Goal: Task Accomplishment & Management: Manage account settings

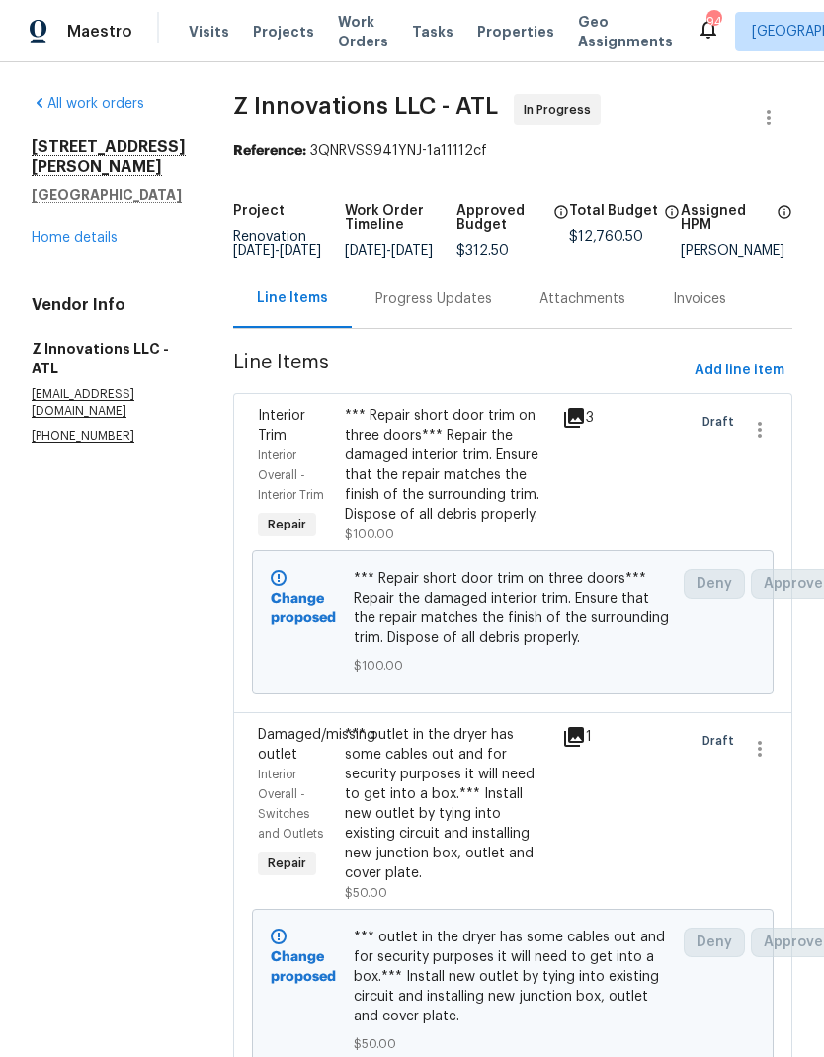
click at [104, 231] on link "Home details" at bounding box center [75, 238] width 86 height 14
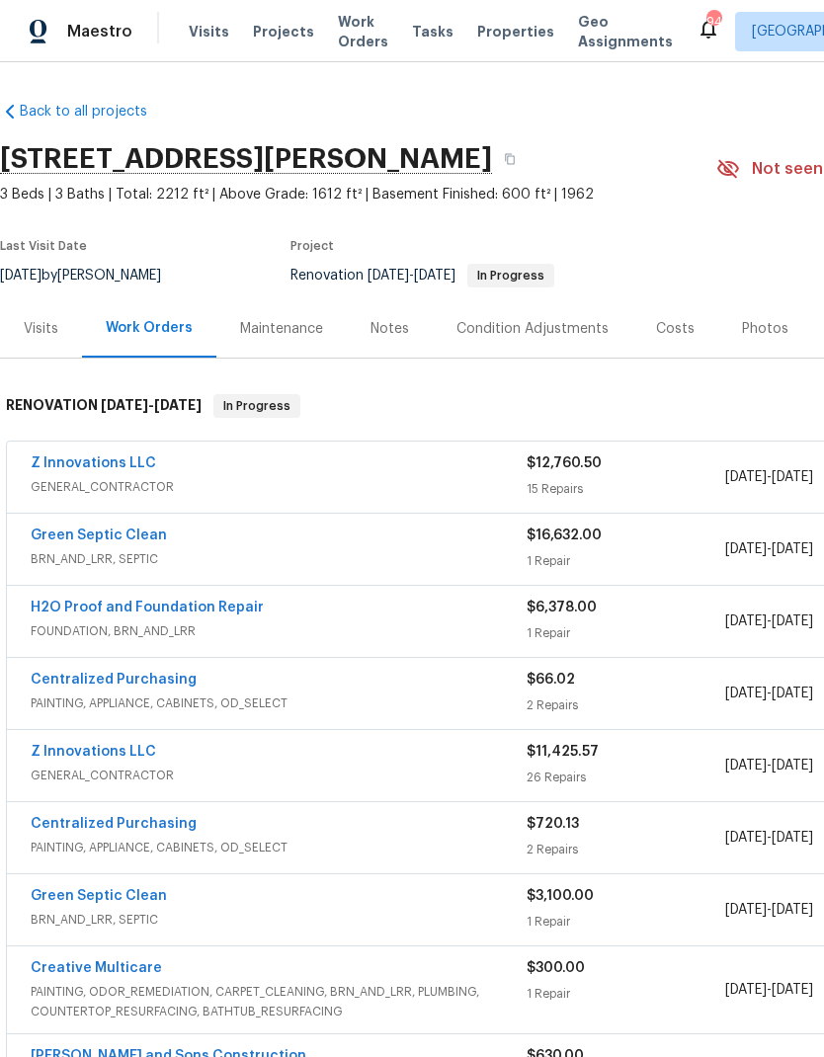
click at [760, 325] on div "Photos" at bounding box center [765, 329] width 46 height 20
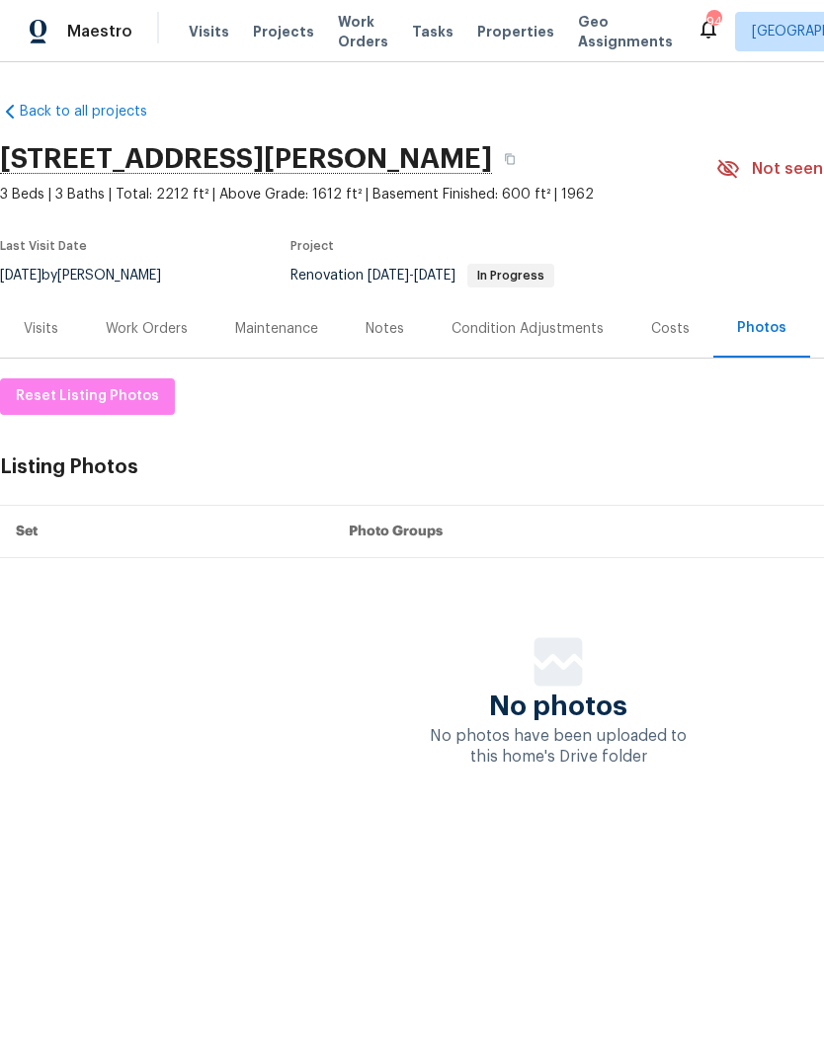
click at [677, 326] on div "Costs" at bounding box center [670, 329] width 39 height 20
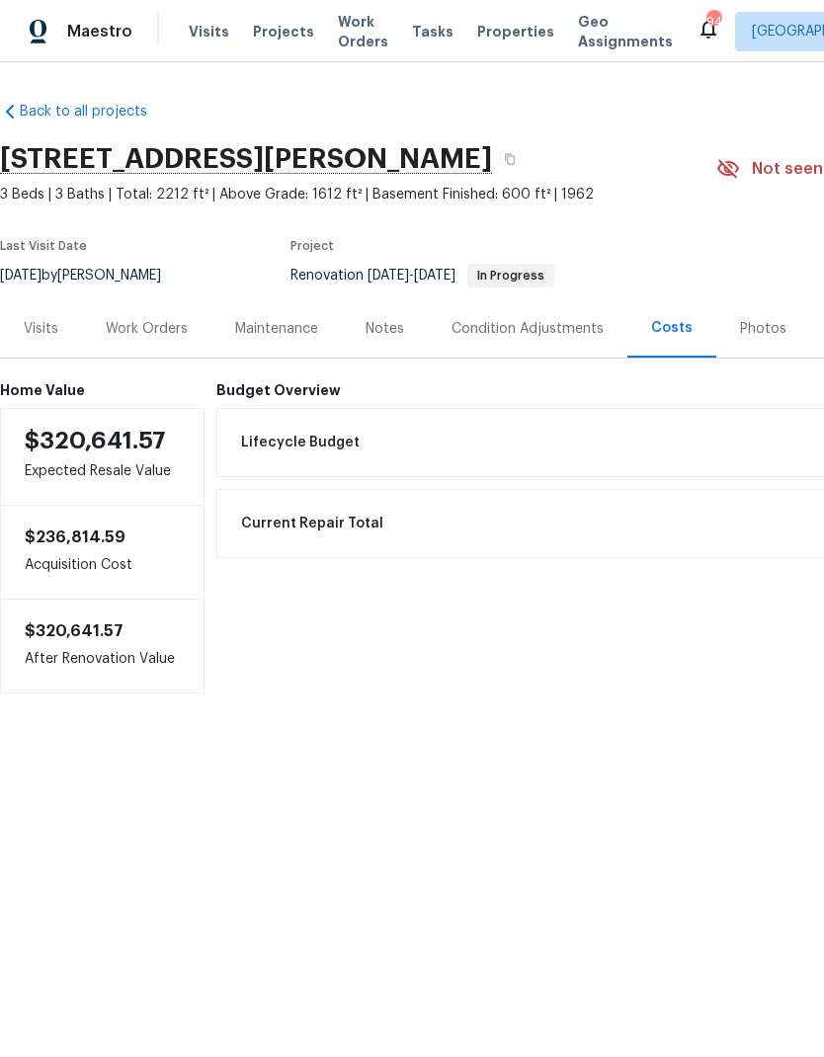
click at [163, 329] on div "Work Orders" at bounding box center [147, 329] width 82 height 20
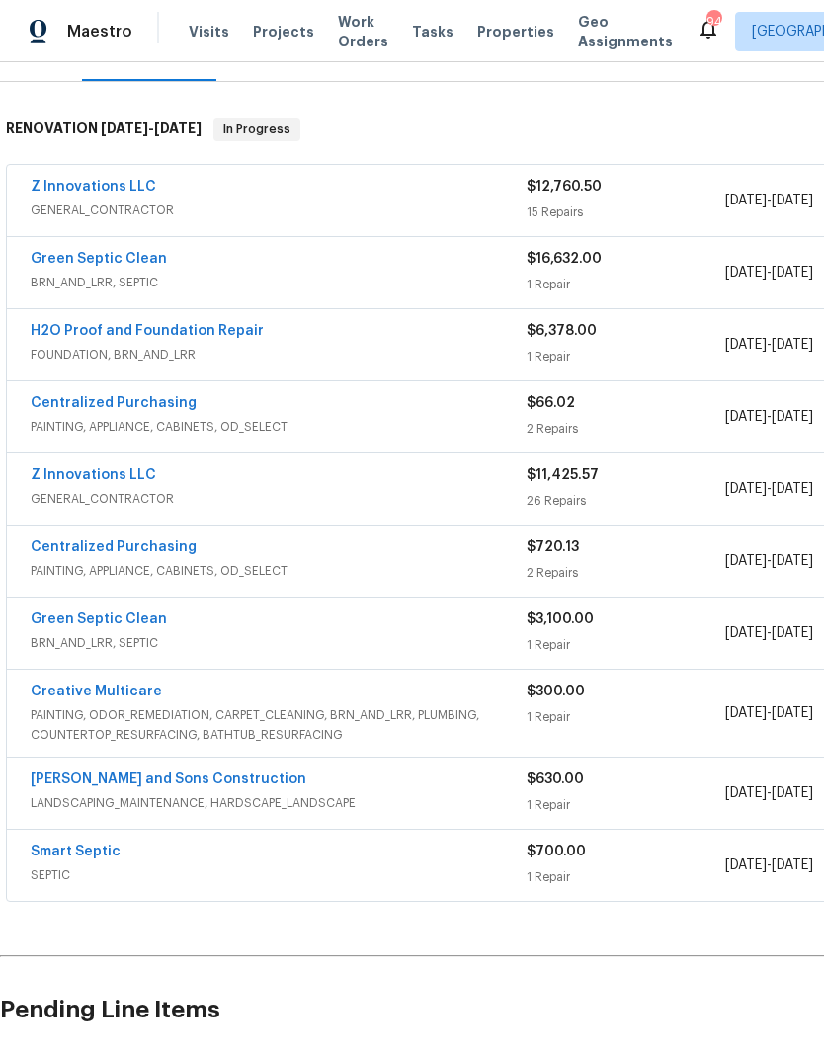
scroll to position [278, 0]
click at [201, 782] on link "Reyes and Sons Construction" at bounding box center [169, 779] width 276 height 14
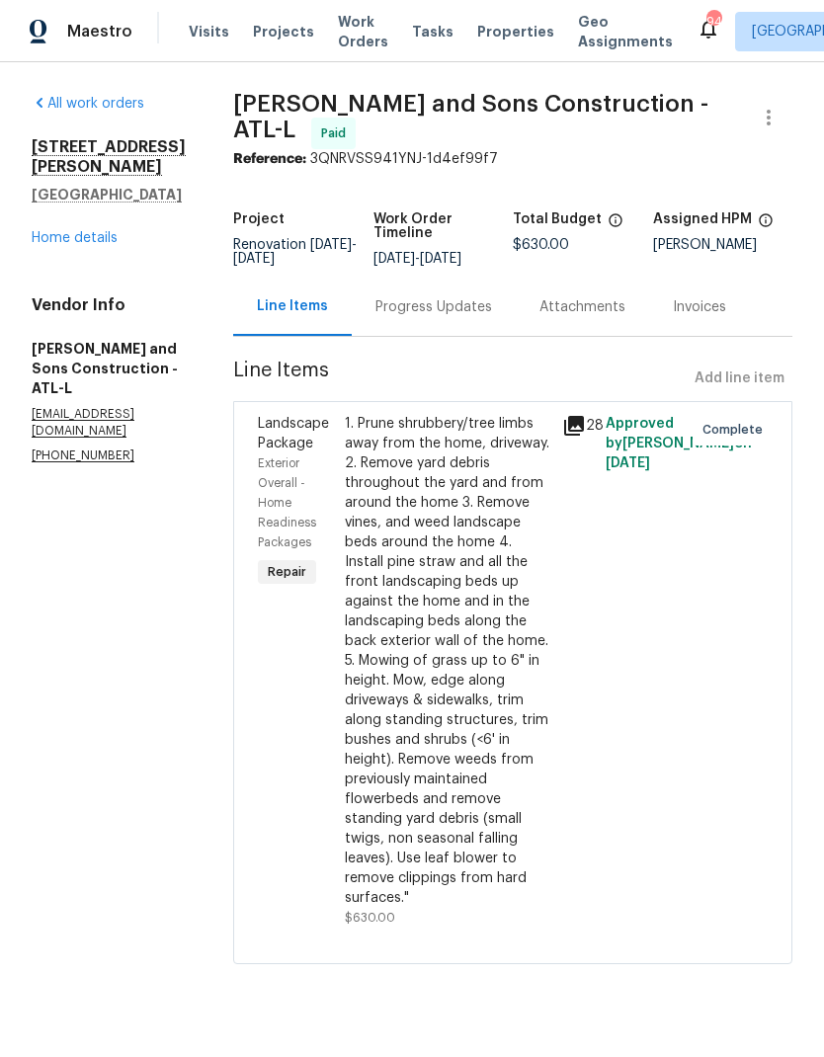
click at [567, 419] on icon at bounding box center [574, 426] width 24 height 24
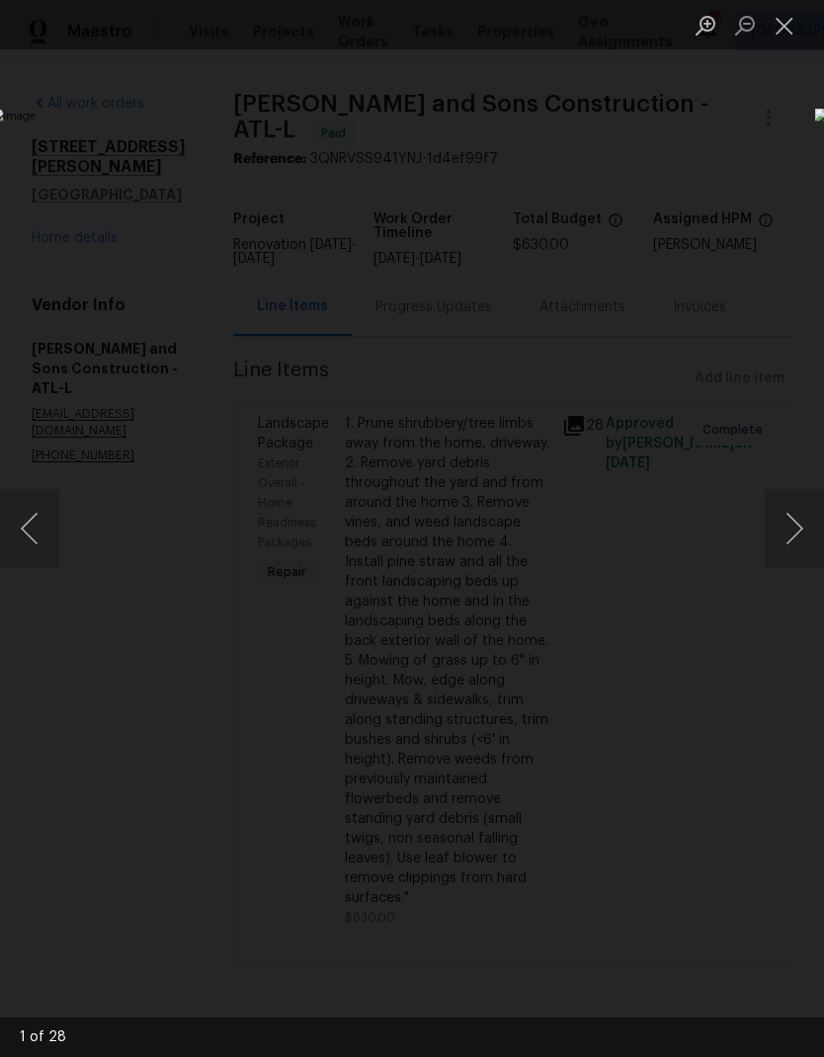
click at [792, 523] on button "Next image" at bounding box center [794, 528] width 59 height 79
click at [791, 528] on button "Next image" at bounding box center [794, 528] width 59 height 79
click at [791, 531] on button "Next image" at bounding box center [794, 528] width 59 height 79
click at [788, 528] on button "Next image" at bounding box center [794, 528] width 59 height 79
click at [792, 530] on button "Next image" at bounding box center [794, 528] width 59 height 79
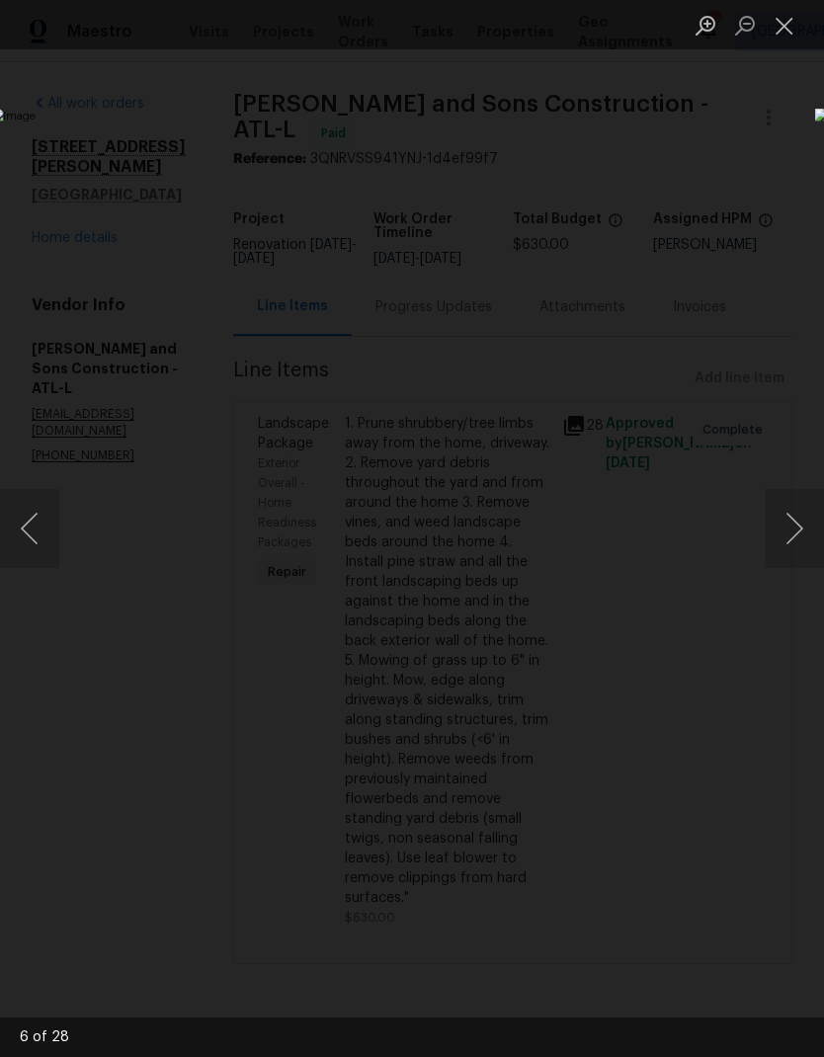
click at [789, 529] on button "Next image" at bounding box center [794, 528] width 59 height 79
click at [792, 529] on button "Next image" at bounding box center [794, 528] width 59 height 79
click at [789, 31] on button "Close lightbox" at bounding box center [785, 25] width 40 height 35
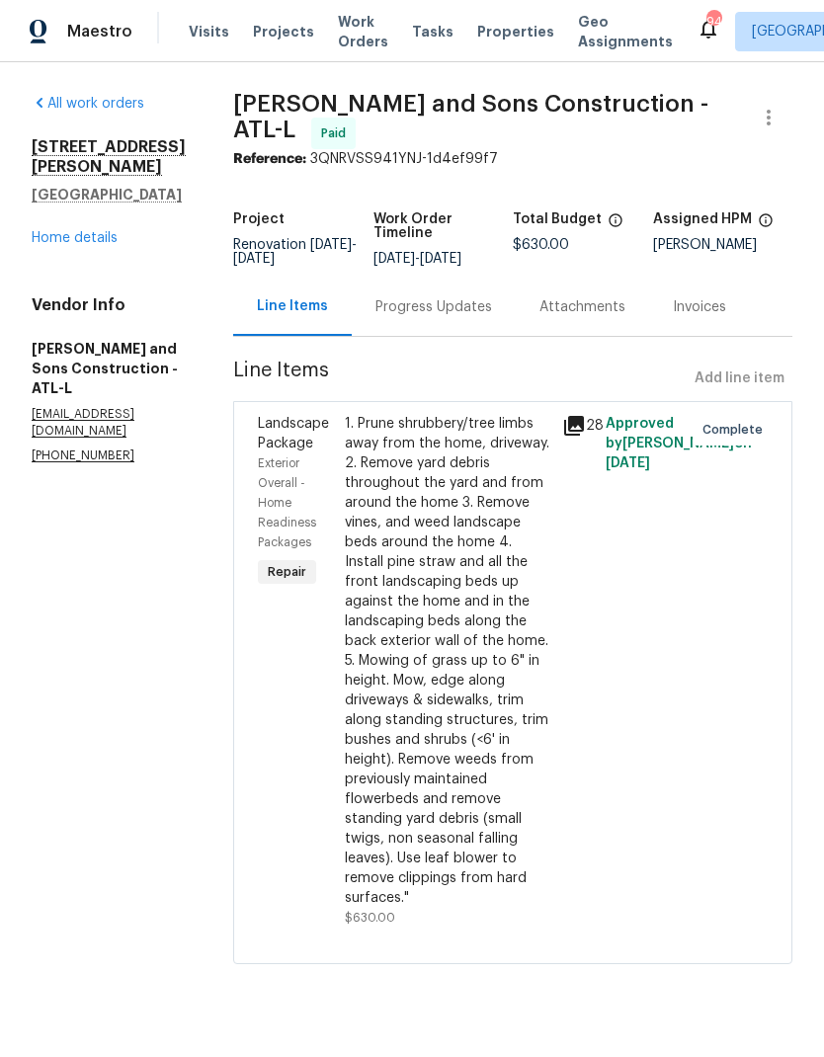
click at [99, 245] on link "Home details" at bounding box center [75, 238] width 86 height 14
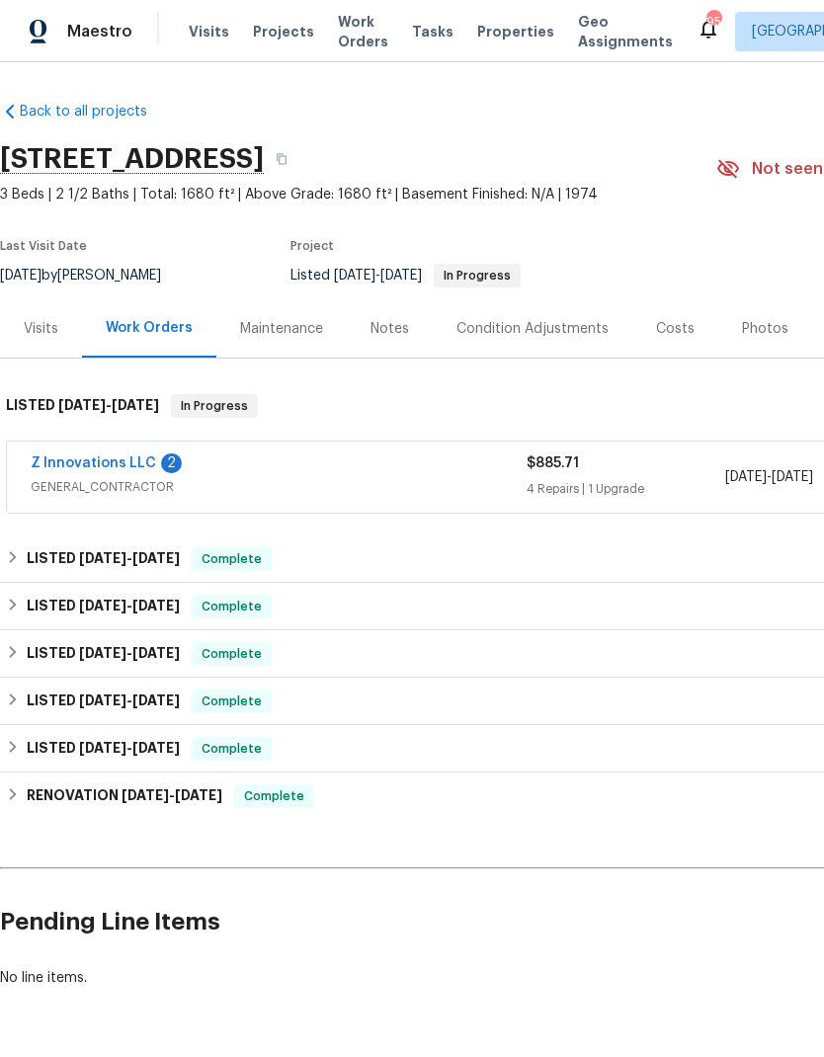
click at [113, 457] on link "Z Innovations LLC" at bounding box center [93, 464] width 125 height 14
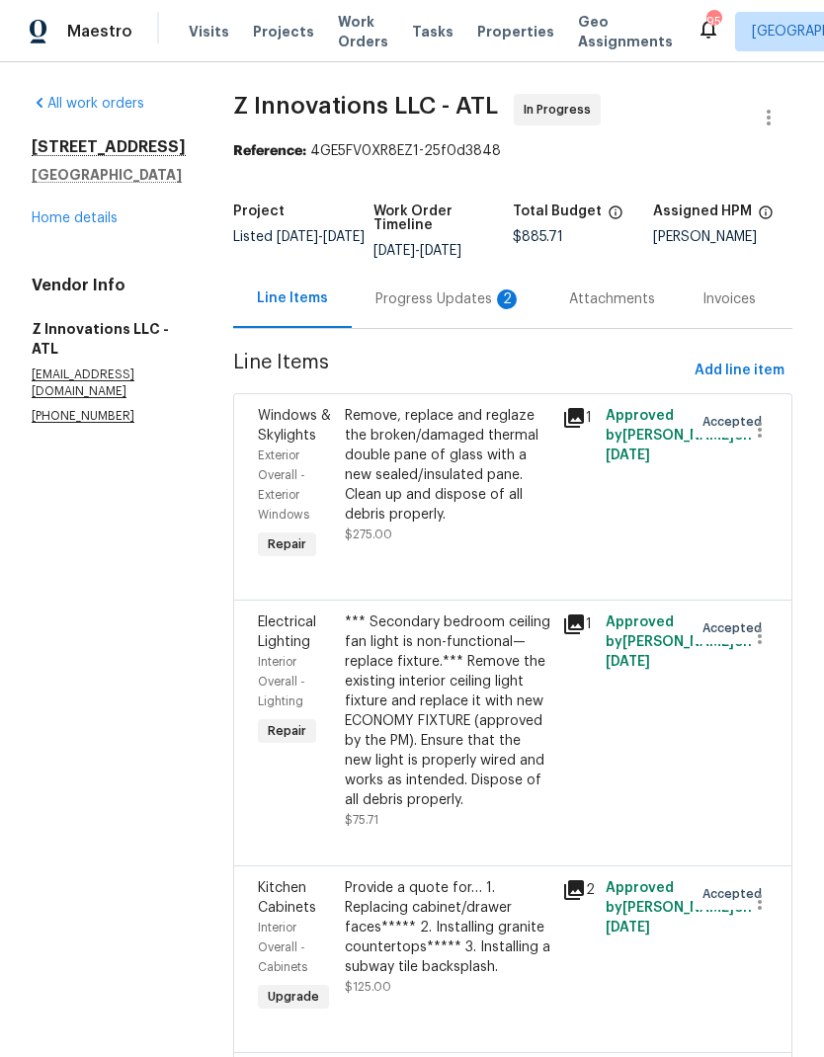
click at [435, 270] on div "Progress Updates 2" at bounding box center [449, 299] width 194 height 58
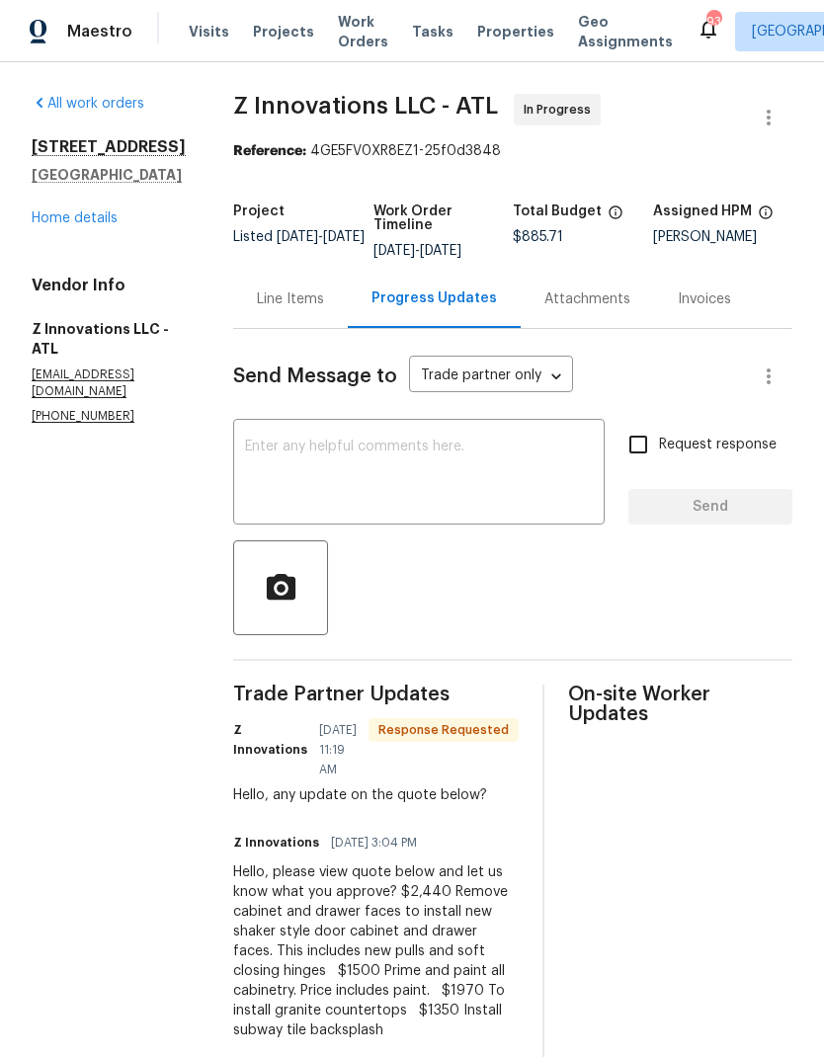
click at [334, 453] on textarea at bounding box center [419, 474] width 348 height 69
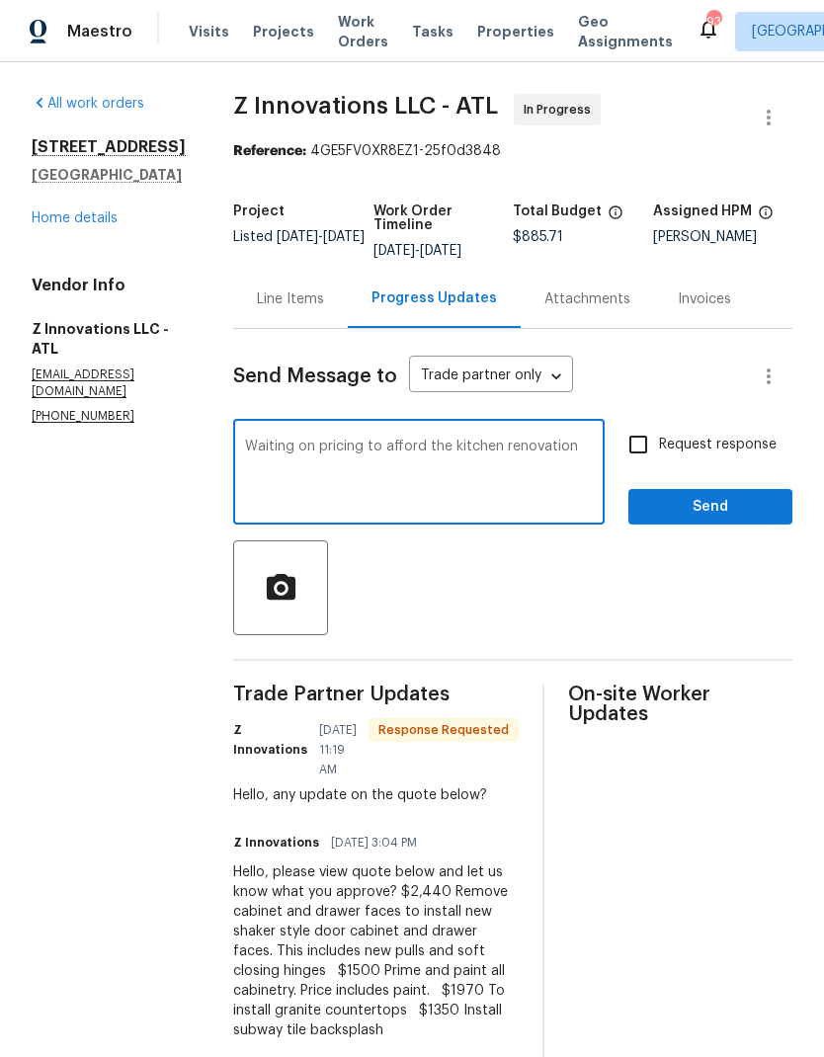
click at [410, 441] on textarea "Waiting on pricing to afford the kitchen renovation" at bounding box center [419, 474] width 348 height 69
click at [245, 454] on textarea "Waiting on pricing to approve or deny the kitchen renovation" at bounding box center [419, 474] width 348 height 69
click at [310, 458] on textarea "Waiting on pricing to approve or deny the kitchen renovation" at bounding box center [419, 474] width 348 height 69
click at [233, 459] on div "Waiting on pricing to approve or deny the kitchen renovation x ​" at bounding box center [419, 474] width 372 height 101
click at [245, 460] on textarea "Waiting on pricing to approve or deny the kitchen renovation" at bounding box center [419, 474] width 348 height 69
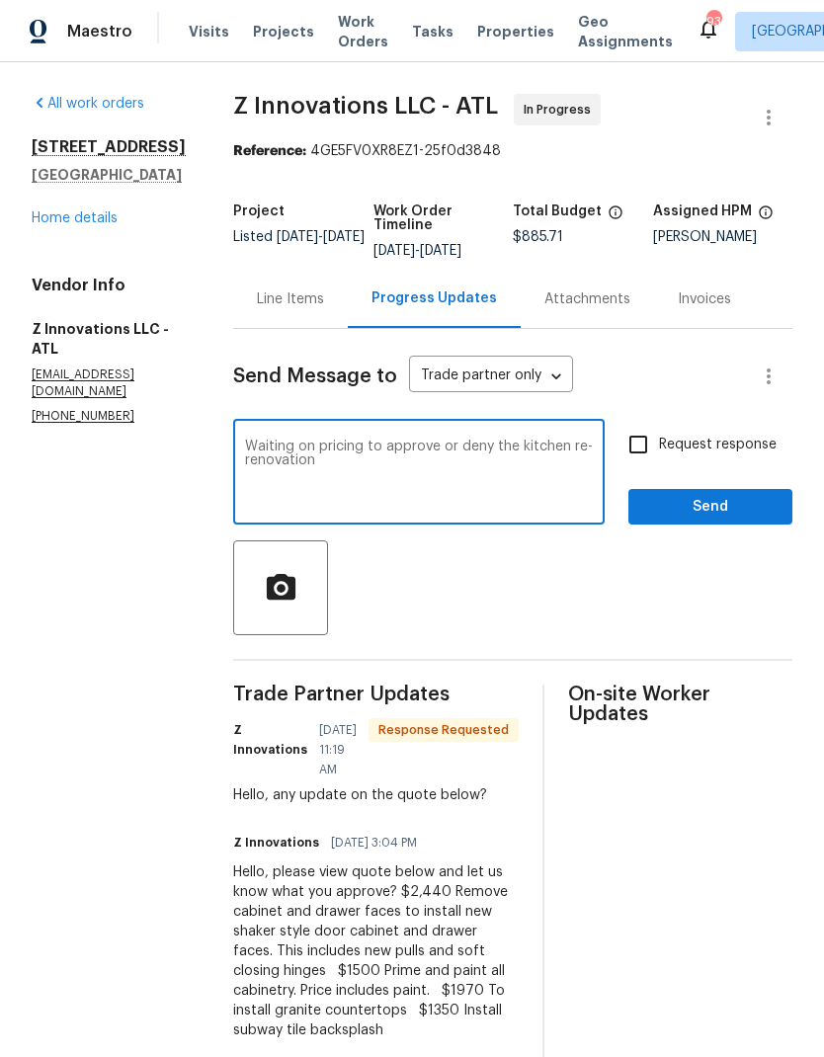
type textarea "Waiting on pricing to approve or deny the kitchen re-renovation"
click at [698, 510] on span "Send" at bounding box center [710, 507] width 132 height 25
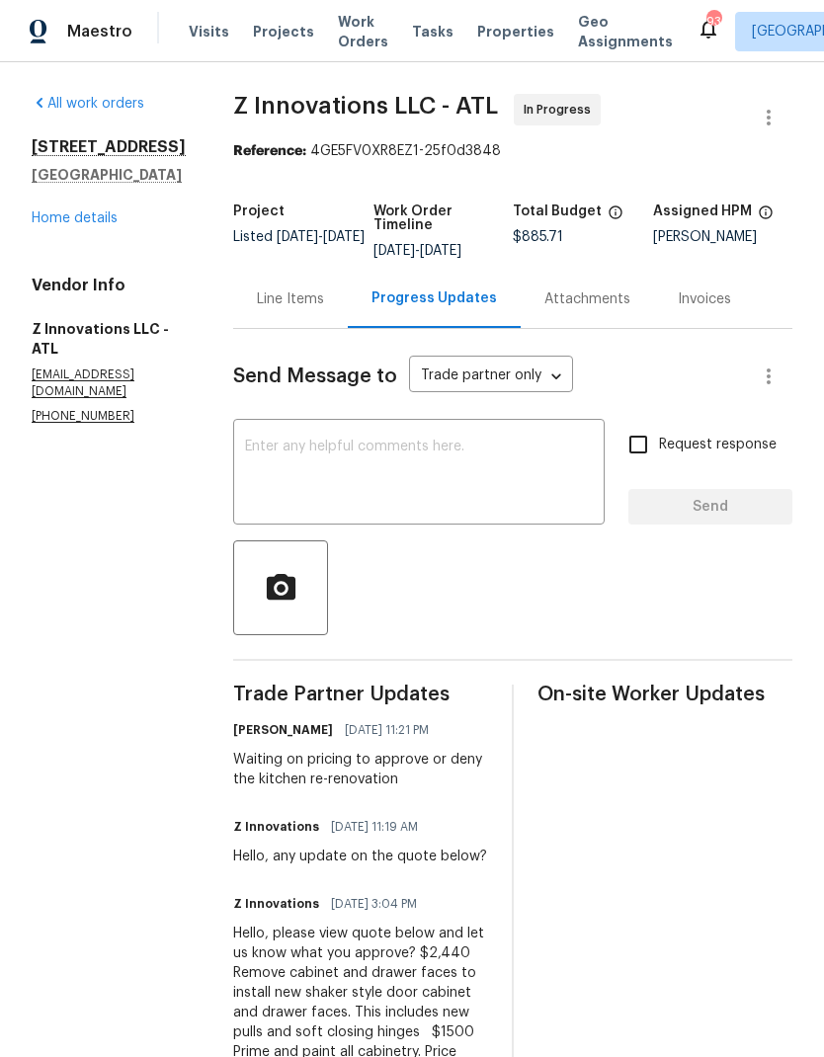
click at [108, 225] on link "Home details" at bounding box center [75, 218] width 86 height 14
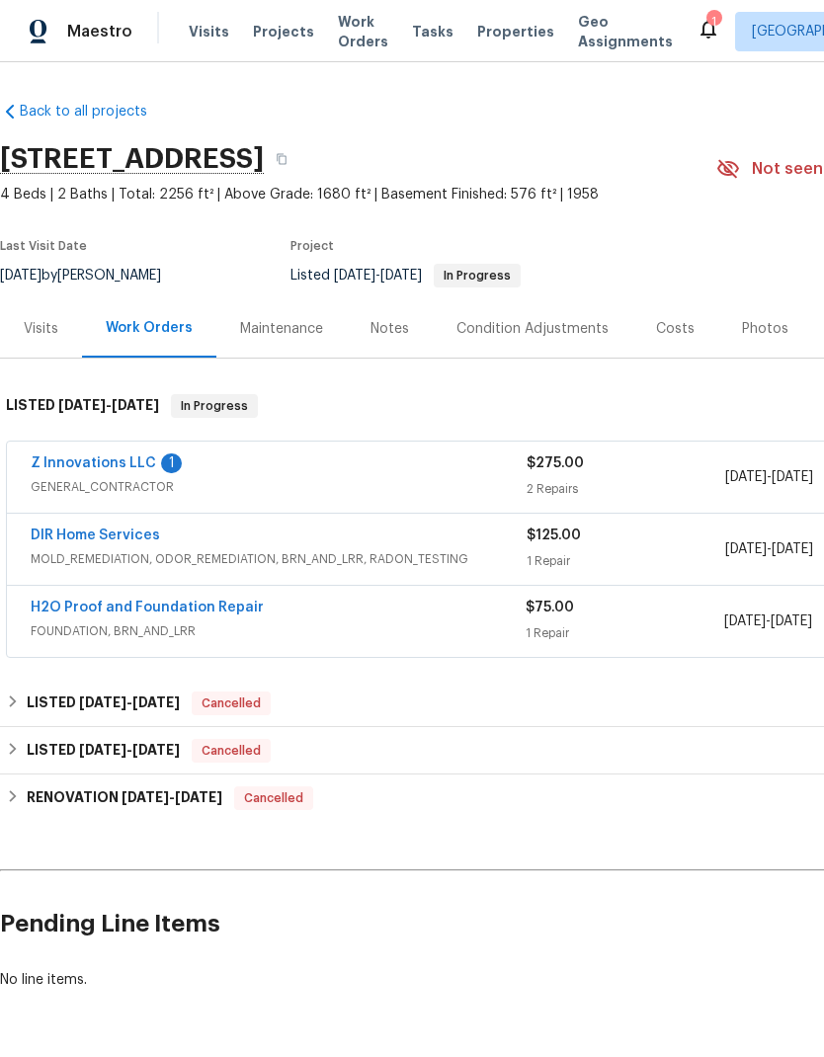
click at [130, 541] on link "DIR Home Services" at bounding box center [95, 536] width 129 height 14
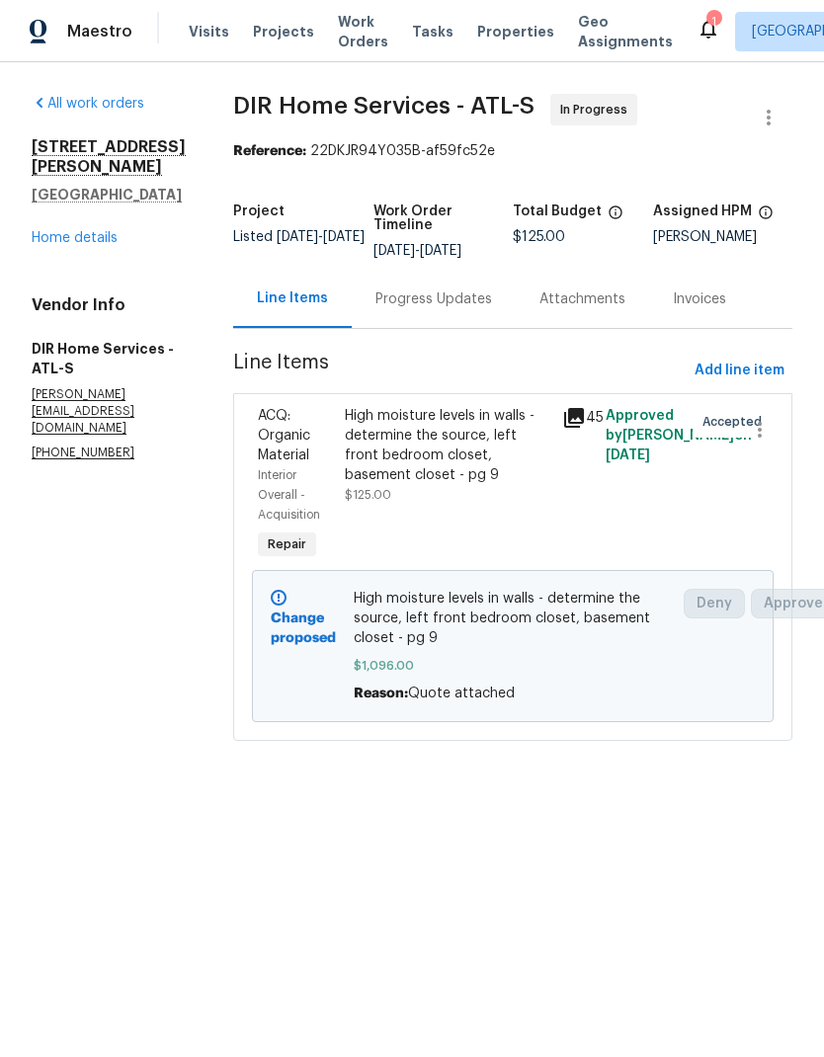
click at [104, 231] on link "Home details" at bounding box center [75, 238] width 86 height 14
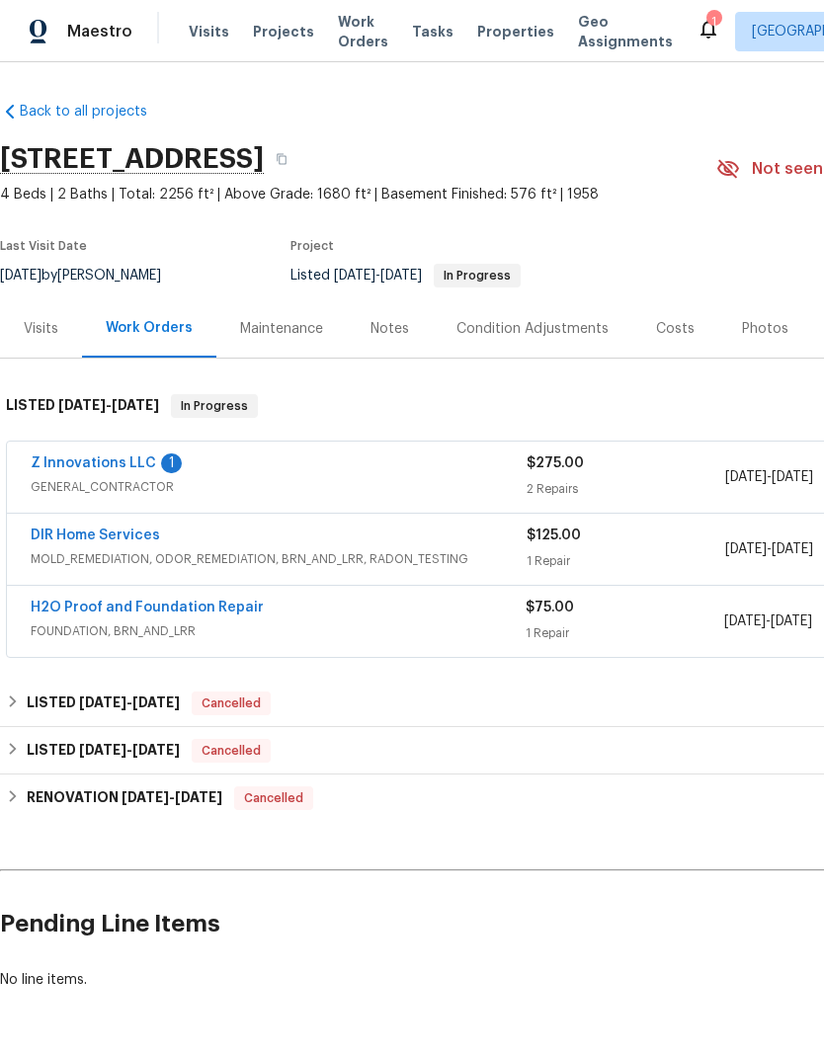
click at [211, 613] on link "H2O Proof and Foundation Repair" at bounding box center [147, 608] width 233 height 14
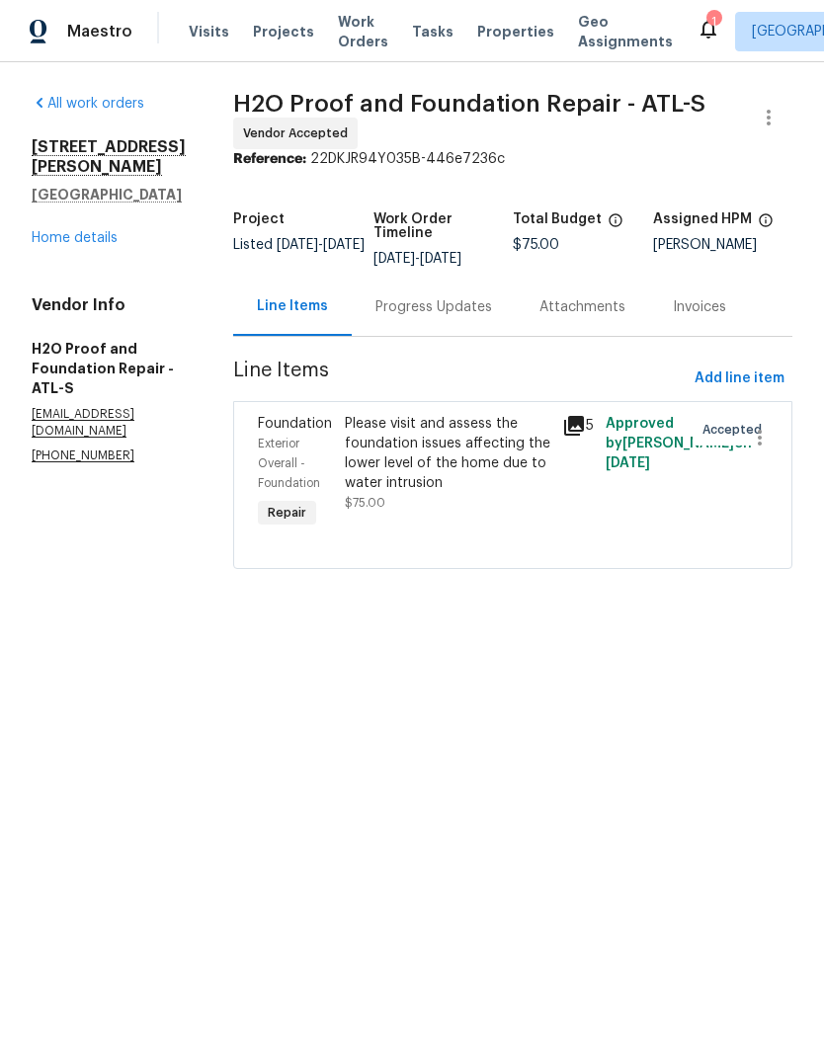
click at [98, 240] on link "Home details" at bounding box center [75, 238] width 86 height 14
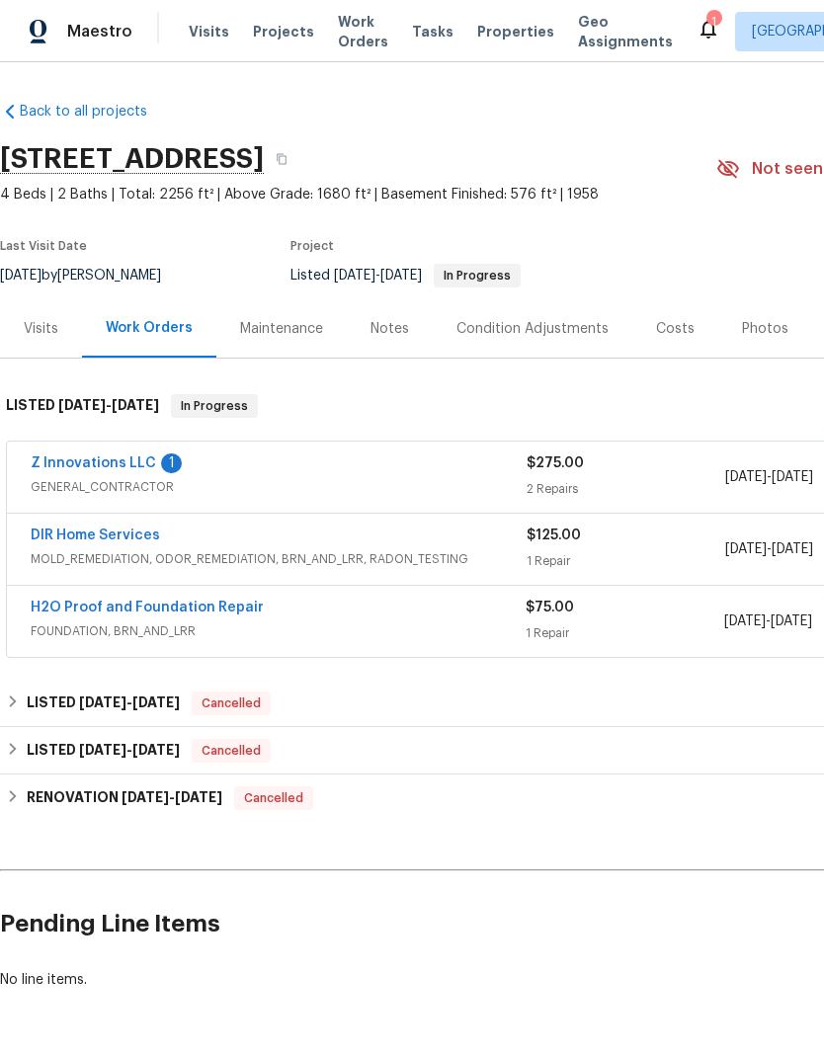
click at [120, 468] on link "Z Innovations LLC" at bounding box center [93, 464] width 125 height 14
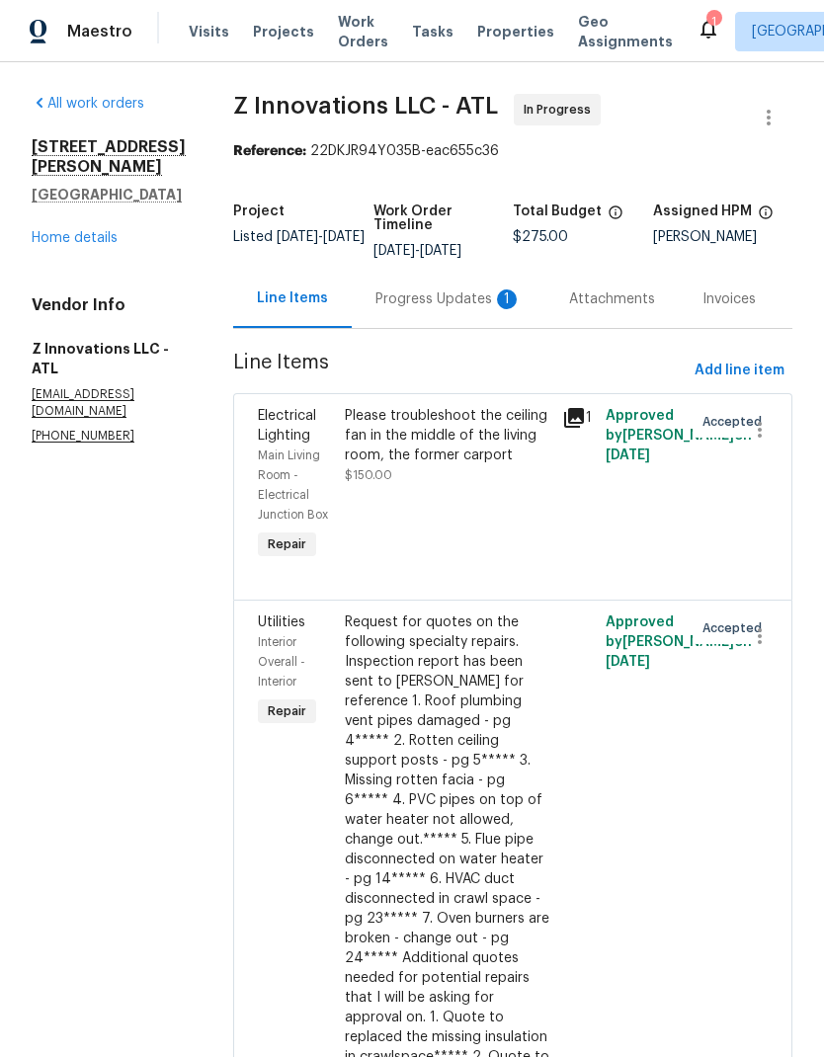
click at [471, 305] on div "Progress Updates 1" at bounding box center [448, 300] width 146 height 20
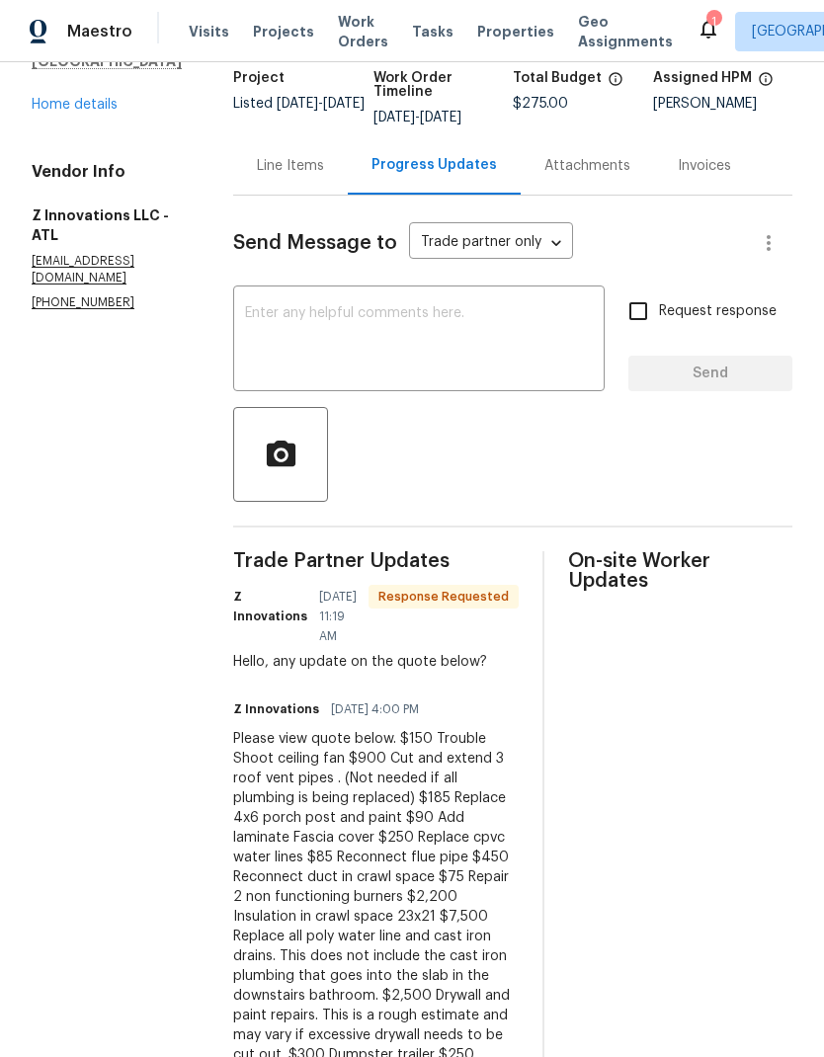
scroll to position [82, 0]
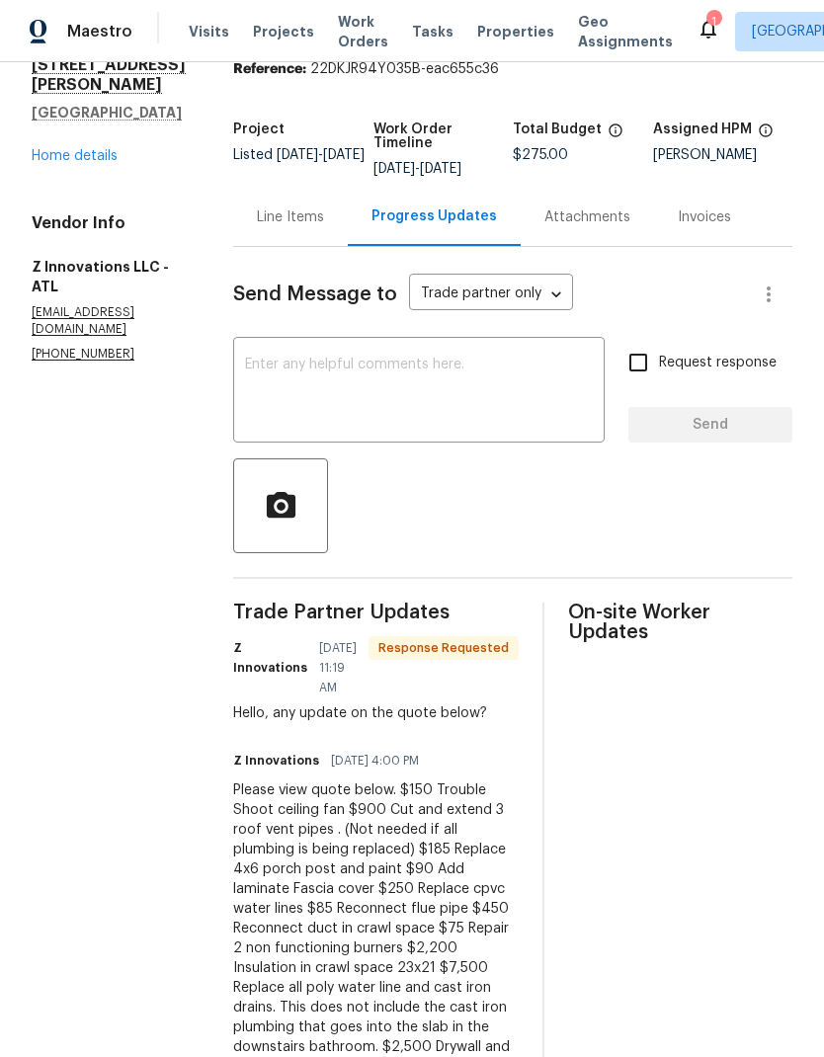
click at [390, 369] on textarea at bounding box center [419, 392] width 348 height 69
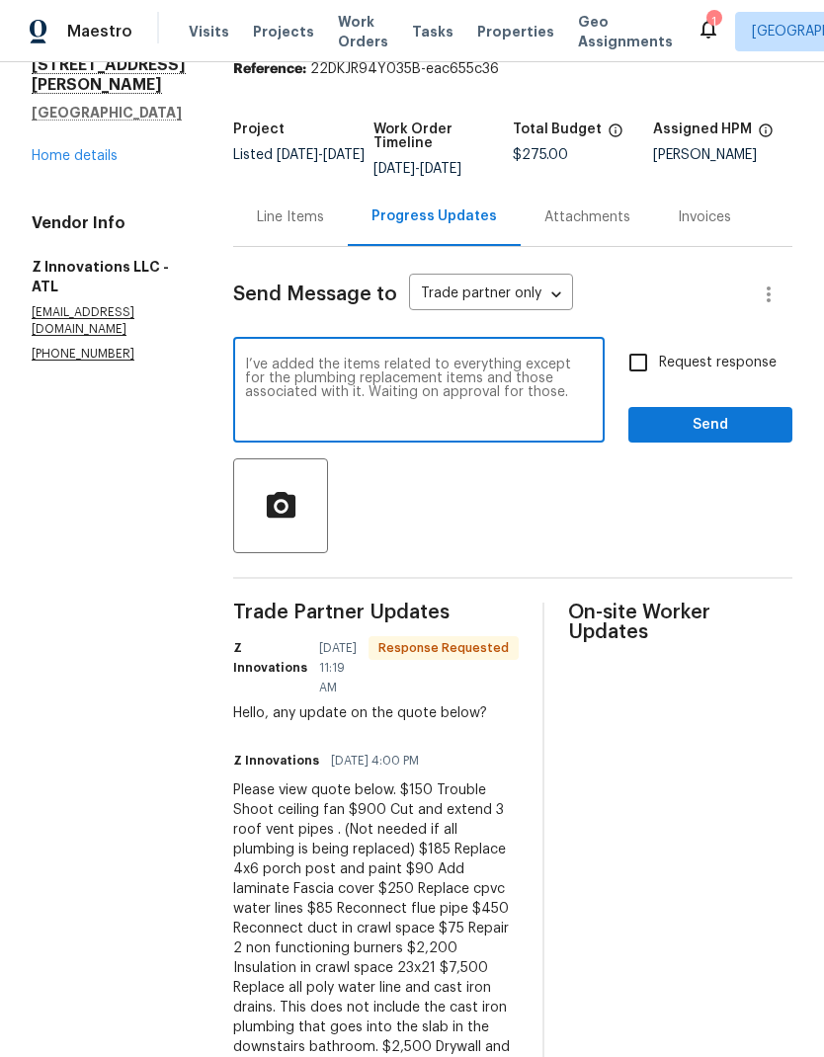
type textarea "I’ve added the items related to everything except for the plumbing replacement …"
click at [725, 424] on span "Send" at bounding box center [710, 425] width 132 height 25
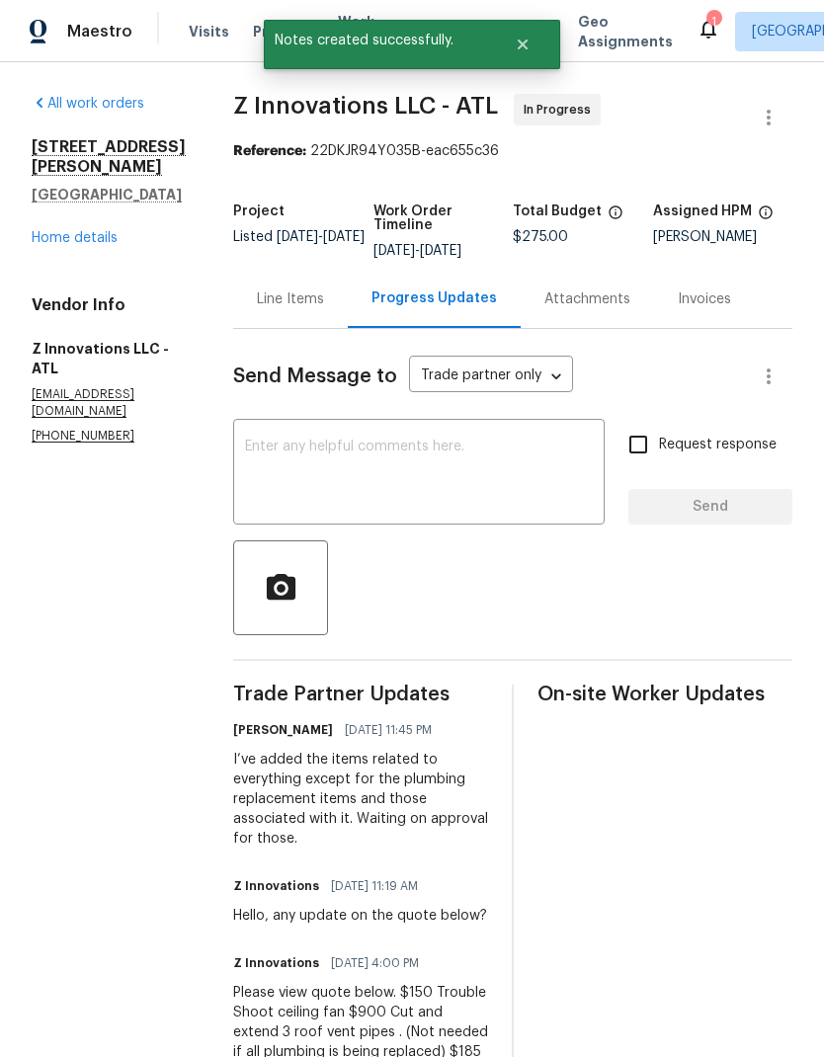
click at [285, 308] on div "Line Items" at bounding box center [290, 300] width 67 height 20
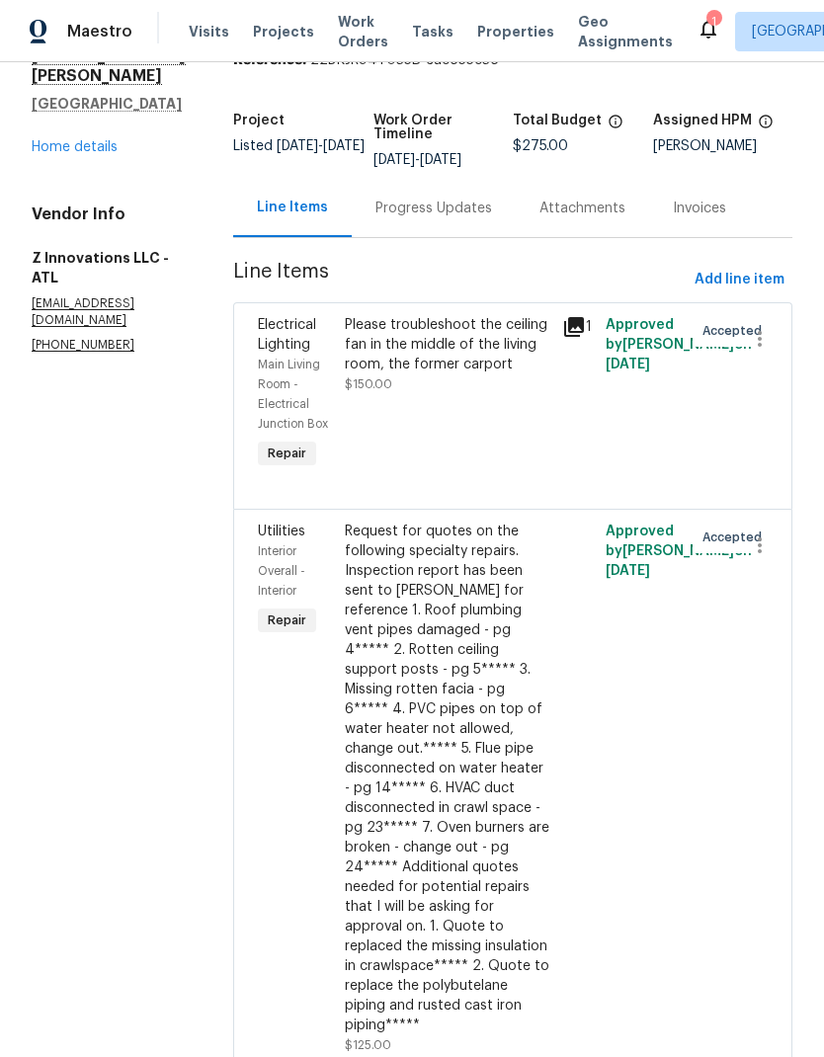
scroll to position [122, 0]
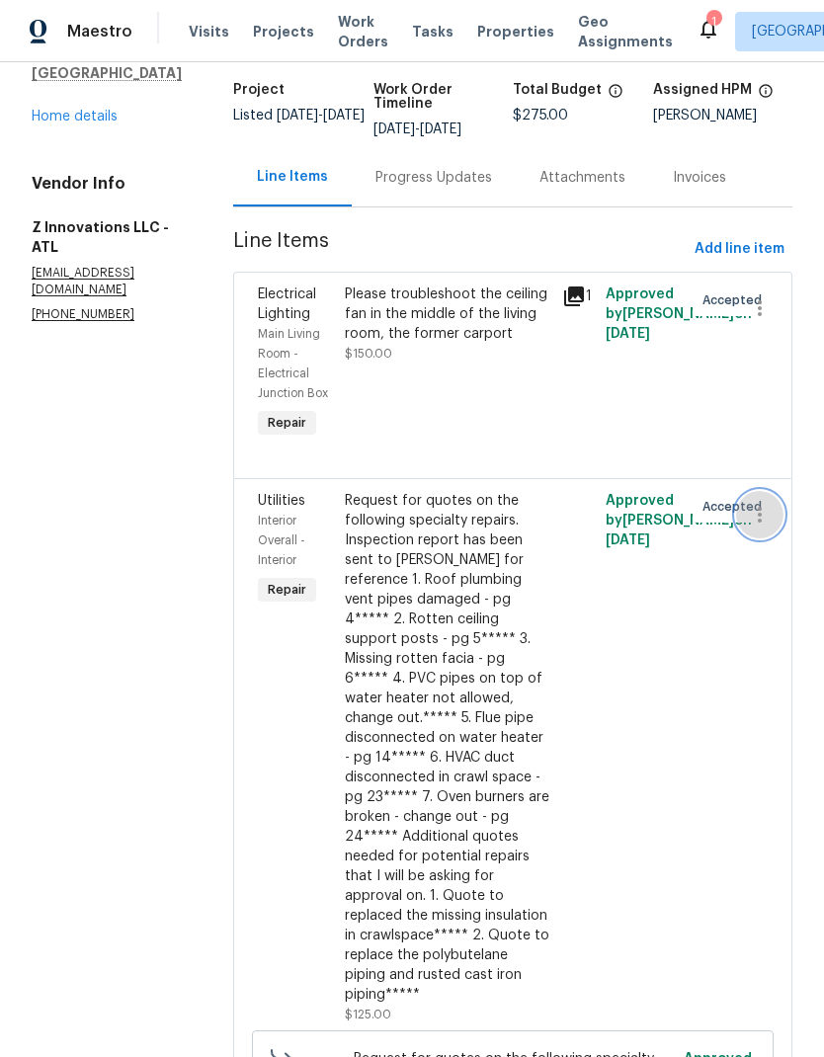
click at [765, 503] on icon "button" at bounding box center [760, 515] width 24 height 24
click at [779, 436] on li "Cancel" at bounding box center [769, 440] width 76 height 33
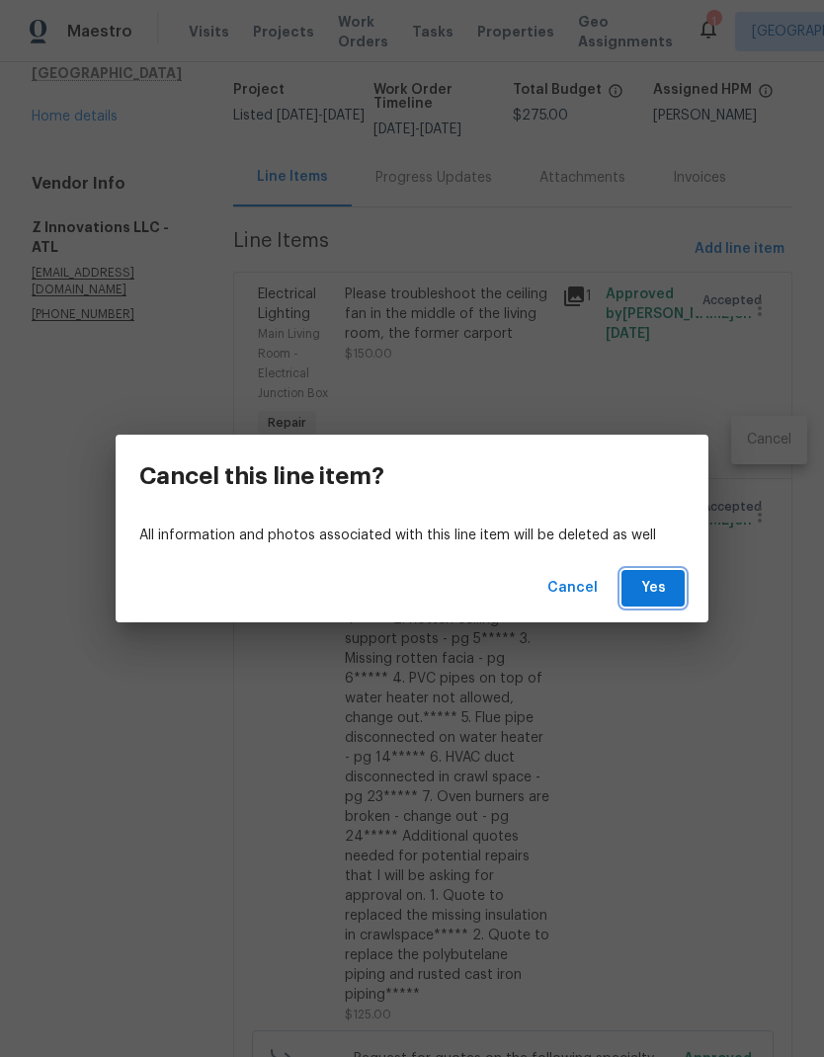
click at [668, 590] on span "Yes" at bounding box center [653, 588] width 32 height 25
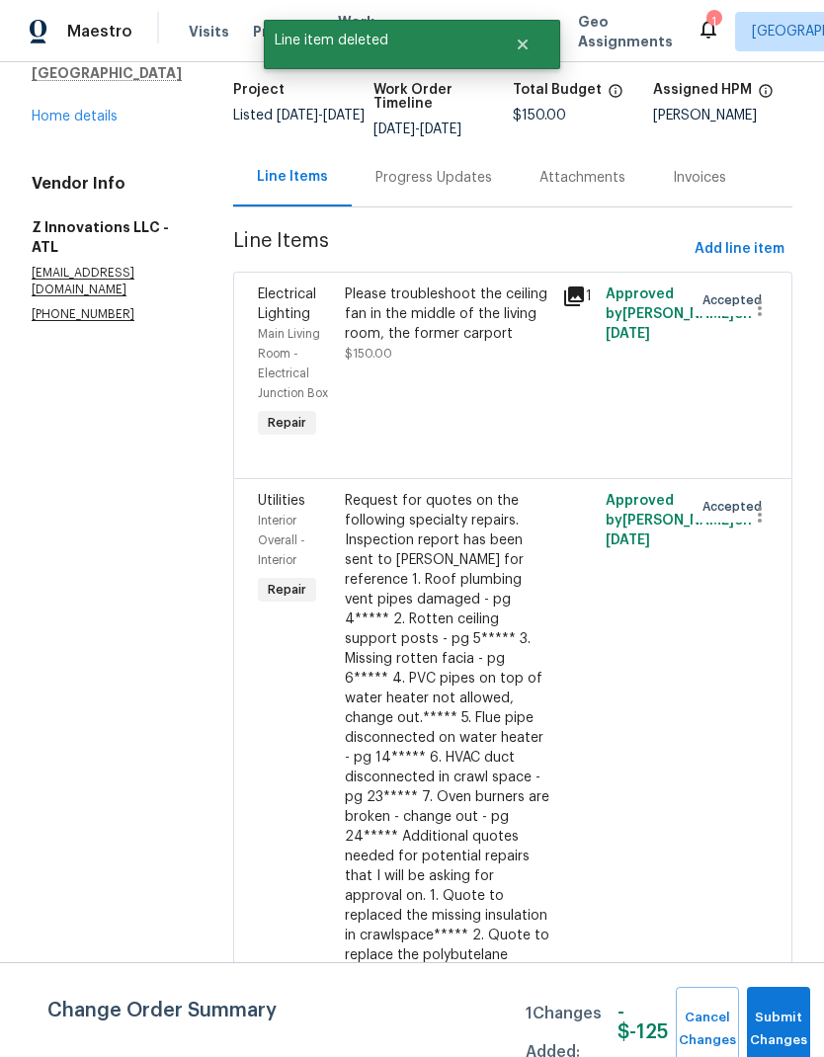
scroll to position [0, 0]
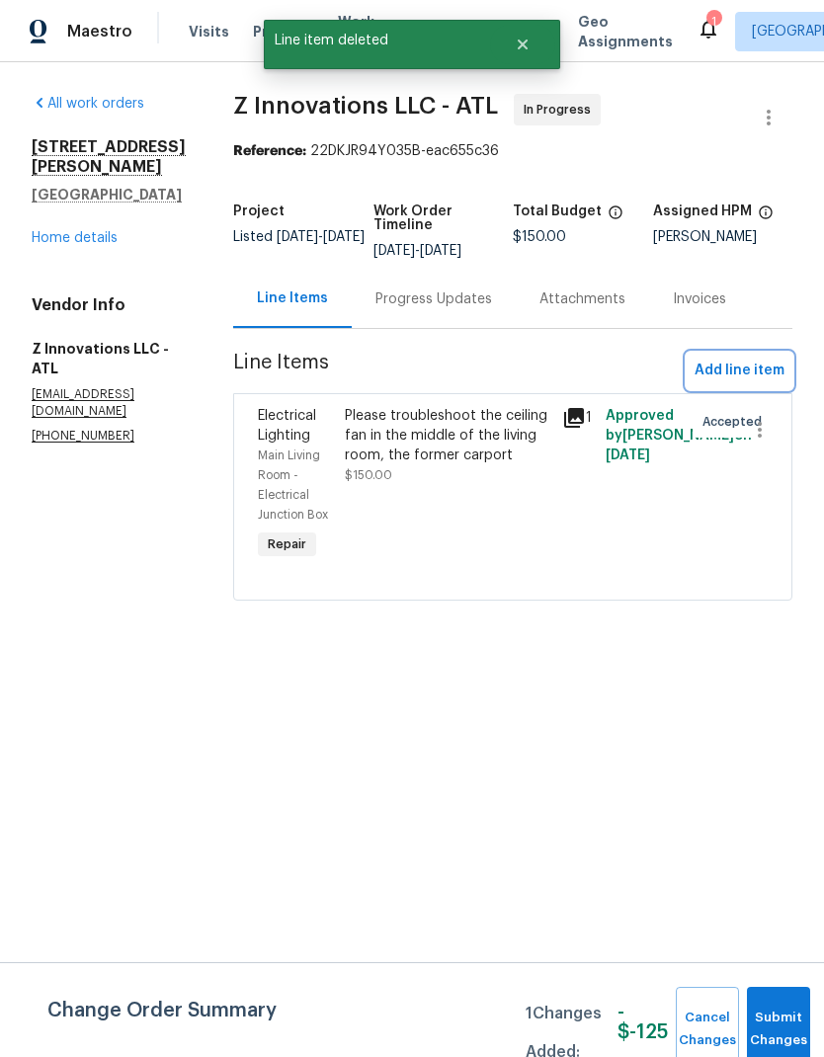
click at [766, 374] on span "Add line item" at bounding box center [740, 371] width 90 height 25
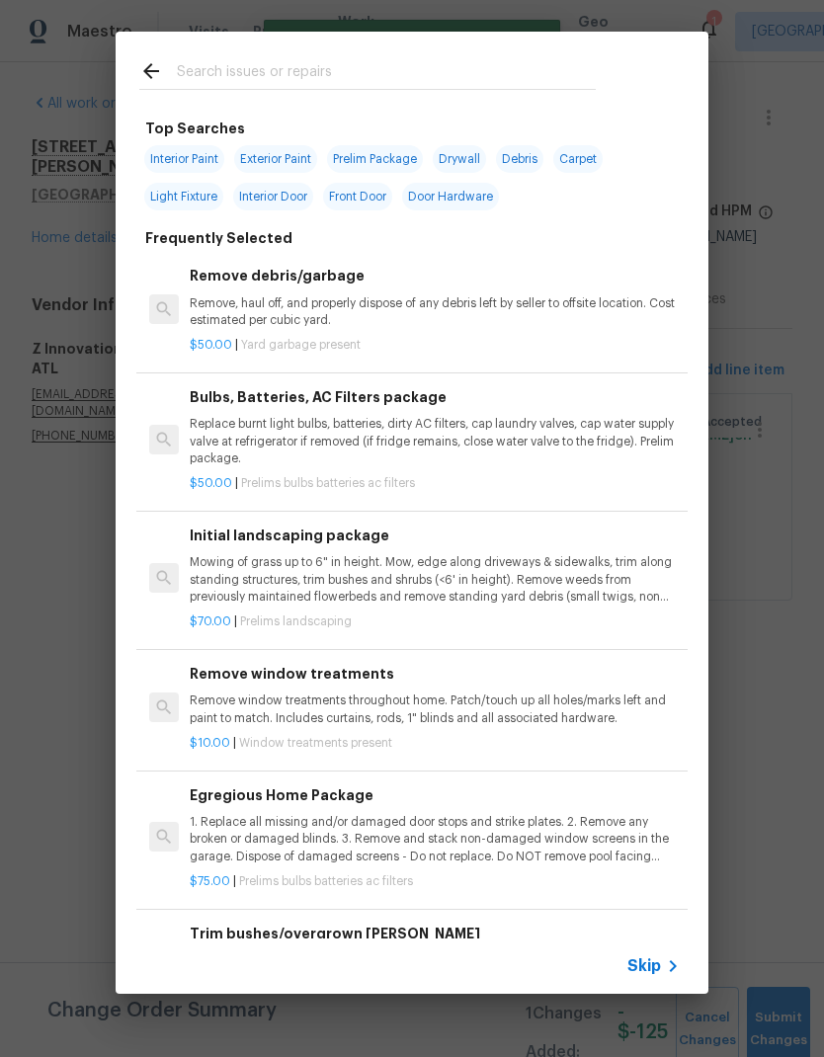
click at [299, 70] on input "text" at bounding box center [386, 74] width 419 height 30
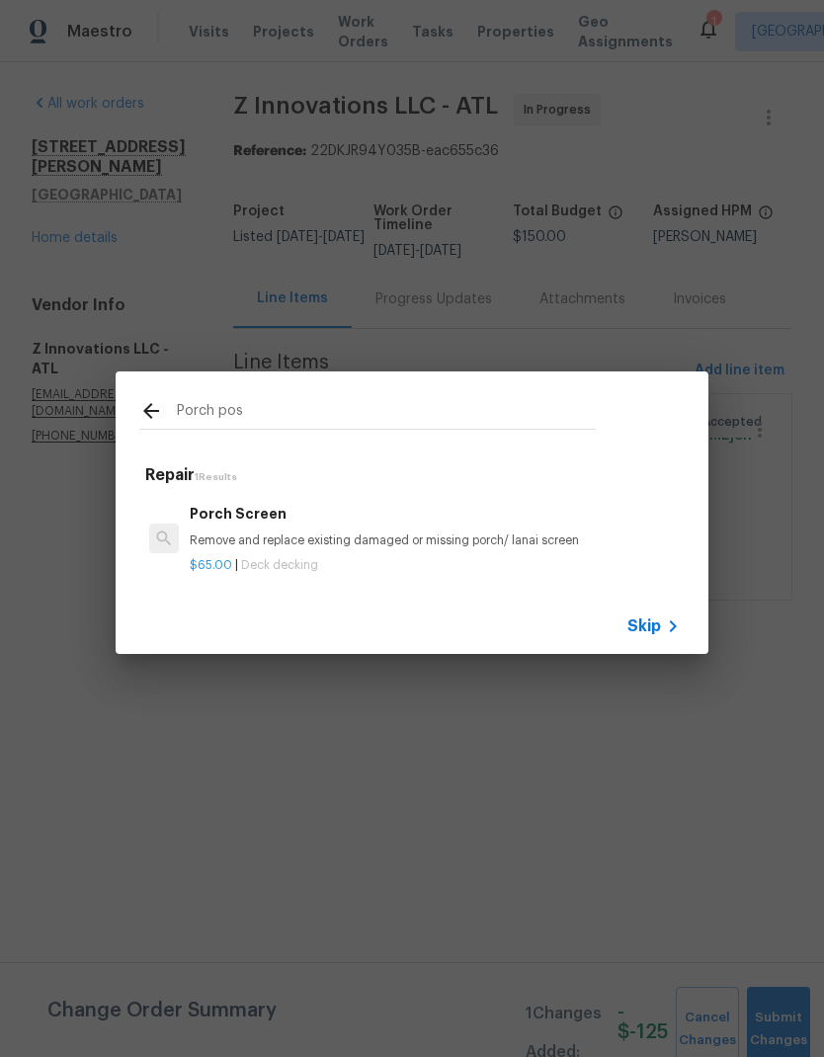
type input "Porch pos"
click at [162, 402] on icon at bounding box center [151, 411] width 24 height 24
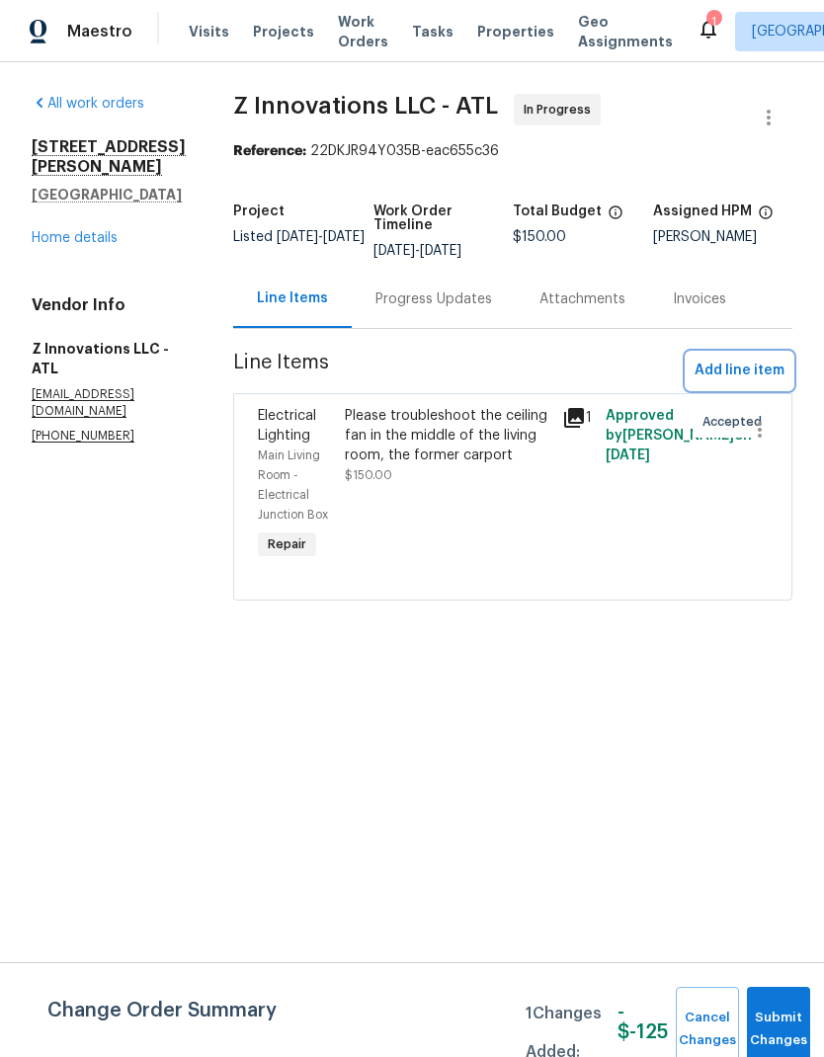
click at [777, 367] on span "Add line item" at bounding box center [740, 371] width 90 height 25
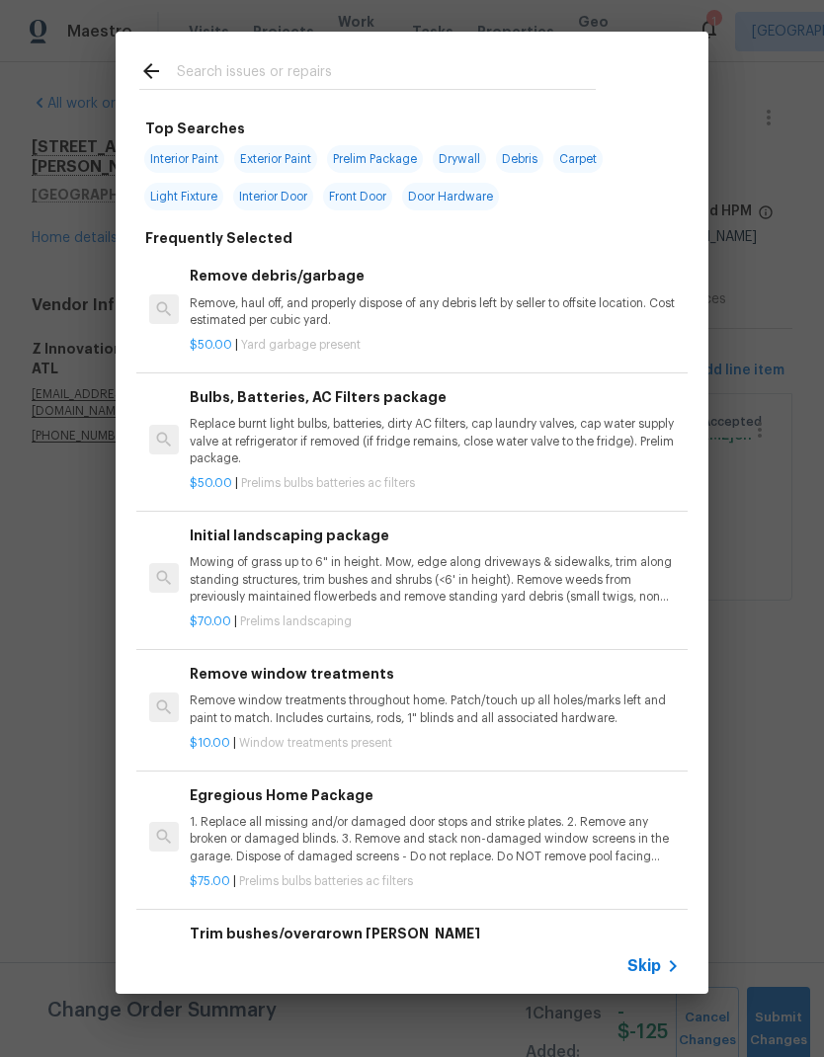
click at [310, 68] on input "text" at bounding box center [386, 74] width 419 height 30
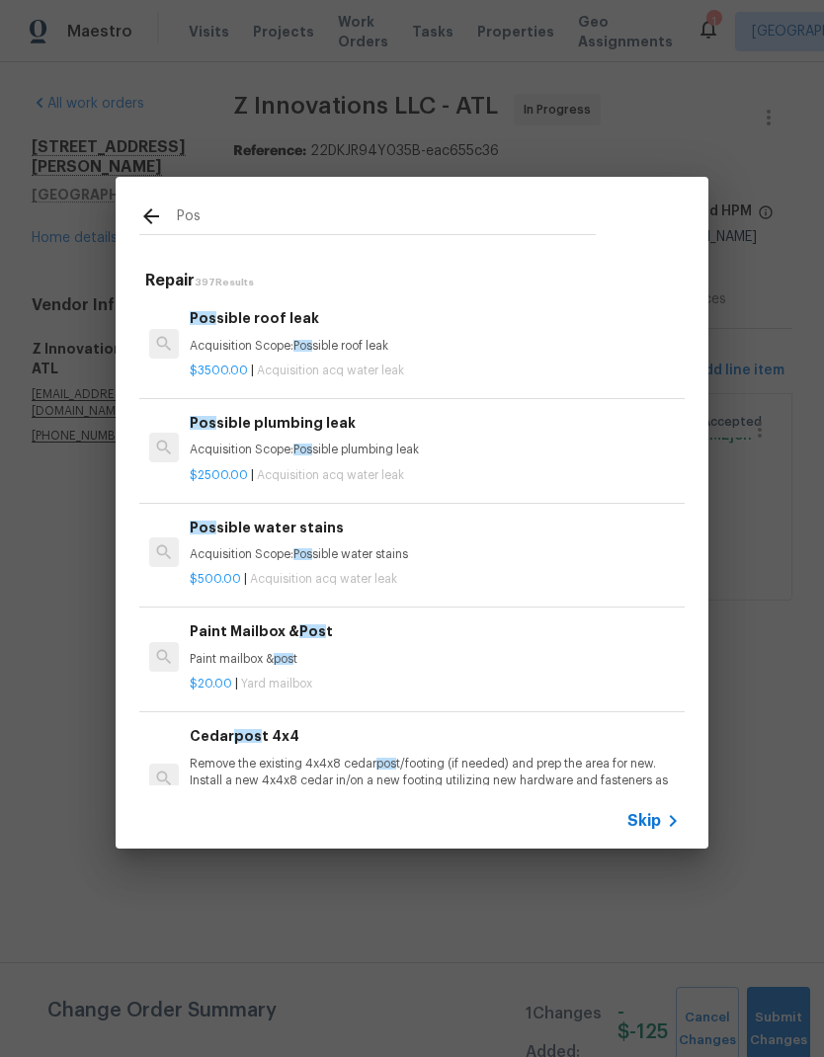
type input "Post"
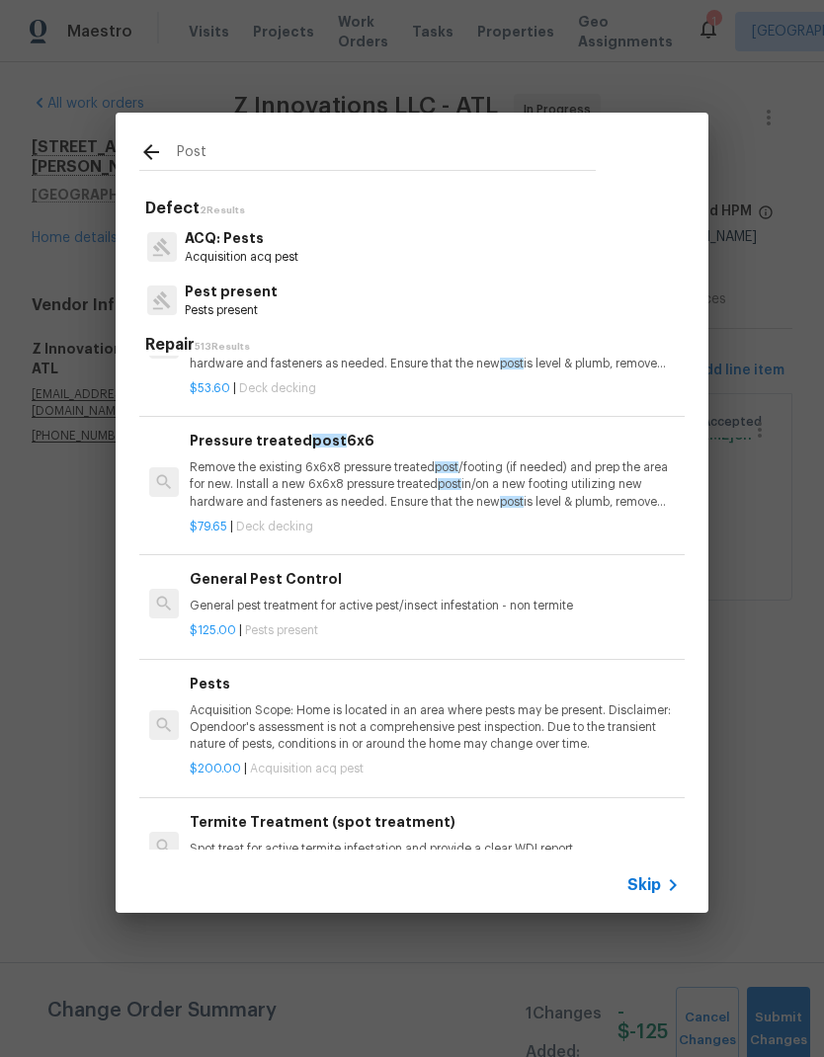
scroll to position [866, 0]
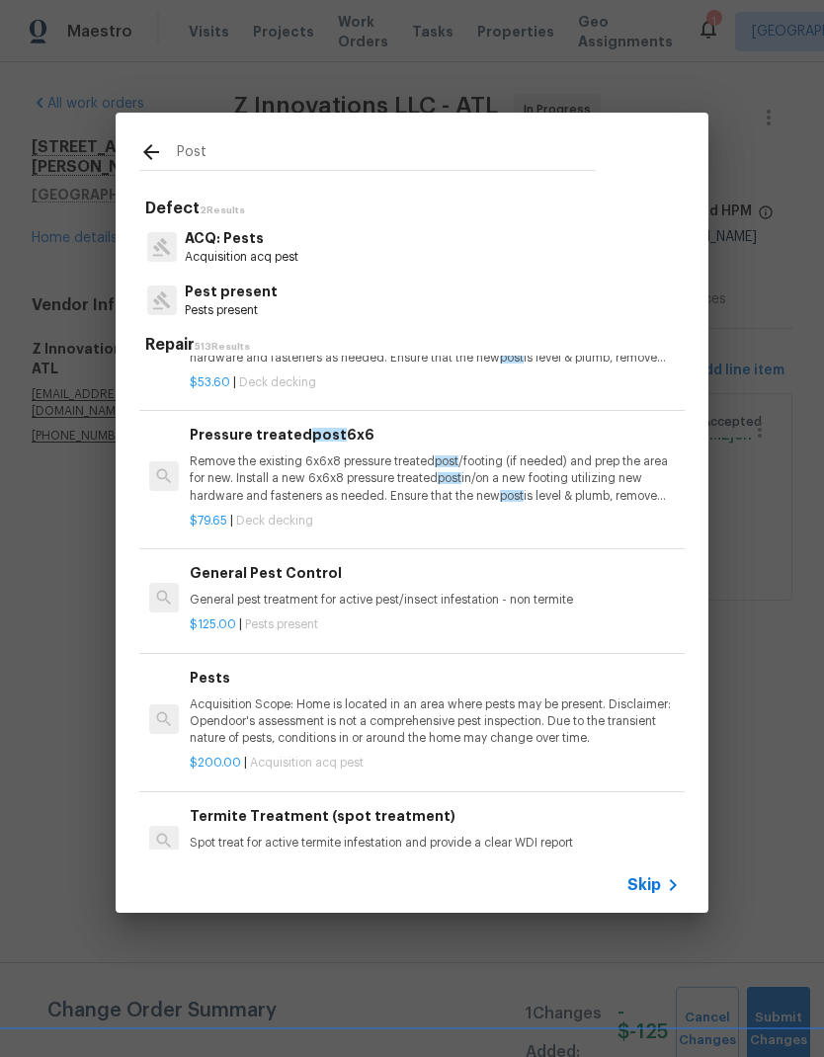
click at [262, 431] on h6 "Pressure treated post 6x6" at bounding box center [435, 435] width 490 height 22
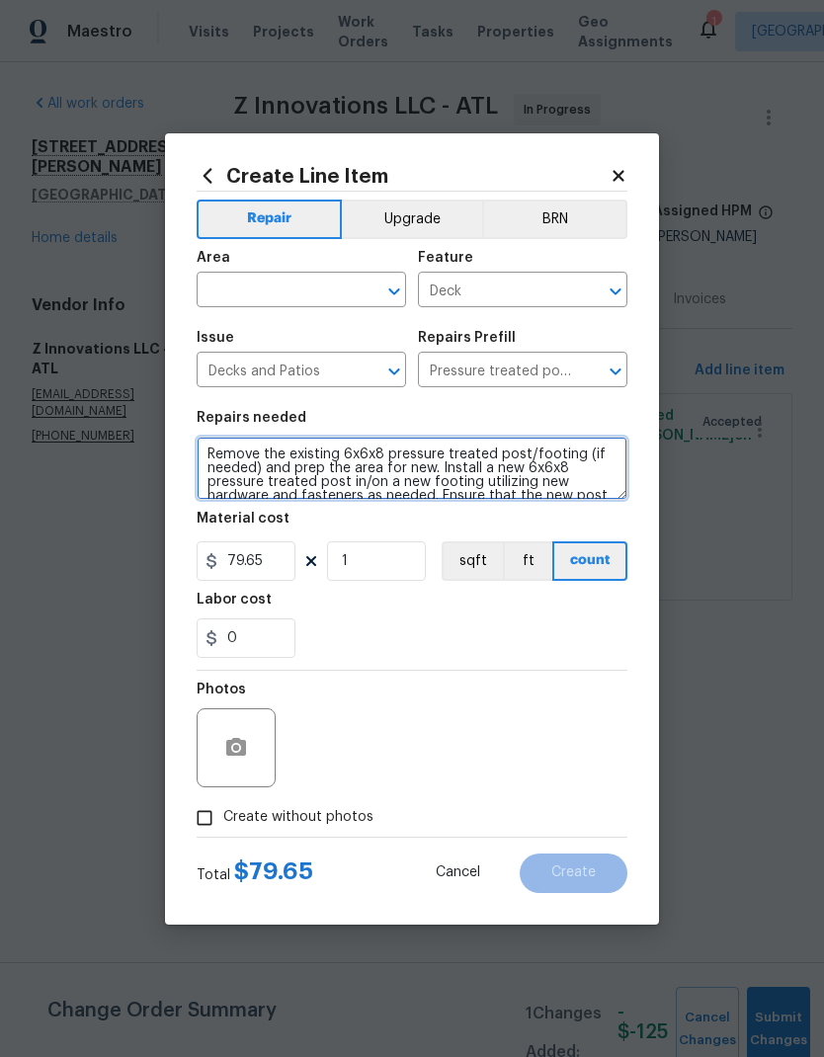
click at [212, 452] on textarea "Remove the existing 6x6x8 pressure treated post/footing (if needed) and prep th…" at bounding box center [412, 468] width 431 height 63
click at [252, 455] on textarea "Remove the existing 6x6x8 pressure treated post/footing (if needed) and prep th…" at bounding box center [412, 468] width 431 height 63
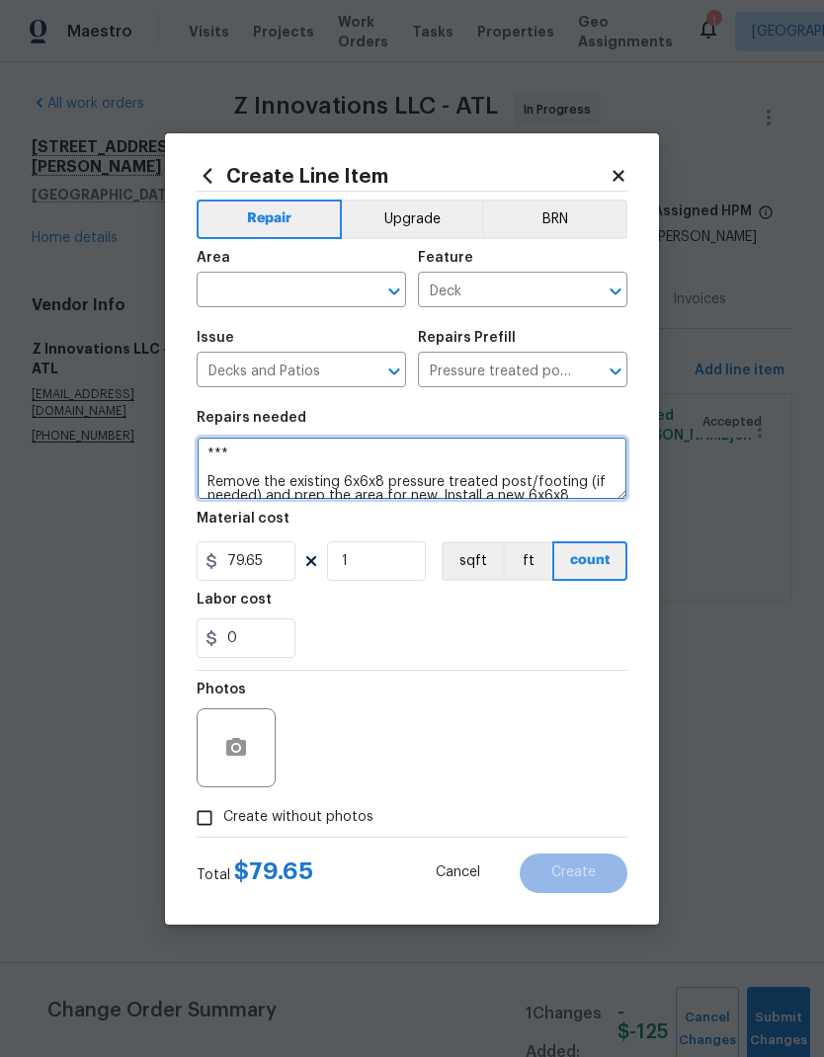
click at [289, 446] on textarea "*** Remove the existing 6x6x8 pressure treated post/footing (if needed) and pre…" at bounding box center [412, 468] width 431 height 63
click at [293, 454] on textarea "*** Remove the existing 6x6x8 pressure treated post/footing (if needed) and pre…" at bounding box center [412, 468] width 431 height 63
click at [302, 457] on textarea "*** Remove the existing 6x6x8 pressure treated post/footing (if needed) and pre…" at bounding box center [412, 468] width 431 height 63
paste textarea "1. 185 Replace 4x6 porch post and paint - pg 5 of the inspection report"
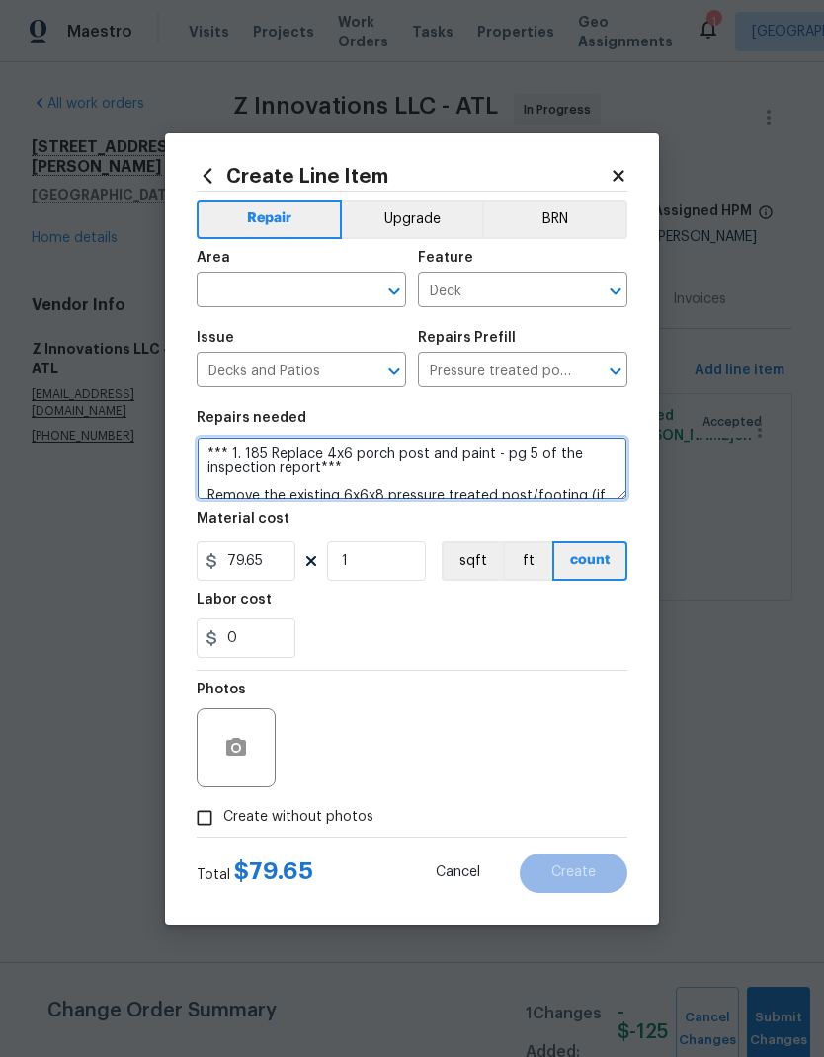
click at [267, 448] on textarea "*** 1. 185 Replace 4x6 porch post and paint - pg 5 of the inspection report*** …" at bounding box center [412, 468] width 431 height 63
click at [272, 451] on textarea "*** 1. 185 Replace 4x6 porch post and paint - pg 5 of the inspection report*** …" at bounding box center [412, 468] width 431 height 63
type textarea "***Replace 4x6 porch post and paint - pg 5 of the inspection report*** Remove t…"
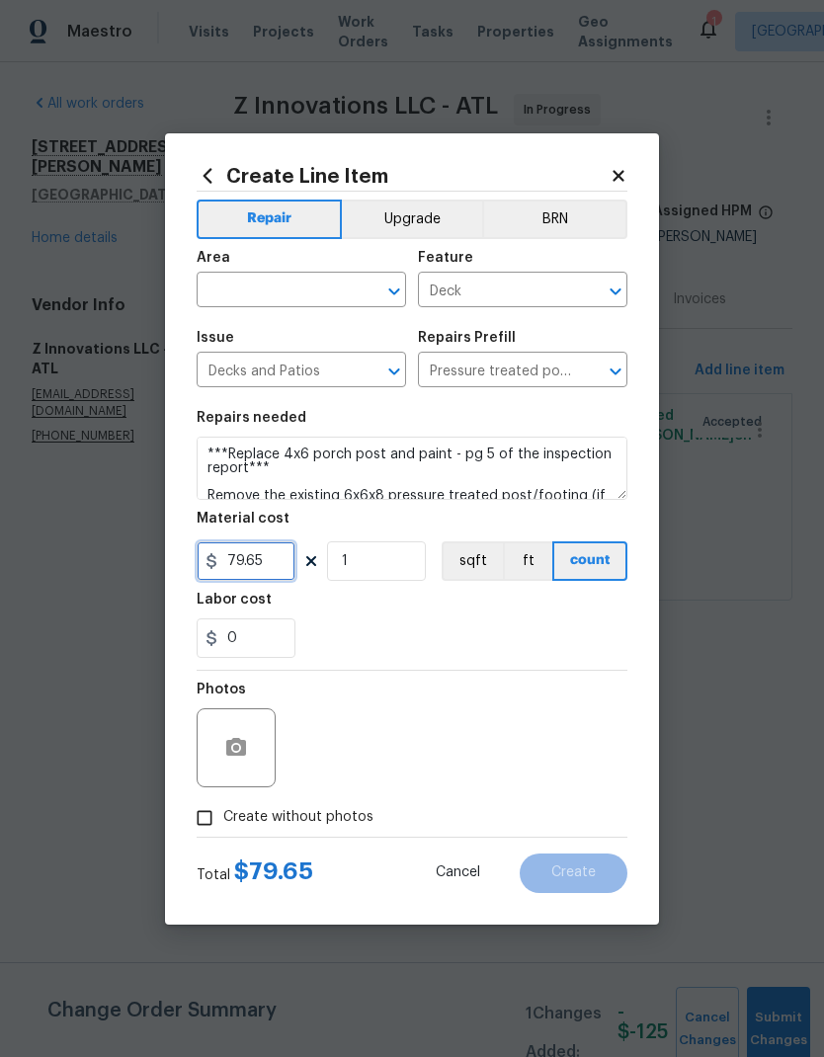
click at [276, 558] on input "79.65" at bounding box center [246, 561] width 99 height 40
type input "185"
click at [403, 558] on input "1" at bounding box center [376, 561] width 99 height 40
click at [319, 289] on input "text" at bounding box center [274, 292] width 154 height 31
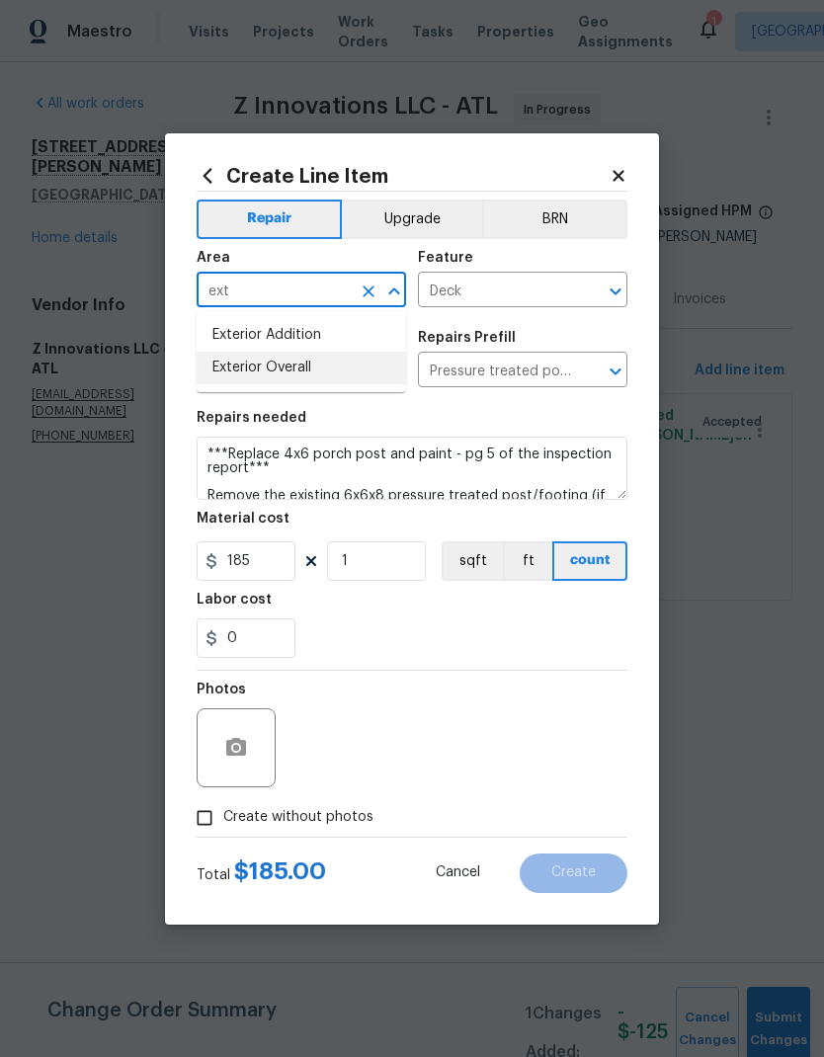
click at [315, 371] on li "Exterior Overall" at bounding box center [301, 368] width 209 height 33
type input "Exterior Overall"
click at [470, 452] on textarea "***Replace 4x6 porch post and paint - pg 5 of the inspection report*** Remove t…" at bounding box center [412, 468] width 431 height 63
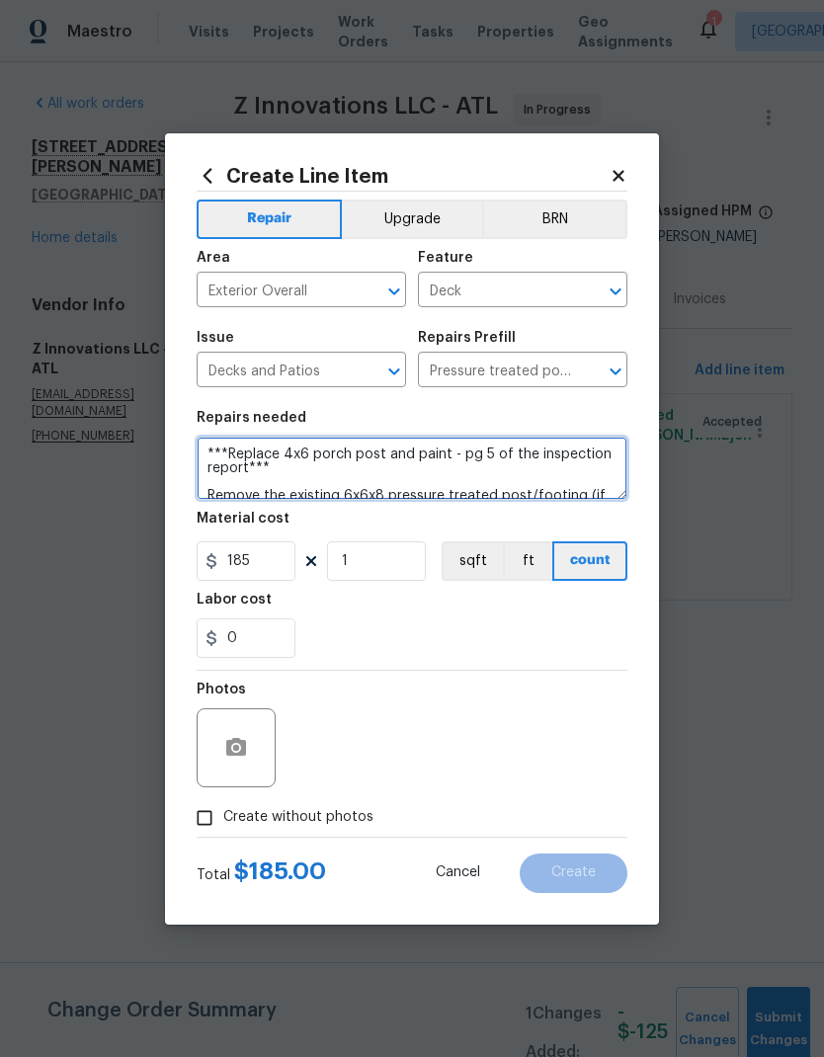
click at [470, 452] on textarea "***Replace 4x6 porch post and paint - pg 5 of the inspection report*** Remove t…" at bounding box center [412, 468] width 431 height 63
click at [467, 452] on textarea "***Replace 4x6 porch post and paint - pg 5 of the inspection report*** Remove t…" at bounding box center [412, 468] width 431 height 63
click at [466, 452] on textarea "***Replace 4x6 porch post and paint - pg 5 of the inspection report*** Remove t…" at bounding box center [412, 468] width 431 height 63
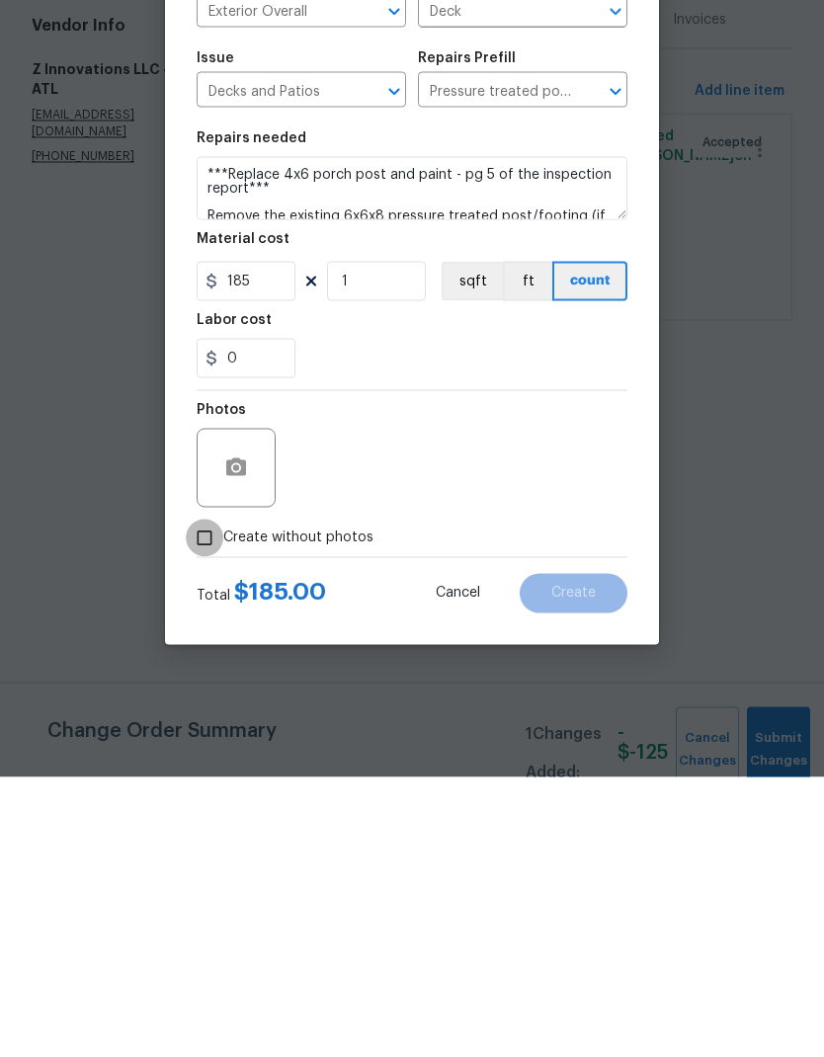
click at [217, 799] on input "Create without photos" at bounding box center [205, 818] width 38 height 38
checkbox input "true"
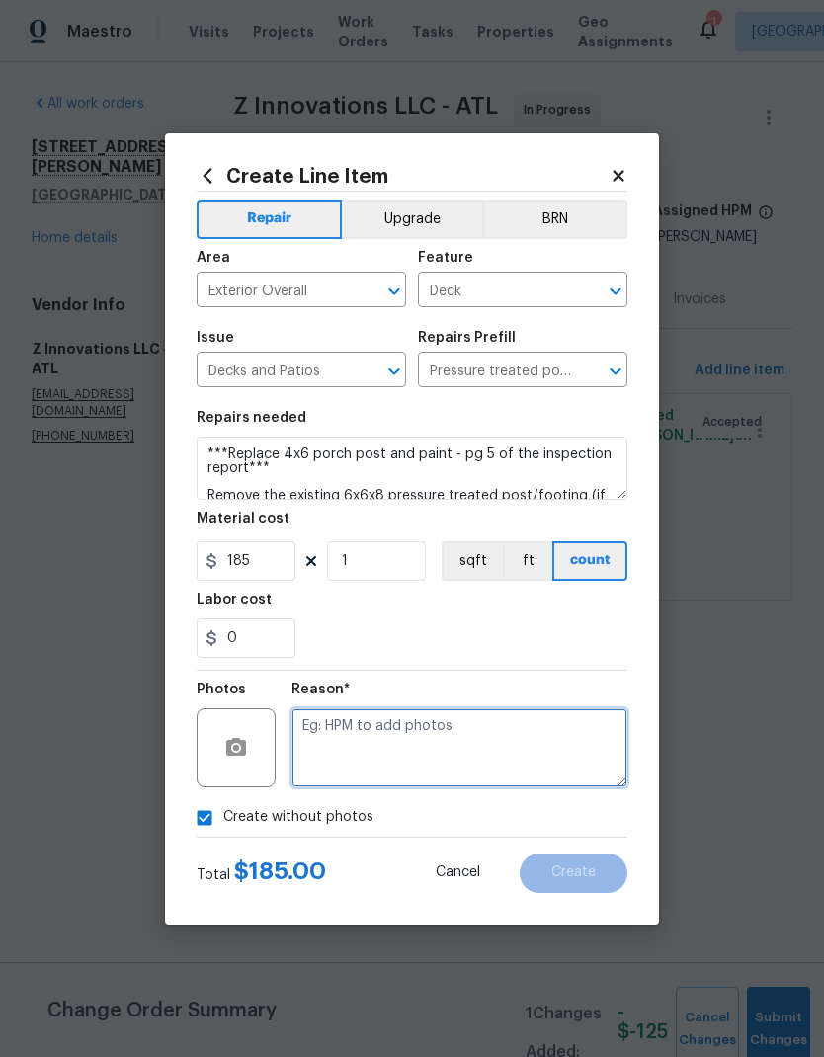
click at [383, 726] on textarea at bounding box center [459, 747] width 336 height 79
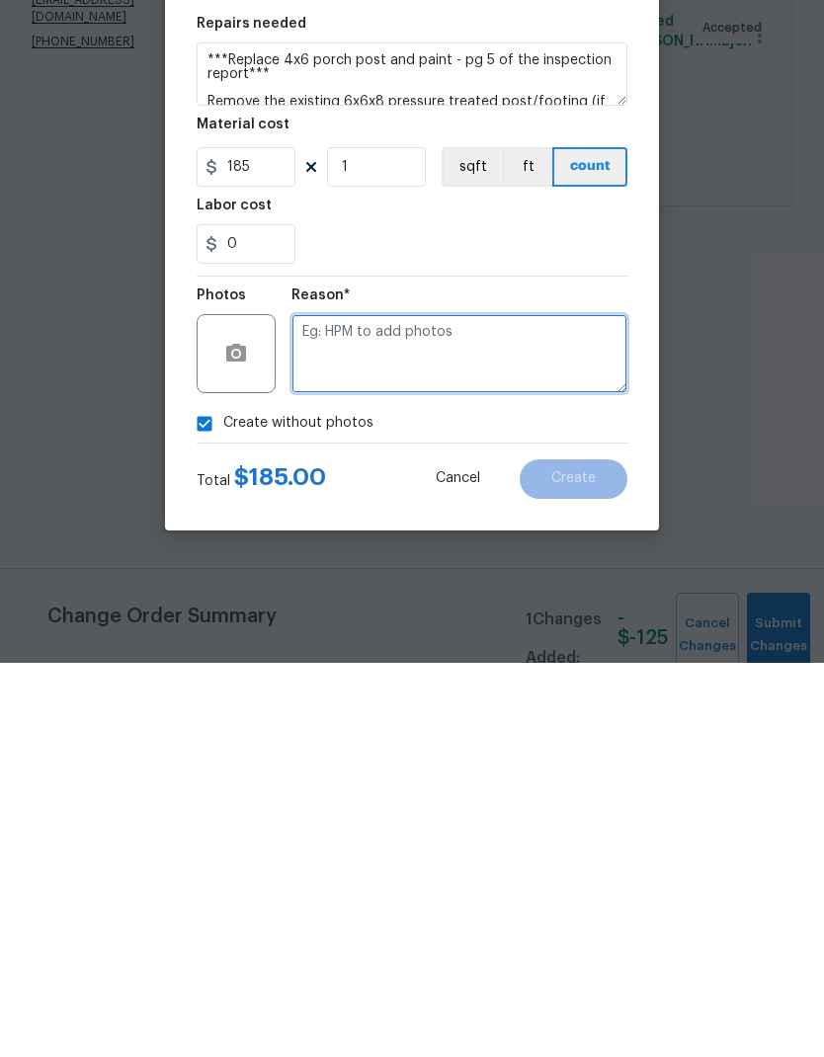
click at [394, 708] on textarea at bounding box center [459, 747] width 336 height 79
paste textarea "pg 5 of the inspection report"
type textarea "pg 5 of the inspection report"
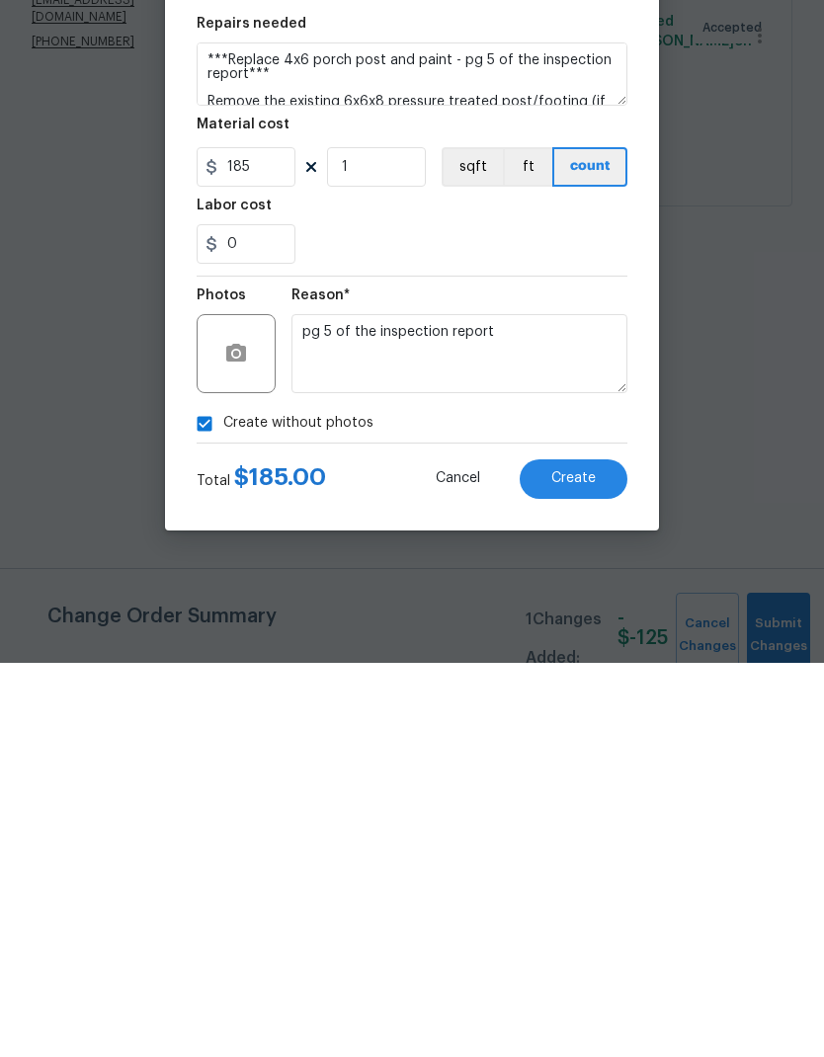
click at [585, 866] on span "Create" at bounding box center [573, 873] width 44 height 15
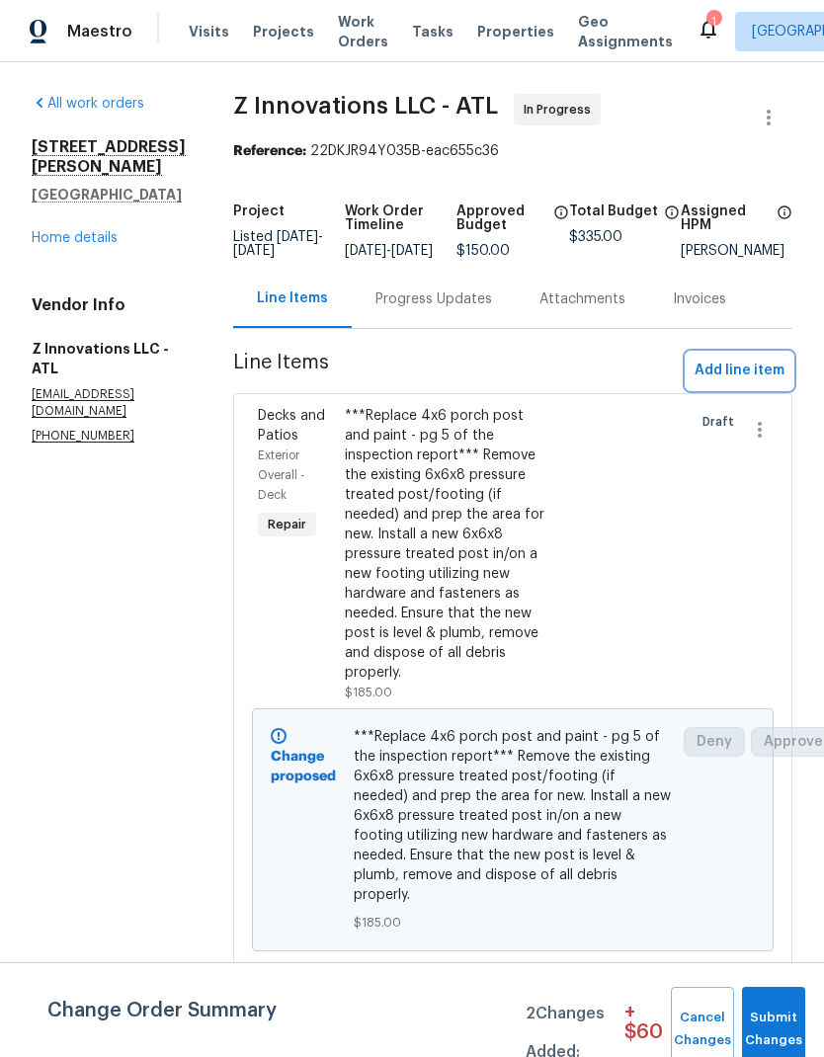
click at [755, 383] on span "Add line item" at bounding box center [740, 371] width 90 height 25
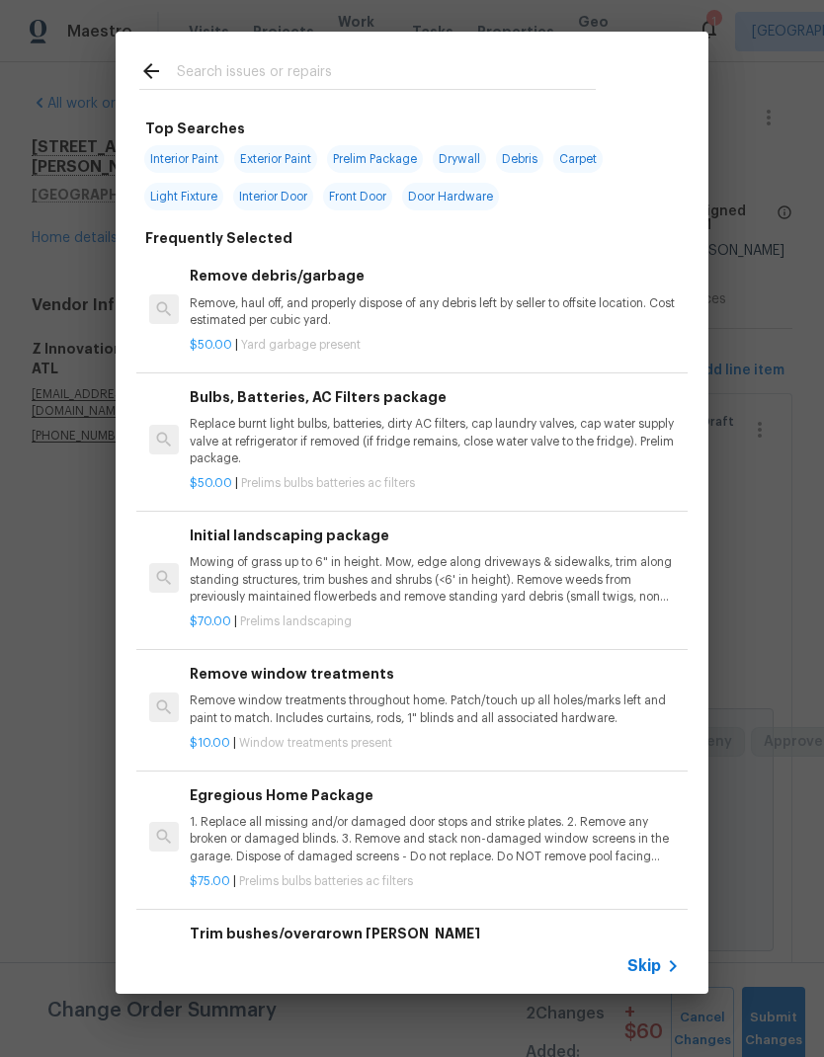
click at [303, 63] on input "text" at bounding box center [386, 74] width 419 height 30
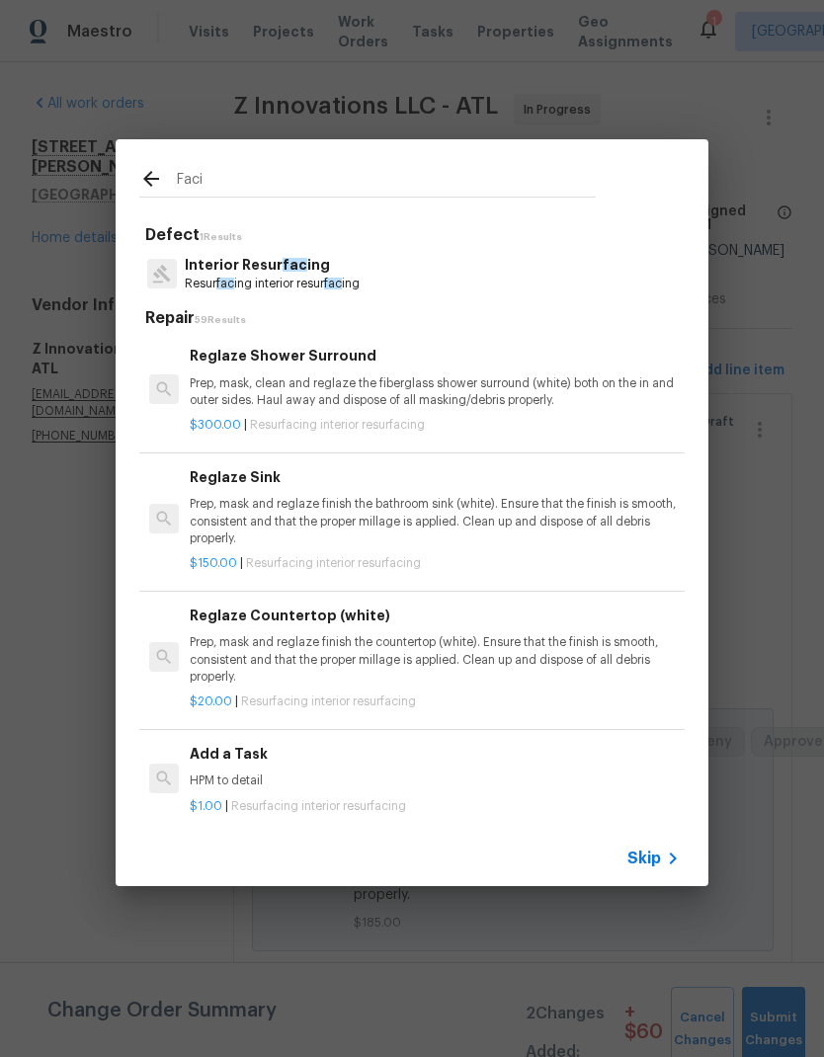
type input "Facia"
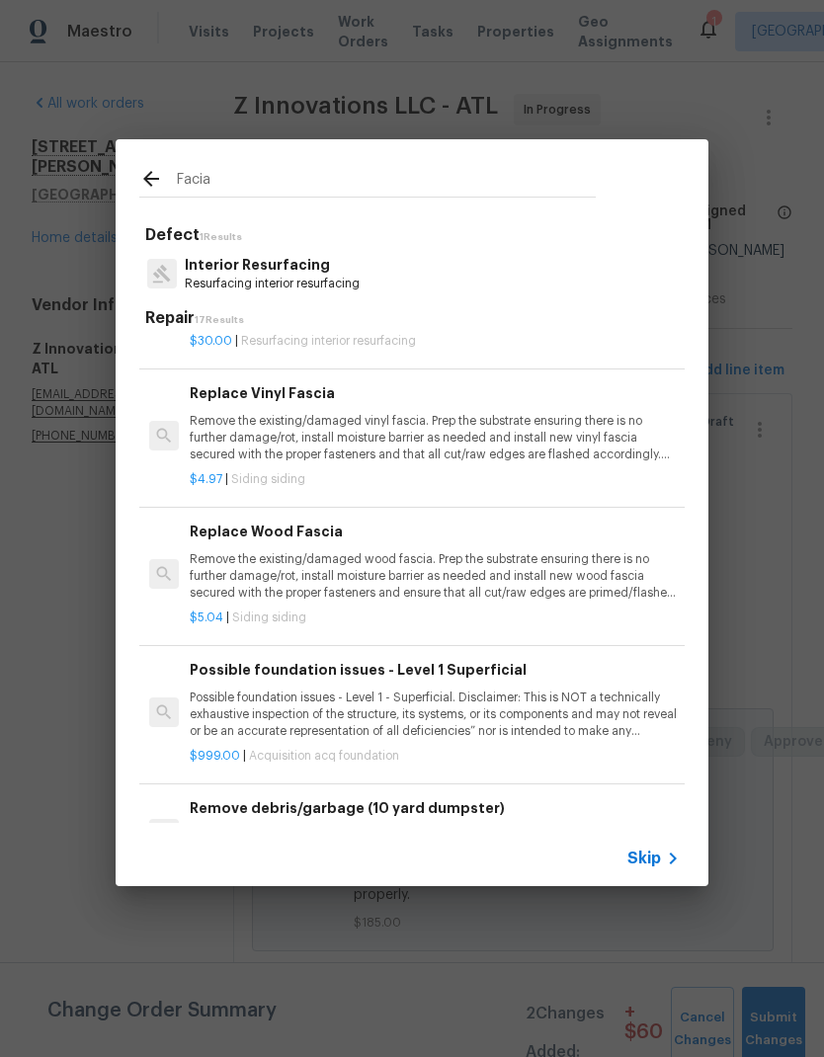
scroll to position [831, 0]
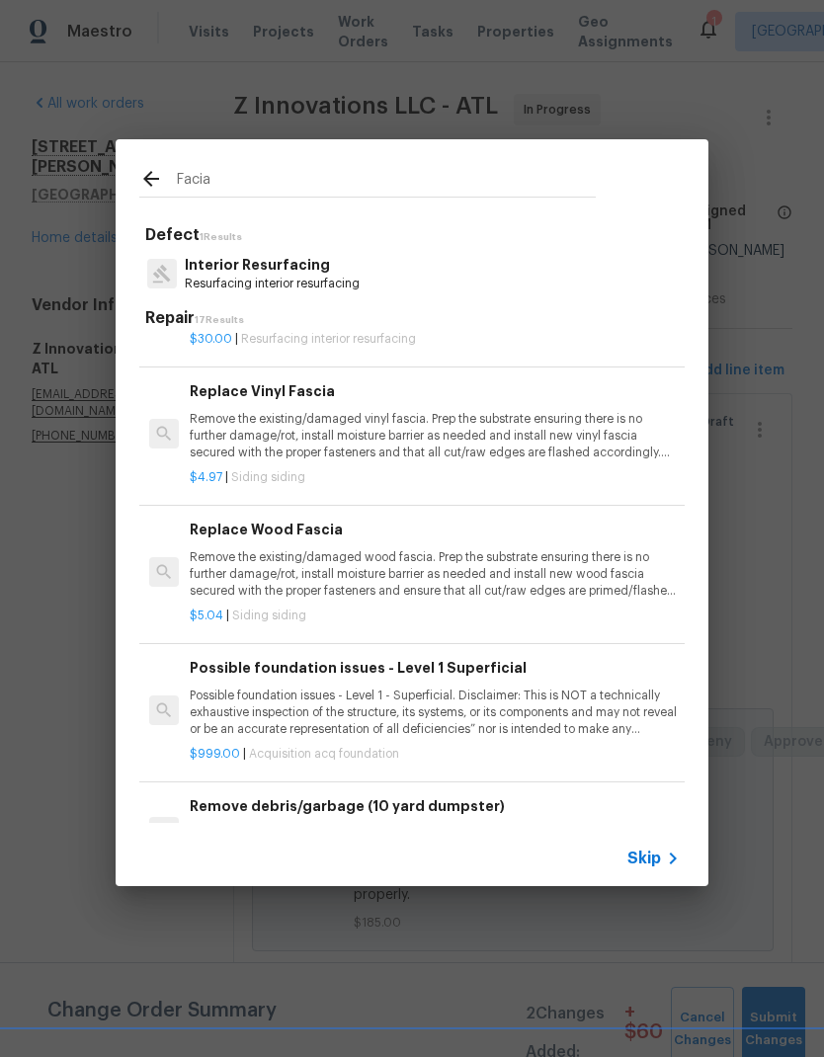
click at [478, 564] on p "Remove the existing/damaged wood fascia. Prep the substrate ensuring there is n…" at bounding box center [435, 574] width 490 height 50
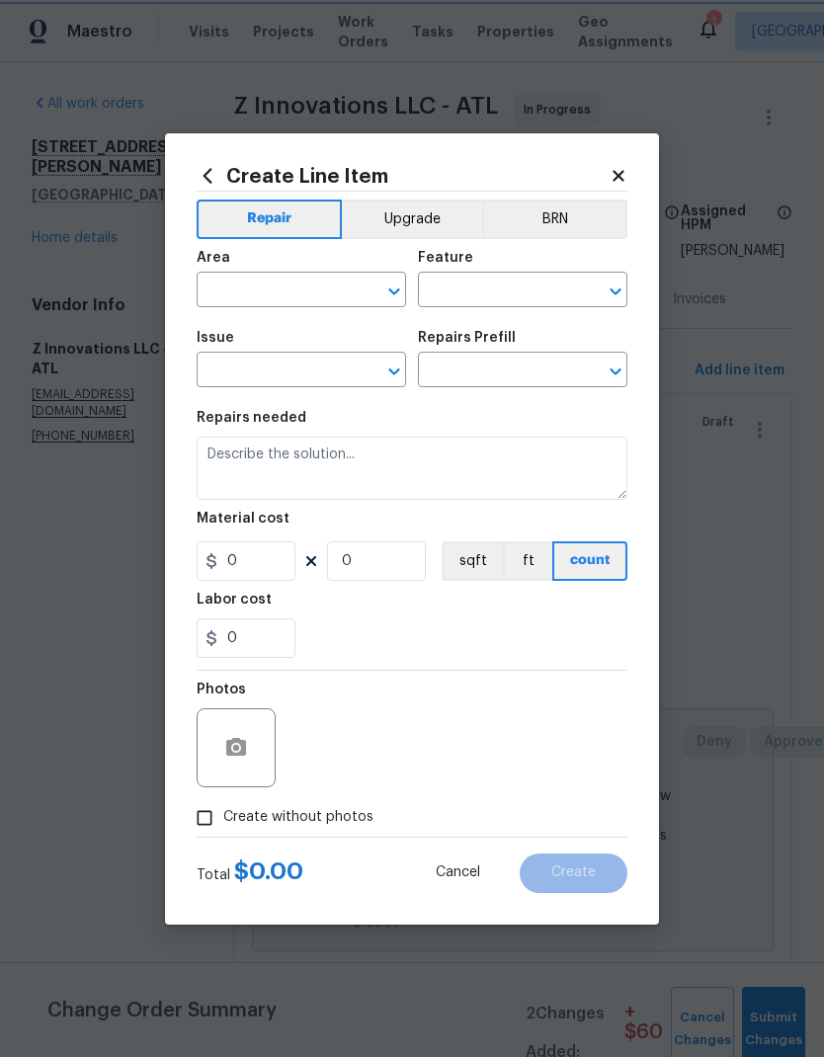
type input "Siding"
type input "Replace Wood Fascia $5.04"
type textarea "Remove the existing/damaged wood fascia. Prep the substrate ensuring there is n…"
type input "5.04"
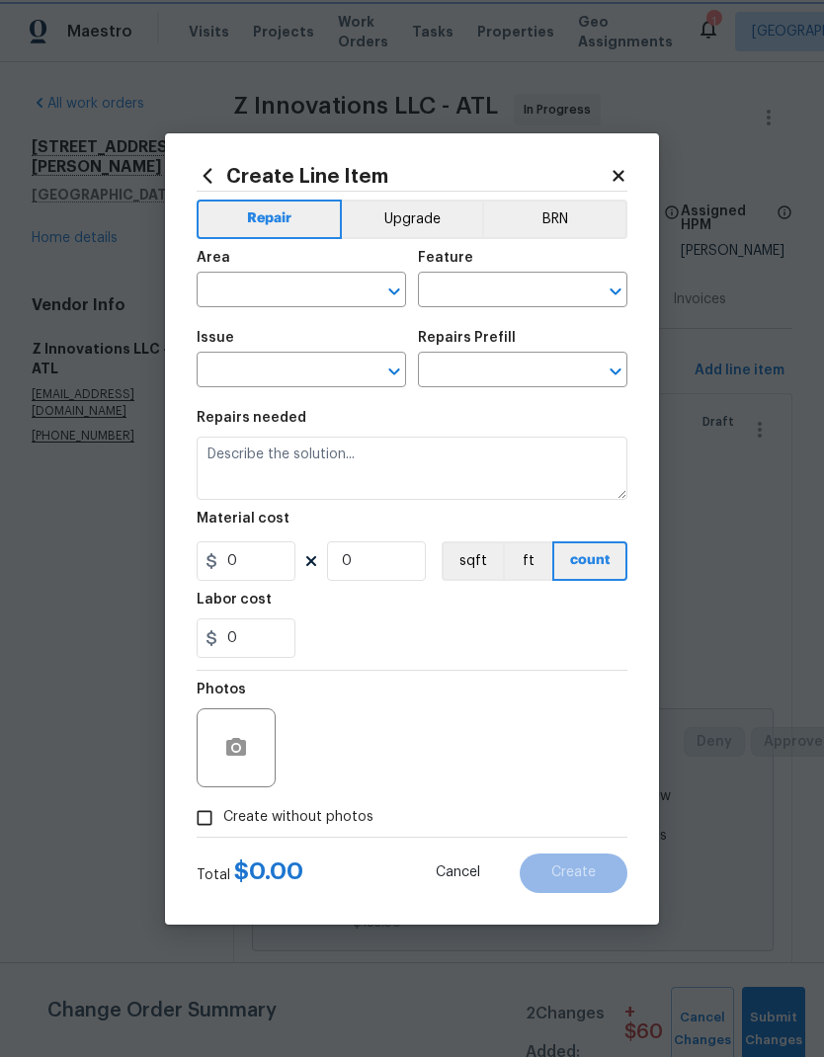
type input "1"
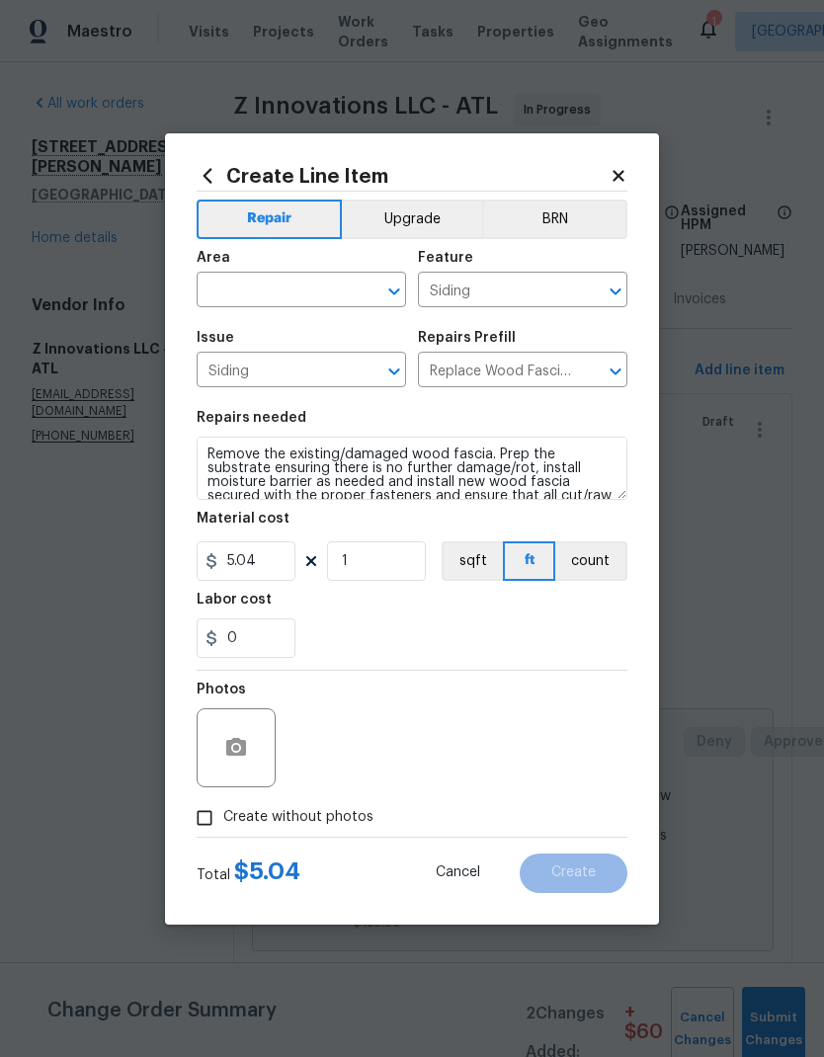
click at [307, 291] on input "text" at bounding box center [274, 292] width 154 height 31
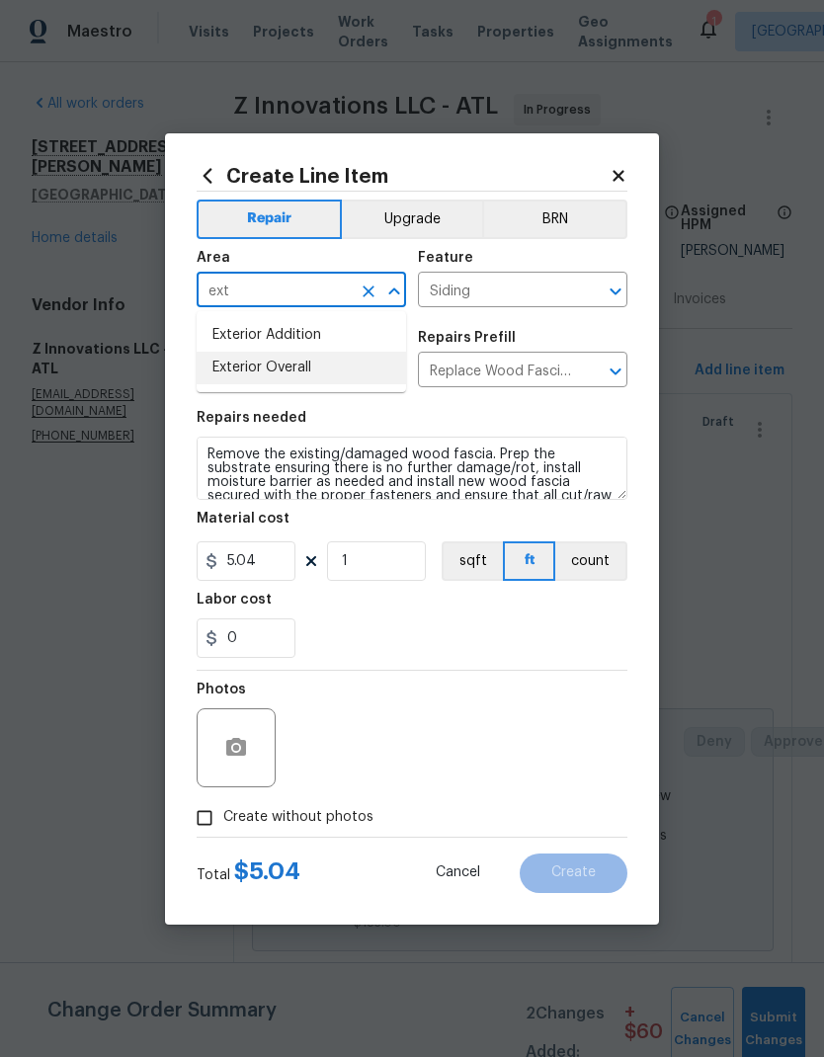
click at [296, 367] on li "Exterior Overall" at bounding box center [301, 368] width 209 height 33
type input "Exterior Overall"
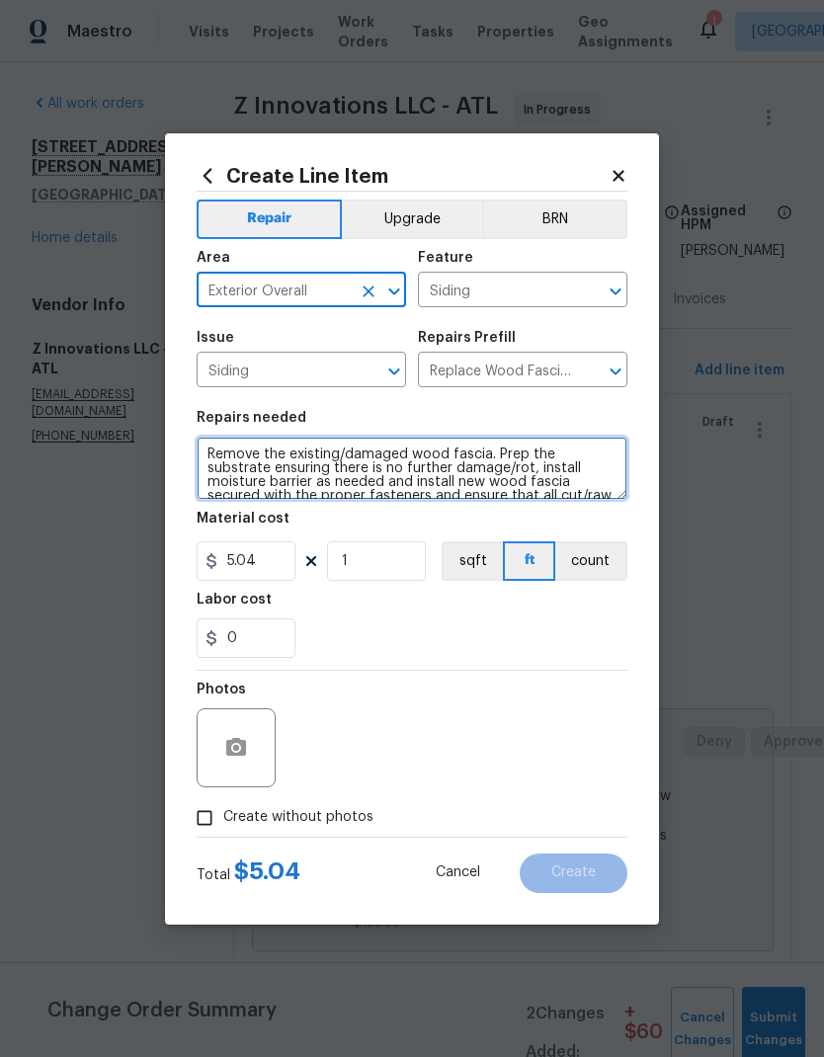
click at [208, 457] on textarea "Remove the existing/damaged wood fascia. Prep the substrate ensuring there is n…" at bounding box center [412, 468] width 431 height 63
click at [244, 455] on textarea "Remove the existing/damaged wood fascia. Prep the substrate ensuring there is n…" at bounding box center [412, 468] width 431 height 63
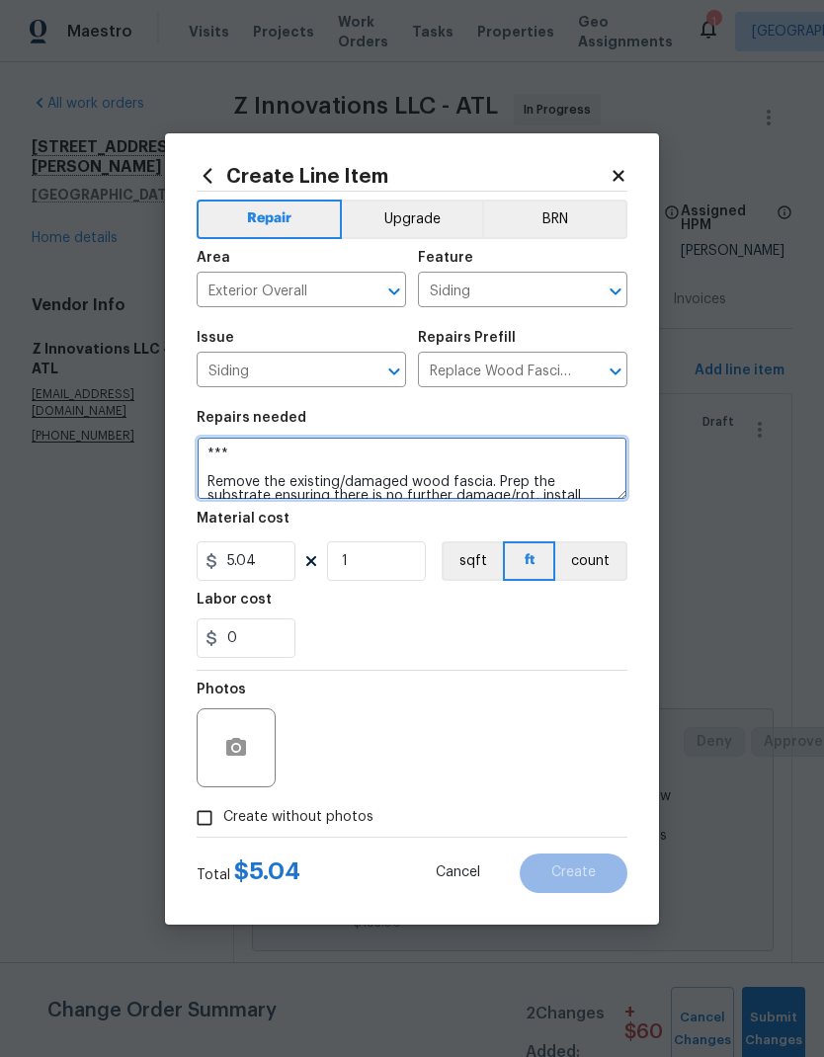
click at [275, 452] on textarea "*** Remove the existing/damaged wood fascia. Prep the substrate ensuring there …" at bounding box center [412, 468] width 431 height 63
paste textarea "2. 90 Add laminate Fascia cover - pg 6 of the inspection report"
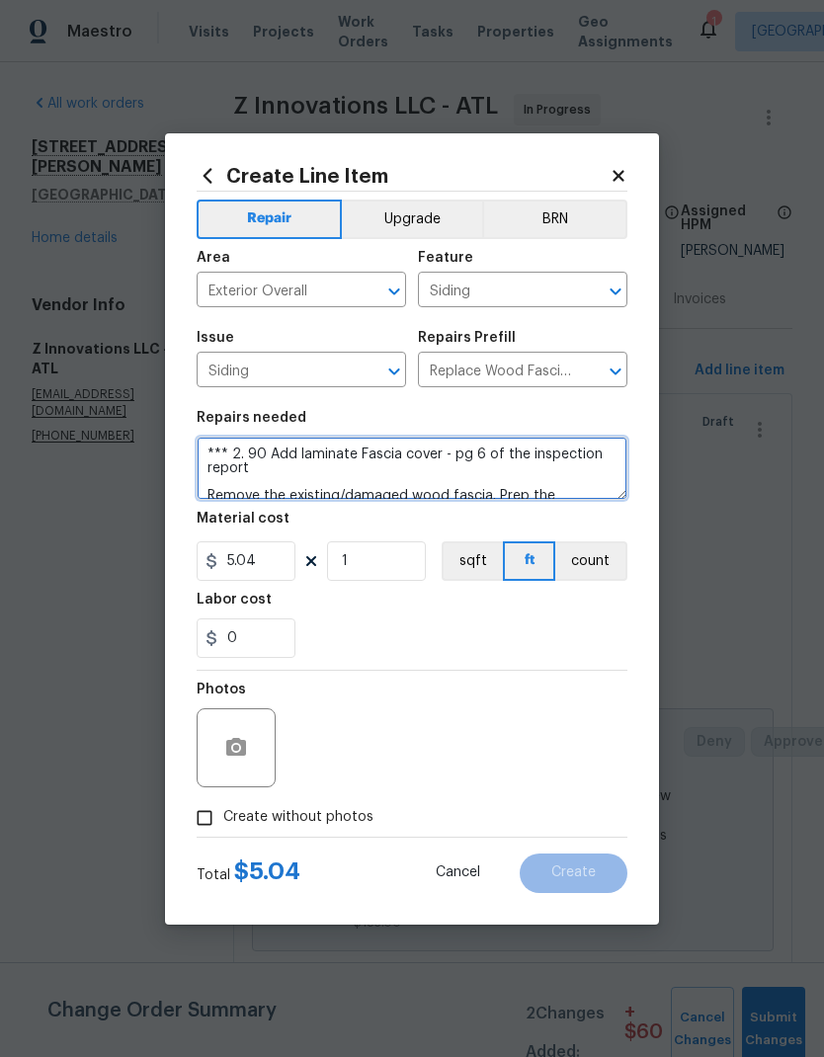
click at [272, 456] on textarea "*** 2. 90 Add laminate Fascia cover - pg 6 of the inspection report Remove the …" at bounding box center [412, 468] width 431 height 63
type textarea "***Add laminate Fascia cover - pg 6 of the inspection report Remove the existin…"
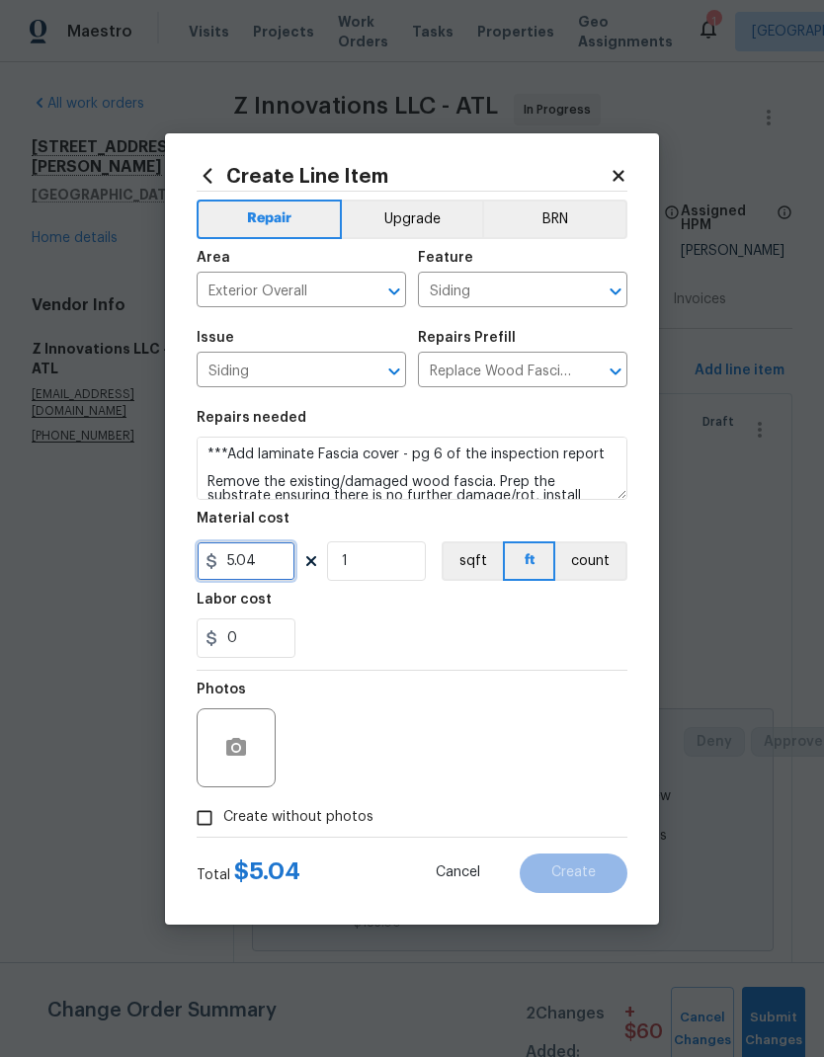
click at [265, 571] on input "5.04" at bounding box center [246, 561] width 99 height 40
type input "90"
click at [416, 452] on textarea "***Add laminate Fascia cover - pg 6 of the inspection report Remove the existin…" at bounding box center [412, 468] width 431 height 63
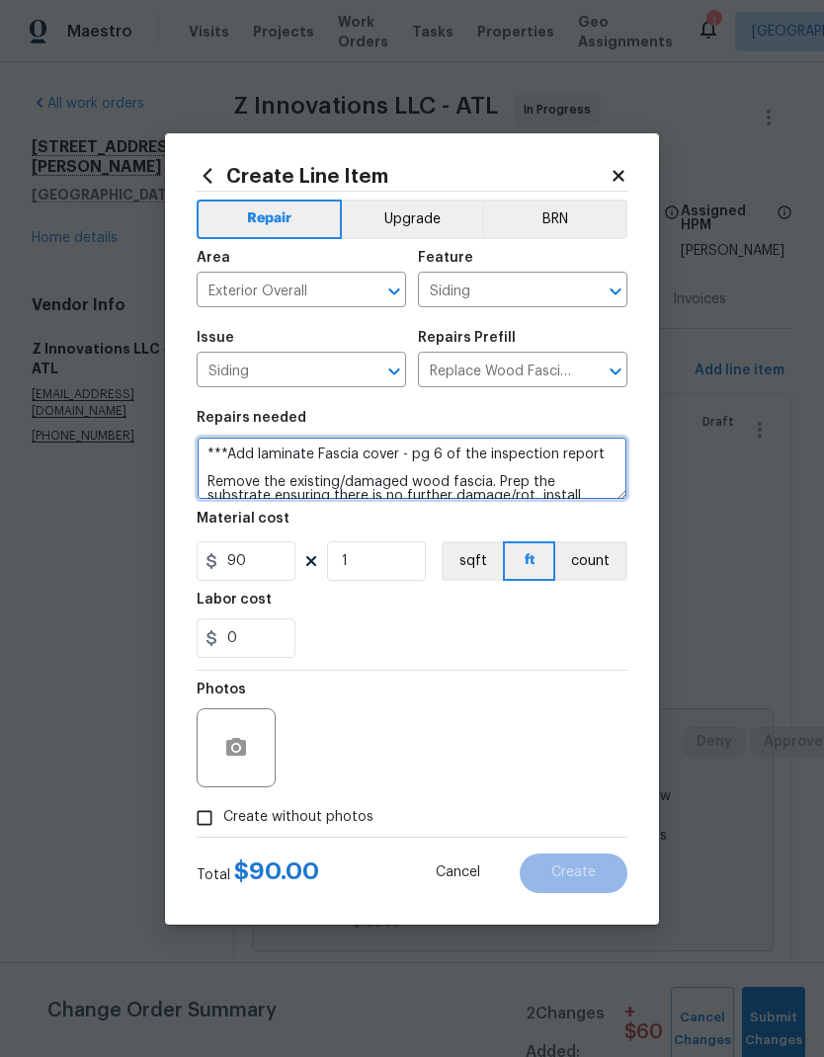
click at [416, 451] on textarea "***Add laminate Fascia cover - pg 6 of the inspection report Remove the existin…" at bounding box center [412, 468] width 431 height 63
click at [415, 450] on textarea "***Add laminate Fascia cover - pg 6 of the inspection report Remove the existin…" at bounding box center [412, 468] width 431 height 63
click at [415, 449] on textarea "***Add laminate Fascia cover - pg 6 of the inspection report Remove the existin…" at bounding box center [412, 468] width 431 height 63
click at [615, 457] on textarea "***Add laminate Fascia cover - pg 6 of the inspection report Remove the existin…" at bounding box center [412, 468] width 431 height 63
type textarea "***Add laminate Fascia cover - pg 6 of the inspection report*** Remove the exis…"
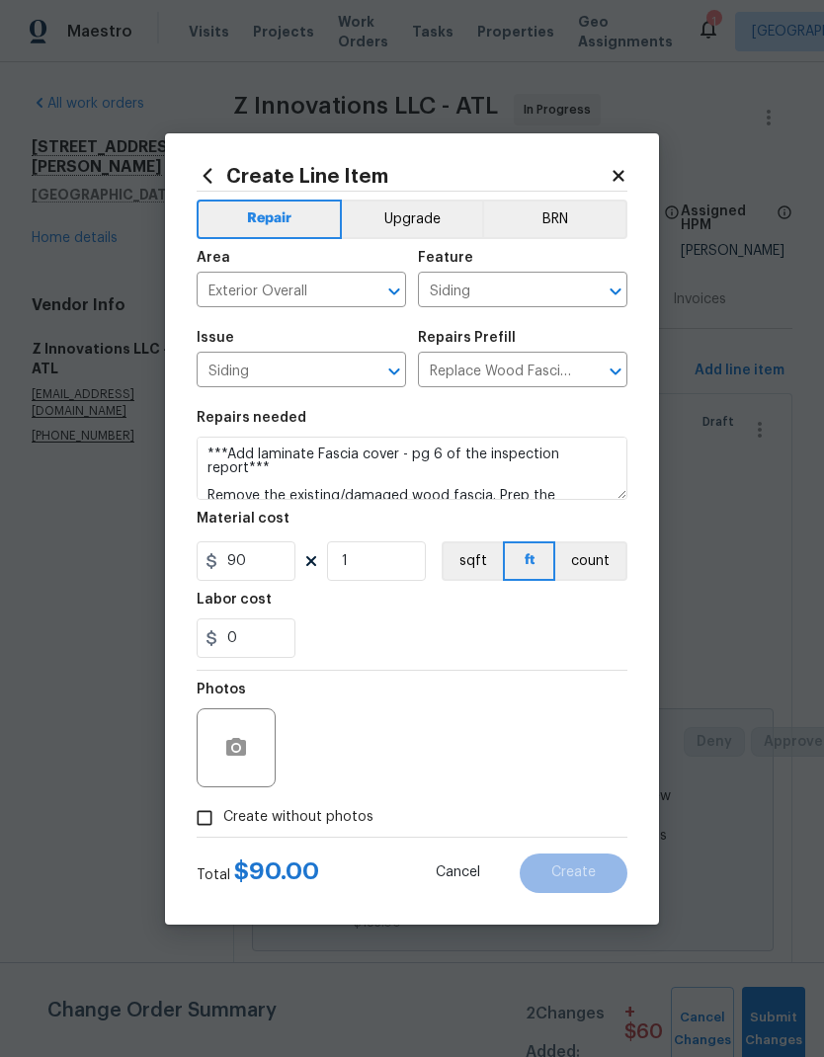
click at [212, 817] on input "Create without photos" at bounding box center [205, 818] width 38 height 38
checkbox input "true"
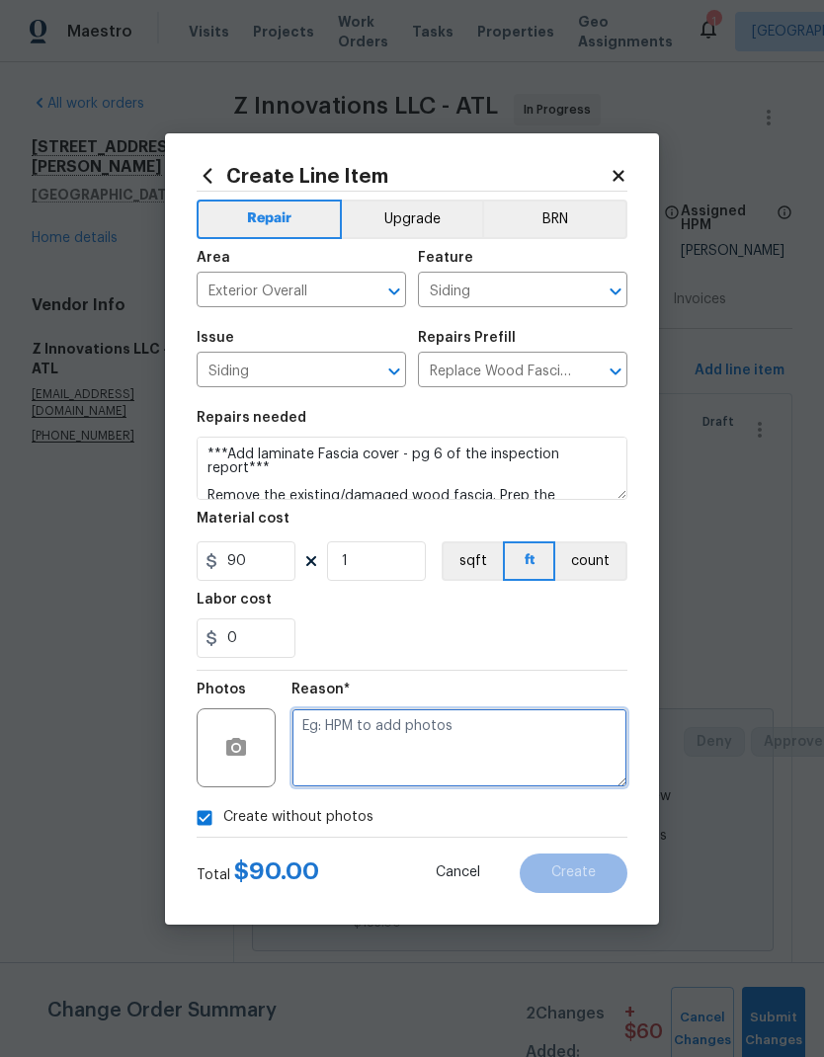
click at [371, 720] on textarea at bounding box center [459, 747] width 336 height 79
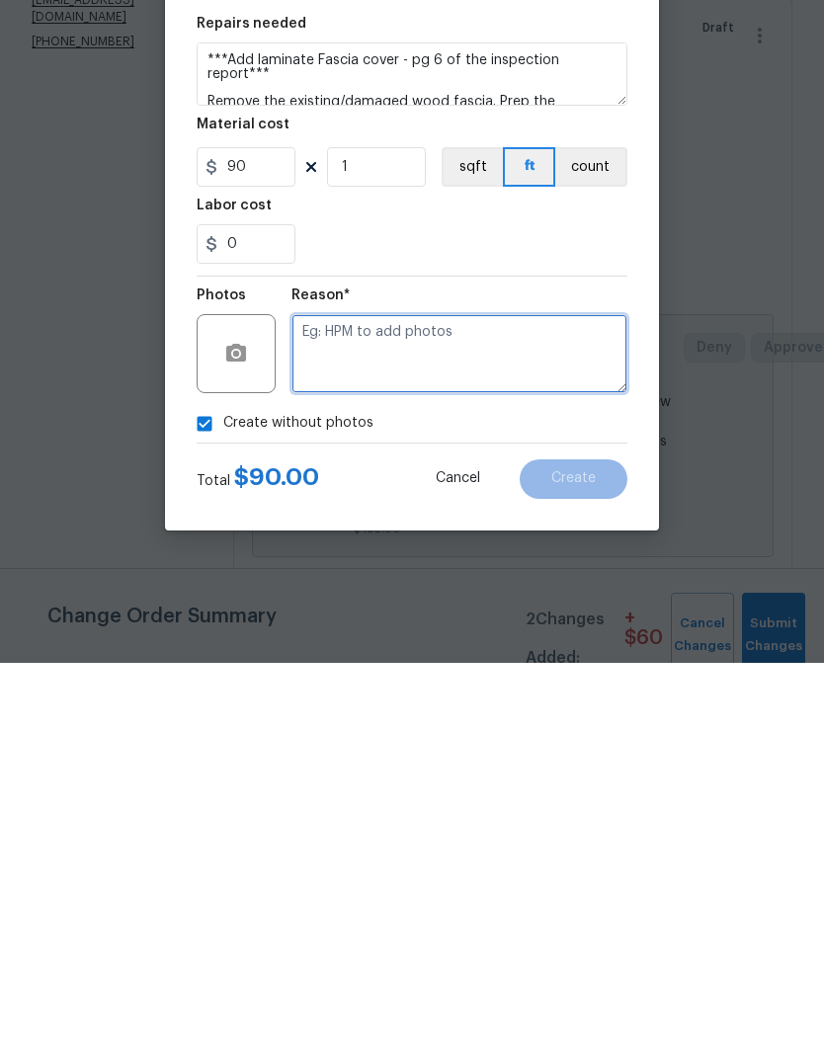
click at [375, 708] on textarea at bounding box center [459, 747] width 336 height 79
paste textarea "pg 6 of the inspection report"
type textarea "pg 6 of the inspection report"
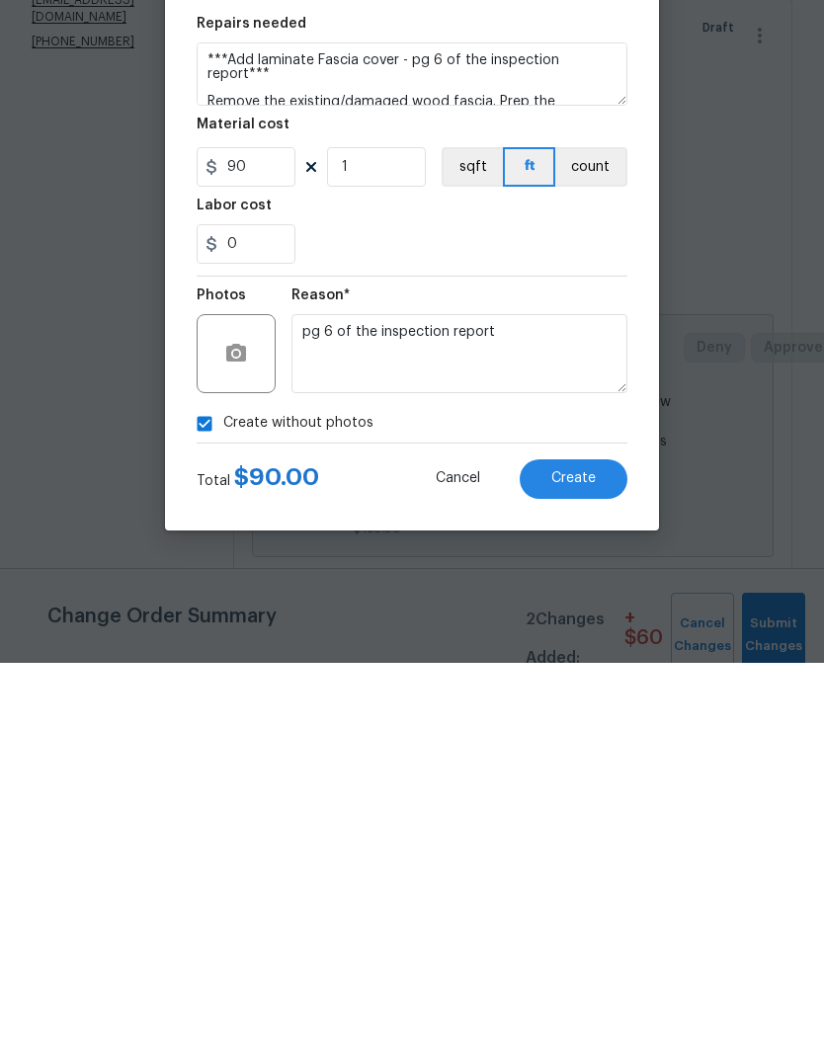
click at [585, 854] on button "Create" at bounding box center [574, 874] width 108 height 40
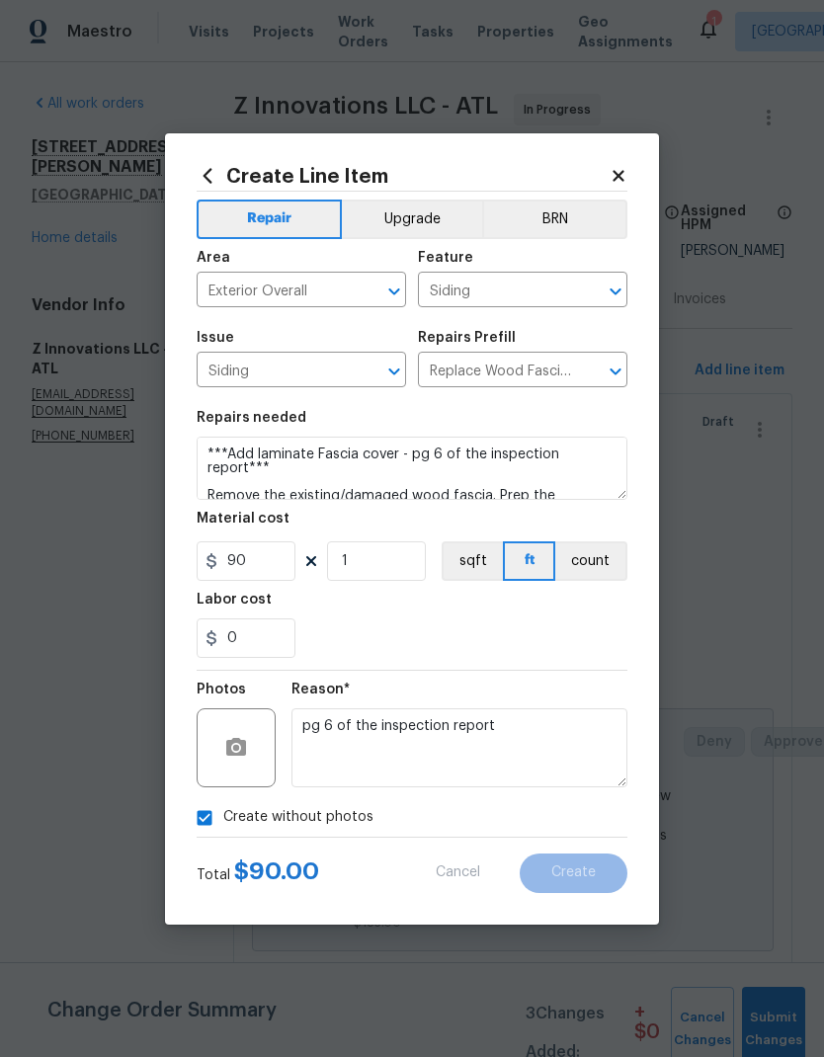
scroll to position [0, 0]
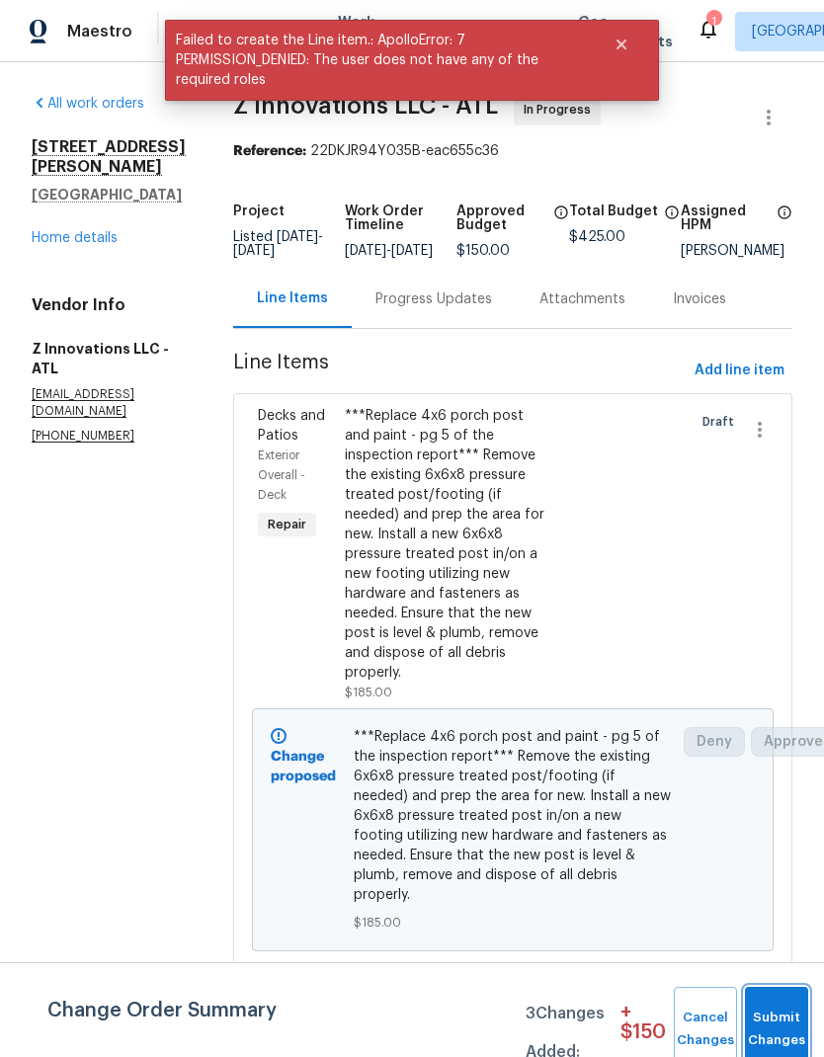
click at [785, 1024] on button "Submit Changes" at bounding box center [776, 1029] width 63 height 85
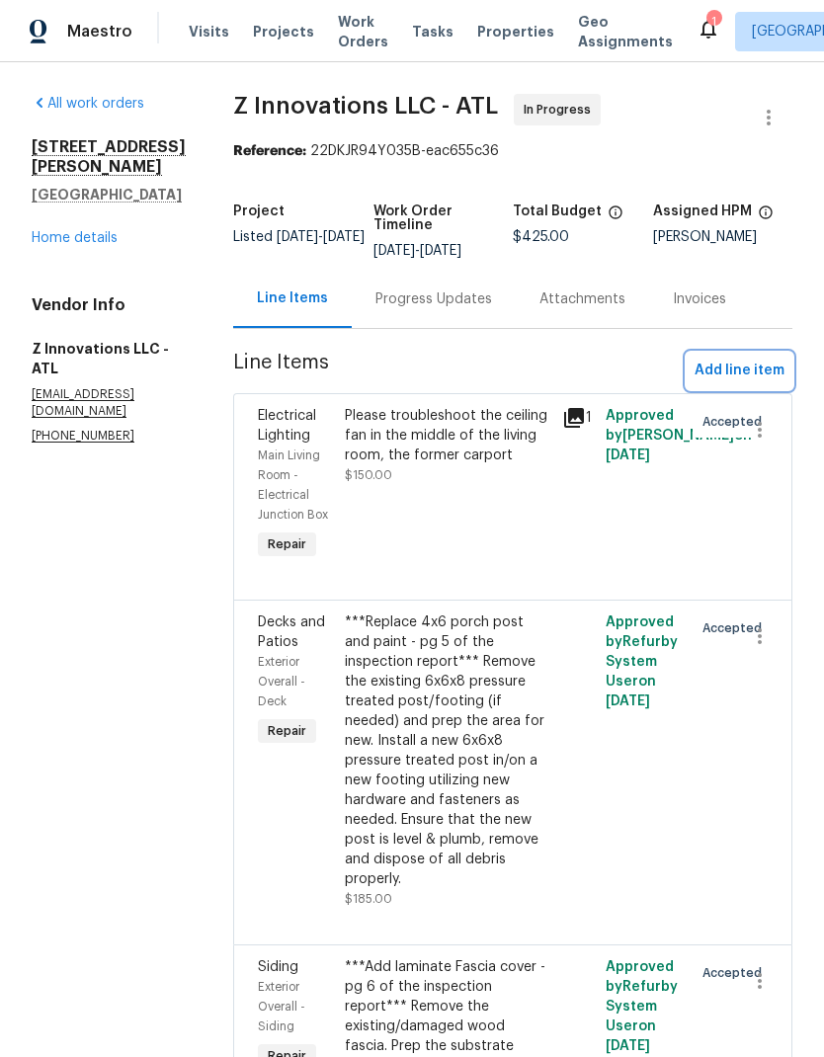
click at [750, 366] on span "Add line item" at bounding box center [740, 371] width 90 height 25
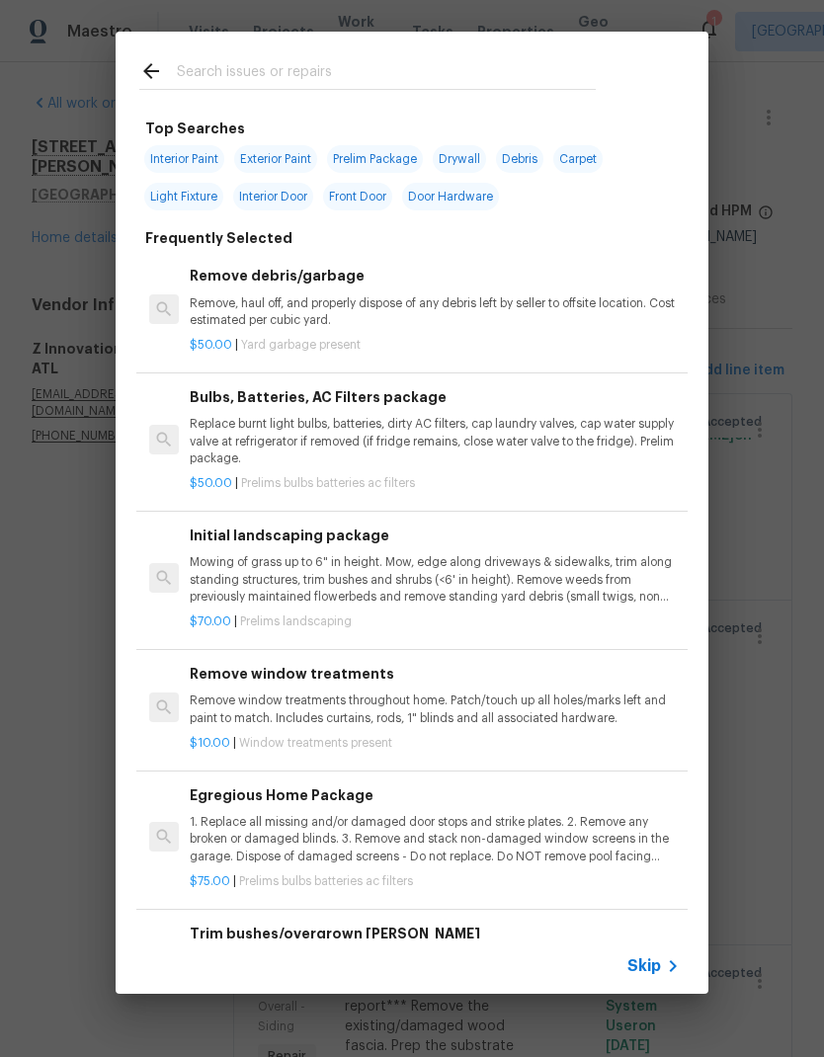
click at [317, 70] on input "text" at bounding box center [386, 74] width 419 height 30
type input "Plumb"
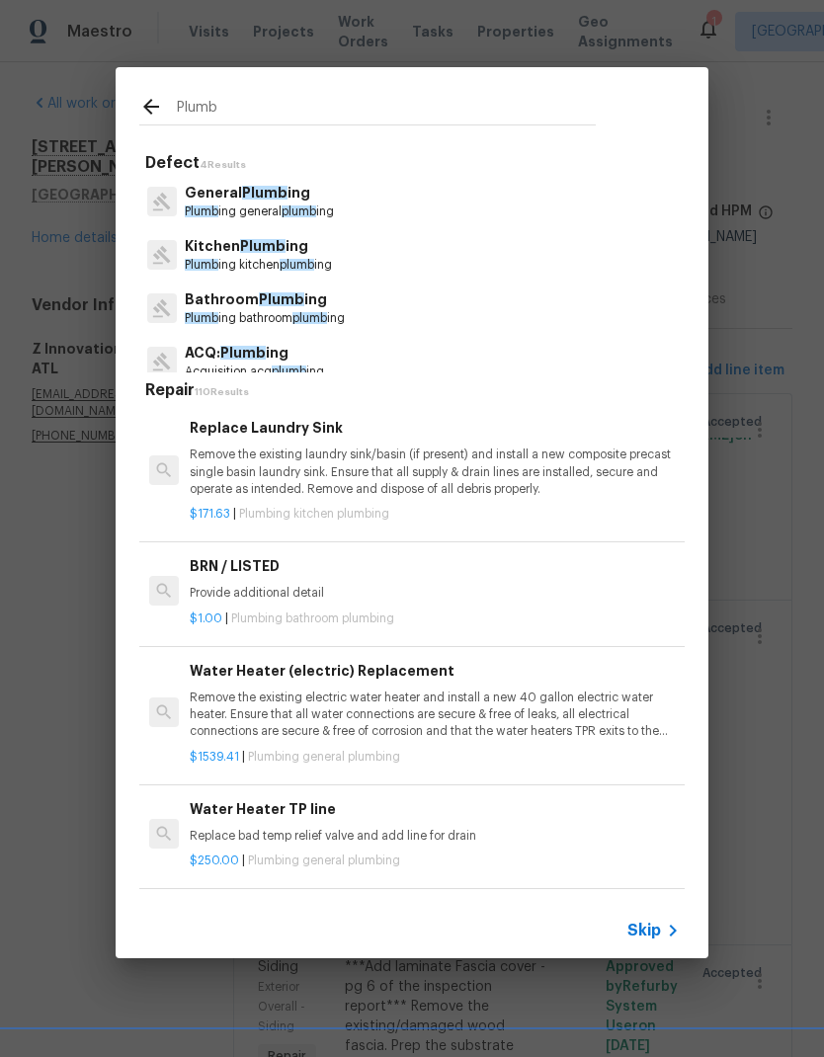
click at [311, 203] on p "General Plumb ing" at bounding box center [259, 193] width 149 height 21
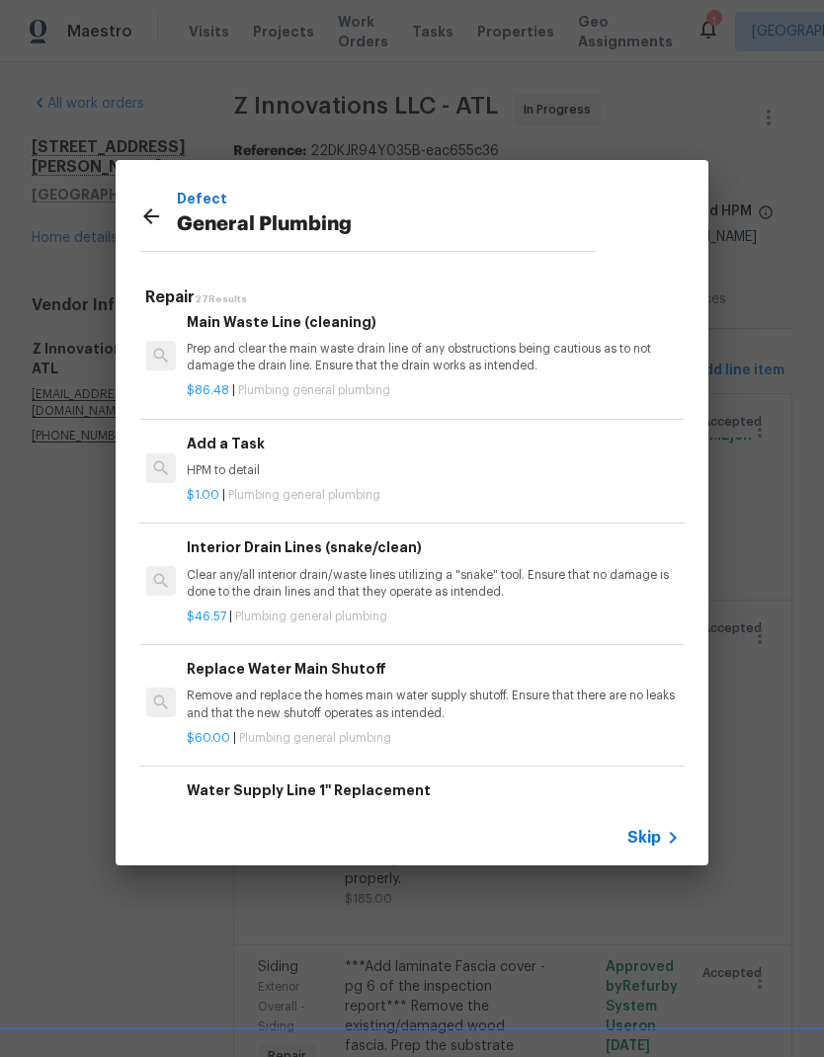
scroll to position [2128, 3]
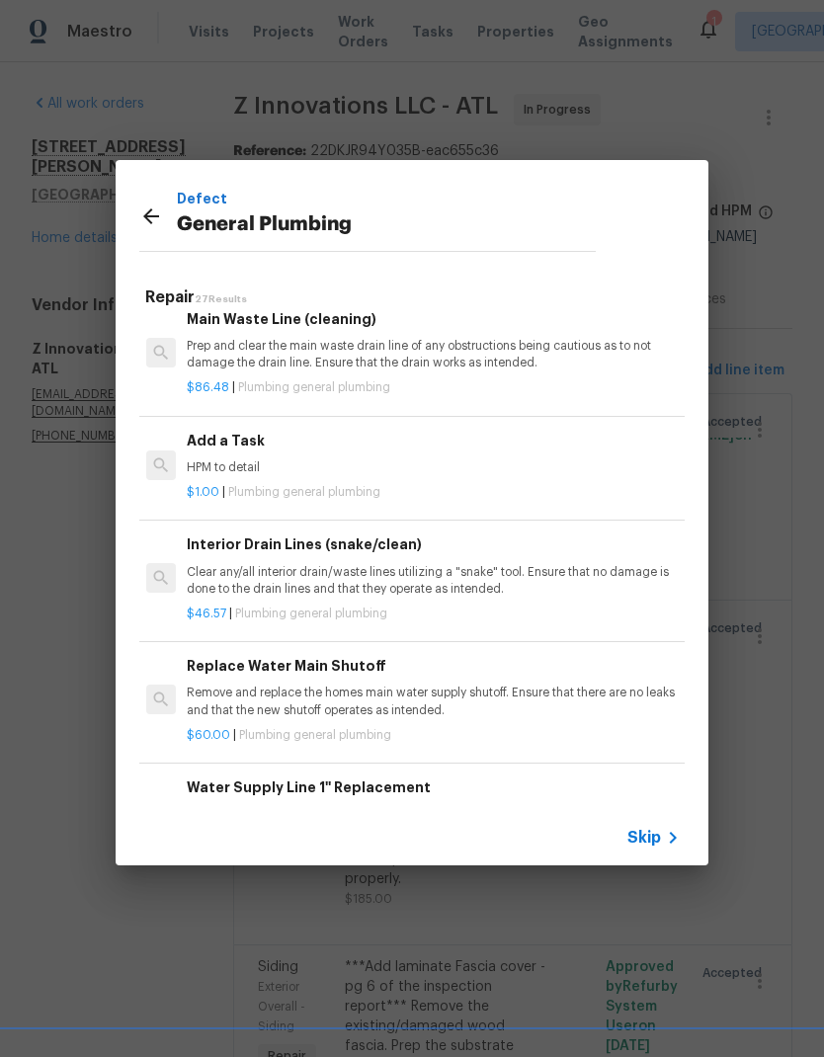
click at [243, 430] on h6 "Add a Task" at bounding box center [432, 441] width 490 height 22
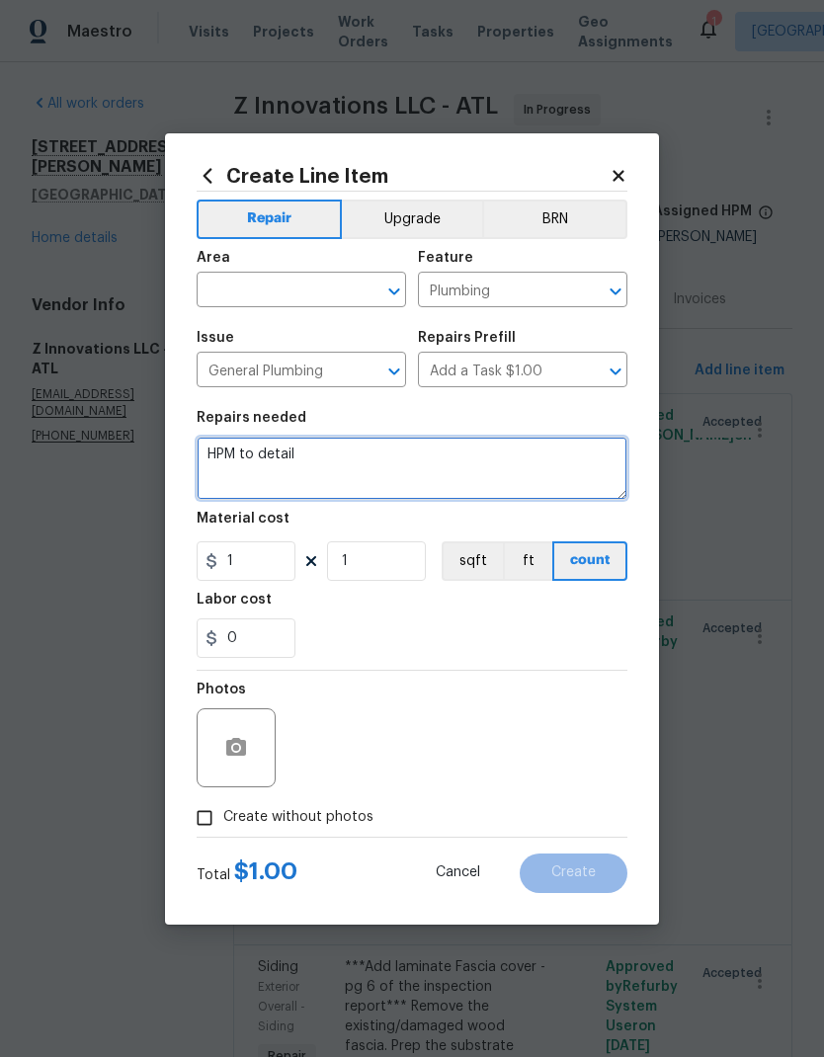
click at [244, 444] on textarea "HPM to detail" at bounding box center [412, 468] width 431 height 63
paste textarea "3. 250 Replace cpvc water lines"
click at [456, 457] on textarea "3. 250 Replace cpvc water lines l" at bounding box center [412, 468] width 431 height 63
click at [245, 455] on textarea "3. 250 Replace cpvc water lines at the water heater" at bounding box center [412, 468] width 431 height 63
type textarea "Replace cpvc water lines at the water heater"
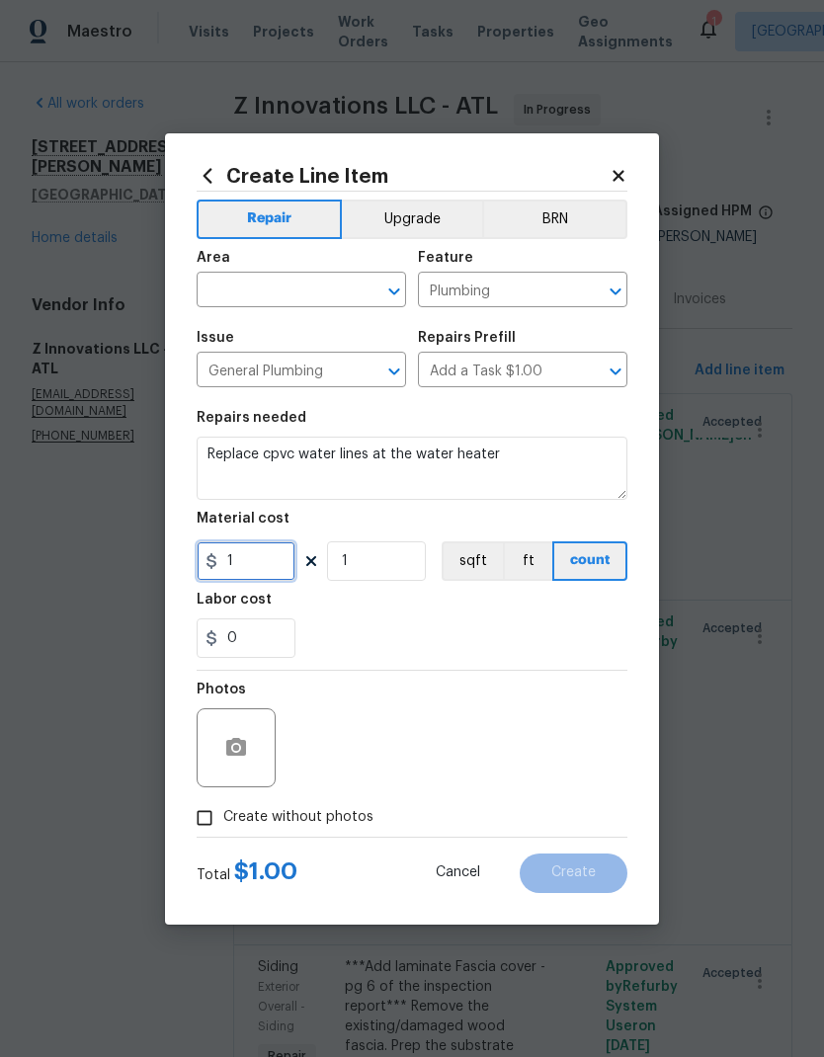
click at [270, 556] on input "1" at bounding box center [246, 561] width 99 height 40
type input "250"
click at [306, 284] on input "text" at bounding box center [274, 292] width 154 height 31
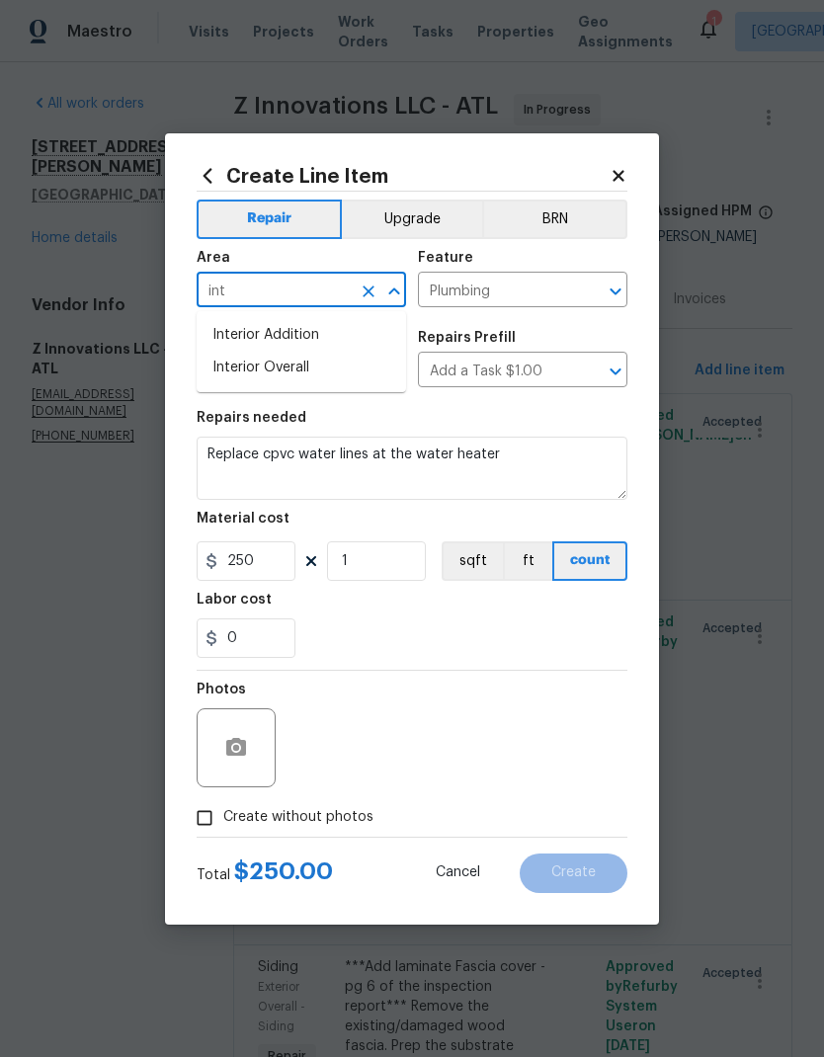
click at [302, 365] on li "Interior Overall" at bounding box center [301, 368] width 209 height 33
type input "Interior Overall"
click at [209, 820] on input "Create without photos" at bounding box center [205, 818] width 38 height 38
checkbox input "true"
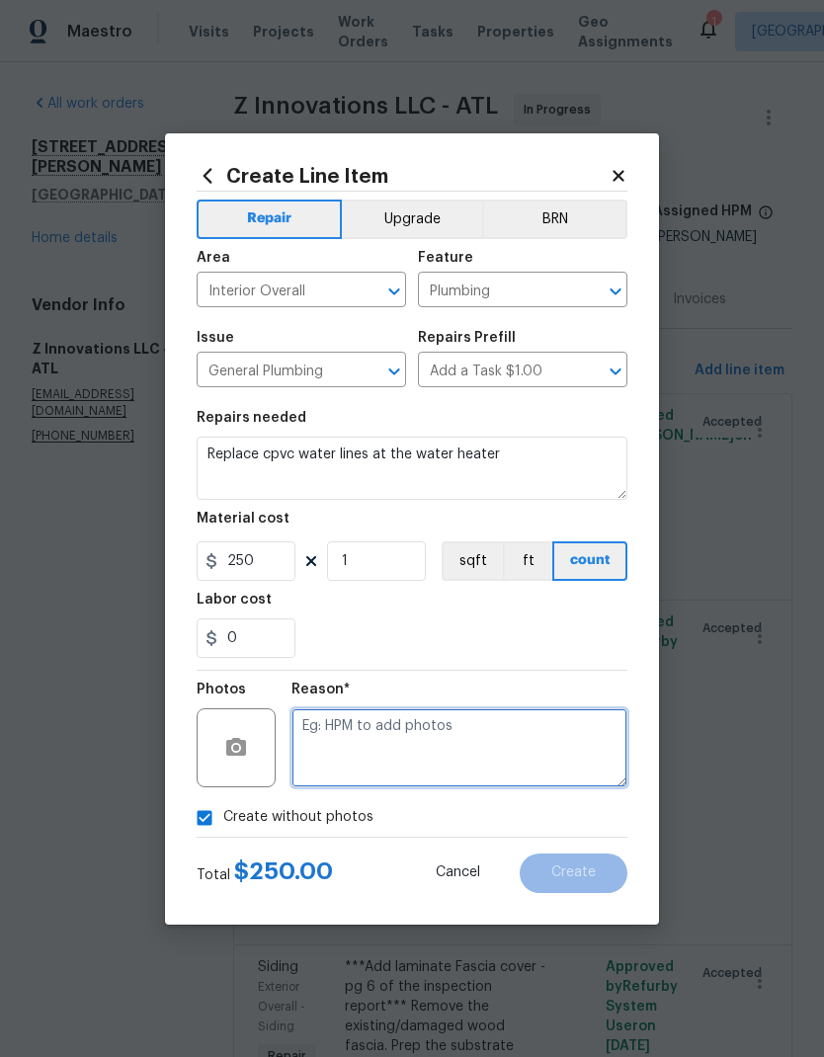
click at [418, 725] on textarea at bounding box center [459, 747] width 336 height 79
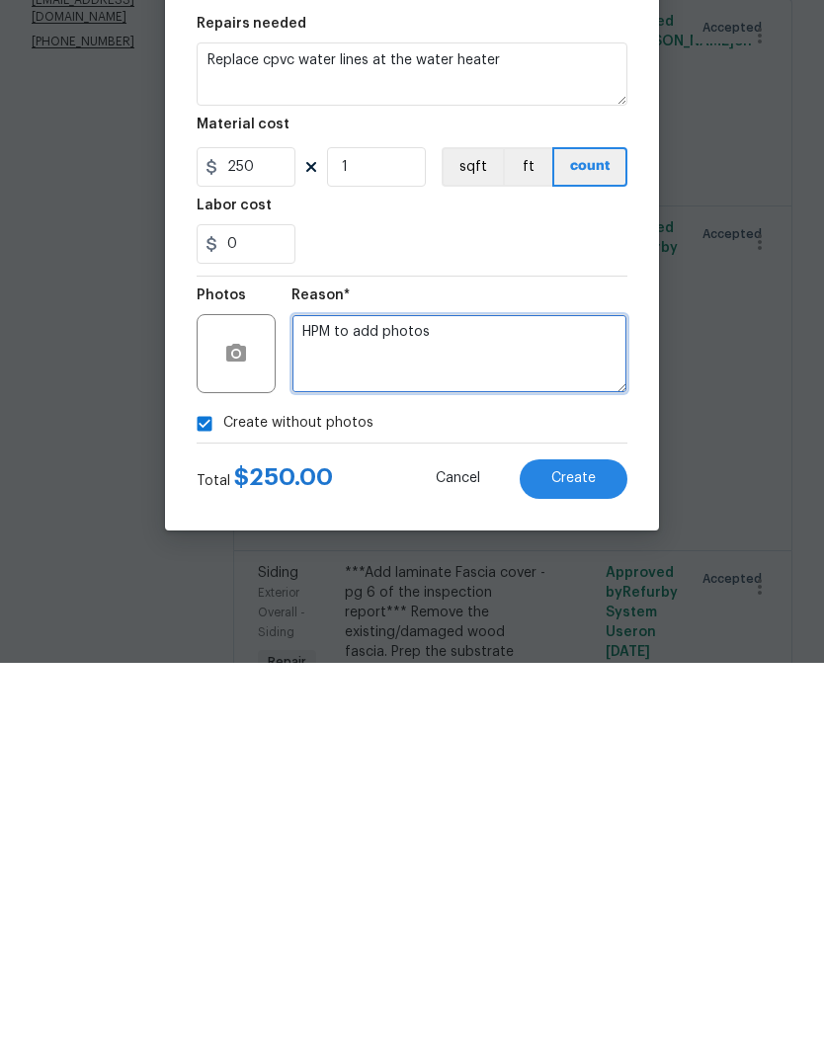
type textarea "HPM to add photos"
click at [601, 854] on button "Create" at bounding box center [574, 874] width 108 height 40
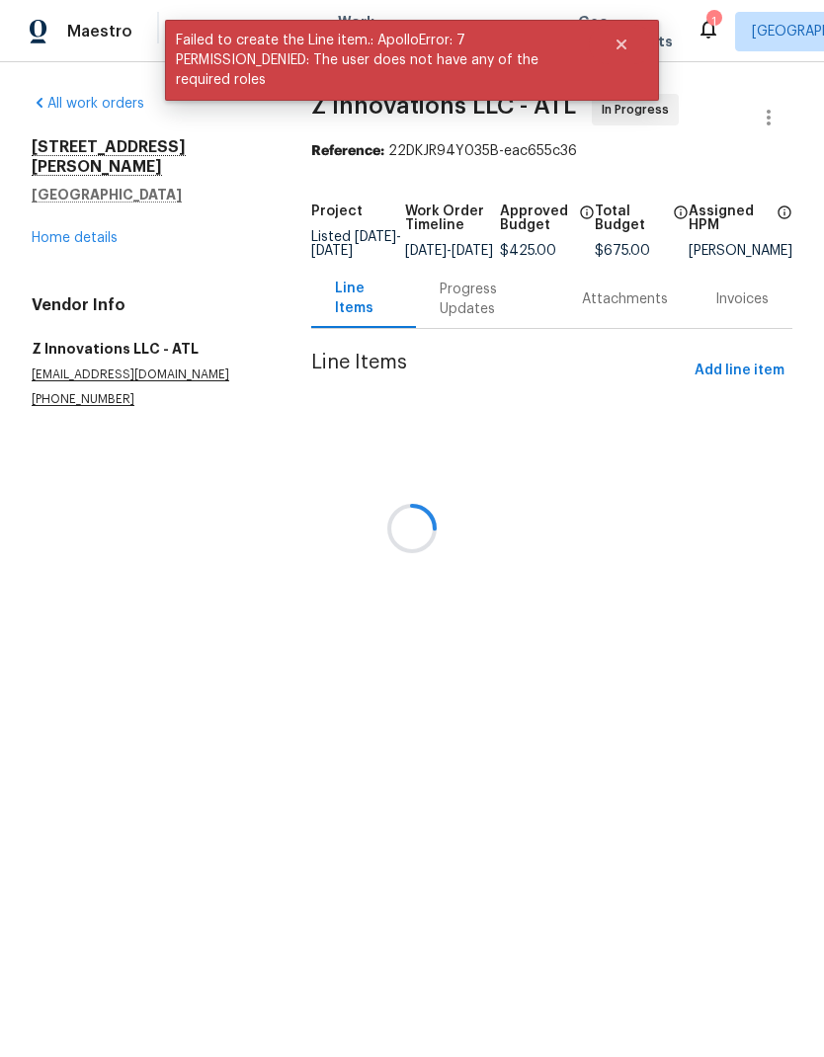
scroll to position [0, 0]
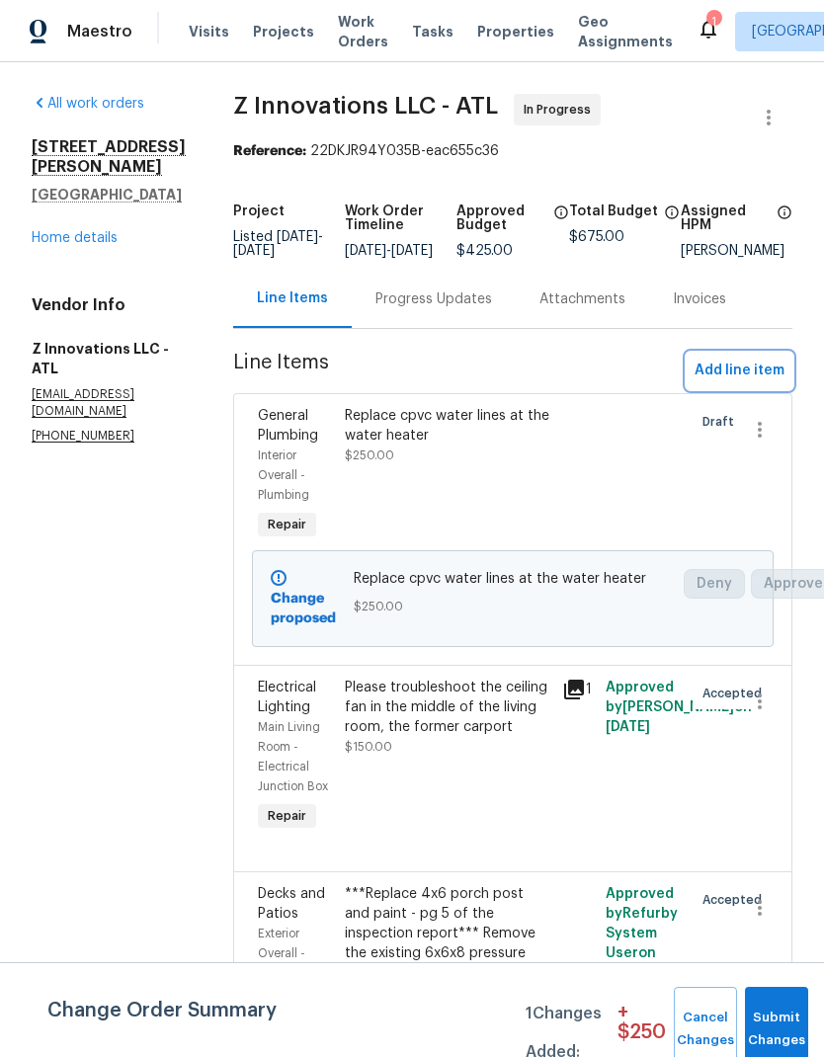
click at [756, 380] on span "Add line item" at bounding box center [740, 371] width 90 height 25
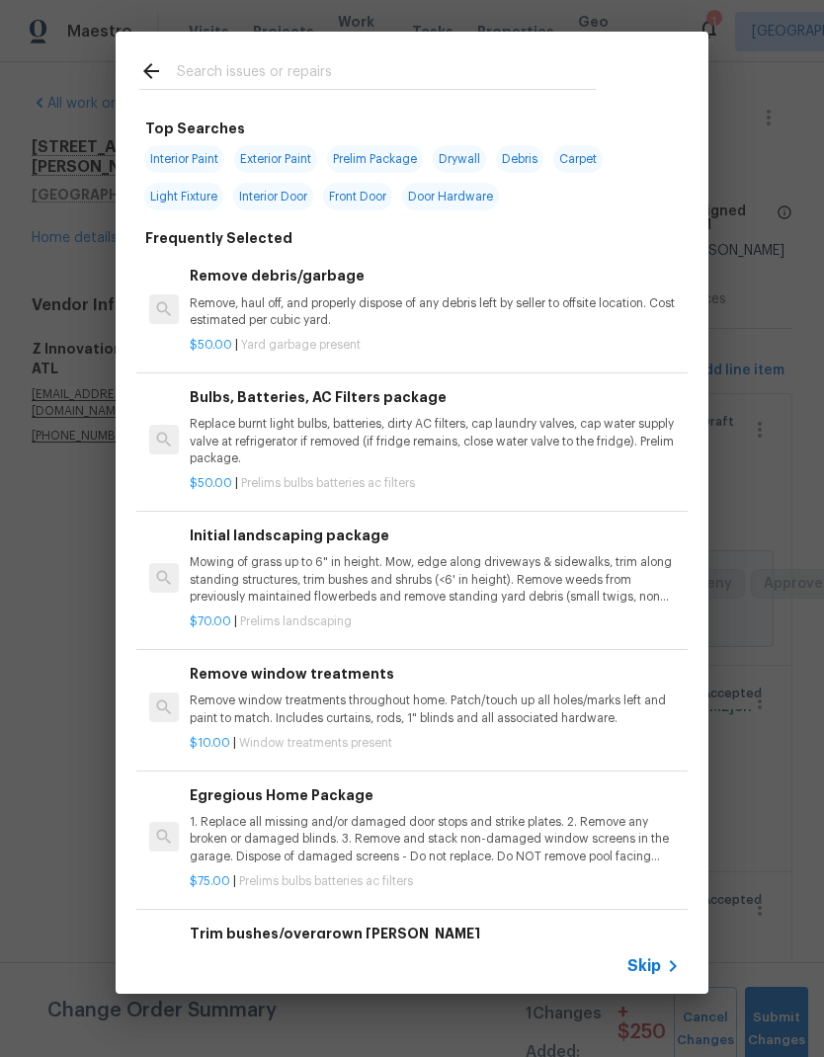
click at [296, 67] on input "text" at bounding box center [386, 74] width 419 height 30
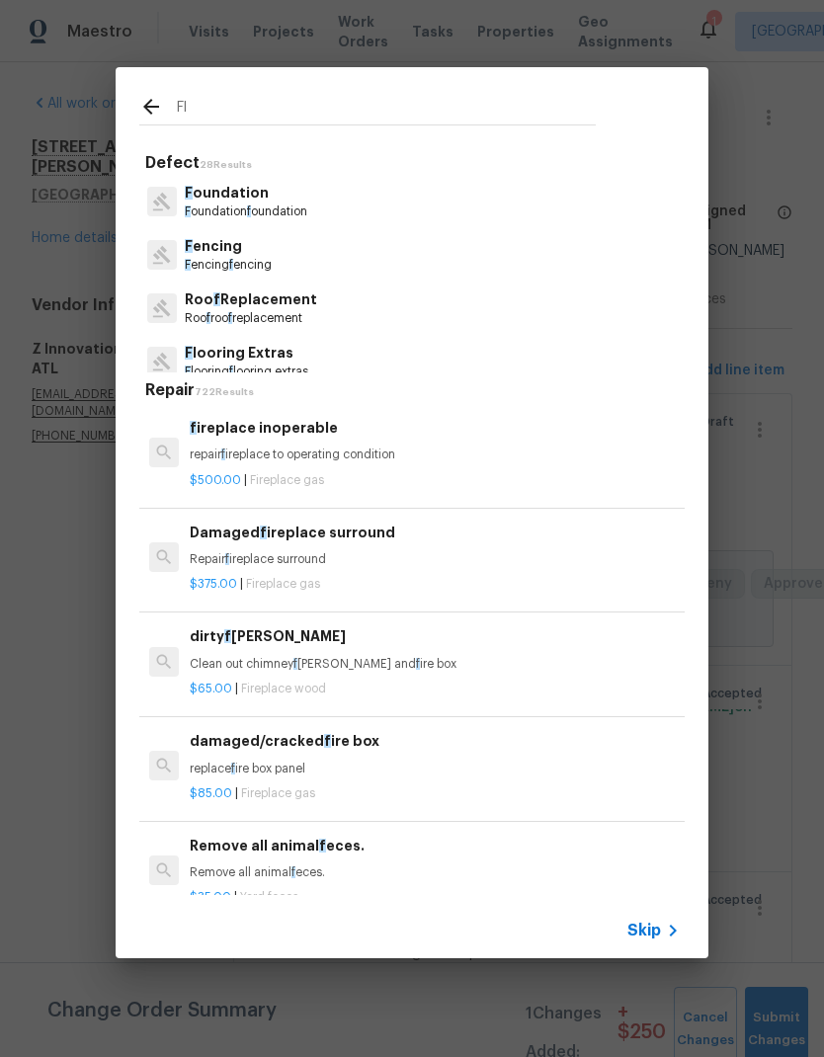
type input "Flu"
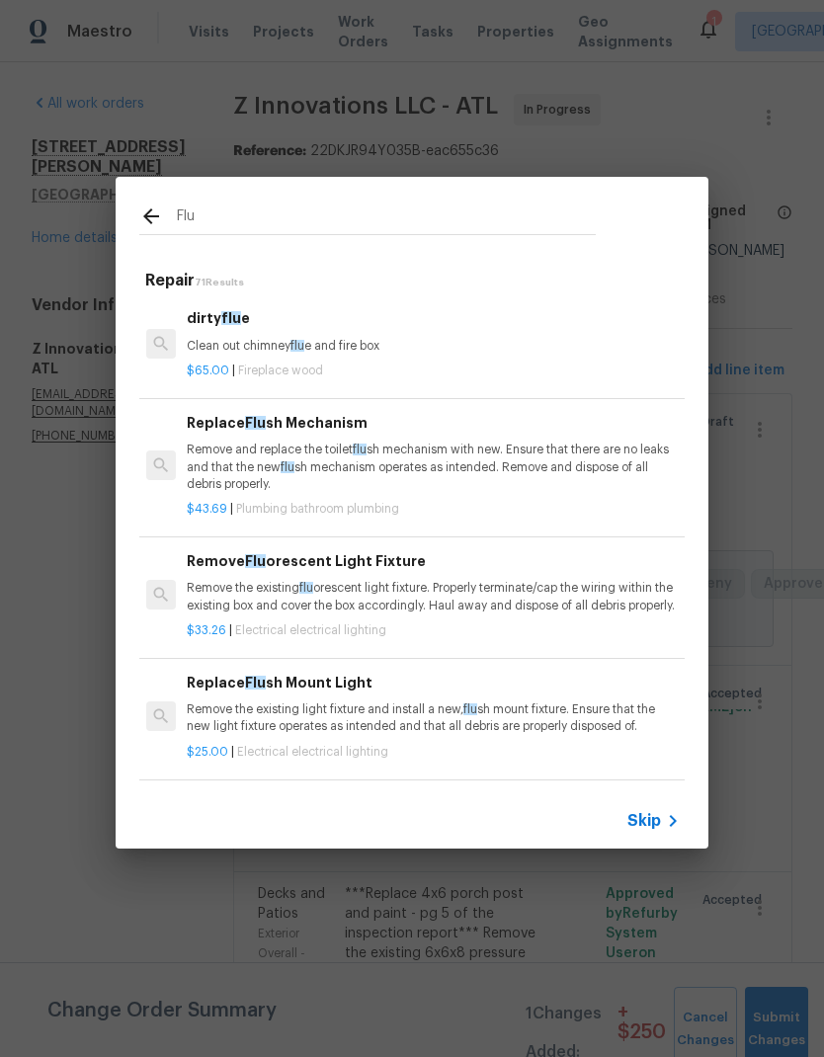
scroll to position [0, 3]
click at [262, 334] on div "dirty [MEDICAL_DATA] e Clean out chimney [MEDICAL_DATA] e and fire box" at bounding box center [432, 330] width 490 height 47
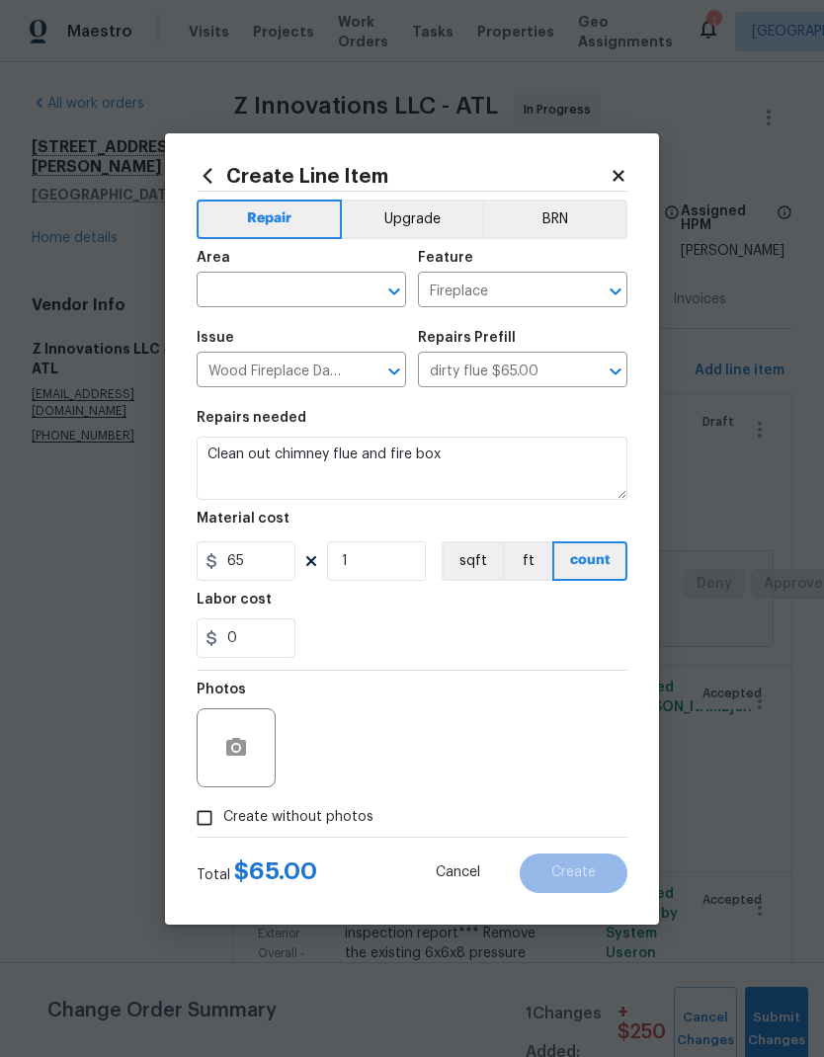
click at [316, 290] on input "text" at bounding box center [274, 292] width 154 height 31
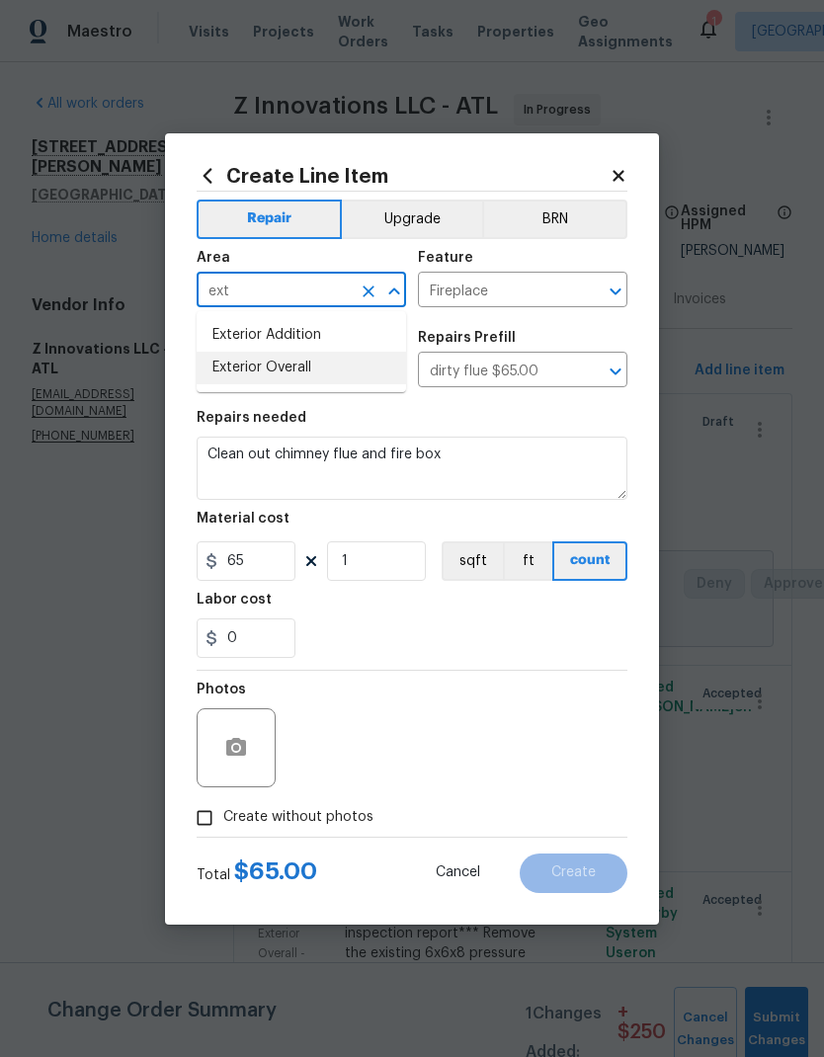
click at [291, 374] on li "Exterior Overall" at bounding box center [301, 368] width 209 height 33
type input "Exterior Overall"
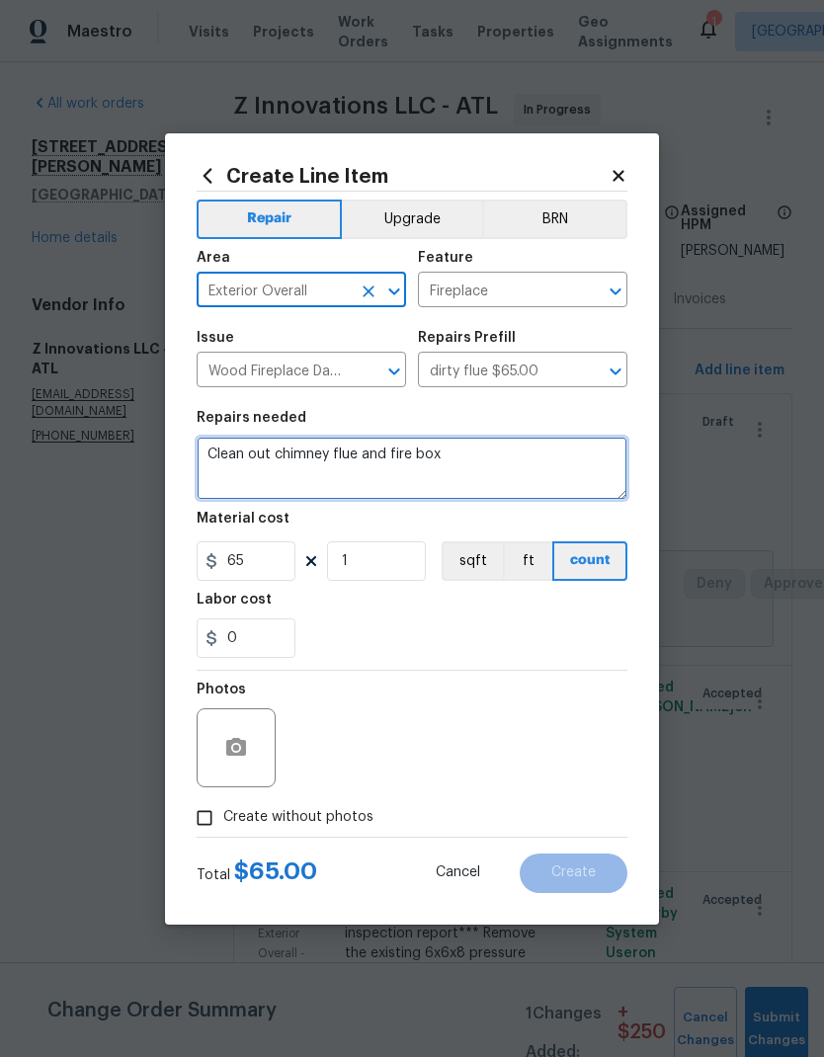
click at [221, 456] on textarea "Clean out chimney flue and fire box" at bounding box center [412, 468] width 431 height 63
click at [223, 449] on textarea "Clean out chimney flue and fire box" at bounding box center [412, 468] width 431 height 63
click at [222, 449] on textarea "Clean out chimney flue and fire box" at bounding box center [412, 468] width 431 height 63
paste textarea "4. 85 Reconnect flue pipe - pg 14 of the inspection report"
click at [245, 453] on textarea "4. 85 Reconnect flue pipe - pg 14 of the inspection report" at bounding box center [412, 468] width 431 height 63
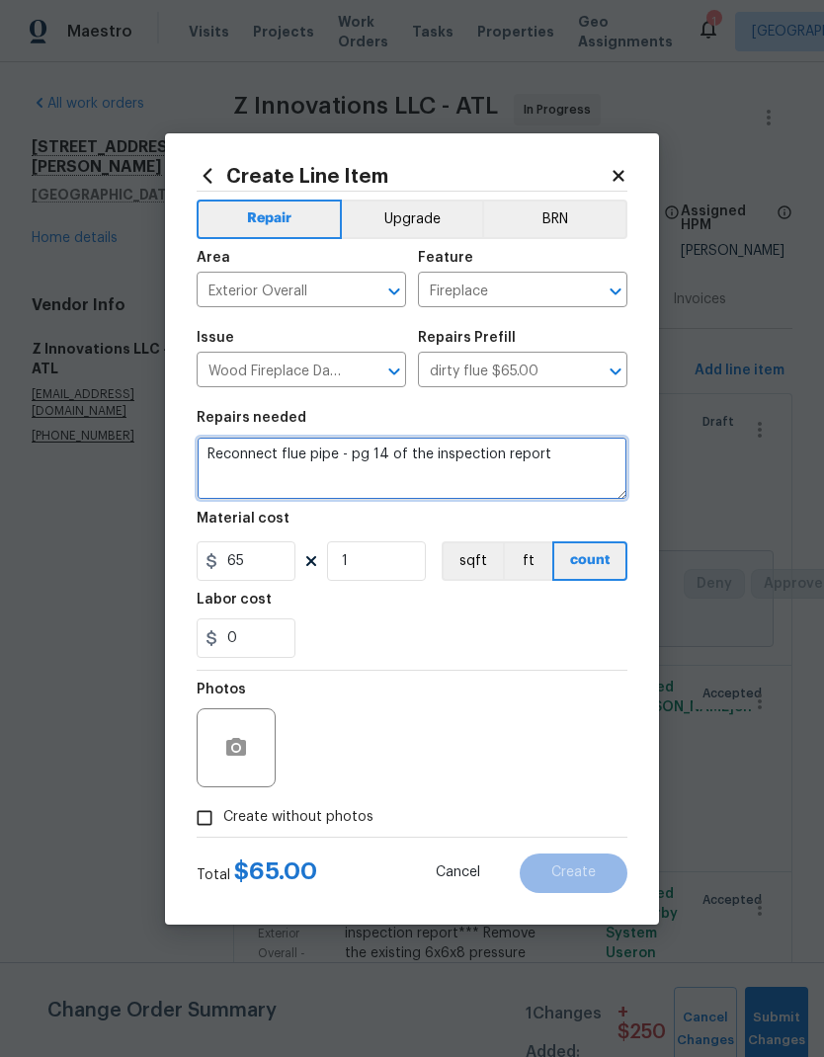
type textarea "Reconnect flue pipe - pg 14 of the inspection report"
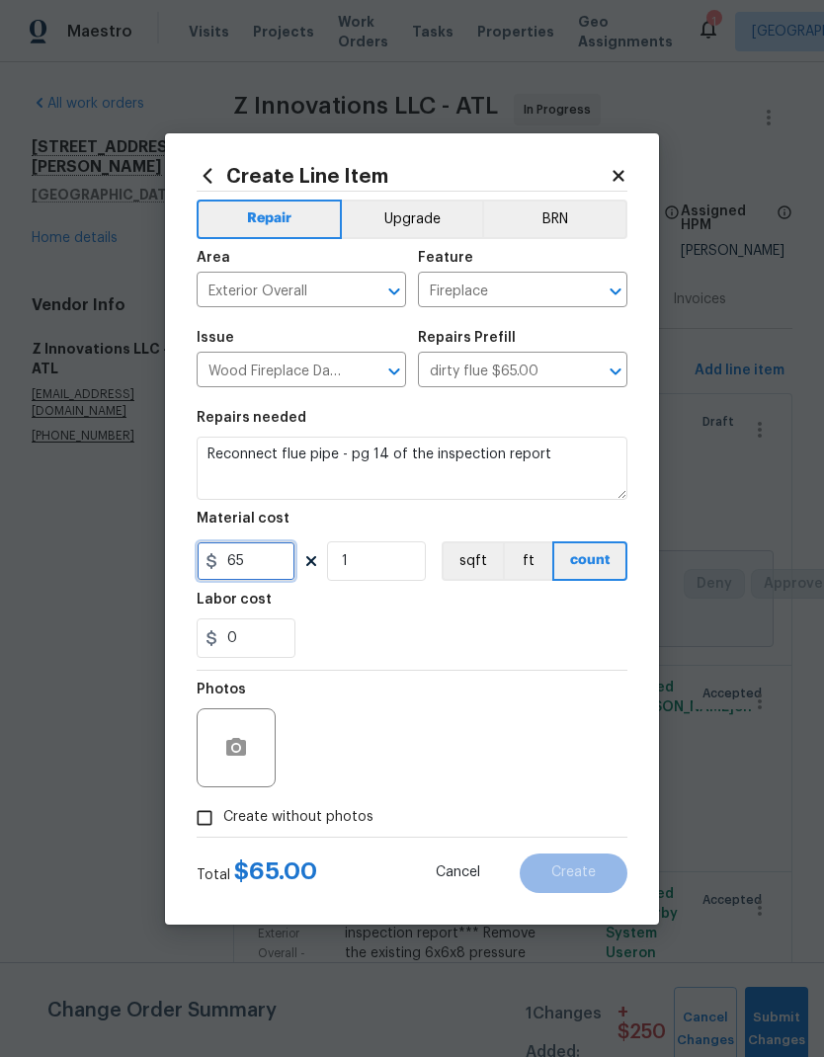
click at [273, 556] on input "65" at bounding box center [246, 561] width 99 height 40
type input "85"
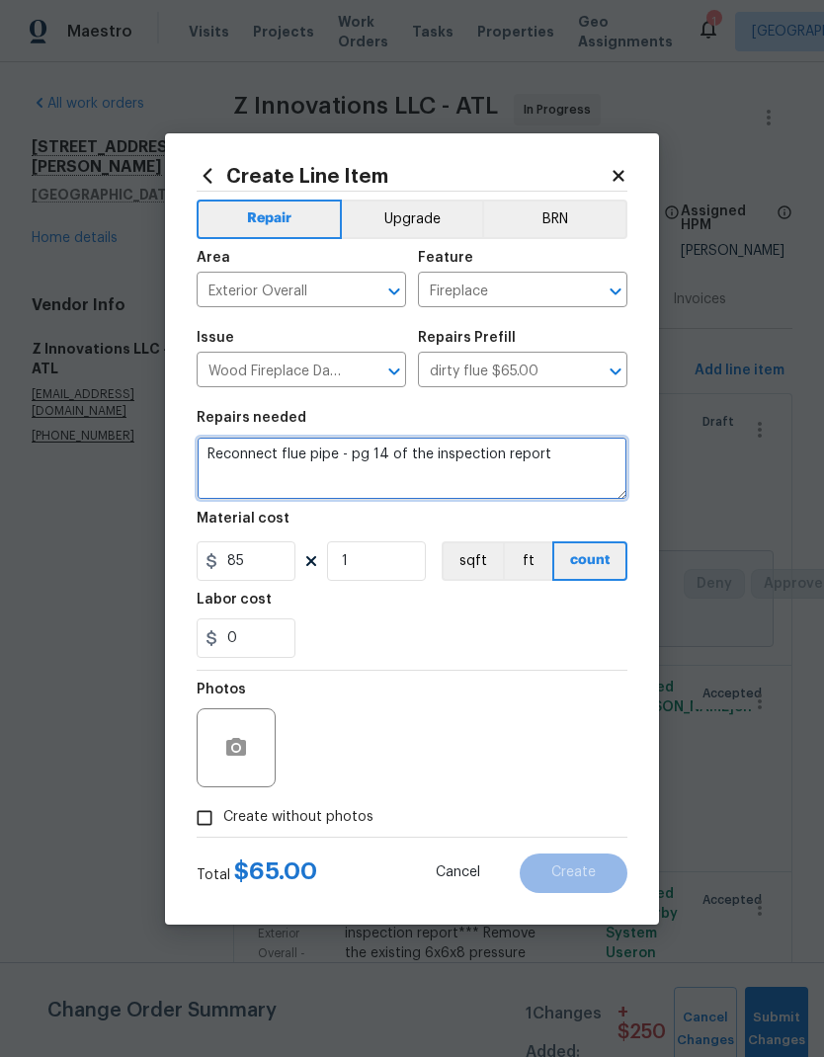
click at [358, 452] on textarea "Reconnect flue pipe - pg 14 of the inspection report" at bounding box center [412, 468] width 431 height 63
click at [353, 457] on textarea "Reconnect flue pipe - pg 14 of the inspection report" at bounding box center [412, 468] width 431 height 63
click at [208, 826] on input "Create without photos" at bounding box center [205, 818] width 38 height 38
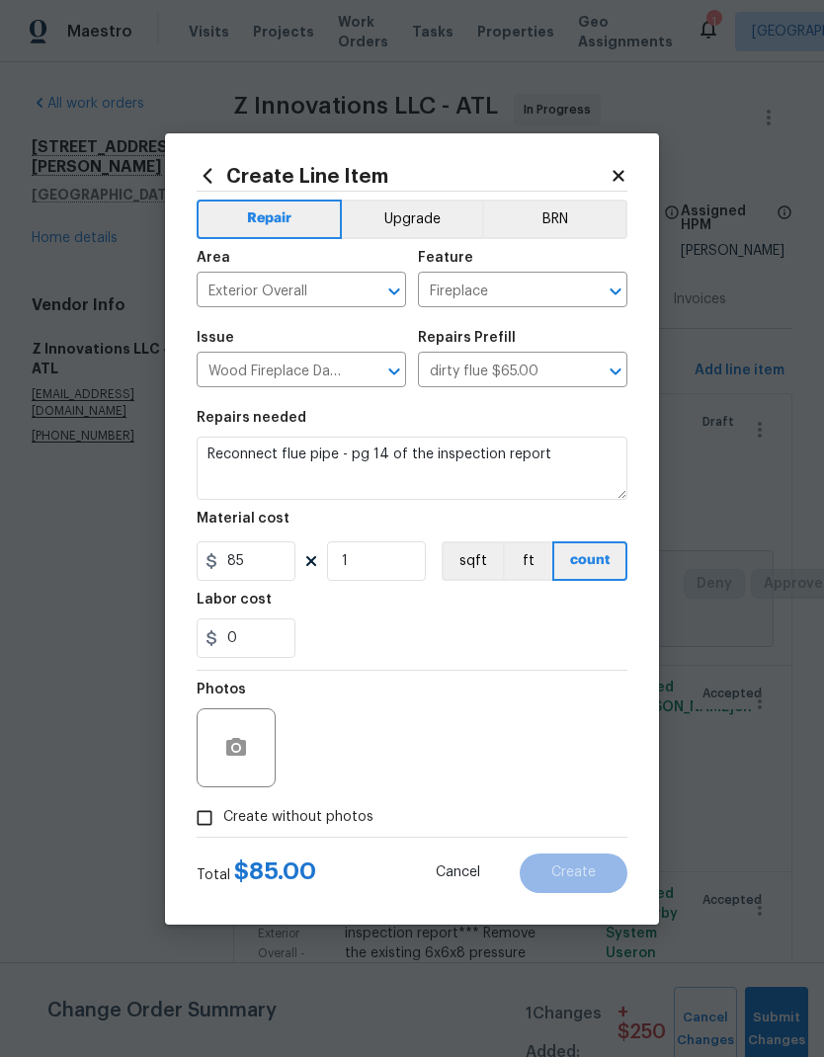
checkbox input "true"
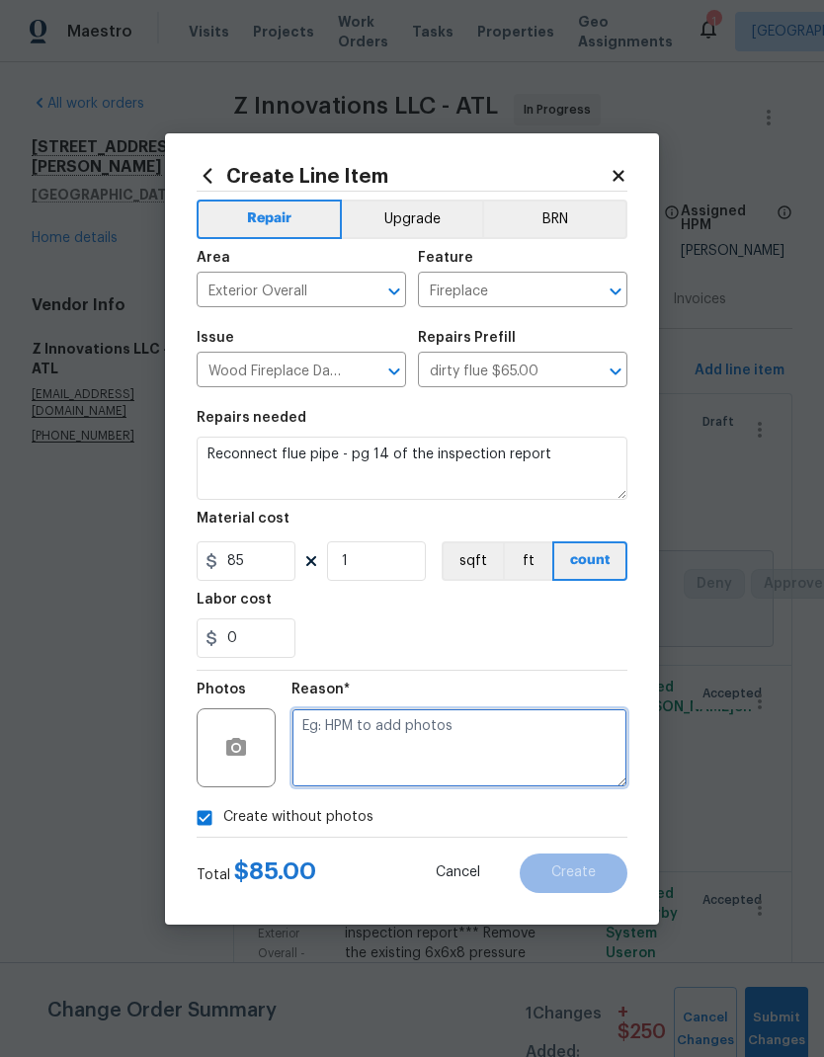
click at [400, 734] on textarea at bounding box center [459, 747] width 336 height 79
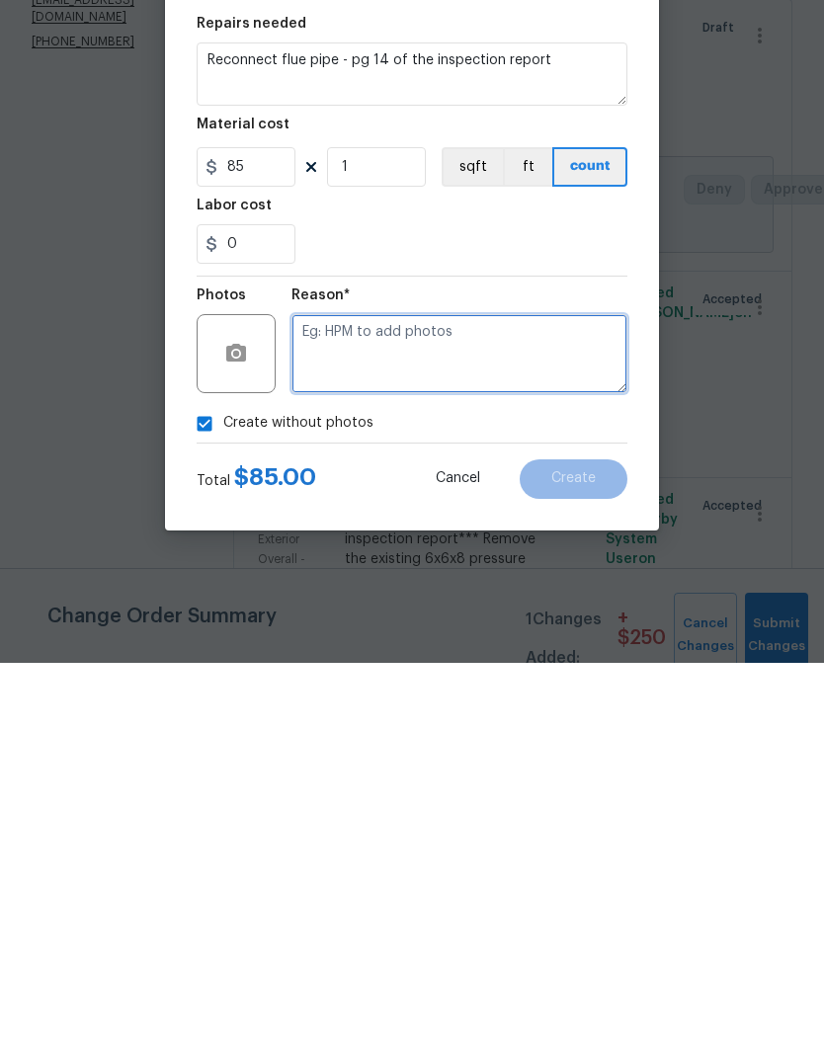
click at [391, 708] on textarea at bounding box center [459, 747] width 336 height 79
paste textarea "pg 14 of the inspection report"
type textarea "pg 14 of the inspection report"
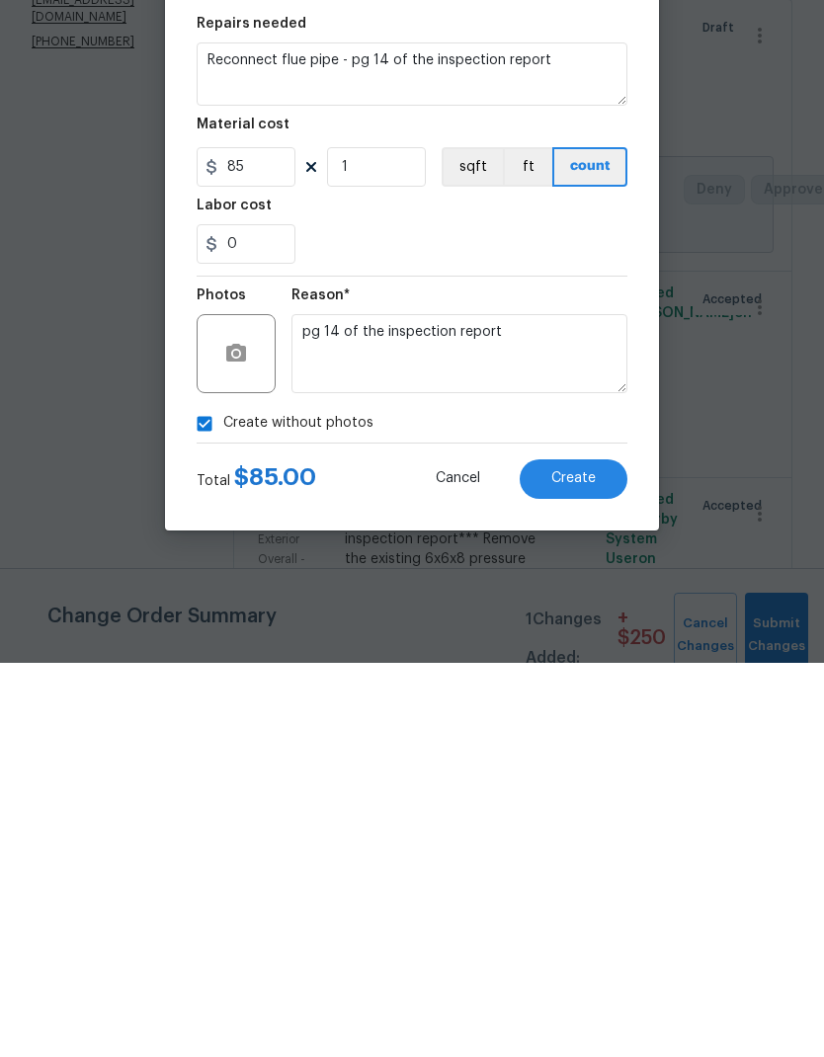
click at [595, 866] on span "Create" at bounding box center [573, 873] width 44 height 15
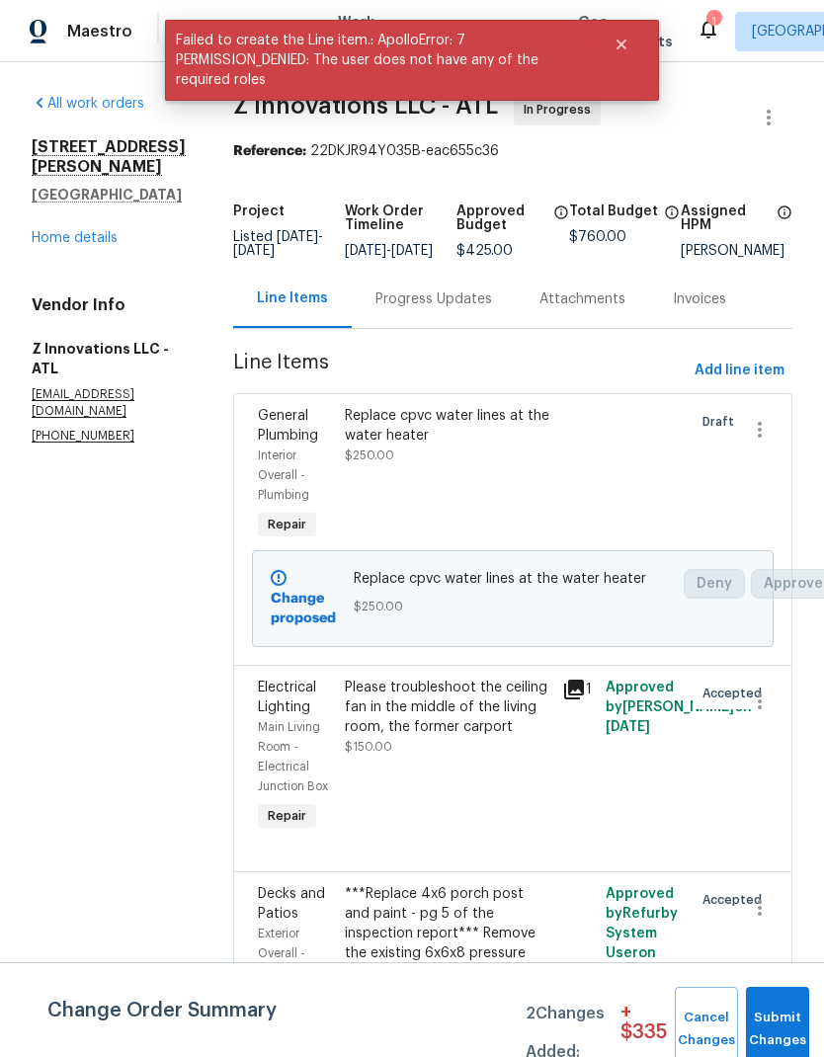
scroll to position [0, 0]
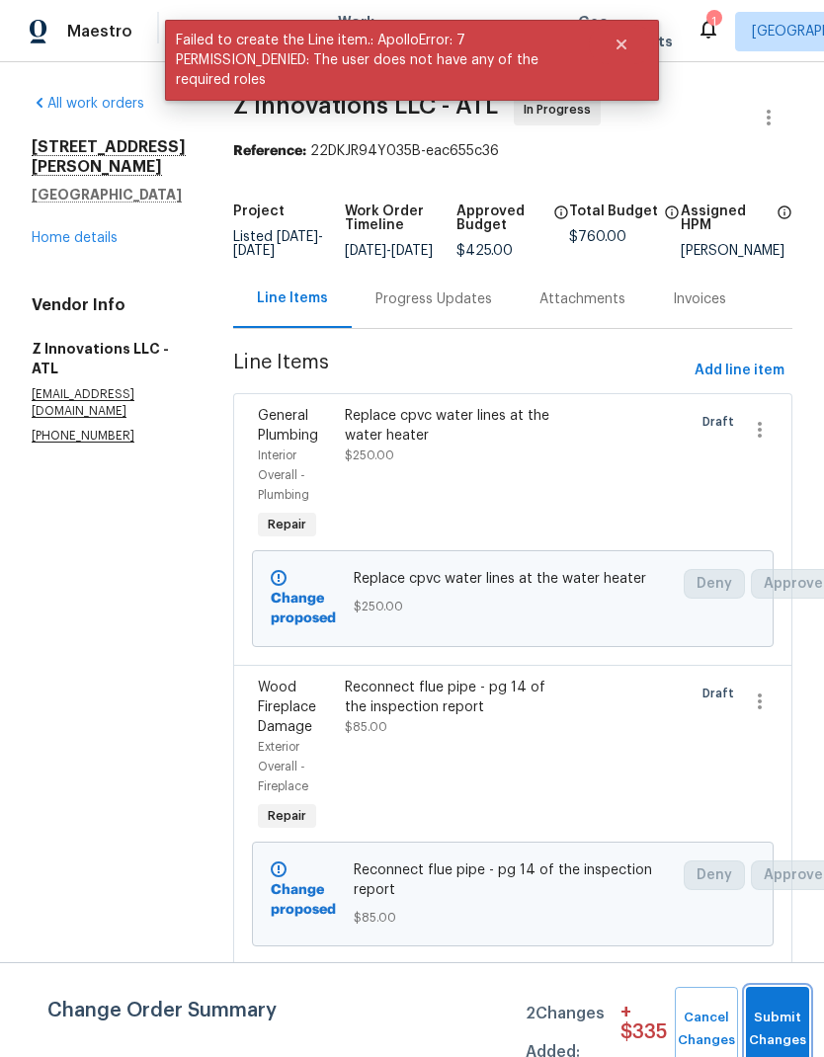
click at [784, 1019] on button "Submit Changes" at bounding box center [777, 1029] width 63 height 85
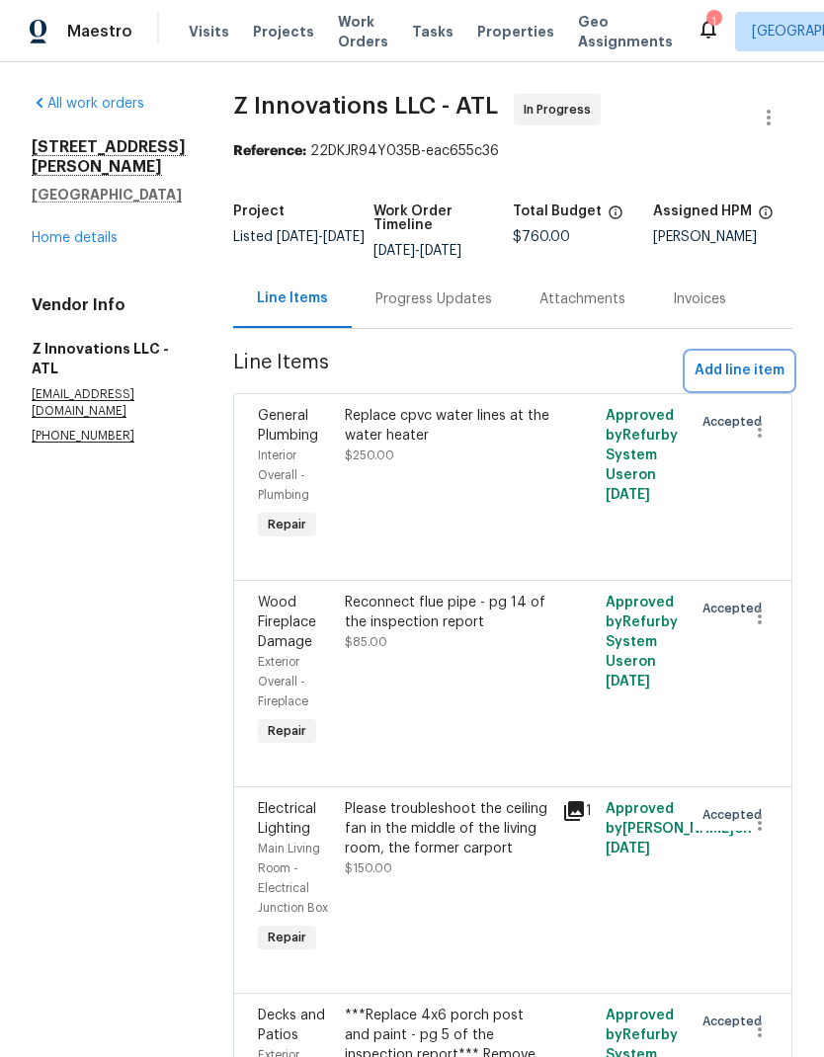
click at [759, 370] on span "Add line item" at bounding box center [740, 371] width 90 height 25
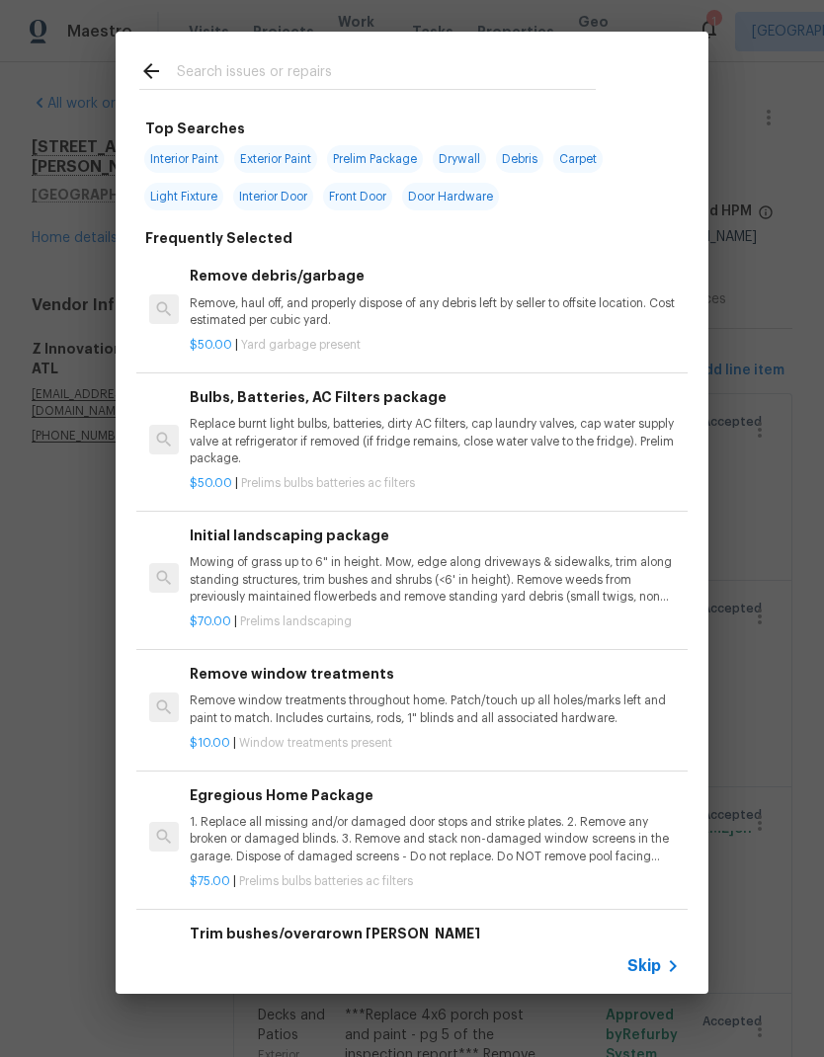
click at [324, 78] on input "text" at bounding box center [386, 74] width 419 height 30
type input "Hvac"
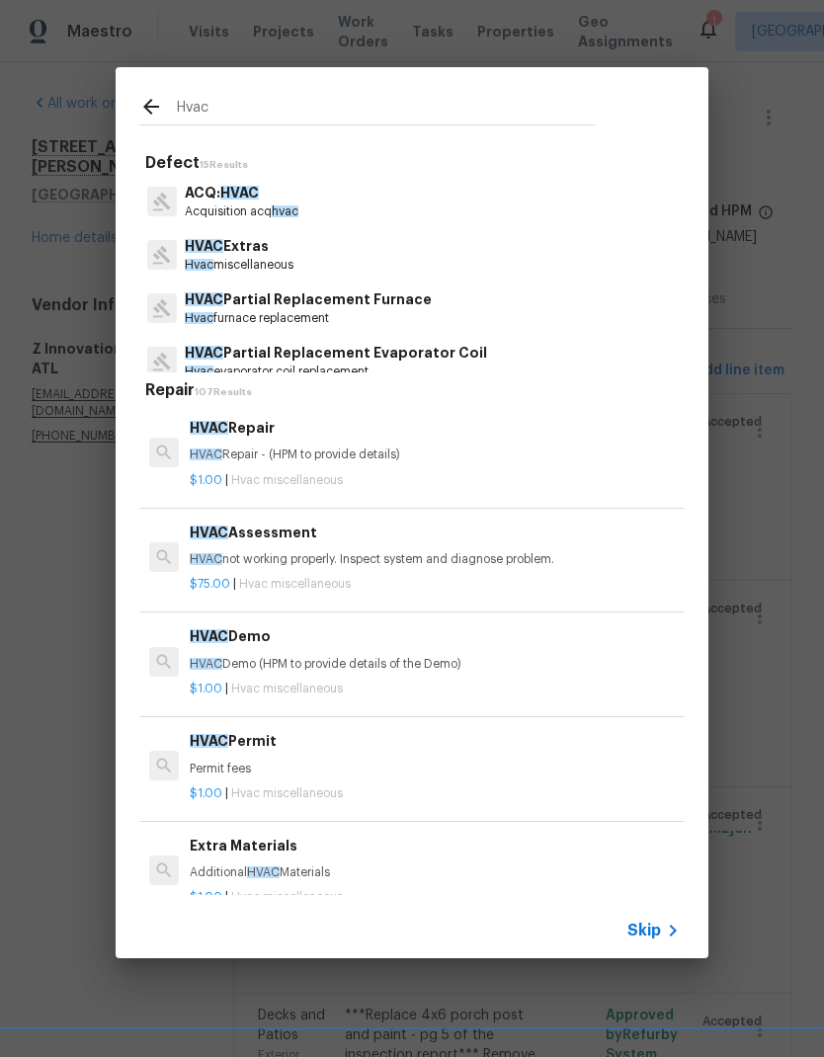
click at [259, 255] on p "HVAC Extras" at bounding box center [239, 246] width 109 height 21
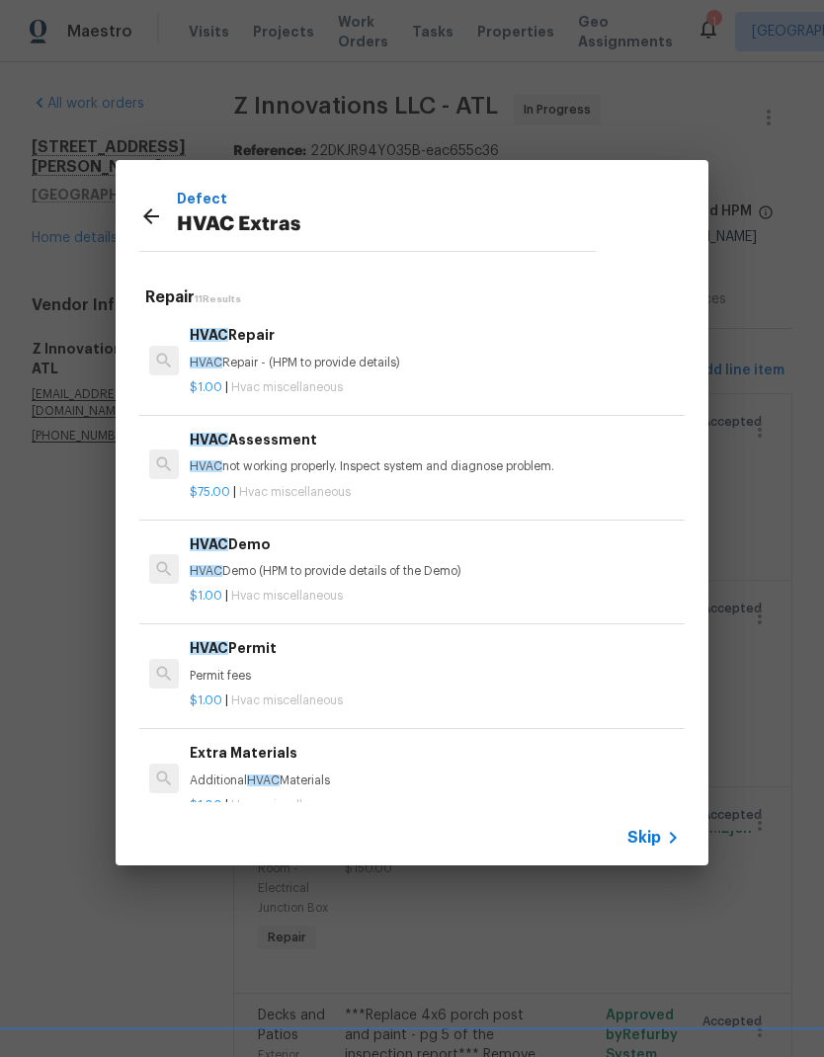
click at [338, 353] on div "HVAC Repair HVAC Repair - (HPM to provide details)" at bounding box center [435, 347] width 490 height 47
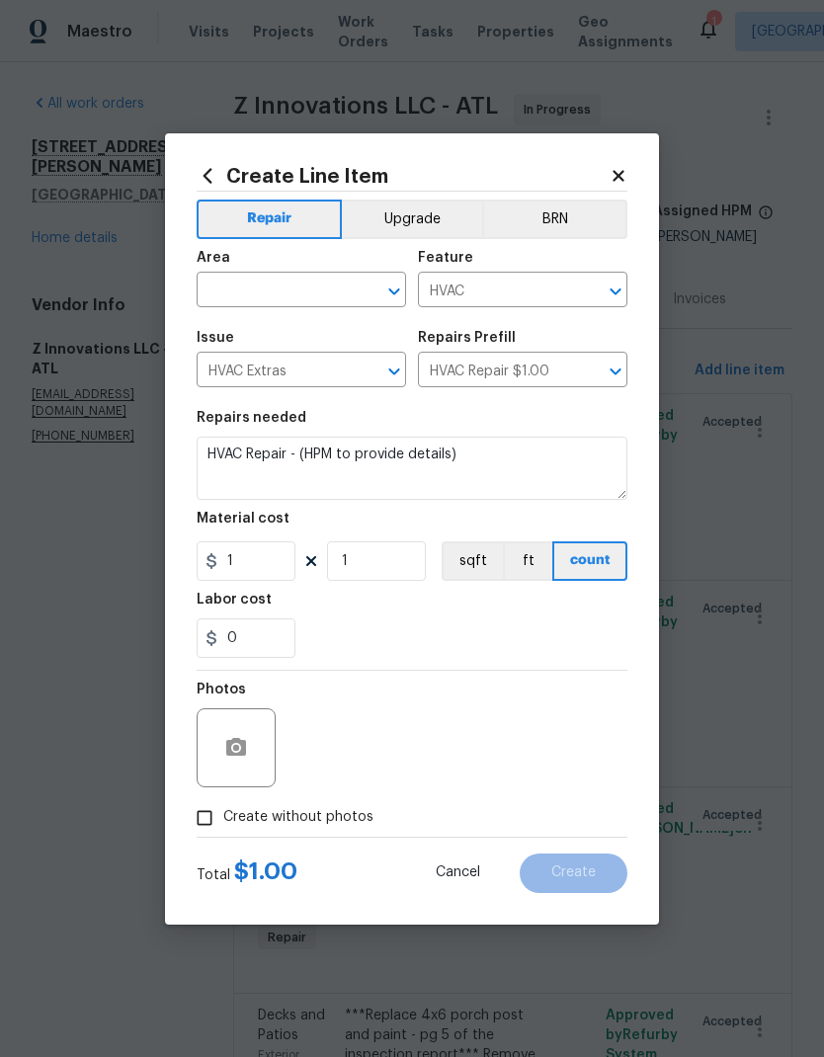
click at [333, 284] on input "text" at bounding box center [274, 292] width 154 height 31
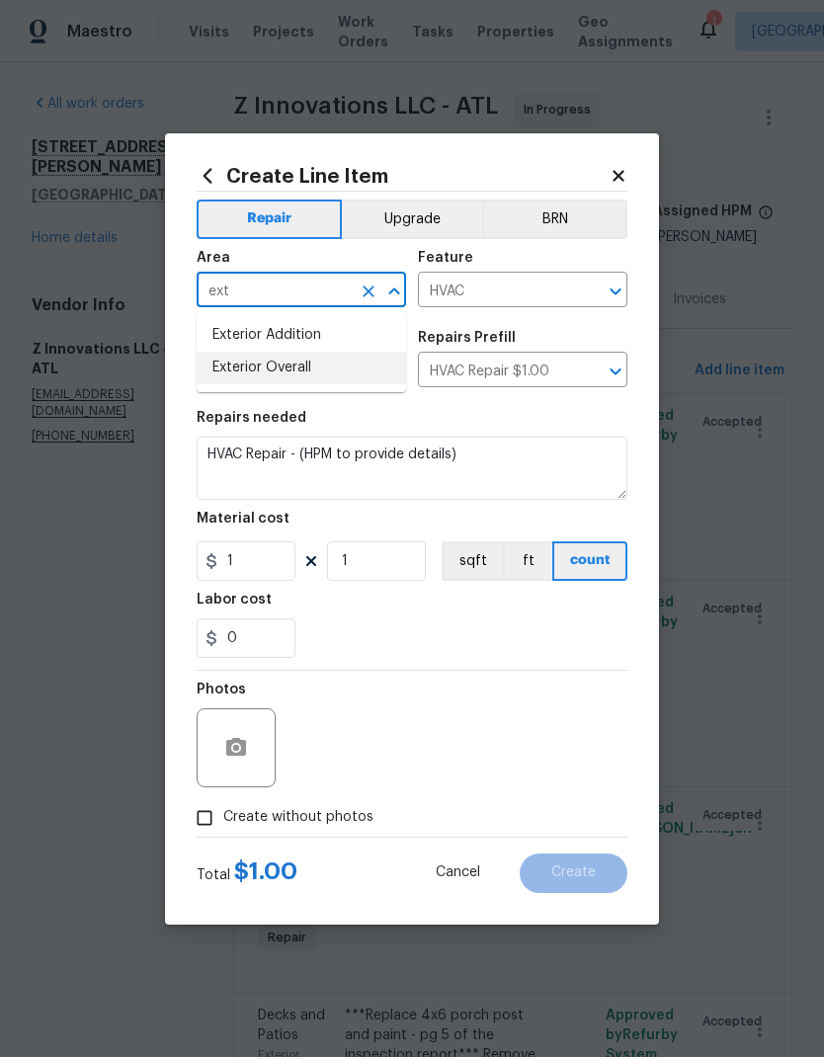
click at [314, 367] on li "Exterior Overall" at bounding box center [301, 368] width 209 height 33
type input "Exterior Overall"
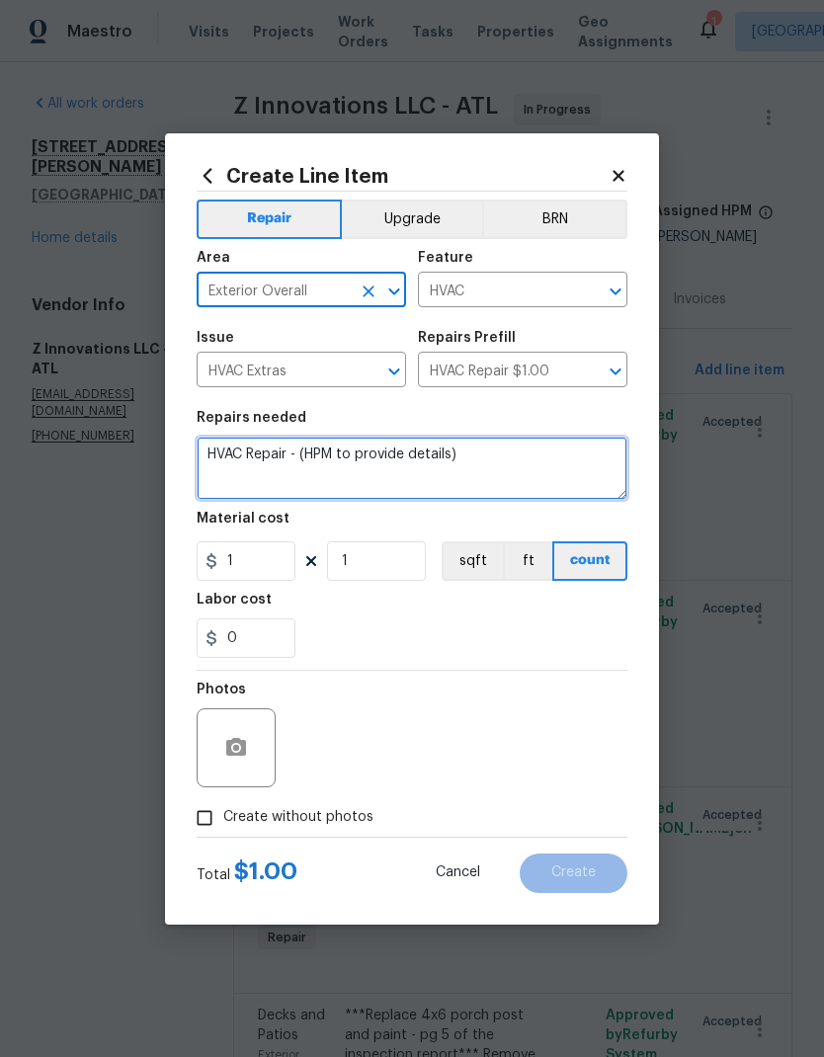
click at [220, 452] on textarea "HVAC Repair - (HPM to provide details)" at bounding box center [412, 468] width 431 height 63
click at [208, 454] on textarea "HVAC Repair - (HPM to provide details)" at bounding box center [412, 468] width 431 height 63
paste textarea "5. 450 Reconnect ducts in crawl space - pg 23 of the inspection report"
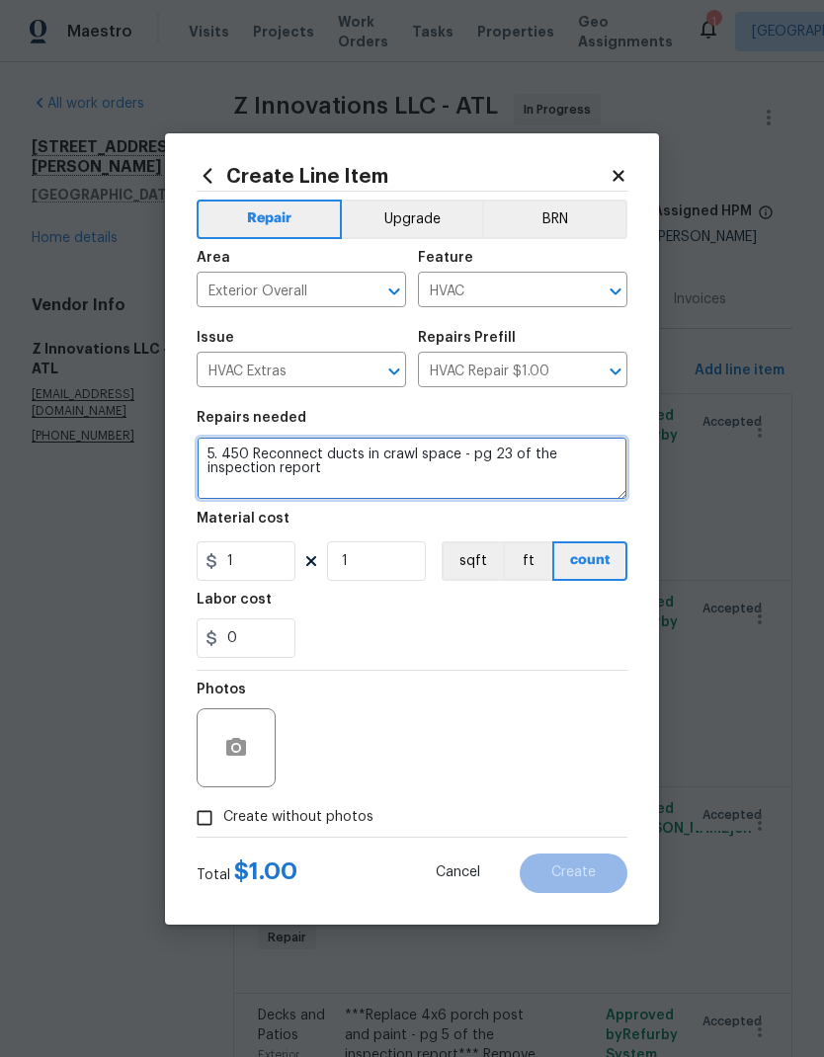
click at [255, 450] on textarea "5. 450 Reconnect ducts in crawl space - pg 23 of the inspection report" at bounding box center [412, 468] width 431 height 63
type textarea "Reconnect ducts in crawl space - pg 23 of the inspection report"
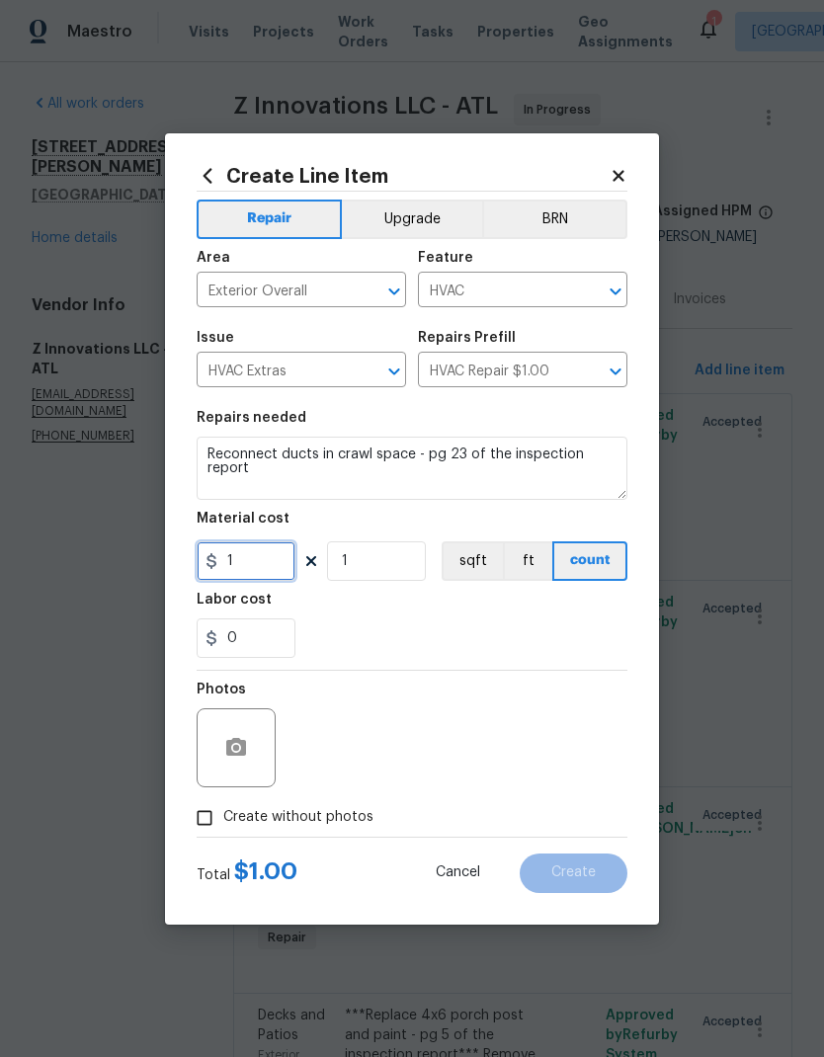
click at [272, 563] on input "1" at bounding box center [246, 561] width 99 height 40
type input "450"
click at [432, 452] on textarea "Reconnect ducts in crawl space - pg 23 of the inspection report" at bounding box center [412, 468] width 431 height 63
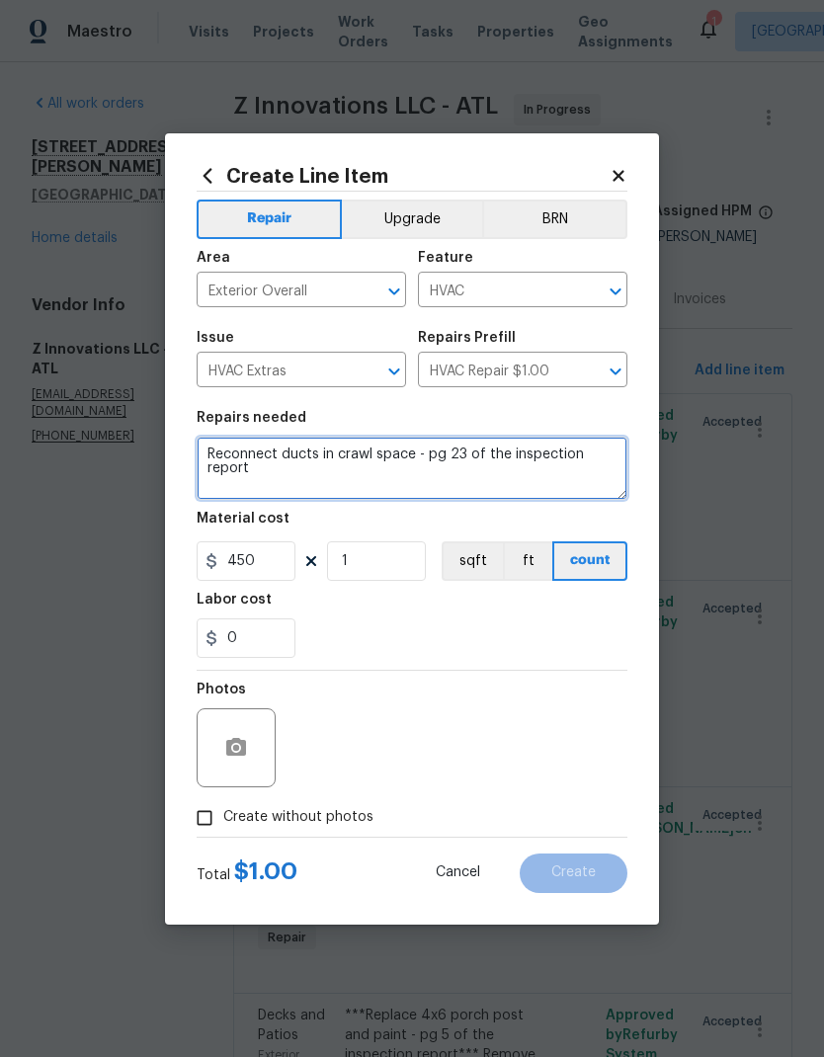
click at [431, 451] on textarea "Reconnect ducts in crawl space - pg 23 of the inspection report" at bounding box center [412, 468] width 431 height 63
click at [433, 452] on textarea "Reconnect ducts in crawl space - pg 23 of the inspection report" at bounding box center [412, 468] width 431 height 63
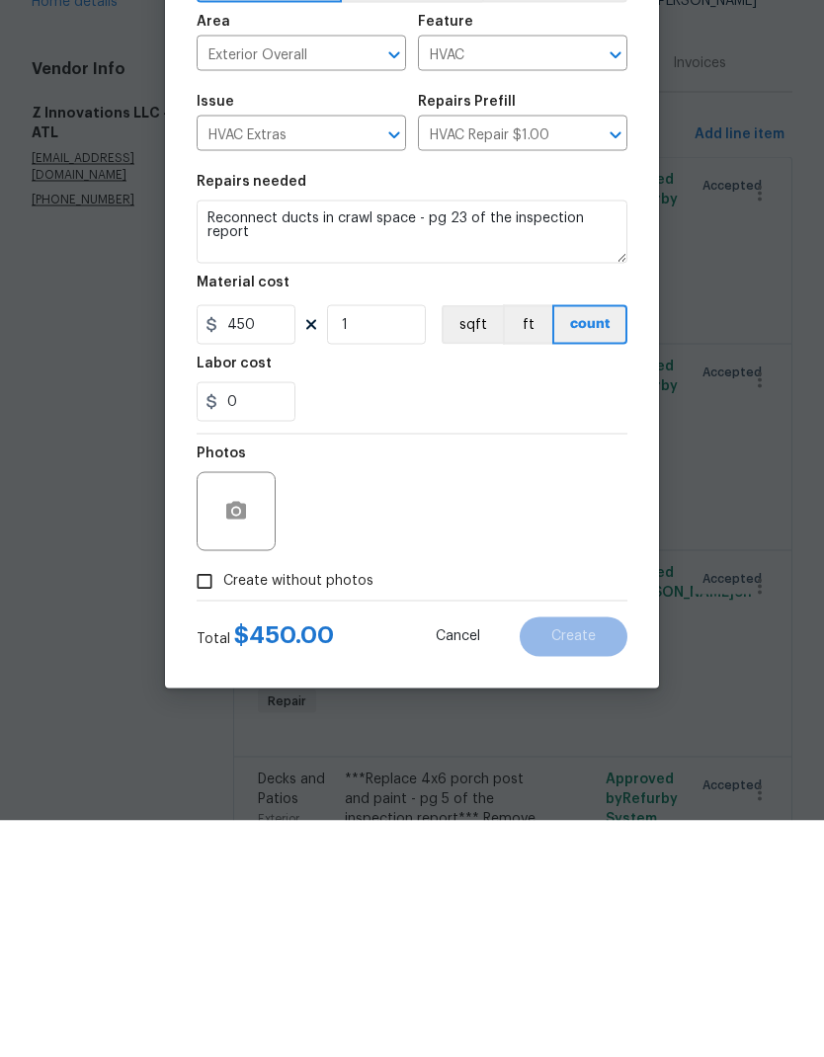
click at [213, 799] on input "Create without photos" at bounding box center [205, 818] width 38 height 38
checkbox input "true"
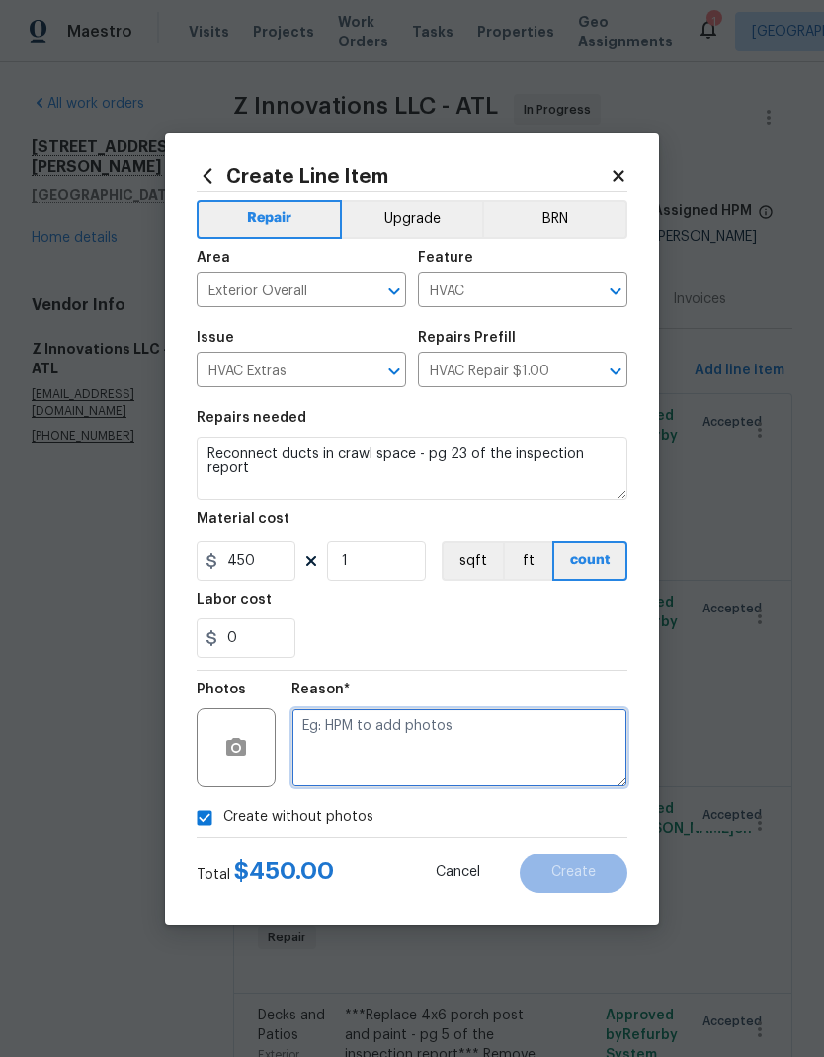
click at [389, 730] on textarea at bounding box center [459, 747] width 336 height 79
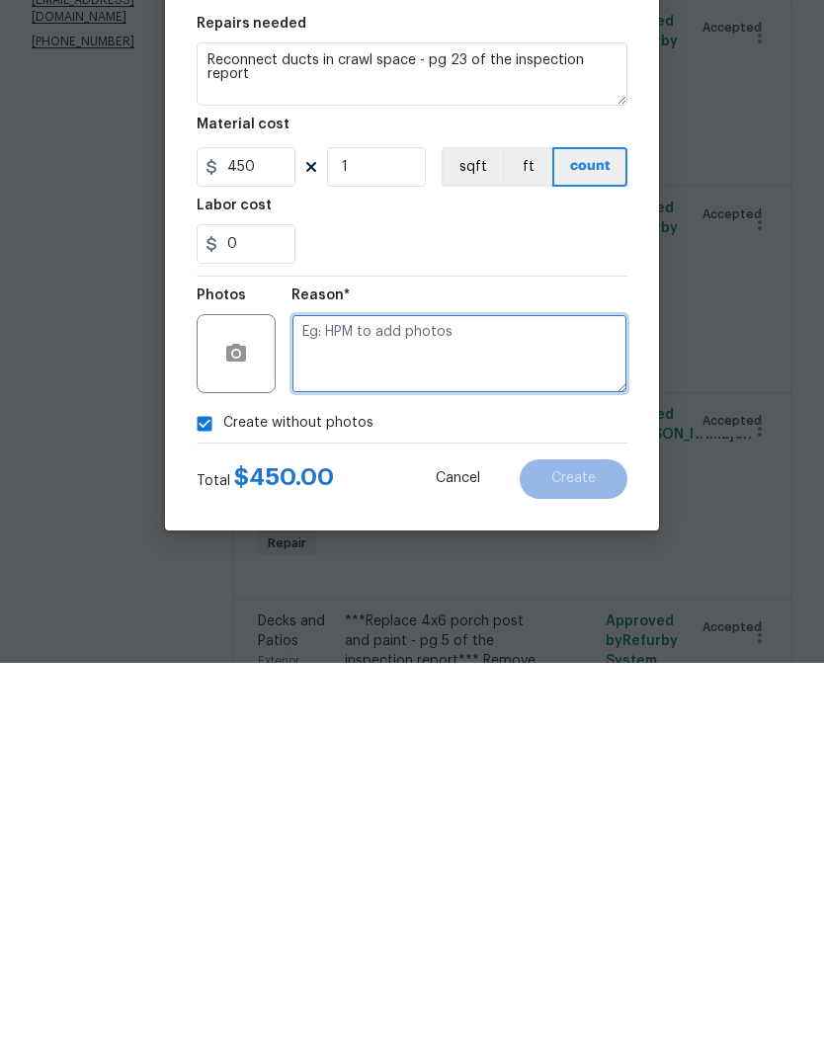
click at [384, 708] on textarea at bounding box center [459, 747] width 336 height 79
paste textarea "pg 23 of the inspection report"
type textarea "pg 23 of the inspection report"
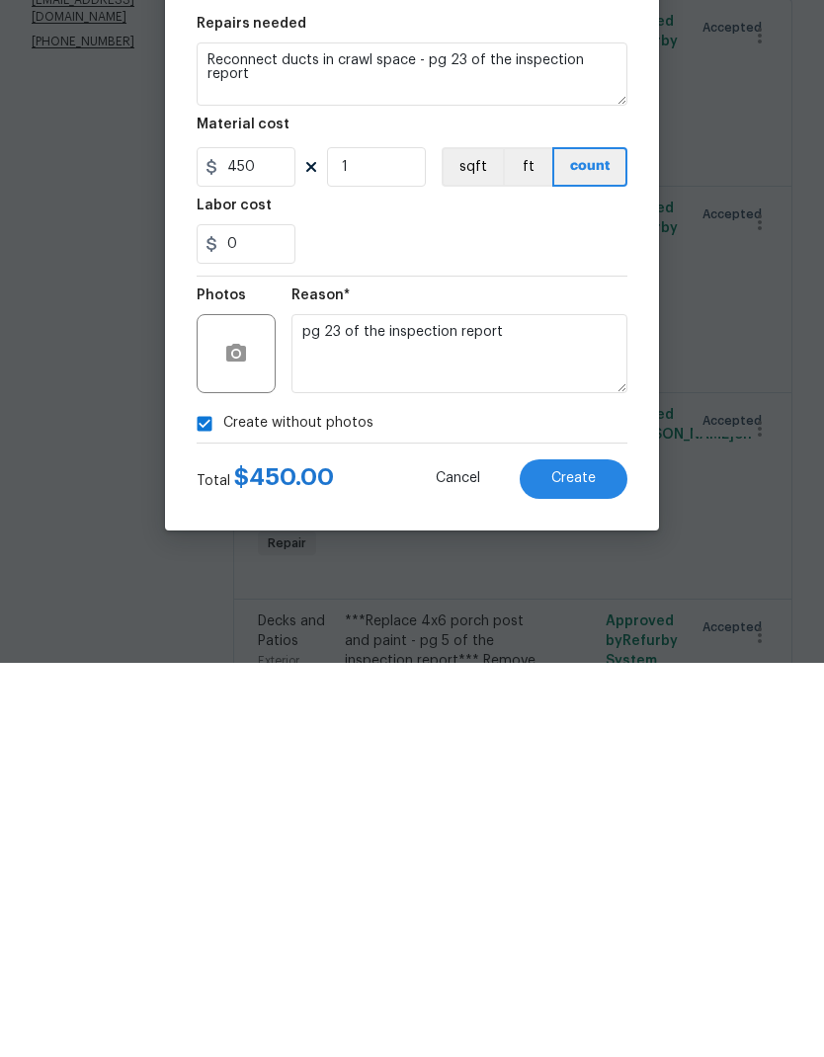
click at [596, 854] on button "Create" at bounding box center [574, 874] width 108 height 40
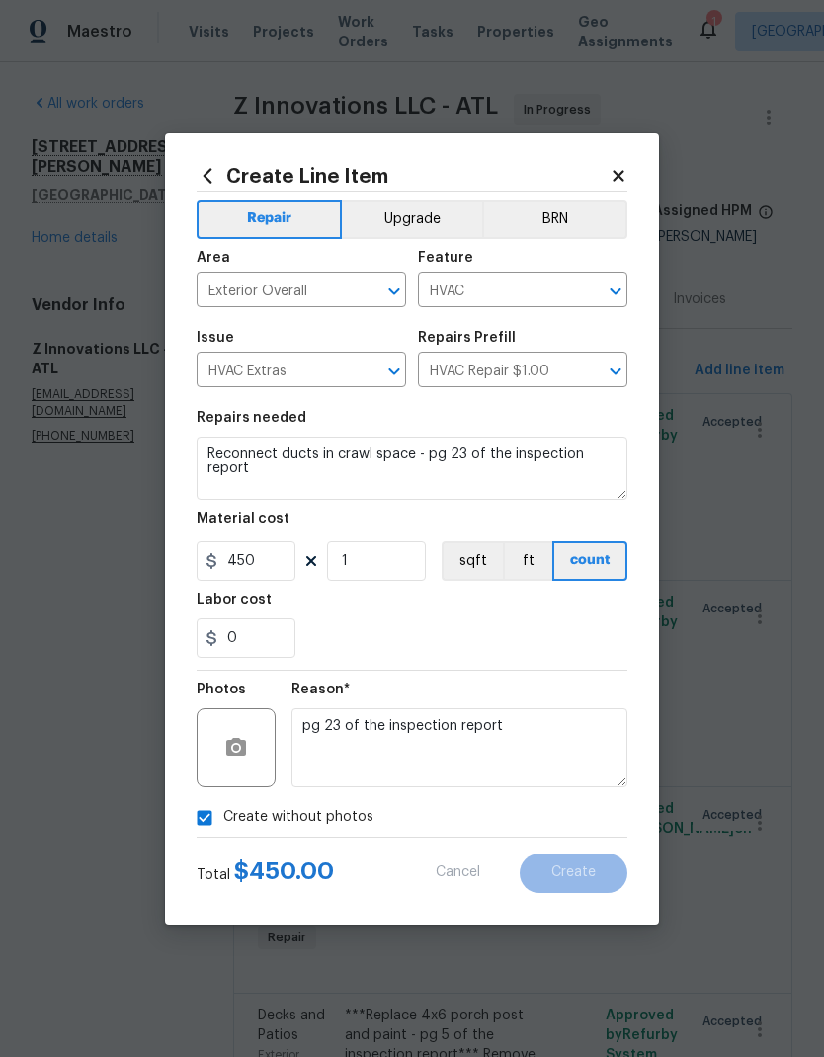
scroll to position [0, 0]
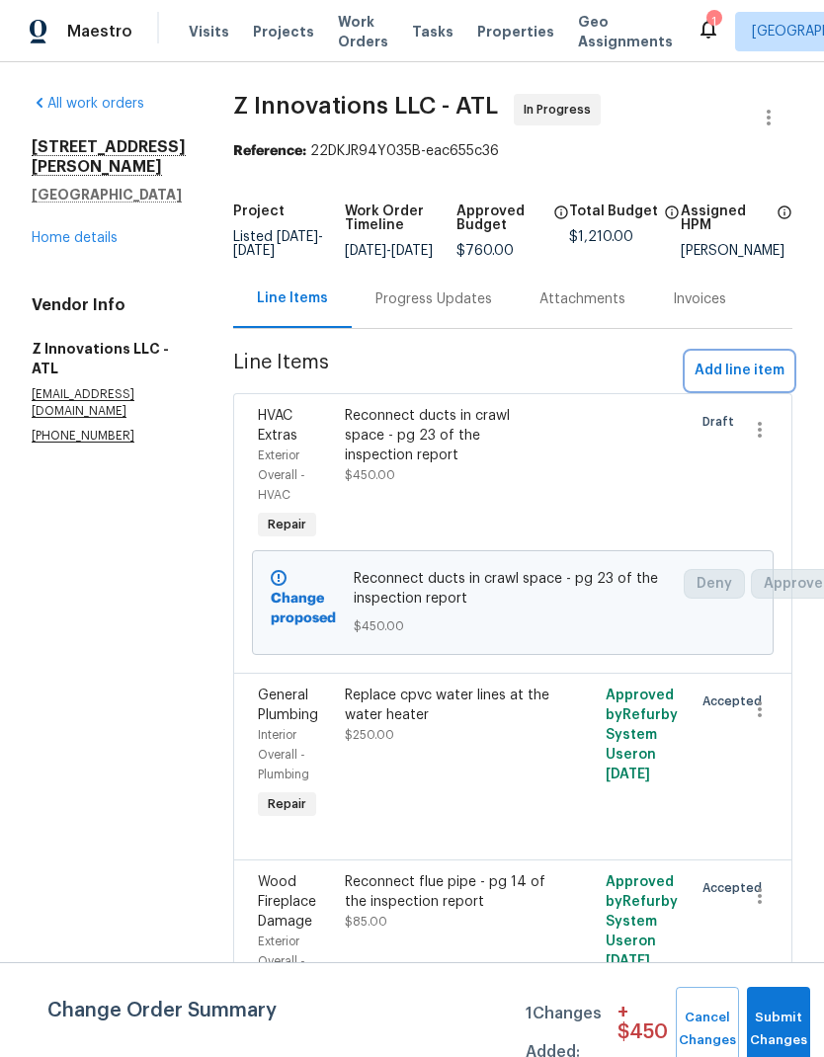
click at [751, 378] on span "Add line item" at bounding box center [740, 371] width 90 height 25
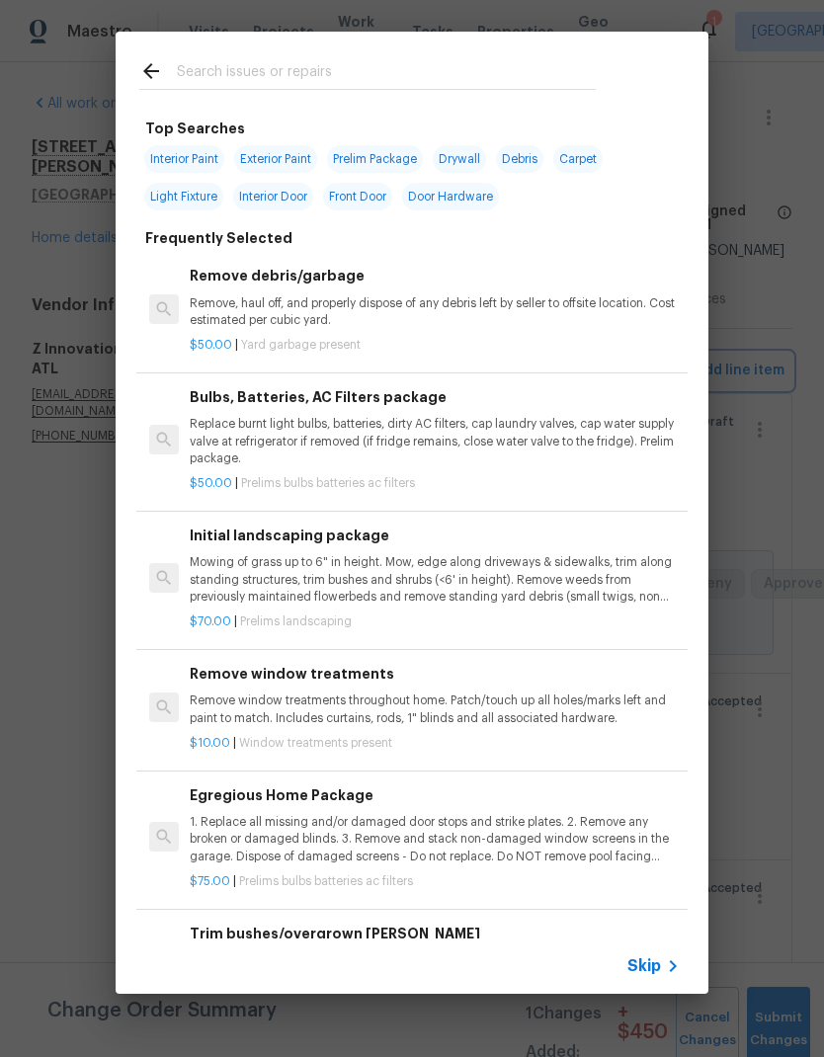
click at [90, 633] on div "Top Searches Interior Paint Exterior Paint Prelim Package Drywall Debris Carpet…" at bounding box center [412, 513] width 824 height 1026
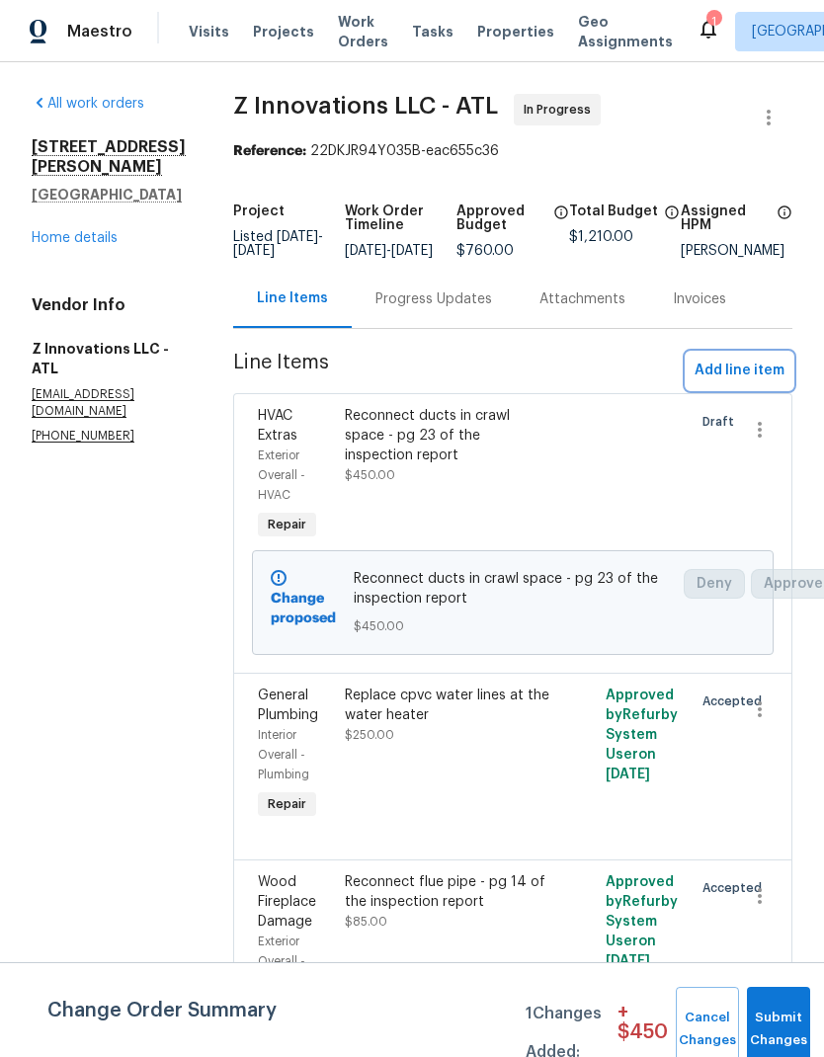
click at [768, 381] on span "Add line item" at bounding box center [740, 371] width 90 height 25
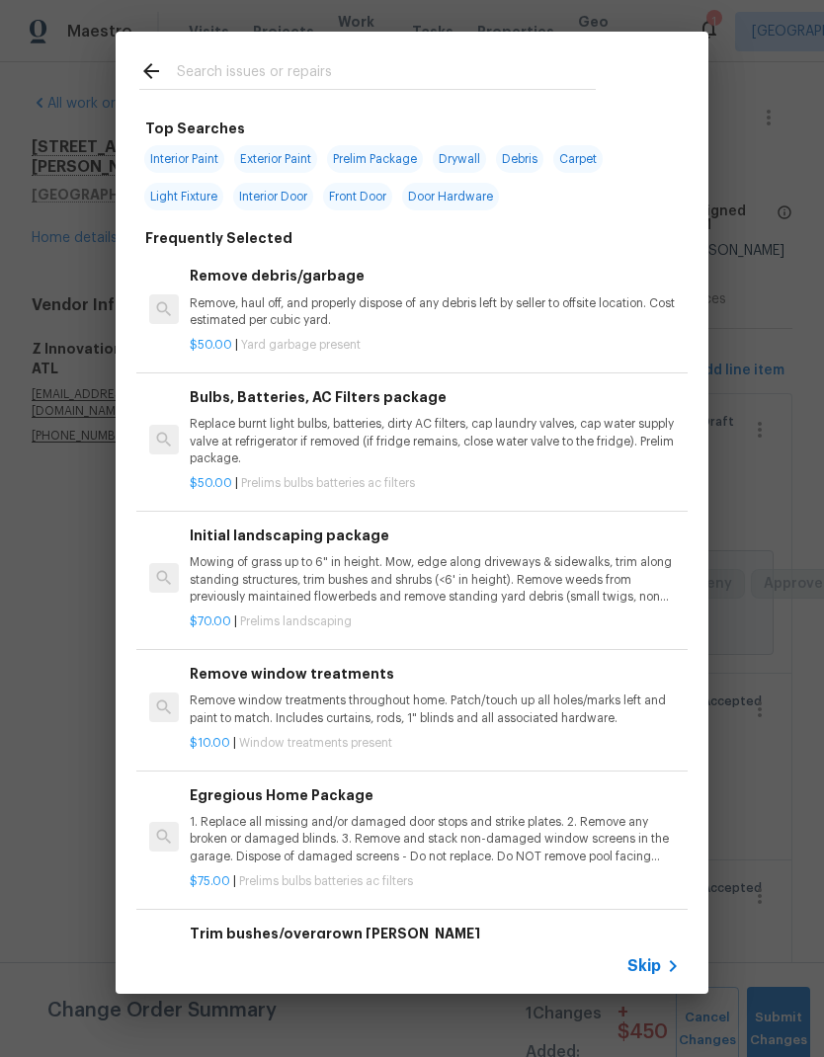
click at [309, 69] on input "text" at bounding box center [386, 74] width 419 height 30
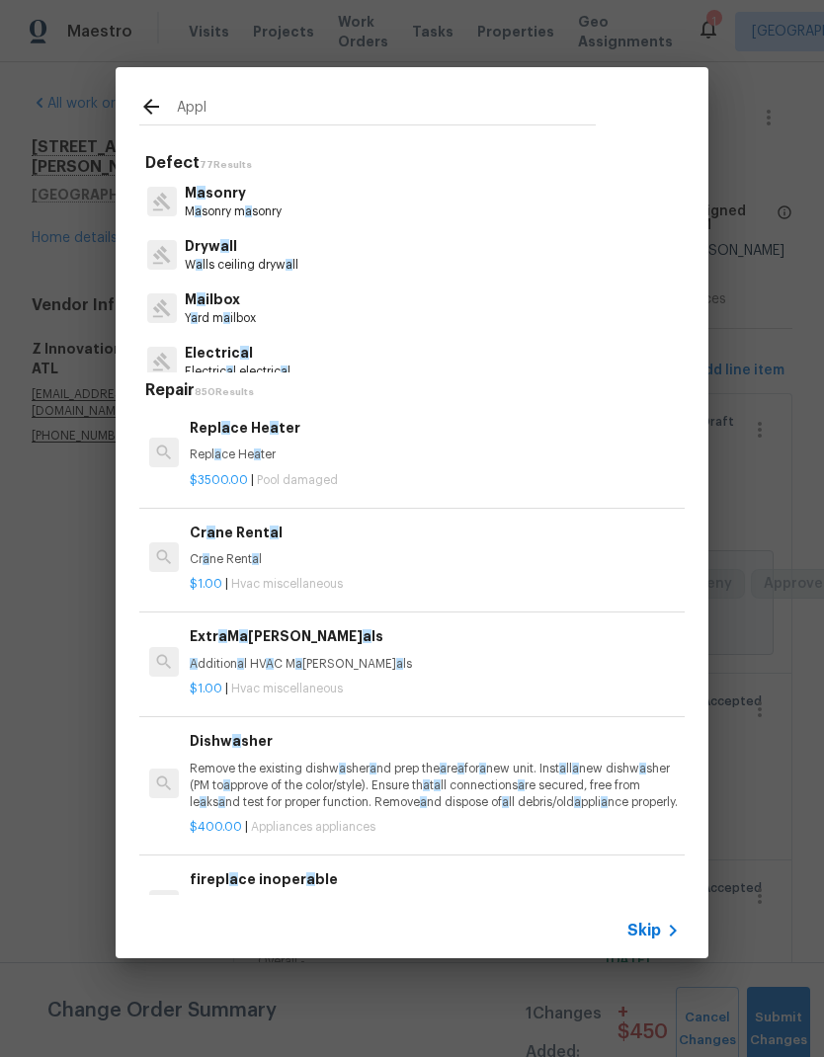
type input "Appli"
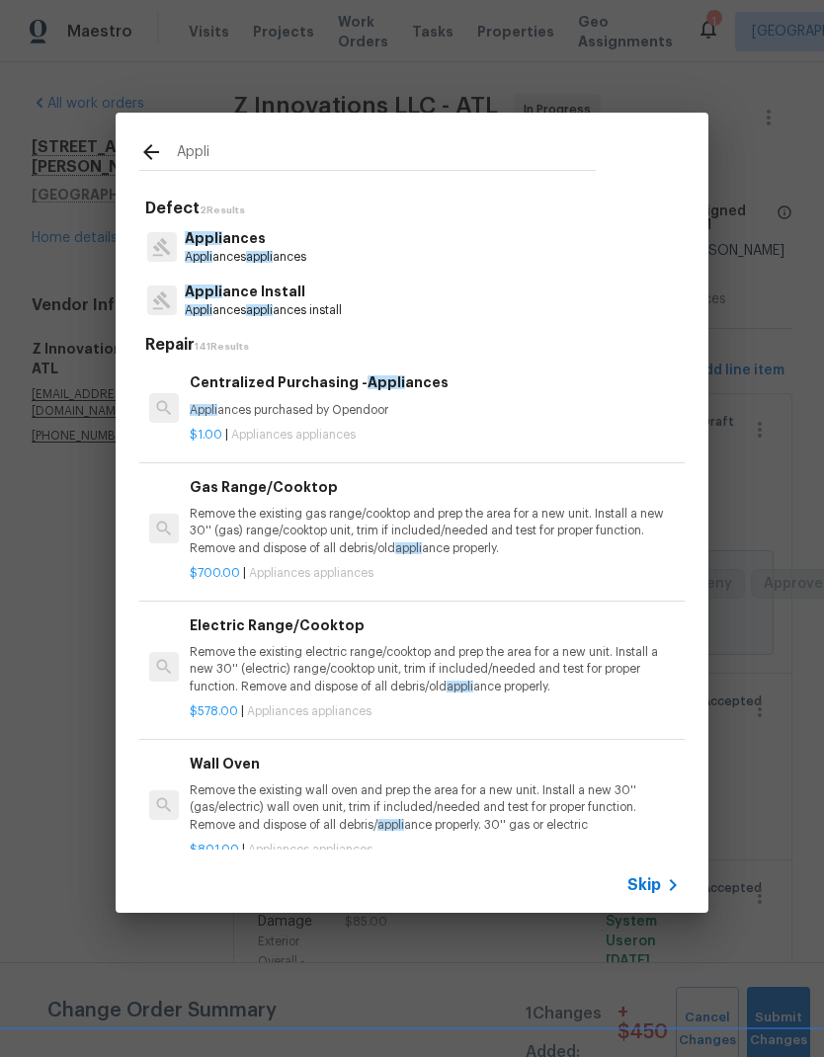
click at [296, 250] on p "Appli ances appli ances" at bounding box center [246, 257] width 122 height 17
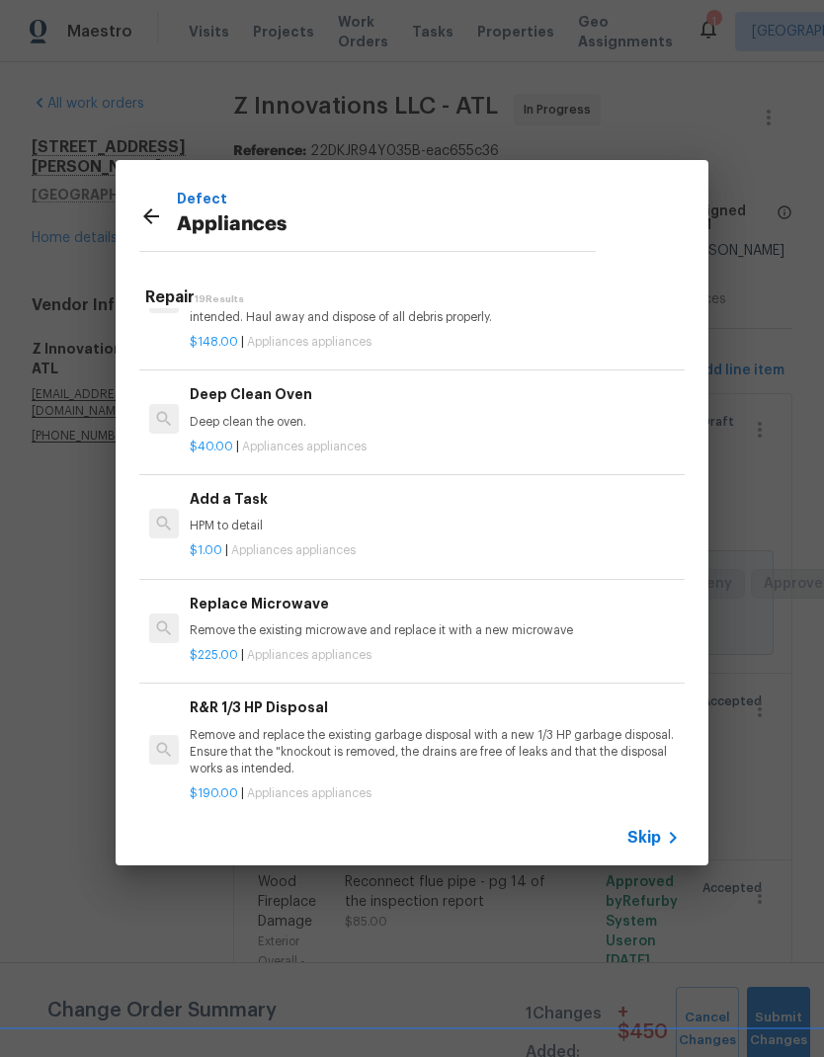
scroll to position [728, 0]
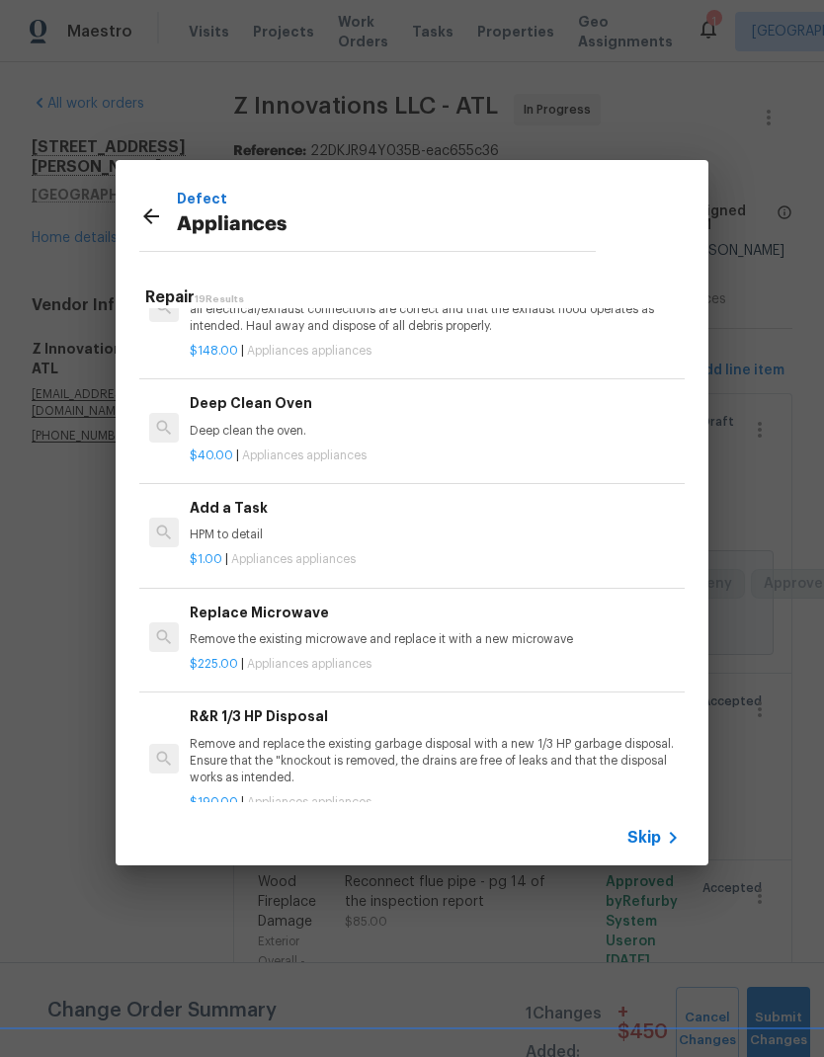
click at [241, 516] on div "Add a Task HPM to detail" at bounding box center [435, 520] width 490 height 47
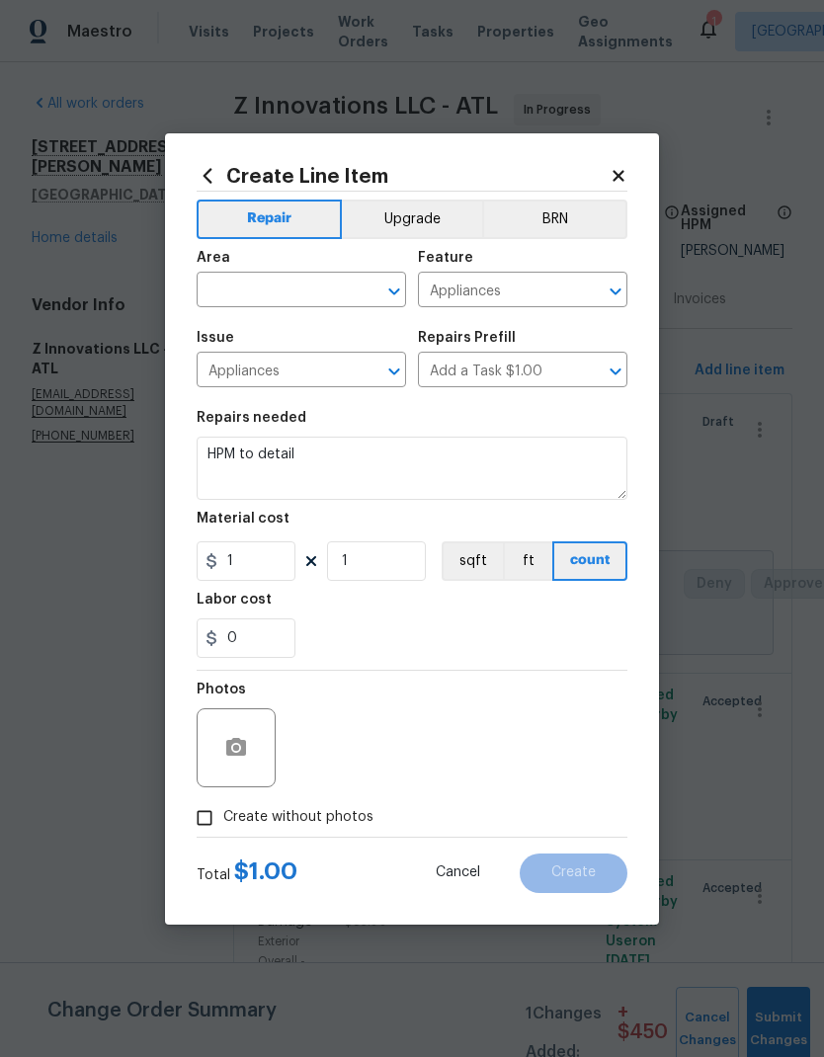
click at [323, 280] on input "text" at bounding box center [274, 292] width 154 height 31
click at [309, 374] on li "Interior Overall" at bounding box center [301, 368] width 209 height 33
type input "Interior Overall"
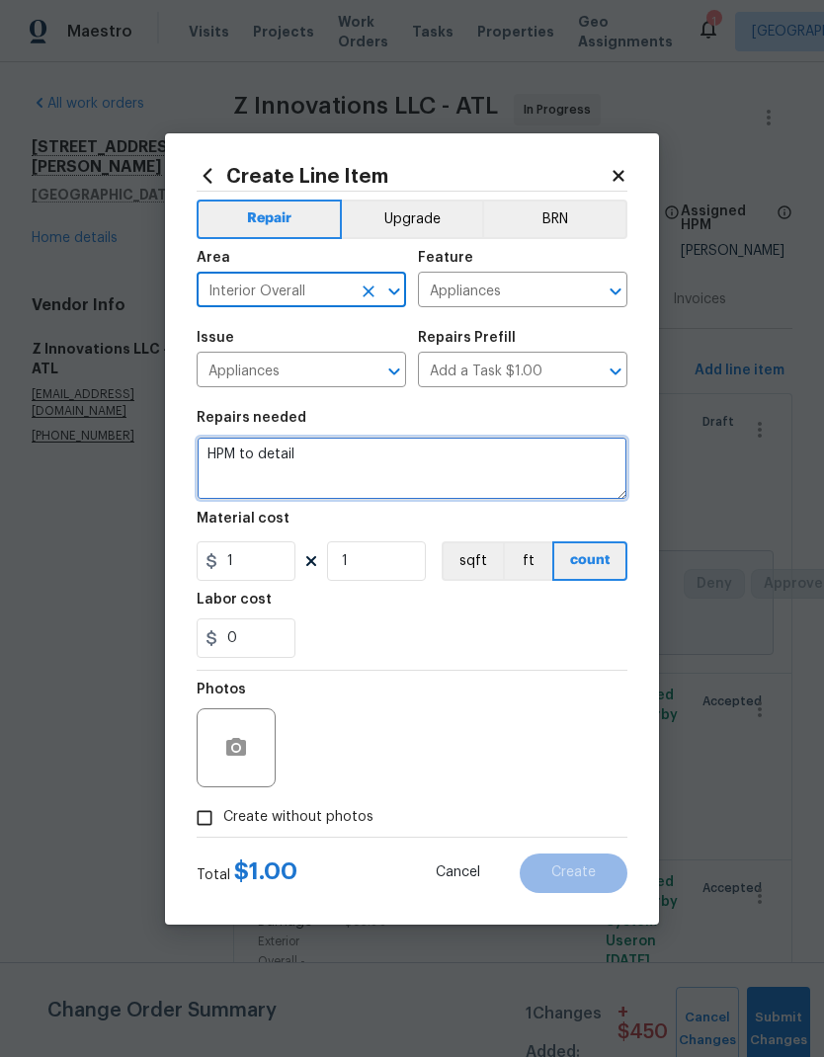
click at [304, 453] on textarea "HPM to detail" at bounding box center [412, 468] width 431 height 63
click at [219, 443] on textarea "HPM to detail" at bounding box center [412, 468] width 431 height 63
click at [218, 443] on textarea "HPM to detail" at bounding box center [412, 468] width 431 height 63
paste textarea "6. 75 Repair 2 non functioning stove burners - pg 24 of the inspection report"
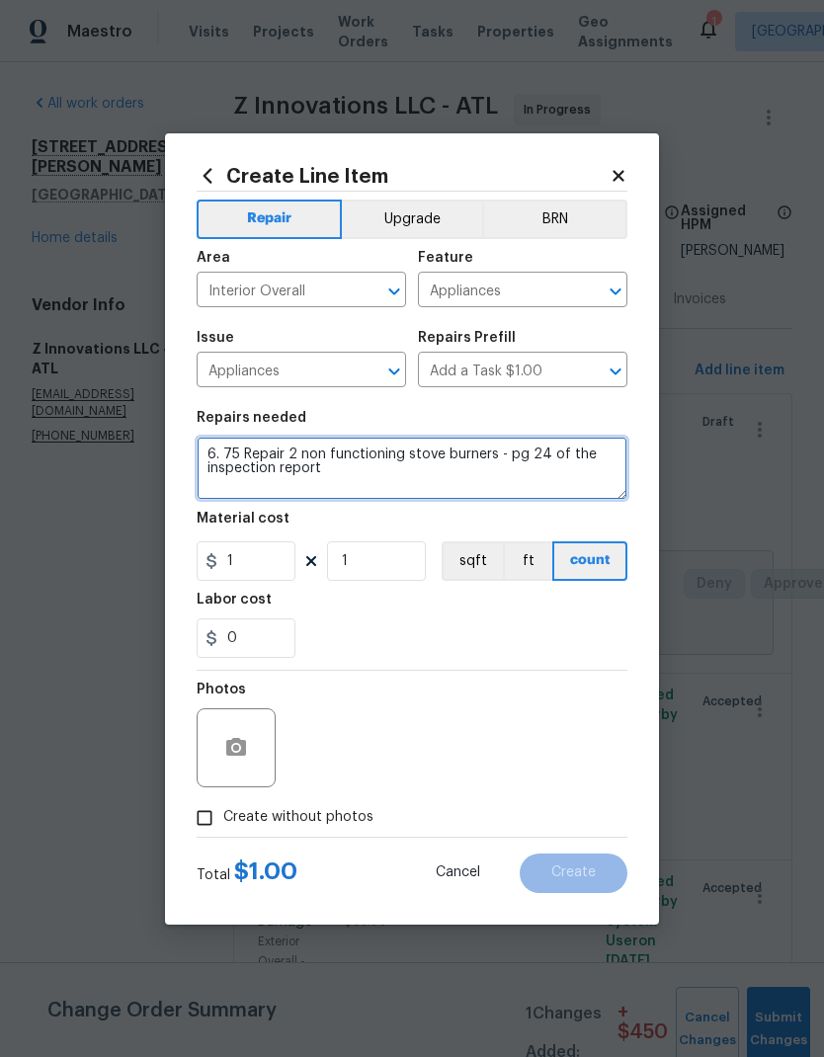
type textarea "6. 75 Repair 2 non functioning stove burners - pg 24 of the inspection report"
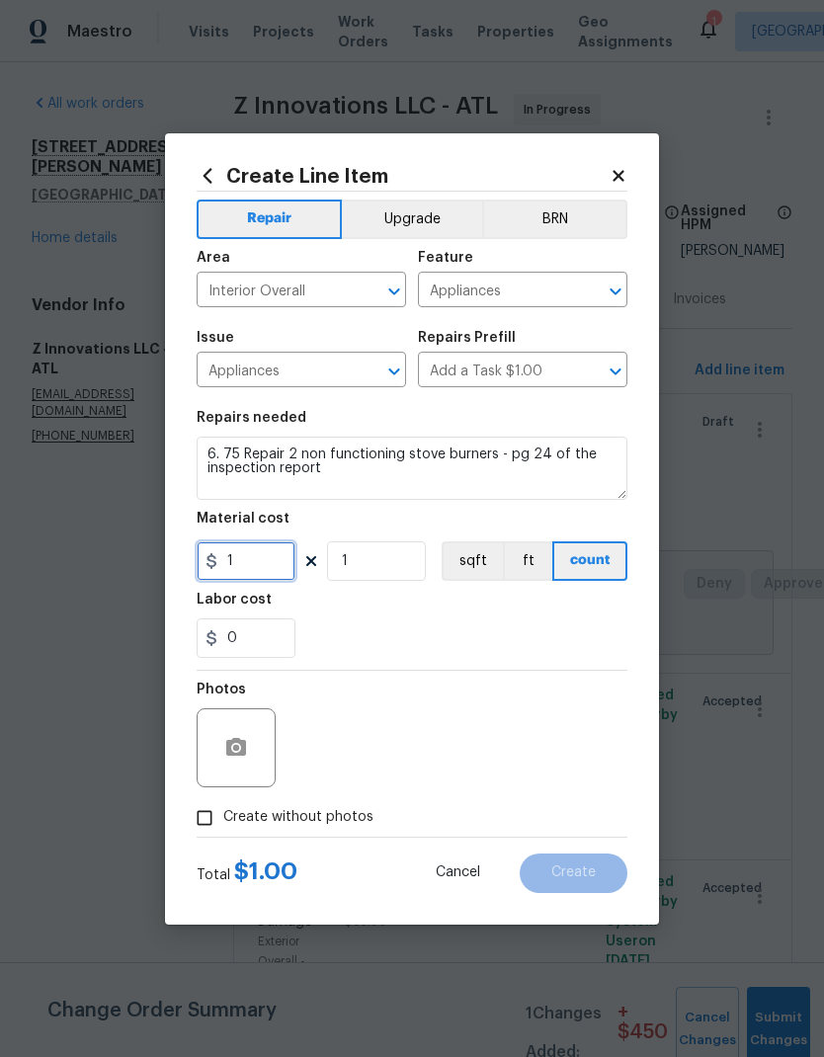
click at [262, 563] on input "1" at bounding box center [246, 561] width 99 height 40
type input "75"
click at [244, 449] on textarea "6. 75 Repair 2 non functioning stove burners - pg 24 of the inspection report" at bounding box center [412, 468] width 431 height 63
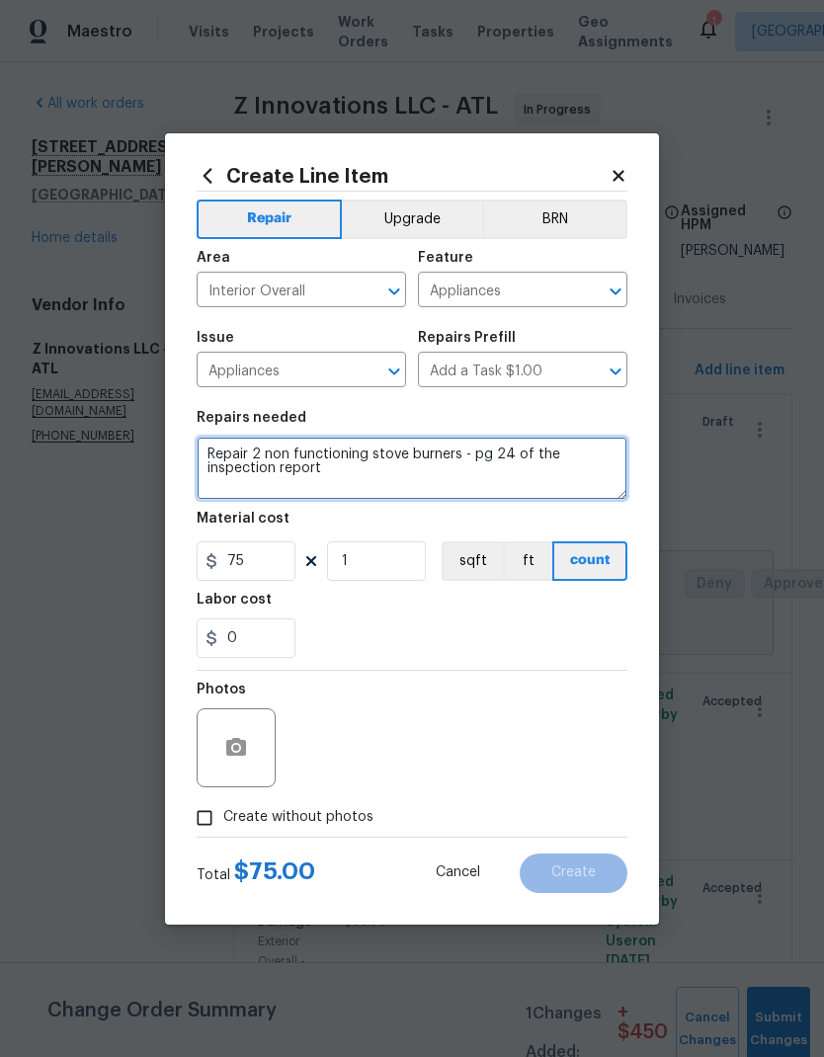
click at [479, 449] on textarea "Repair 2 non functioning stove burners - pg 24 of the inspection report" at bounding box center [412, 468] width 431 height 63
type textarea "Repair 2 non functioning stove burners - pg 24 of the inspection report"
click at [206, 822] on input "Create without photos" at bounding box center [205, 818] width 38 height 38
checkbox input "true"
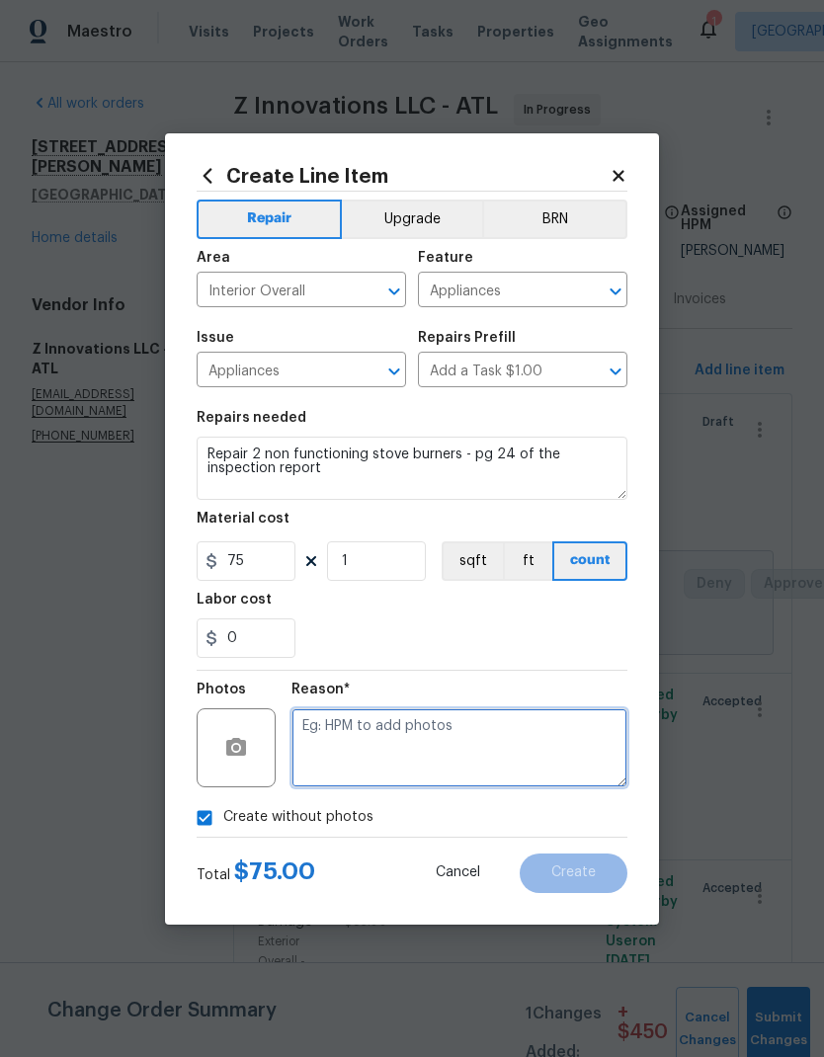
click at [390, 729] on textarea at bounding box center [459, 747] width 336 height 79
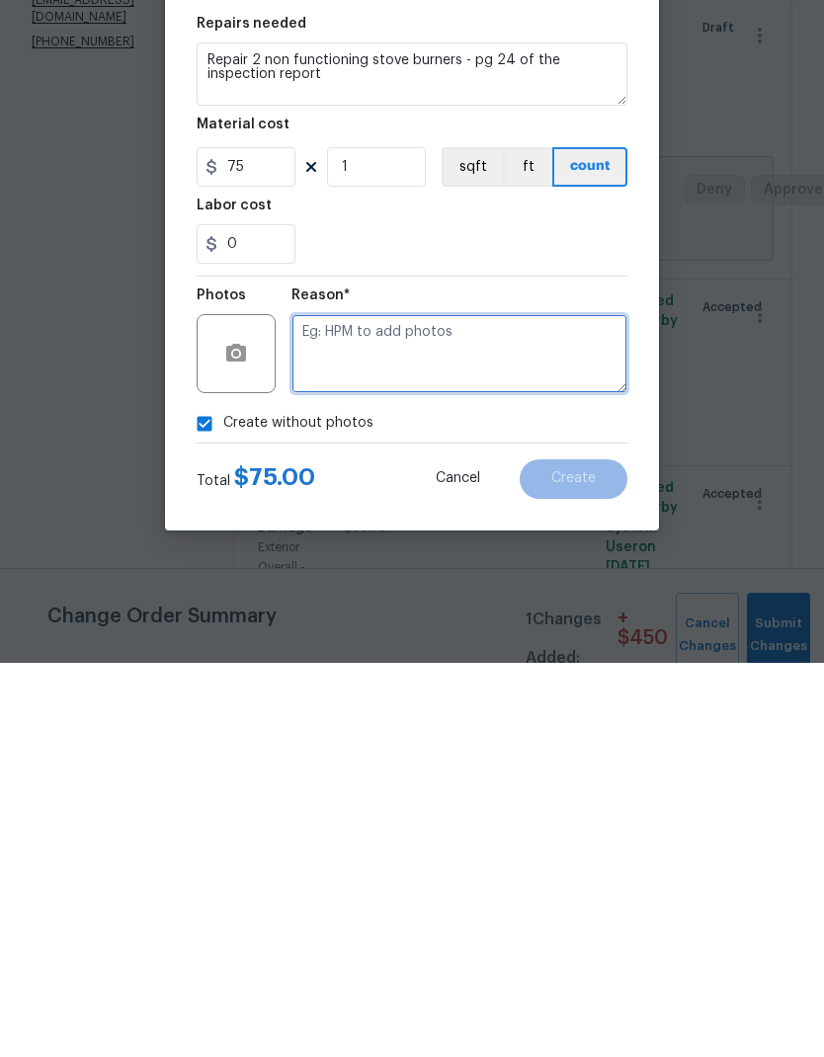
click at [383, 708] on textarea at bounding box center [459, 747] width 336 height 79
paste textarea "pg 24 of the inspection report"
type textarea "pg 24 of the inspection report"
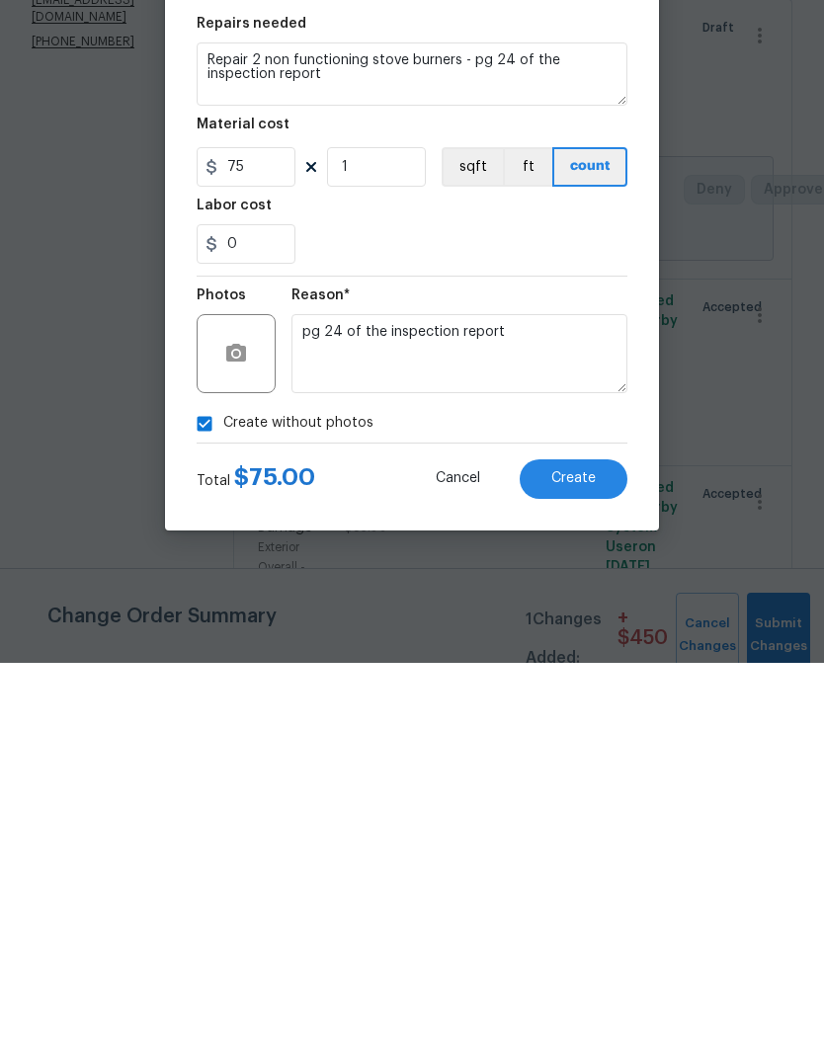
click at [599, 854] on button "Create" at bounding box center [574, 874] width 108 height 40
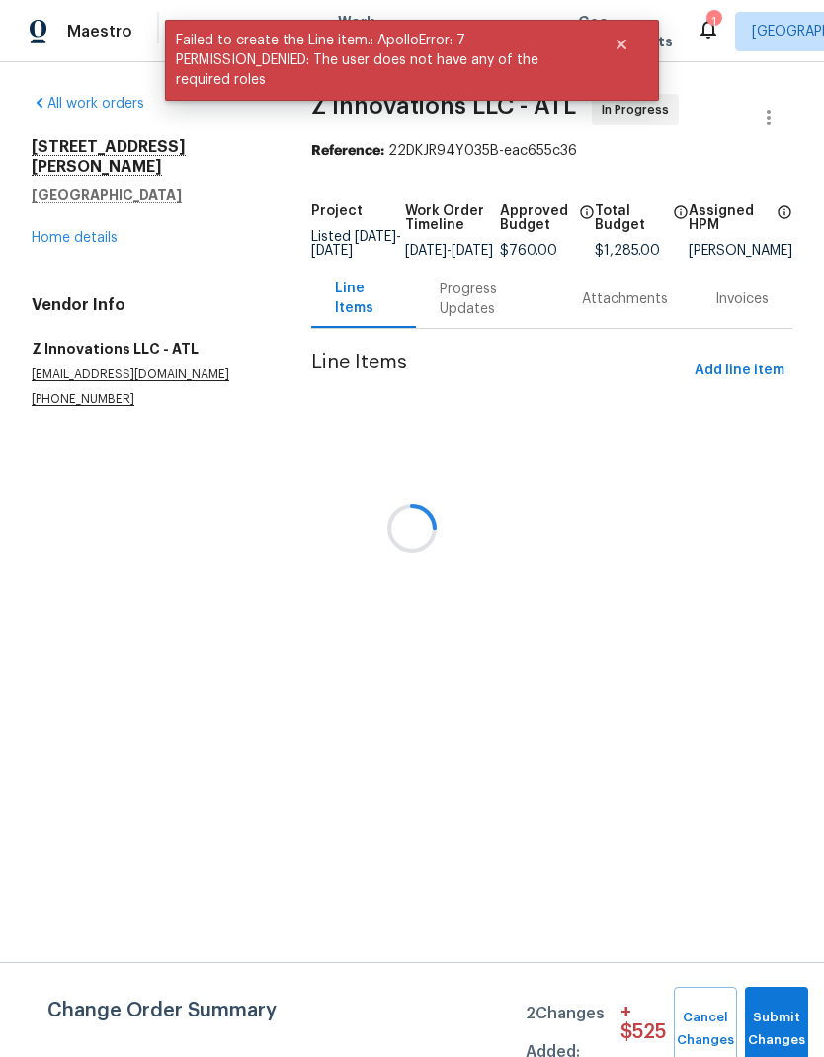
scroll to position [0, 0]
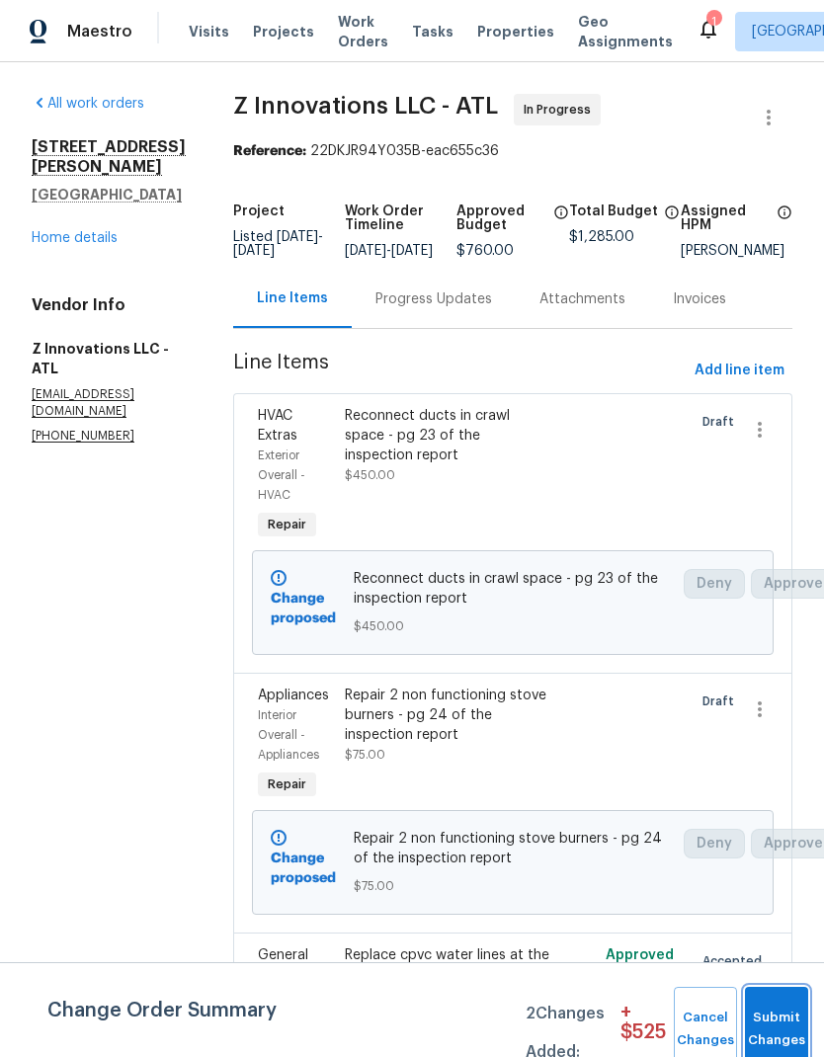
click at [788, 1017] on button "Submit Changes" at bounding box center [776, 1029] width 63 height 85
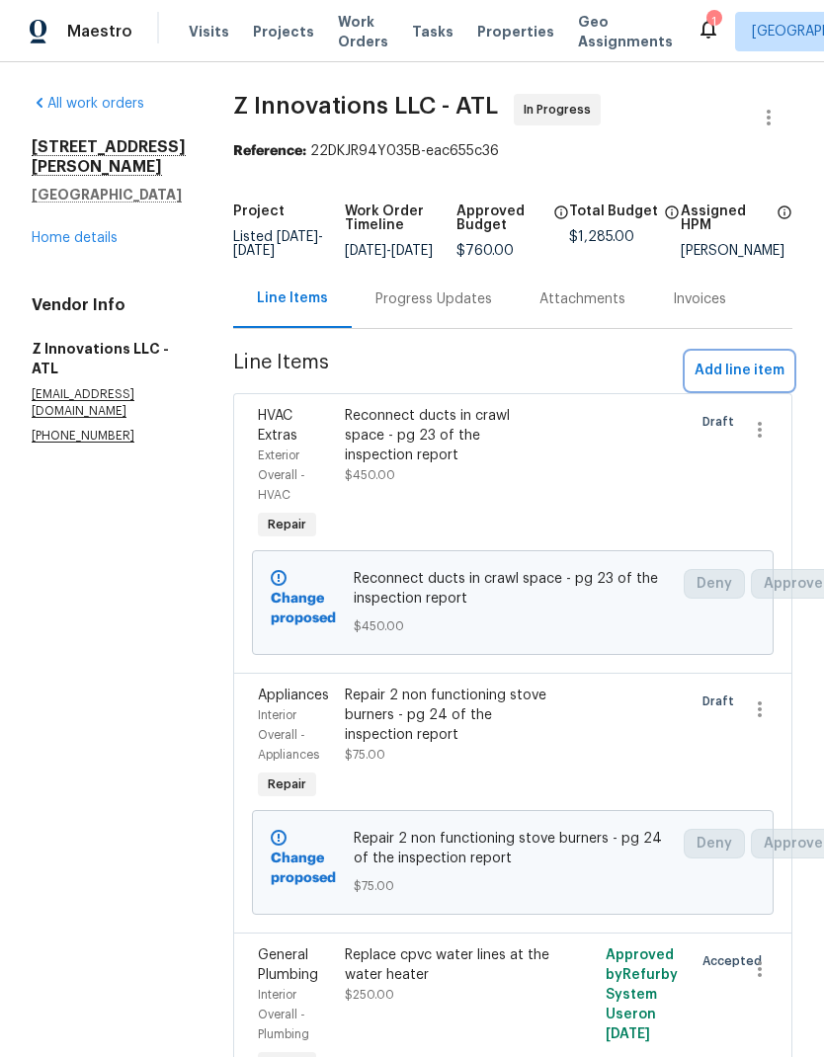
click at [745, 383] on span "Add line item" at bounding box center [740, 371] width 90 height 25
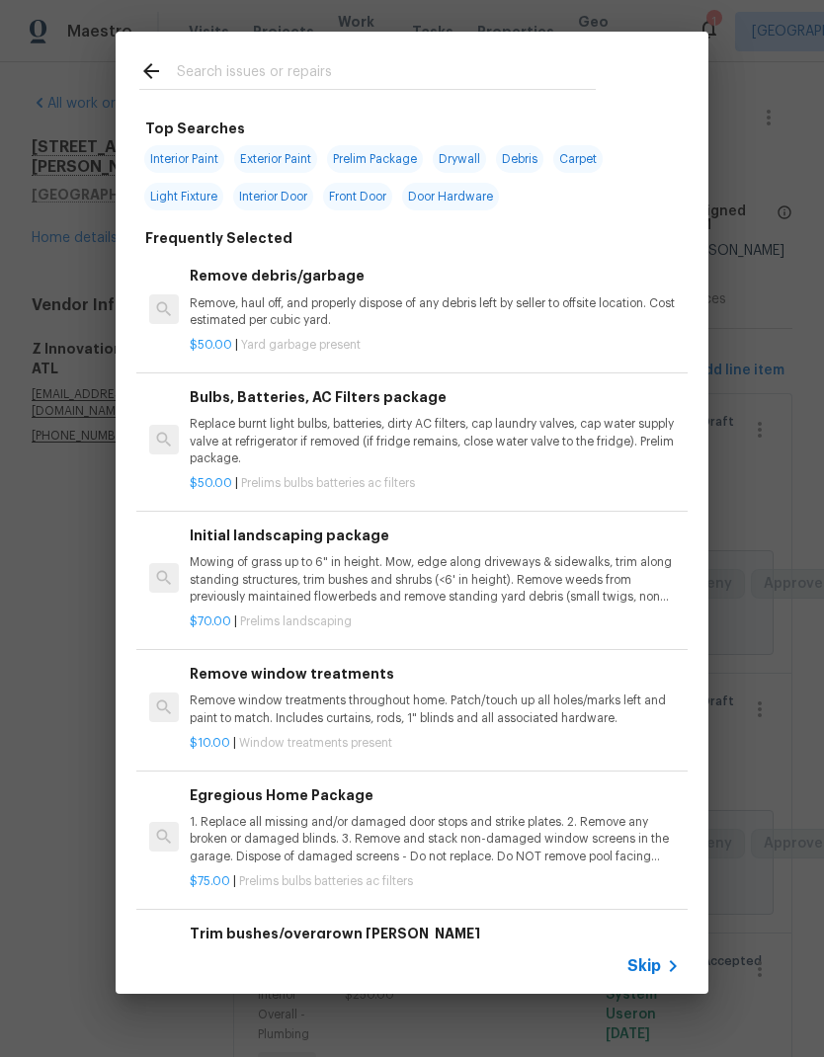
click at [324, 70] on input "text" at bounding box center [386, 74] width 419 height 30
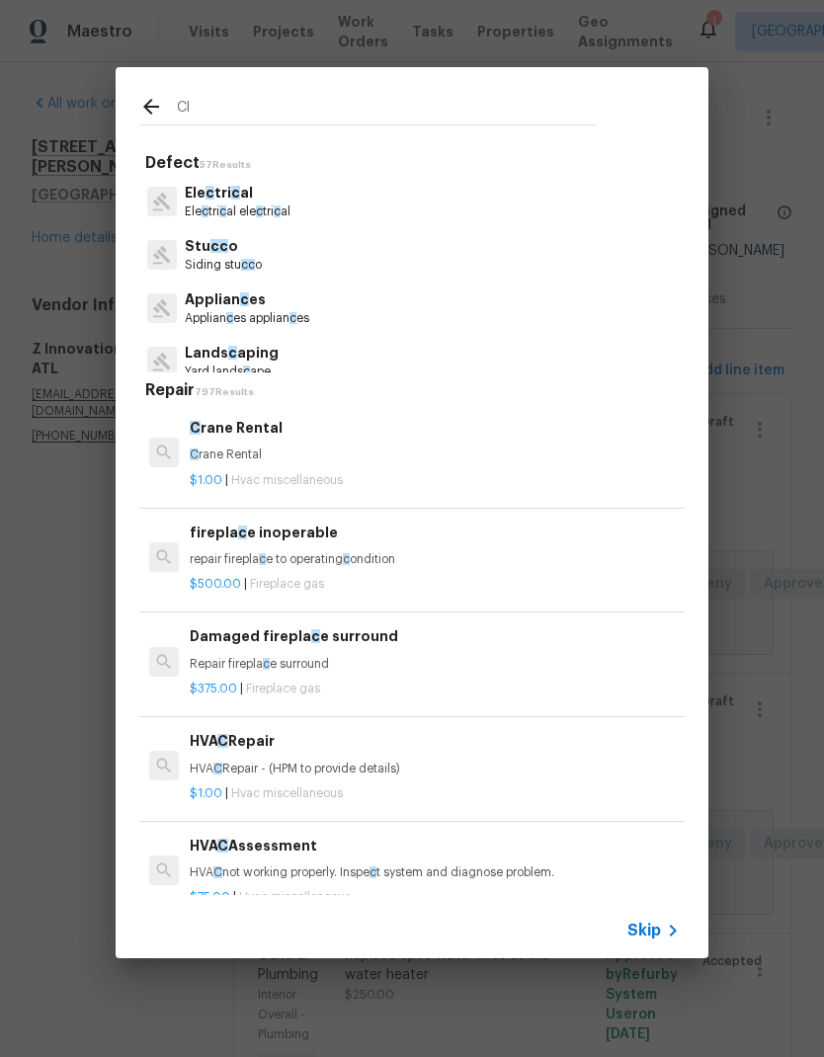
type input "Cle"
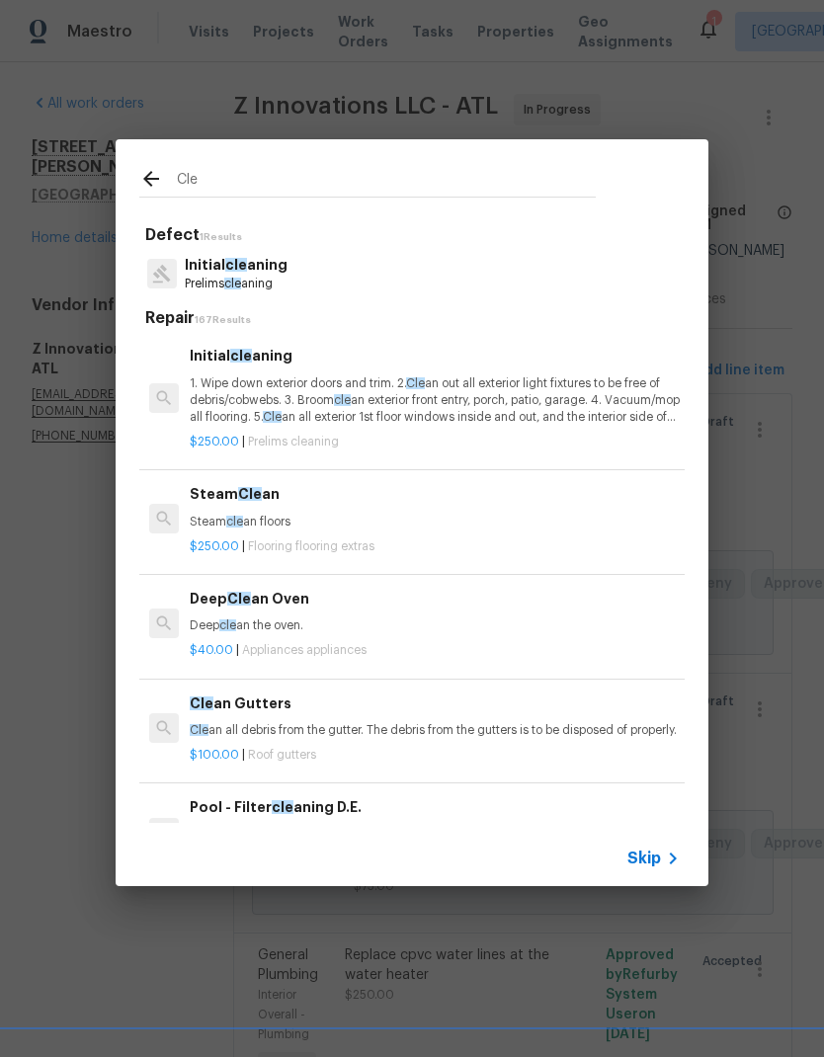
click at [290, 385] on p "1. Wipe down exterior doors and trim. 2. Cle an out all exterior light fixtures…" at bounding box center [435, 400] width 490 height 50
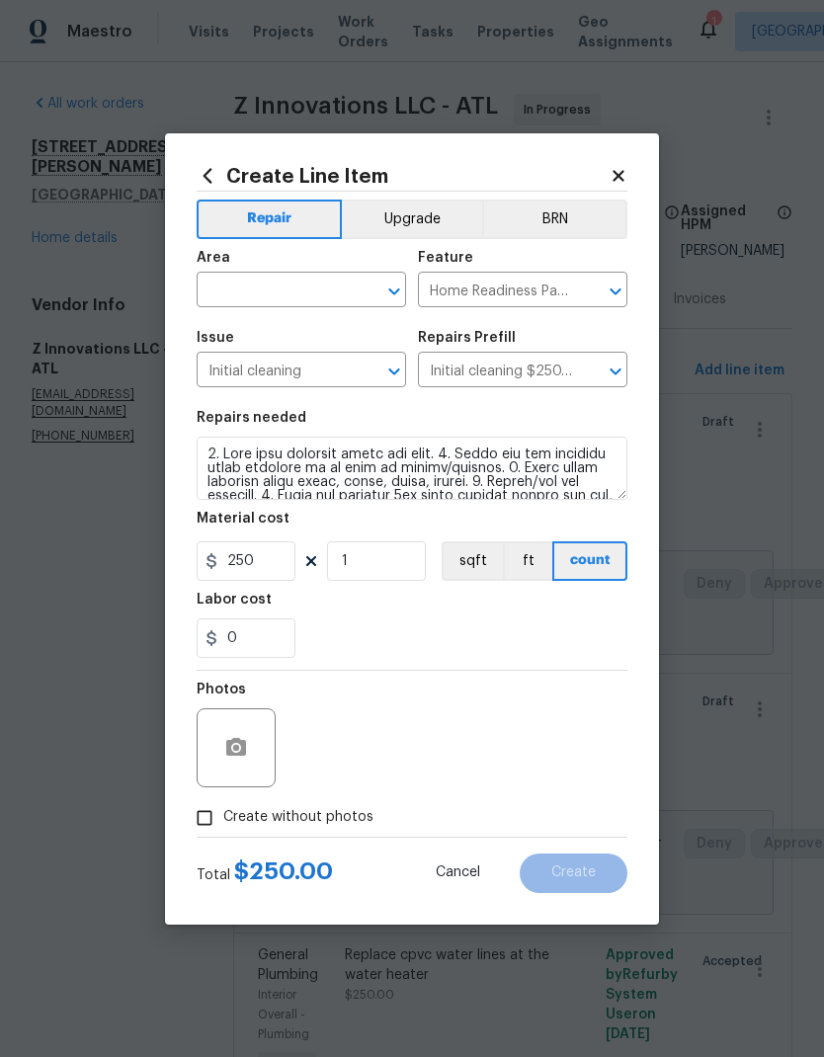
click at [320, 281] on input "text" at bounding box center [274, 292] width 154 height 31
click at [298, 370] on li "Interior Overall" at bounding box center [301, 368] width 209 height 33
type input "Interior Overall"
click at [241, 749] on icon "button" at bounding box center [236, 747] width 20 height 18
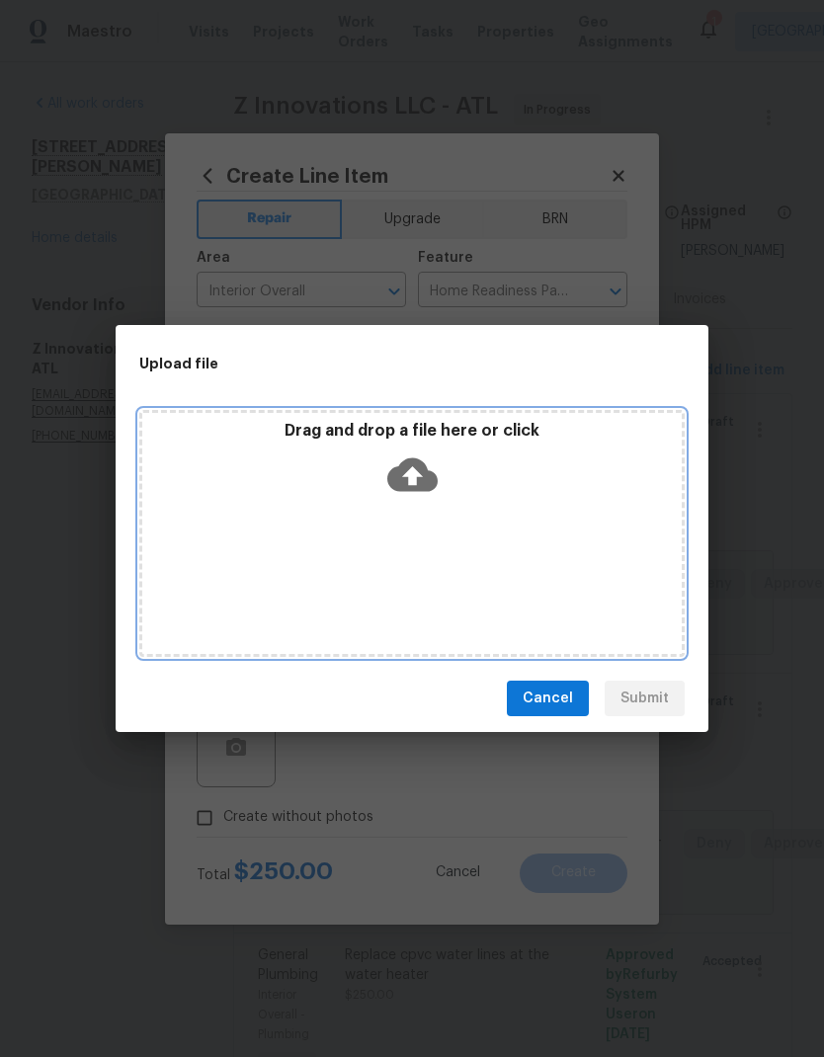
click at [416, 475] on icon at bounding box center [412, 475] width 50 height 50
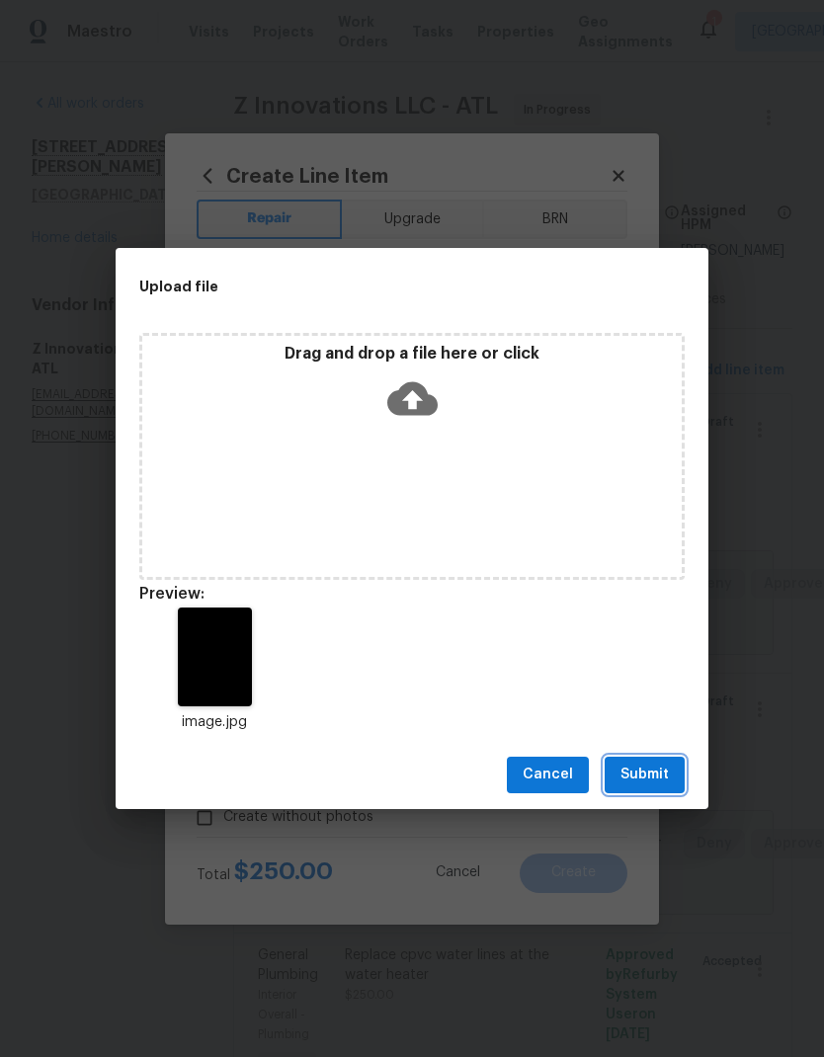
click at [670, 776] on button "Submit" at bounding box center [645, 775] width 80 height 37
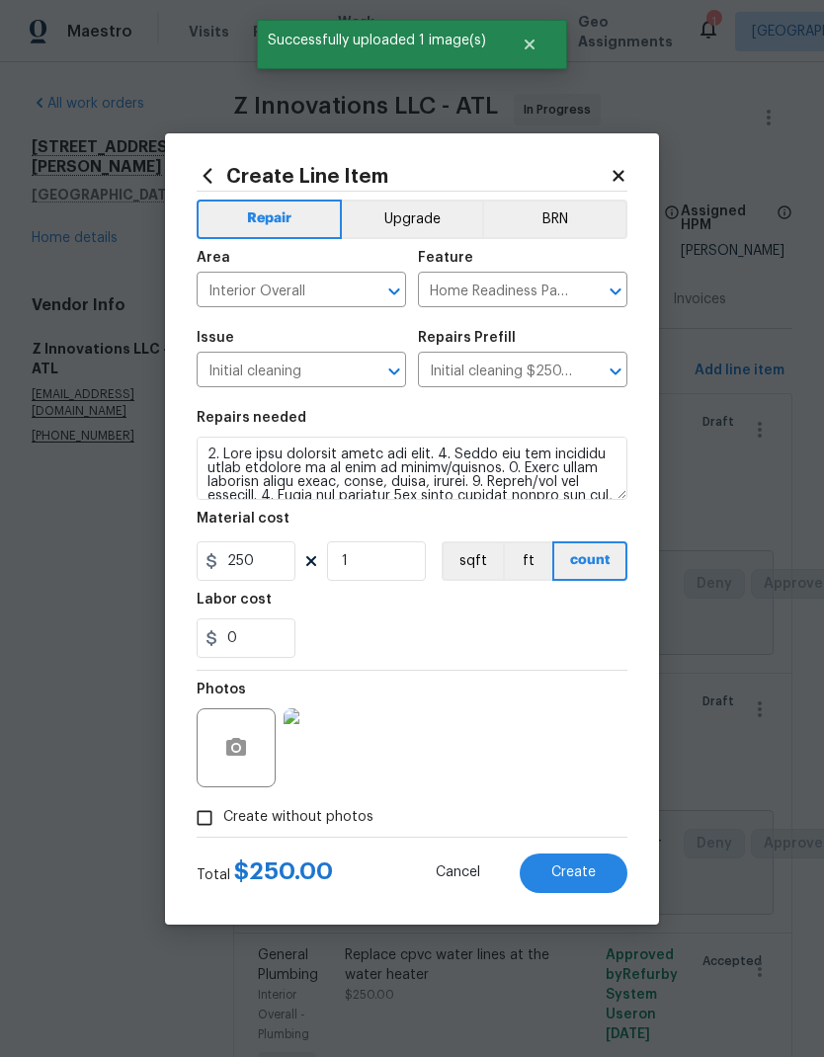
click at [596, 881] on button "Create" at bounding box center [574, 874] width 108 height 40
type input "0"
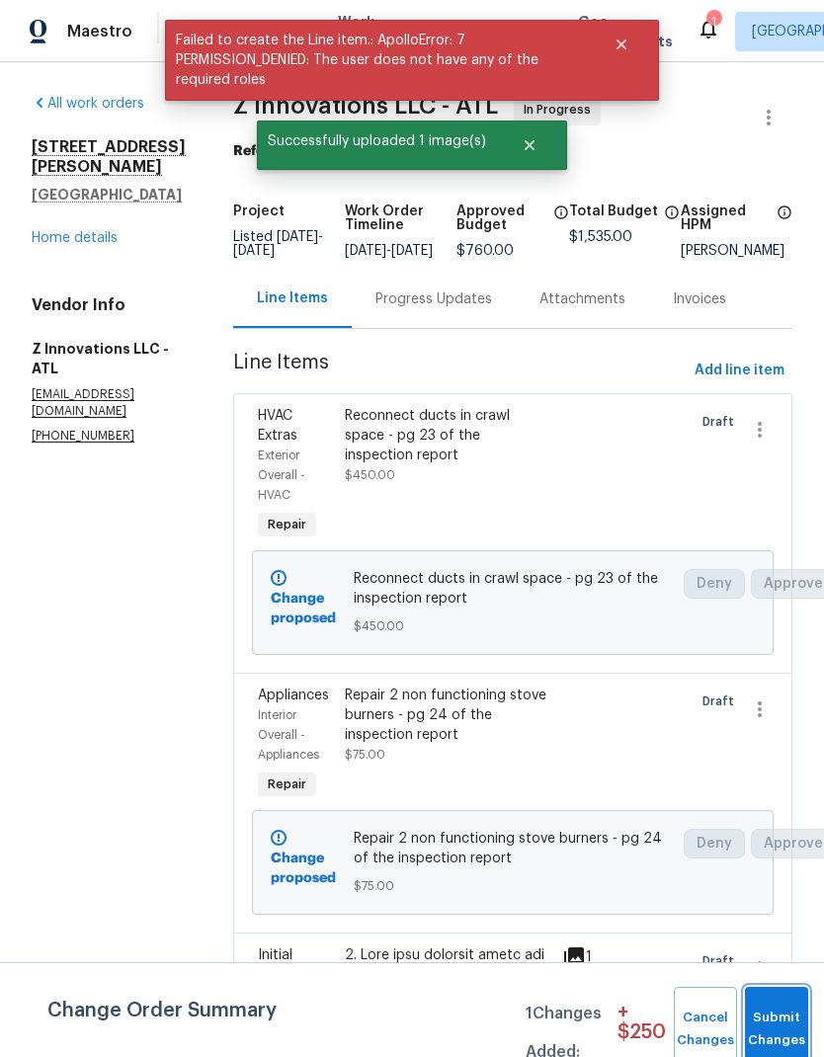
click at [779, 1024] on button "Submit Changes" at bounding box center [776, 1029] width 63 height 85
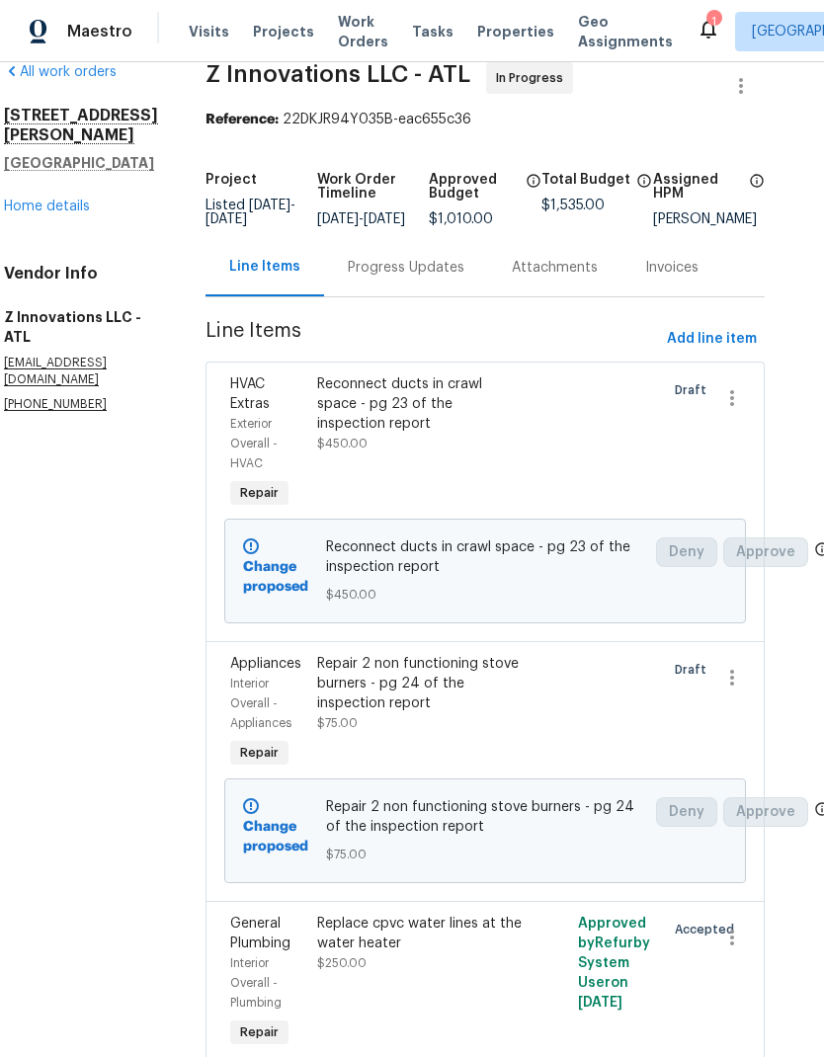
scroll to position [31, 28]
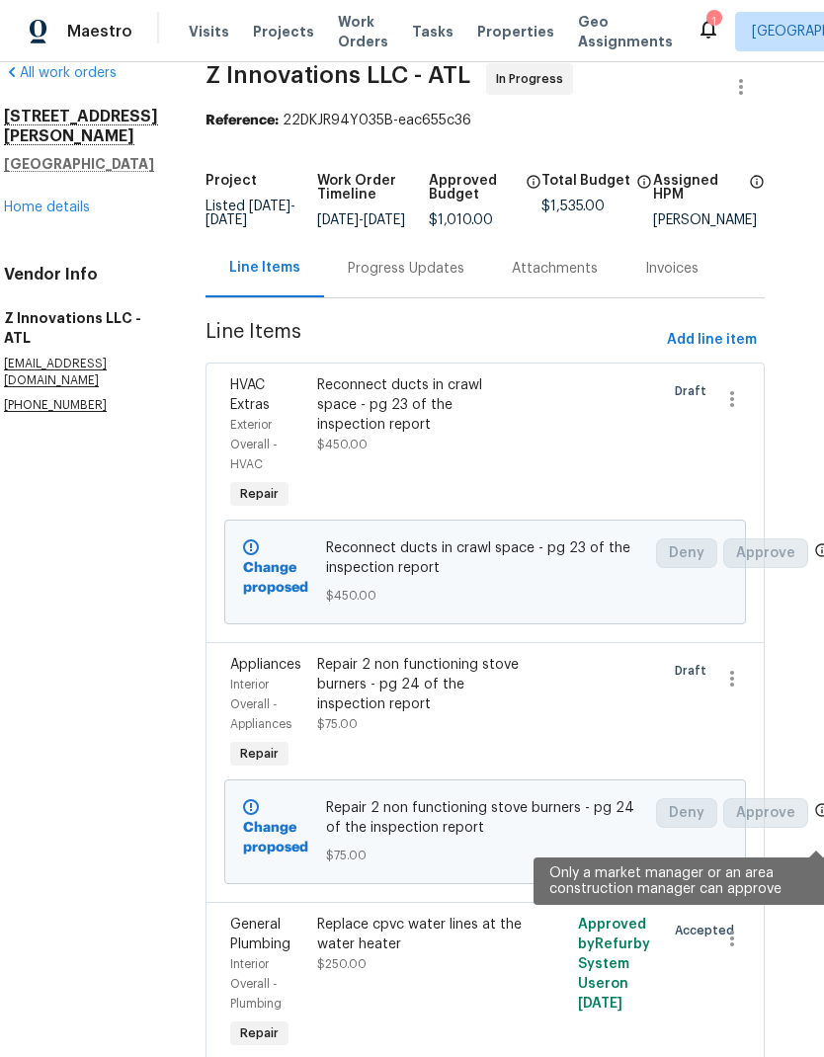
click at [815, 818] on icon at bounding box center [822, 810] width 16 height 16
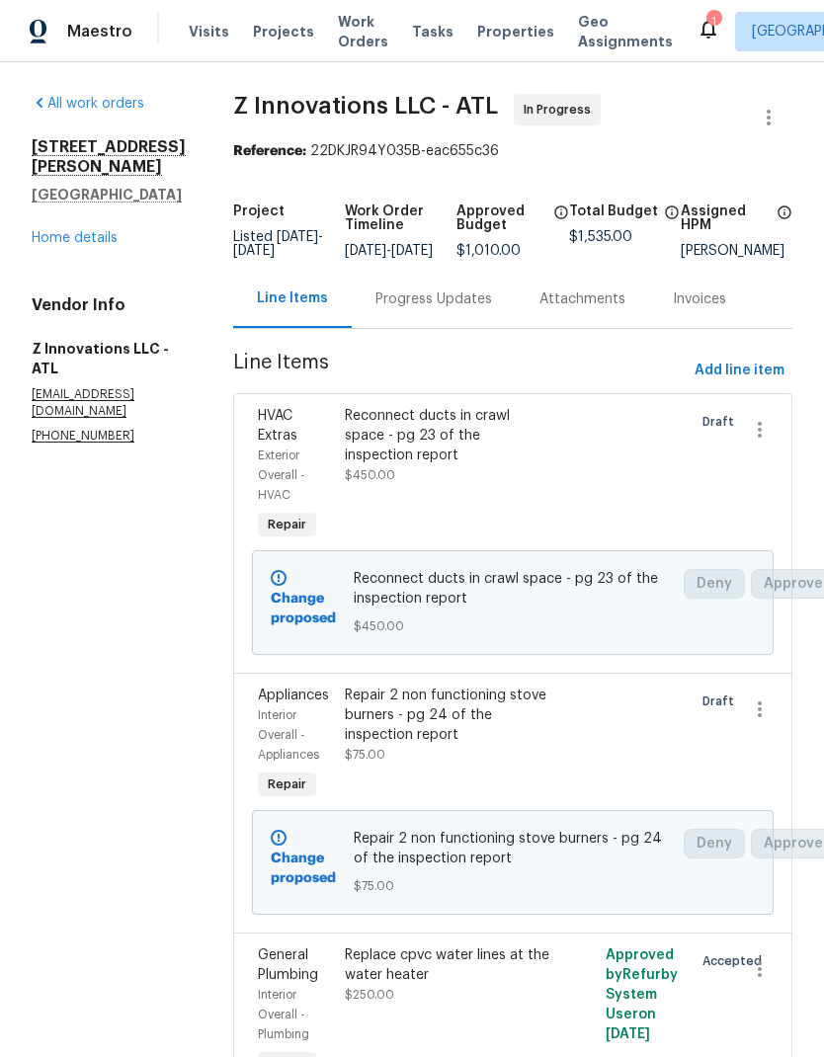
click at [107, 235] on link "Home details" at bounding box center [75, 238] width 86 height 14
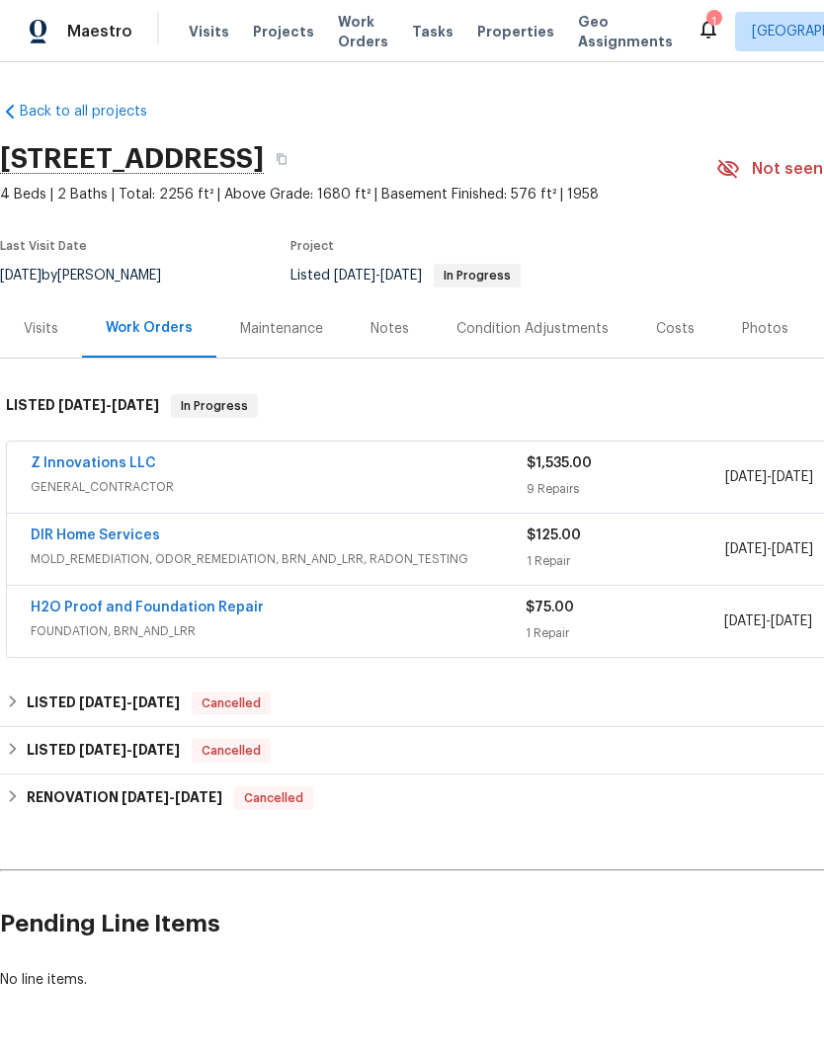
click at [130, 457] on link "Z Innovations LLC" at bounding box center [93, 464] width 125 height 14
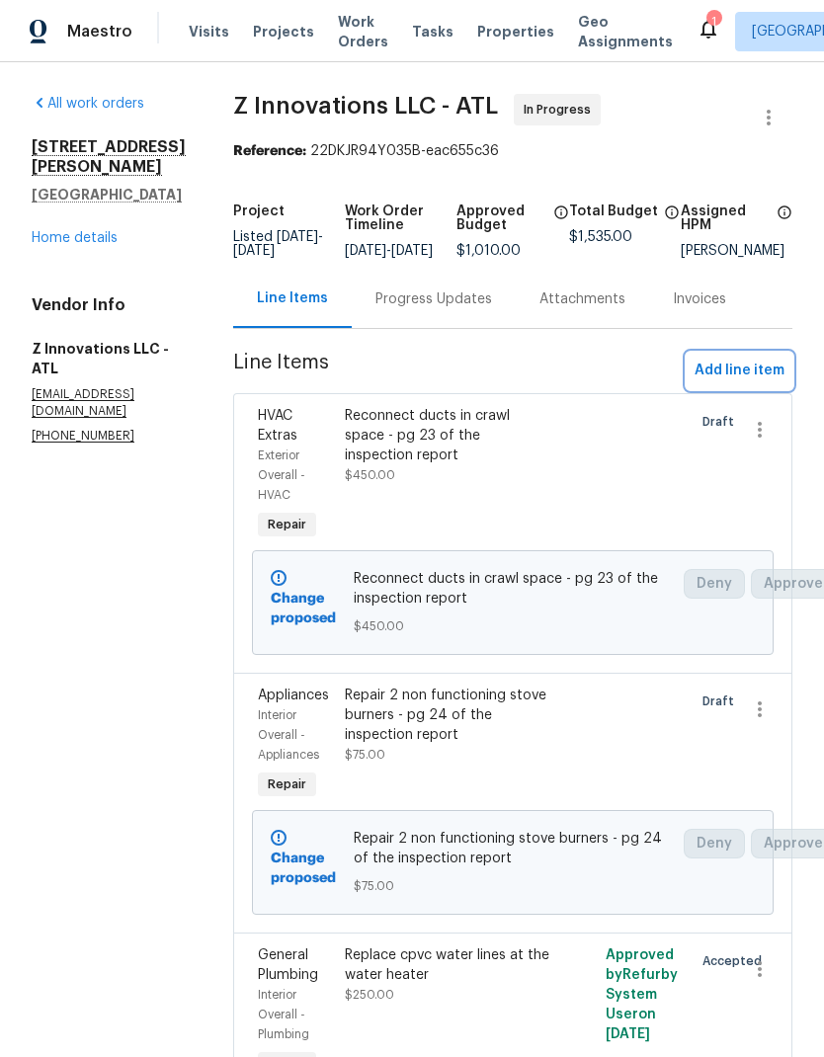
click at [755, 377] on span "Add line item" at bounding box center [740, 371] width 90 height 25
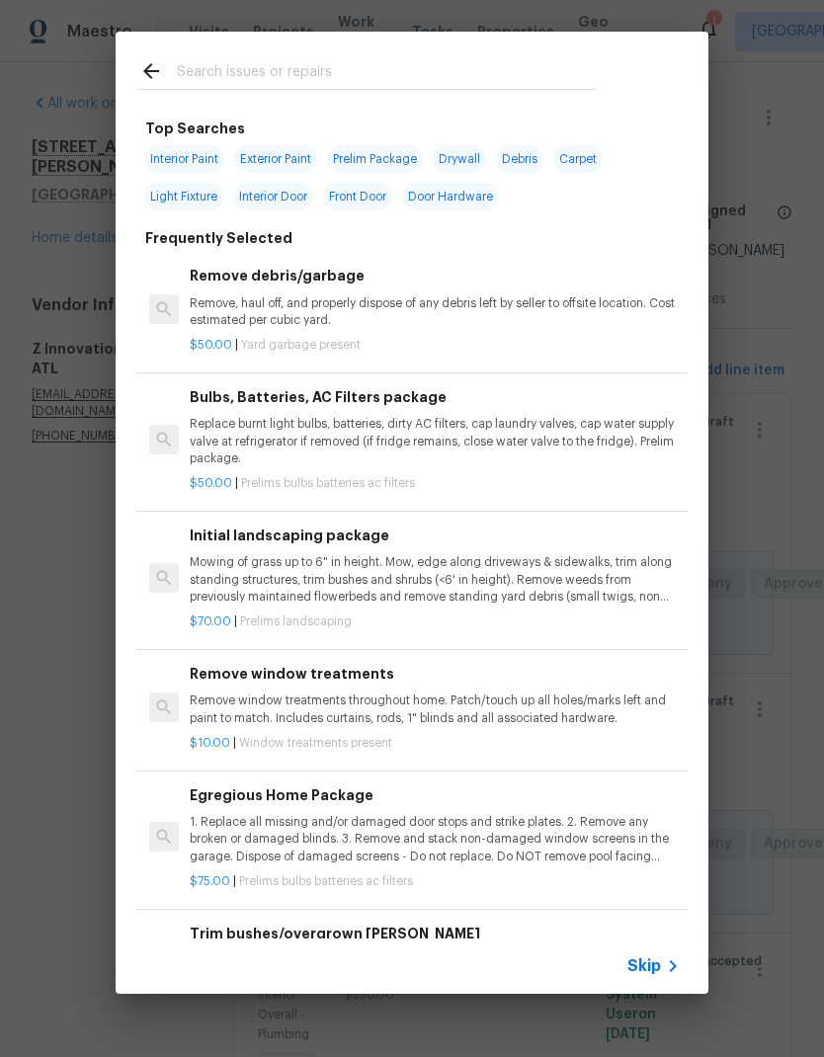
click at [316, 67] on input "text" at bounding box center [386, 74] width 419 height 30
type input "Dr"
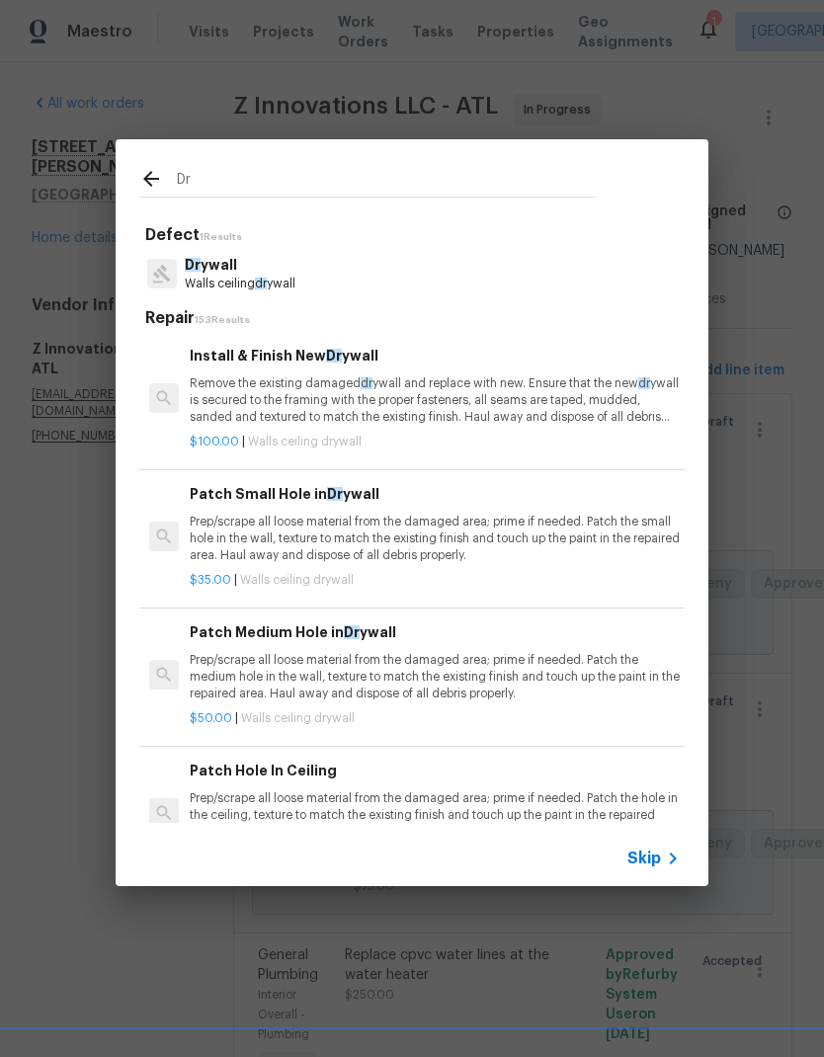
click at [257, 277] on p "Walls ceiling dr [PERSON_NAME]" at bounding box center [240, 284] width 111 height 17
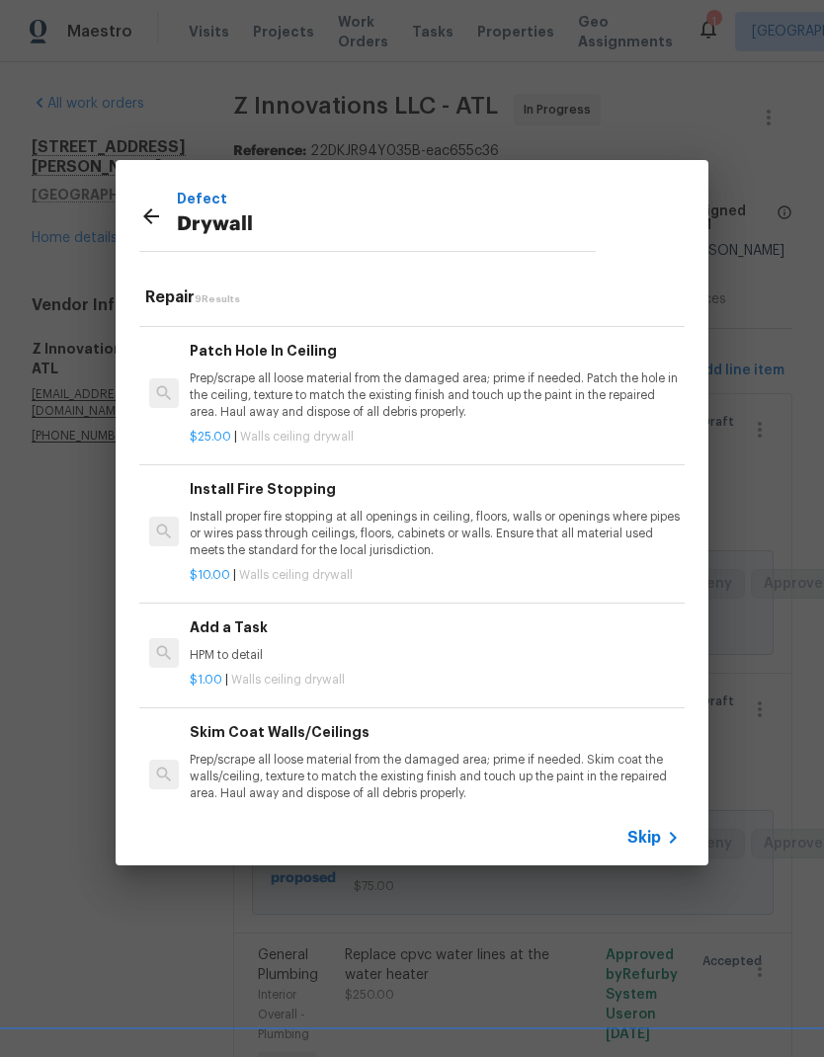
scroll to position [399, 0]
click at [246, 625] on h6 "Add a Task" at bounding box center [435, 628] width 490 height 22
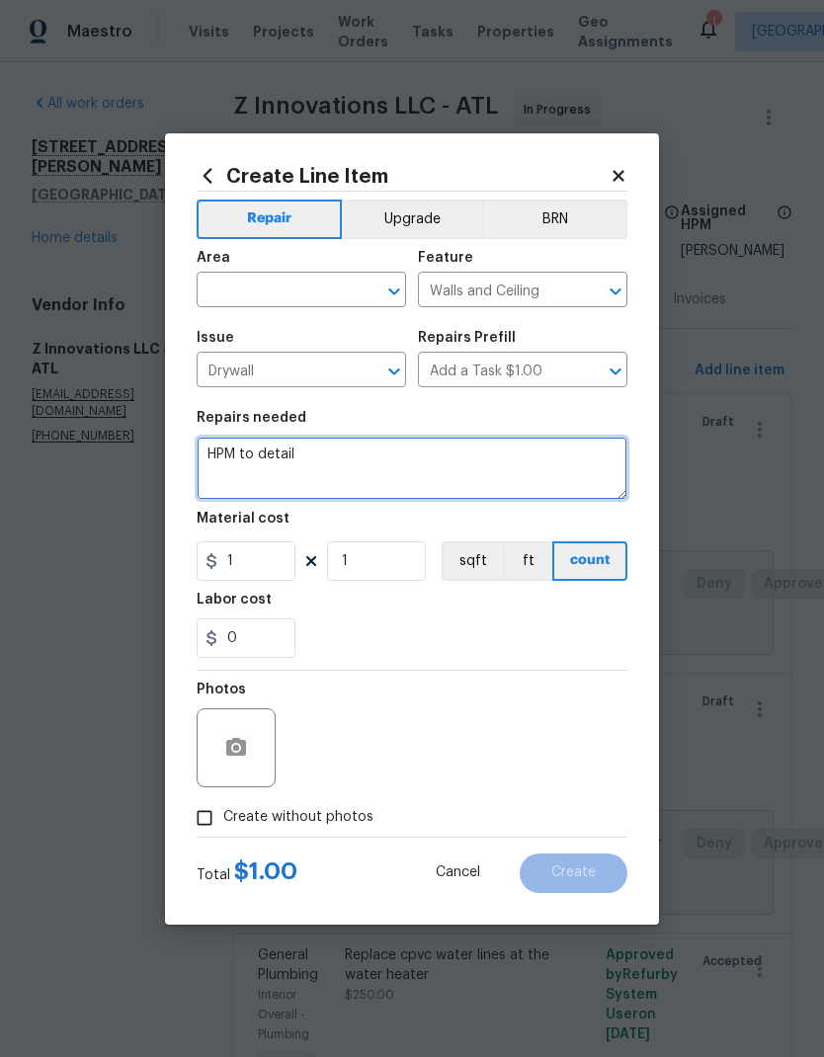
click at [223, 441] on textarea "HPM to detail" at bounding box center [412, 468] width 431 height 63
click at [219, 442] on textarea "HPM to detail" at bounding box center [412, 468] width 431 height 63
click at [219, 441] on textarea "HPM to detail" at bounding box center [412, 468] width 431 height 63
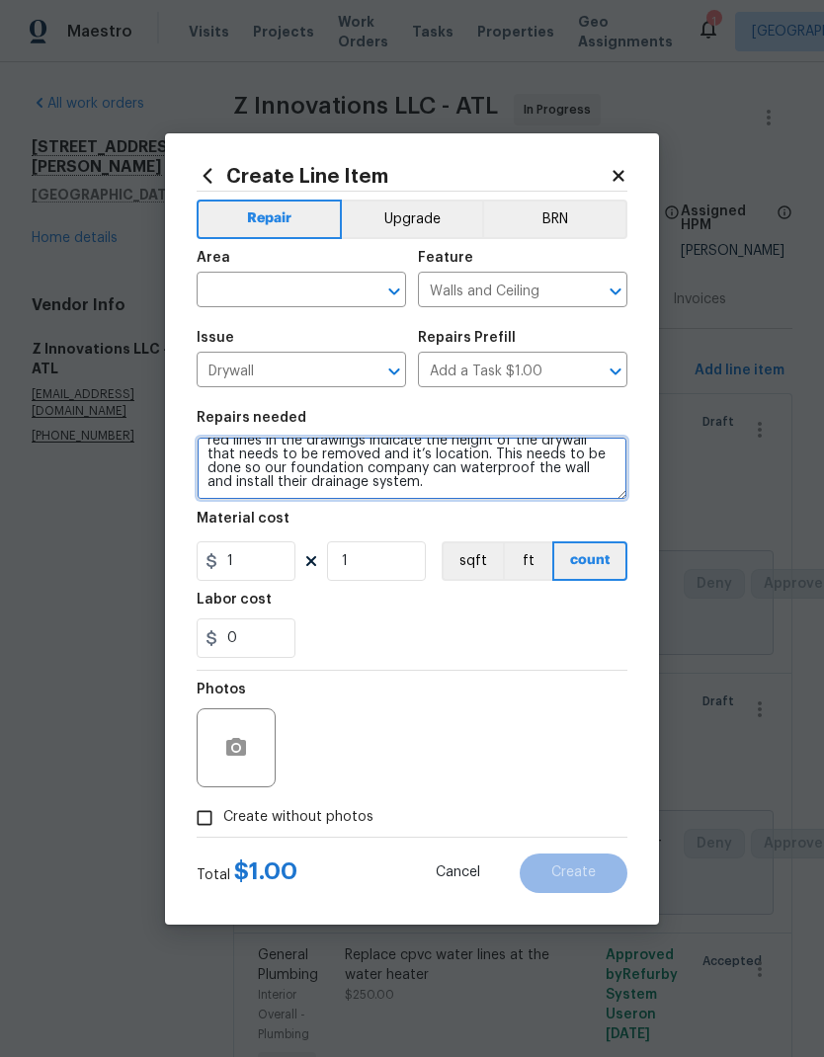
scroll to position [28, 0]
click at [233, 485] on textarea "Drywall removal at the lower level due to water intrusion. The red lines in the…" at bounding box center [412, 468] width 431 height 63
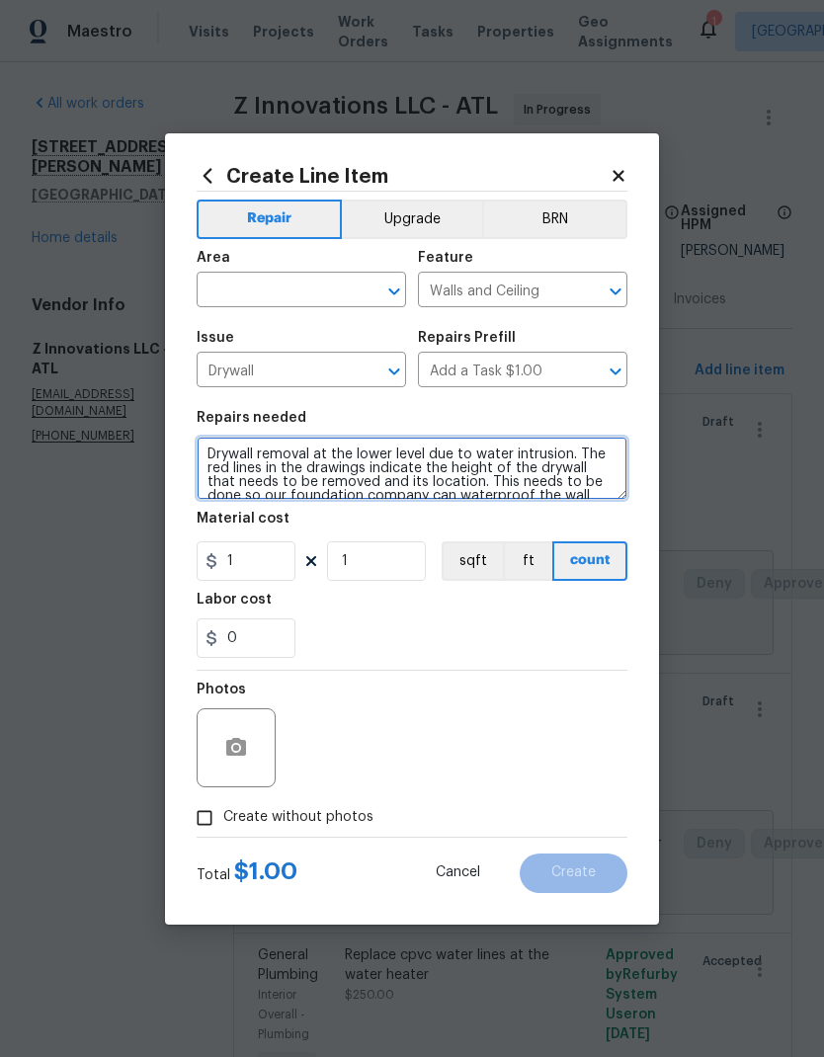
scroll to position [0, 0]
click at [255, 452] on textarea "Drywall removal at the lower level due to water intrusion. The red lines in the…" at bounding box center [412, 468] width 431 height 63
click at [416, 455] on textarea "Drywall, referring strips, and silk plateremoval at the lower level due to wate…" at bounding box center [412, 468] width 431 height 63
click at [478, 457] on textarea "Drywall, referring strips, and sill plateremoval at the lower level due to wate…" at bounding box center [412, 468] width 431 height 63
click at [274, 444] on textarea "Drywall, referring strips, and sill plate removal at the lower level due to wat…" at bounding box center [412, 468] width 431 height 63
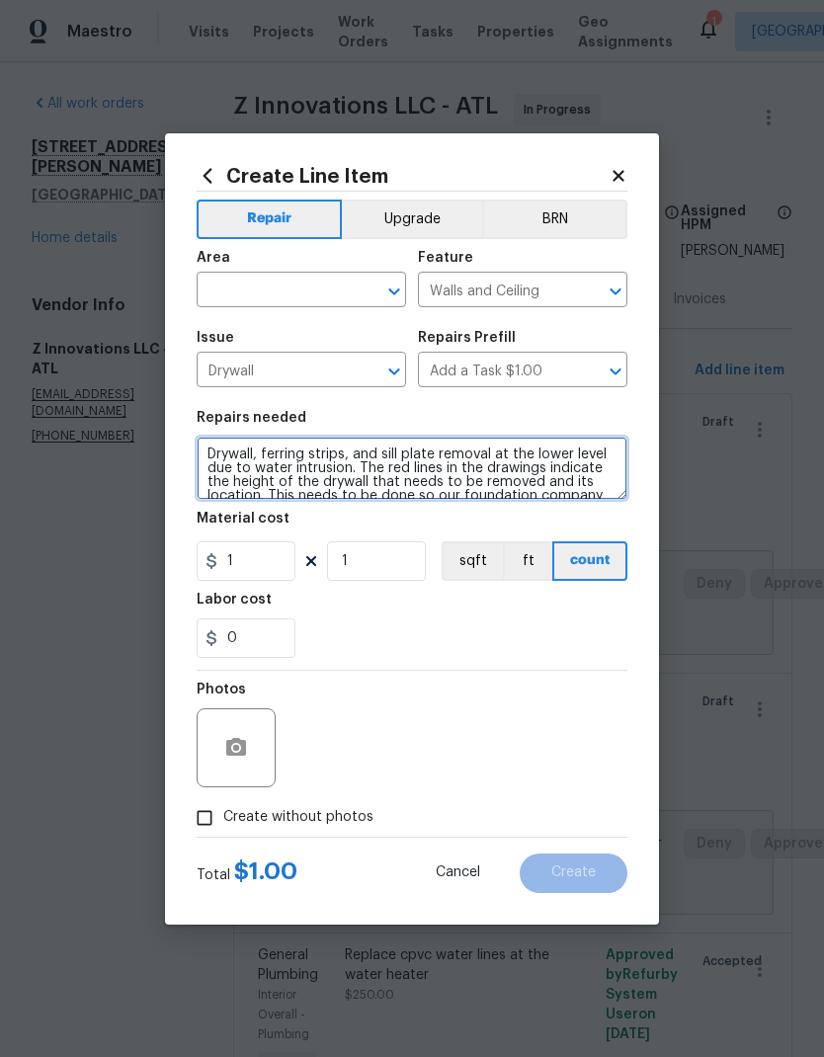
click at [289, 450] on textarea "Drywall, ferring strips, and sill plate removal at the lower level due to water…" at bounding box center [412, 468] width 431 height 63
click at [488, 476] on textarea "Drywall, ferring strips, and sill plate removal at the lower level due to water…" at bounding box center [412, 468] width 431 height 63
click at [286, 451] on textarea "Drywall, ferring strips, and sill plate removal at the lower level due to water…" at bounding box center [412, 468] width 431 height 63
click at [563, 458] on textarea "Drywall, ferring strips, and sill plate removal at the lower level due to water…" at bounding box center [412, 468] width 431 height 63
click at [480, 450] on textarea "Drywall, ferring strips, and sill plate removal at the lower level due to water…" at bounding box center [412, 468] width 431 height 63
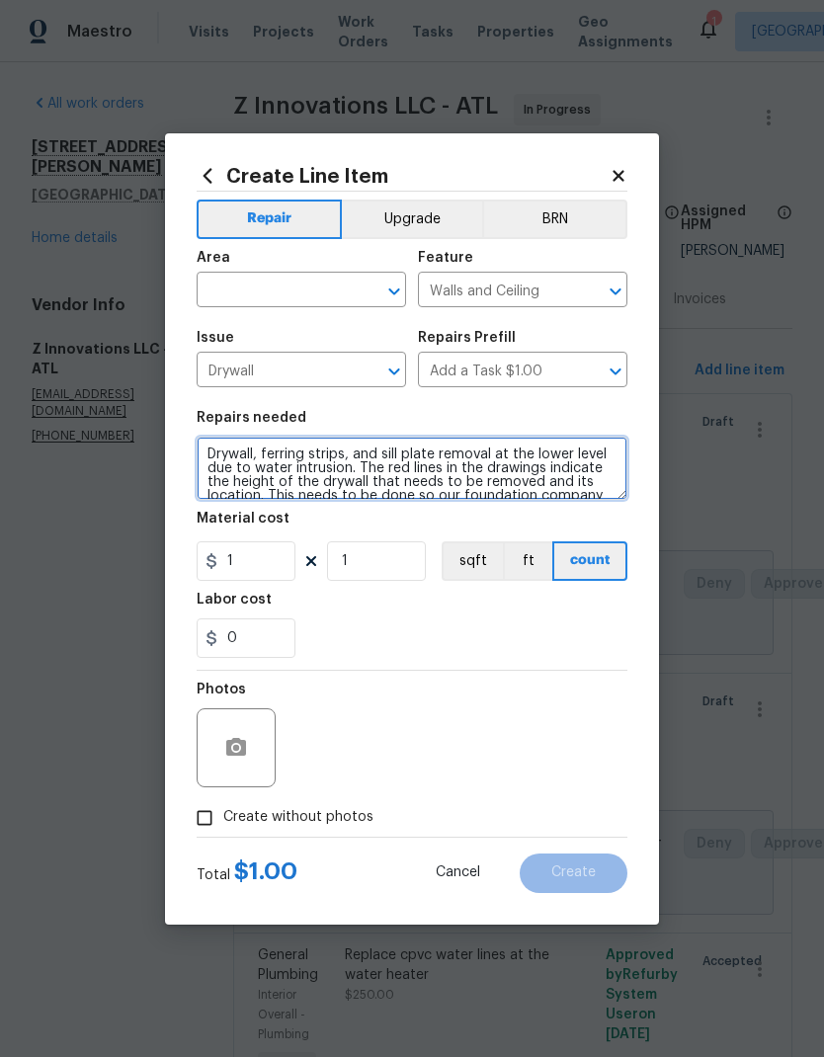
click at [342, 477] on textarea "Drywall, ferring strips, and sill plate removal at the lower level due to water…" at bounding box center [412, 468] width 431 height 63
click at [342, 476] on textarea "Drywall, ferring strips, and sill plate removal at the lower level due to water…" at bounding box center [412, 468] width 431 height 63
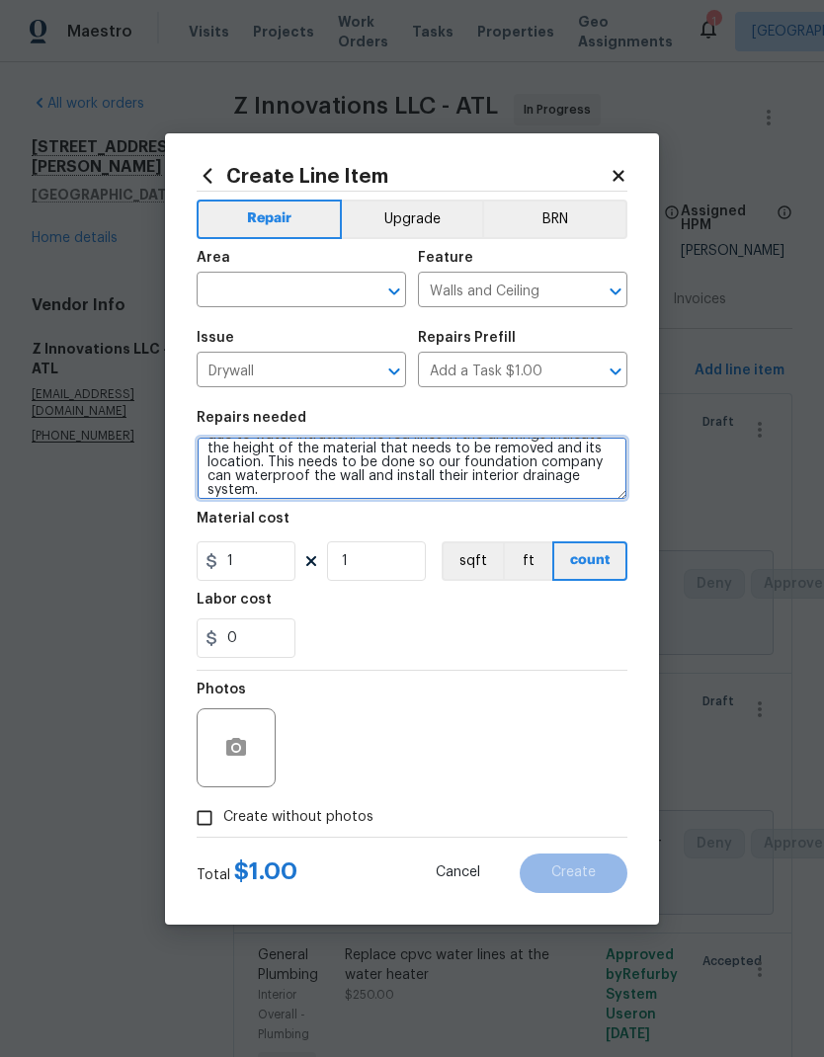
scroll to position [36, 0]
type textarea "Drywall, ferring strips, and sill plate removal at the lower level due to water…"
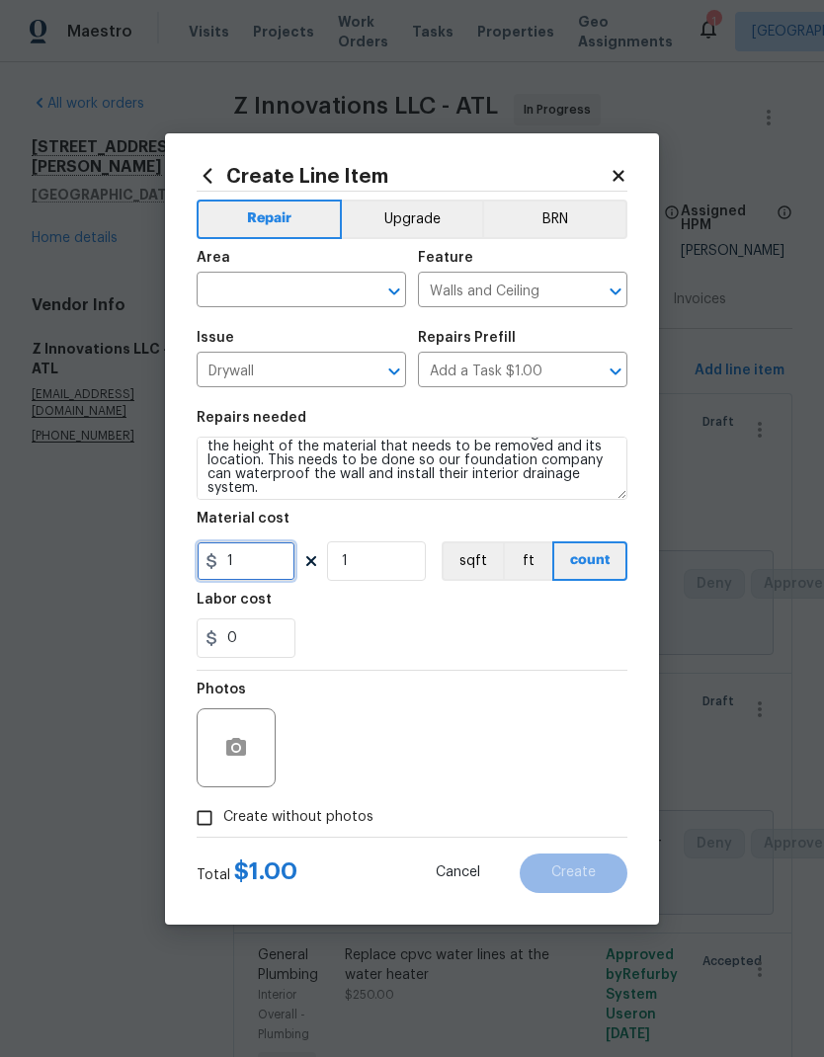
click at [269, 558] on input "1" at bounding box center [246, 561] width 99 height 40
type input "125"
click at [250, 746] on button "button" at bounding box center [235, 747] width 47 height 47
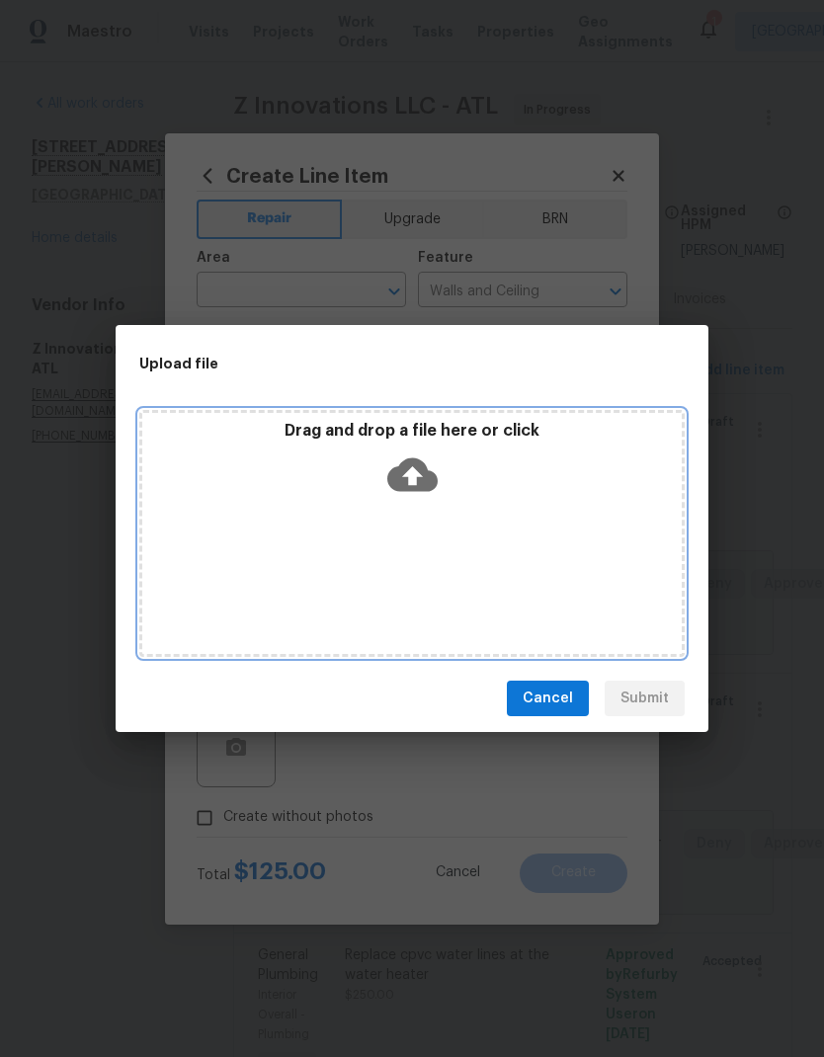
click at [419, 472] on icon at bounding box center [412, 475] width 50 height 34
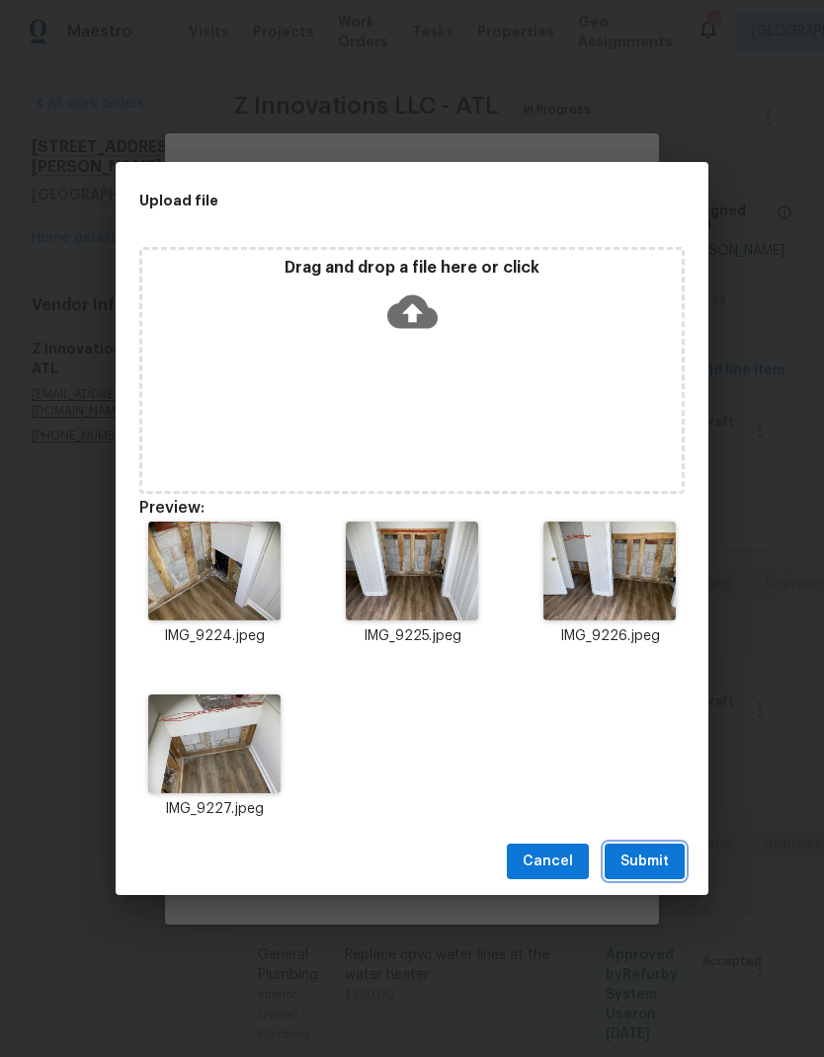
click at [653, 863] on span "Submit" at bounding box center [645, 862] width 48 height 25
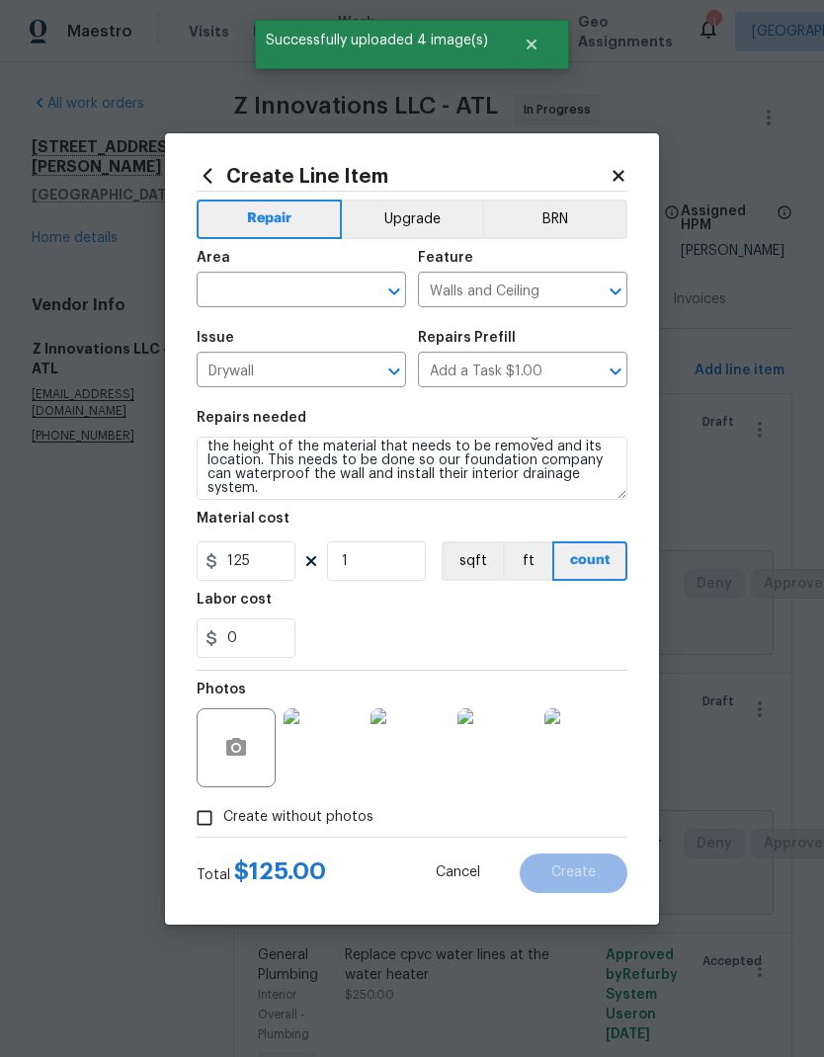
click at [331, 286] on input "text" at bounding box center [274, 292] width 154 height 31
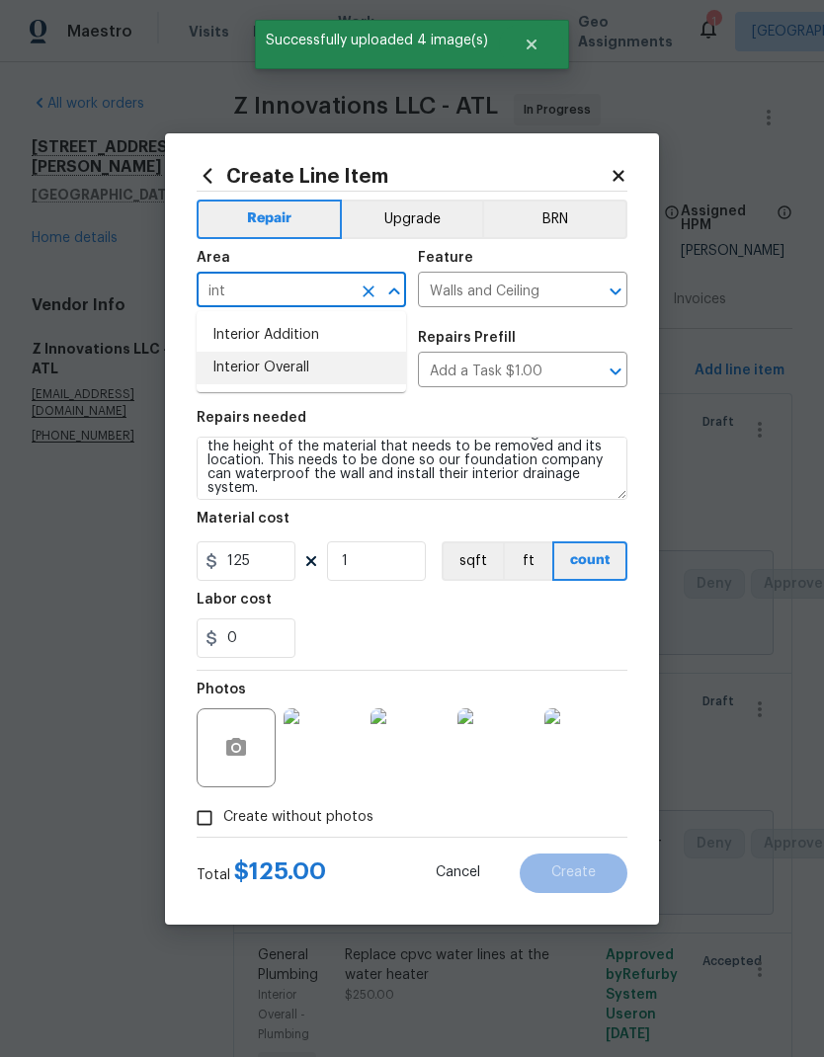
click at [319, 369] on li "Interior Overall" at bounding box center [301, 368] width 209 height 33
type input "Interior Overall"
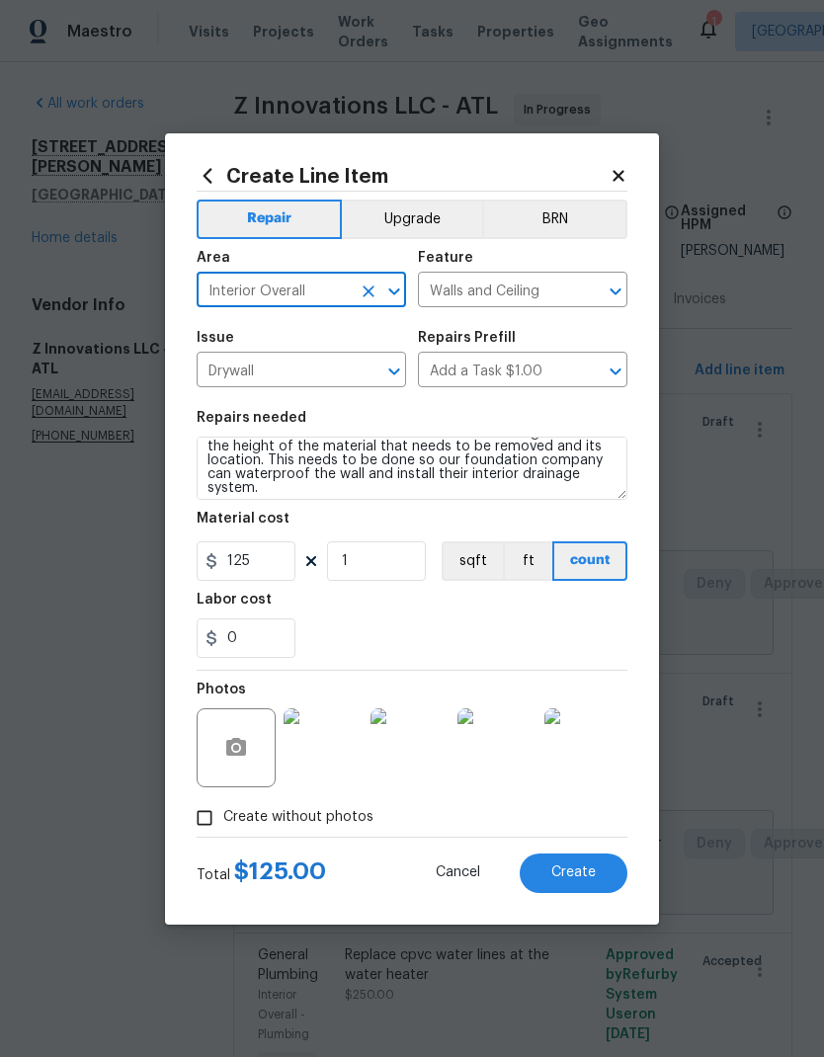
click at [594, 872] on span "Create" at bounding box center [573, 873] width 44 height 15
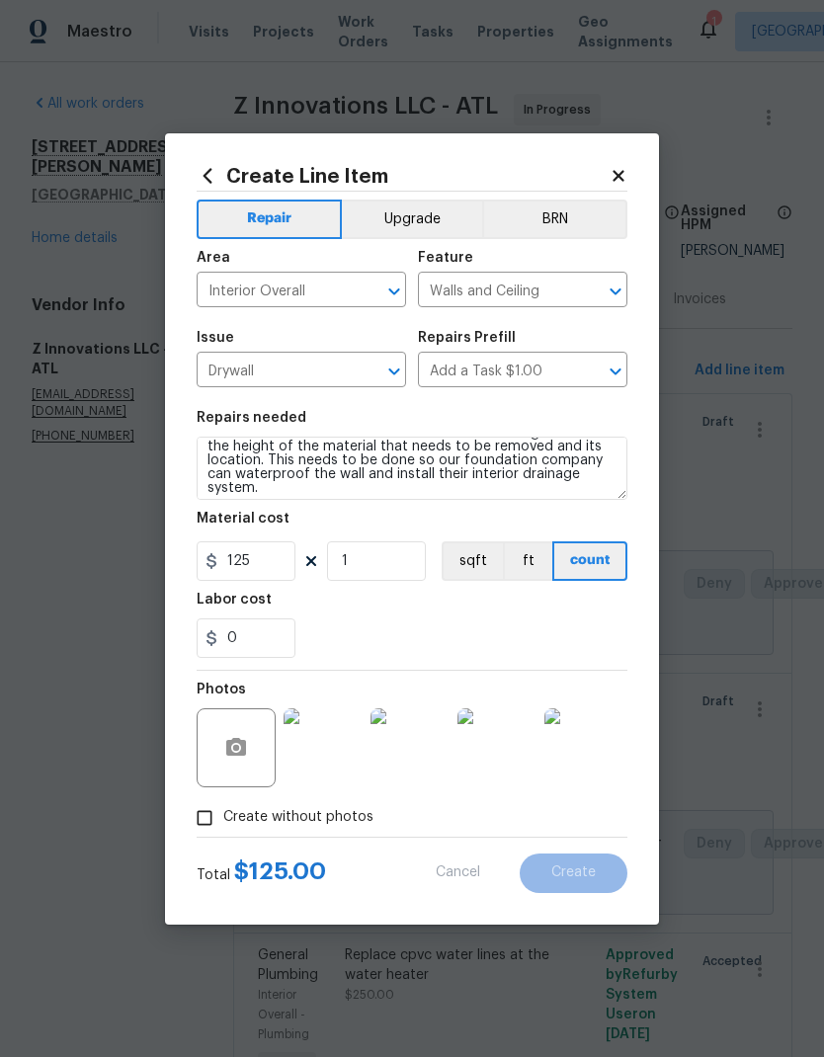
type input "0"
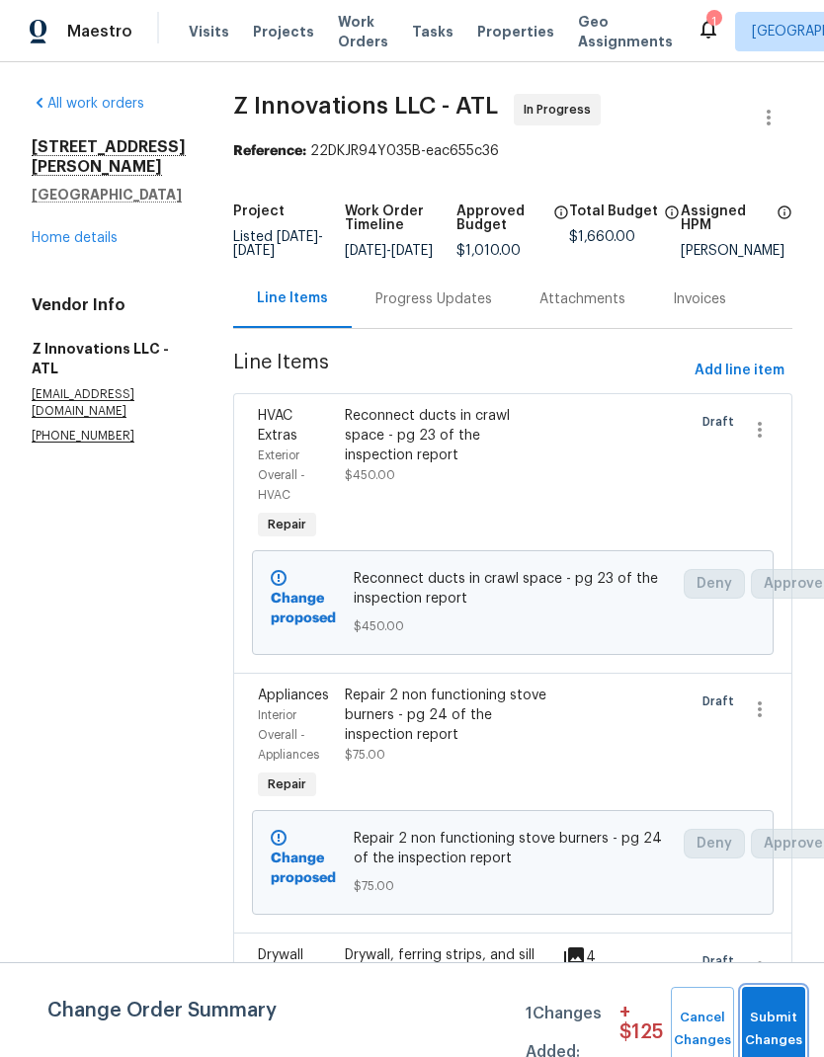
click at [770, 1019] on span "Submit Changes" at bounding box center [773, 1029] width 43 height 45
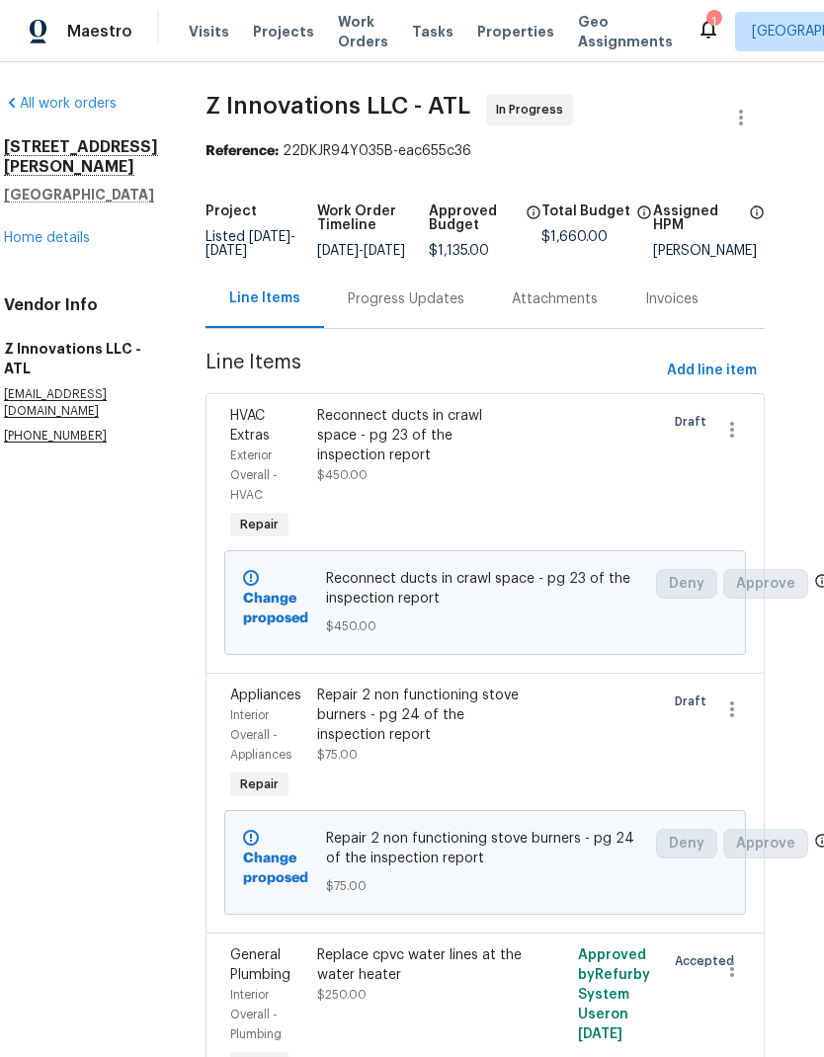
scroll to position [0, 28]
click at [68, 240] on link "Home details" at bounding box center [47, 238] width 86 height 14
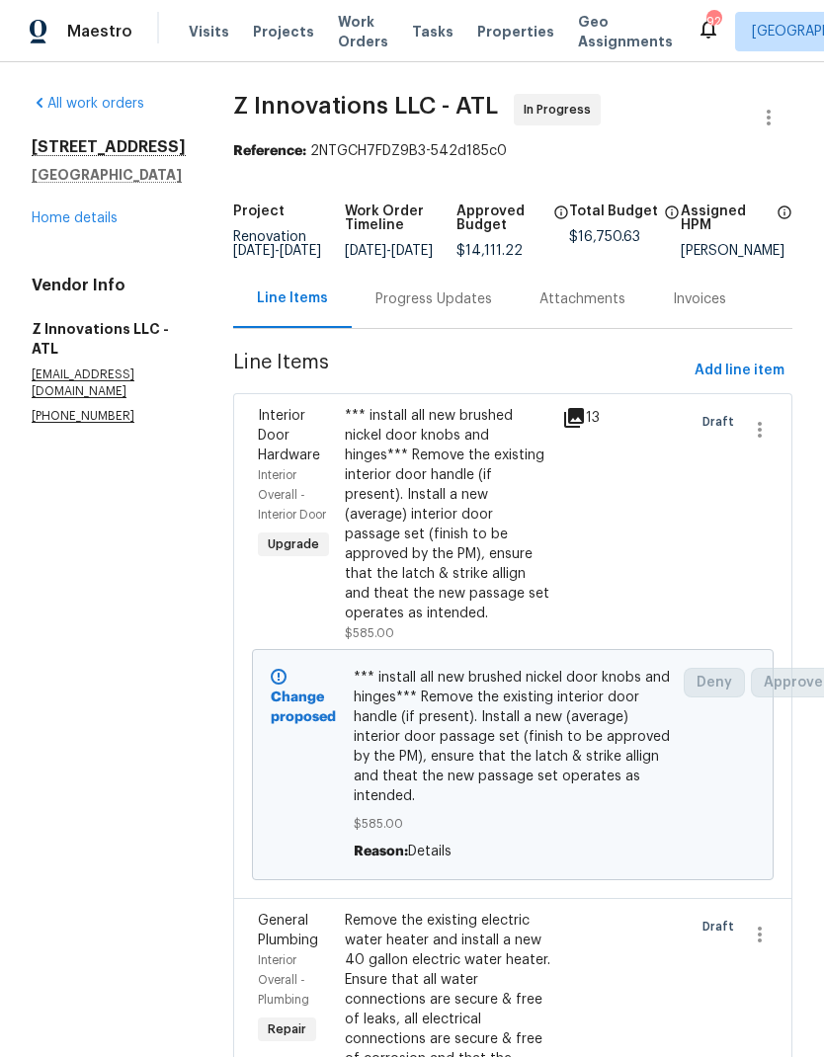
click at [59, 225] on link "Home details" at bounding box center [75, 218] width 86 height 14
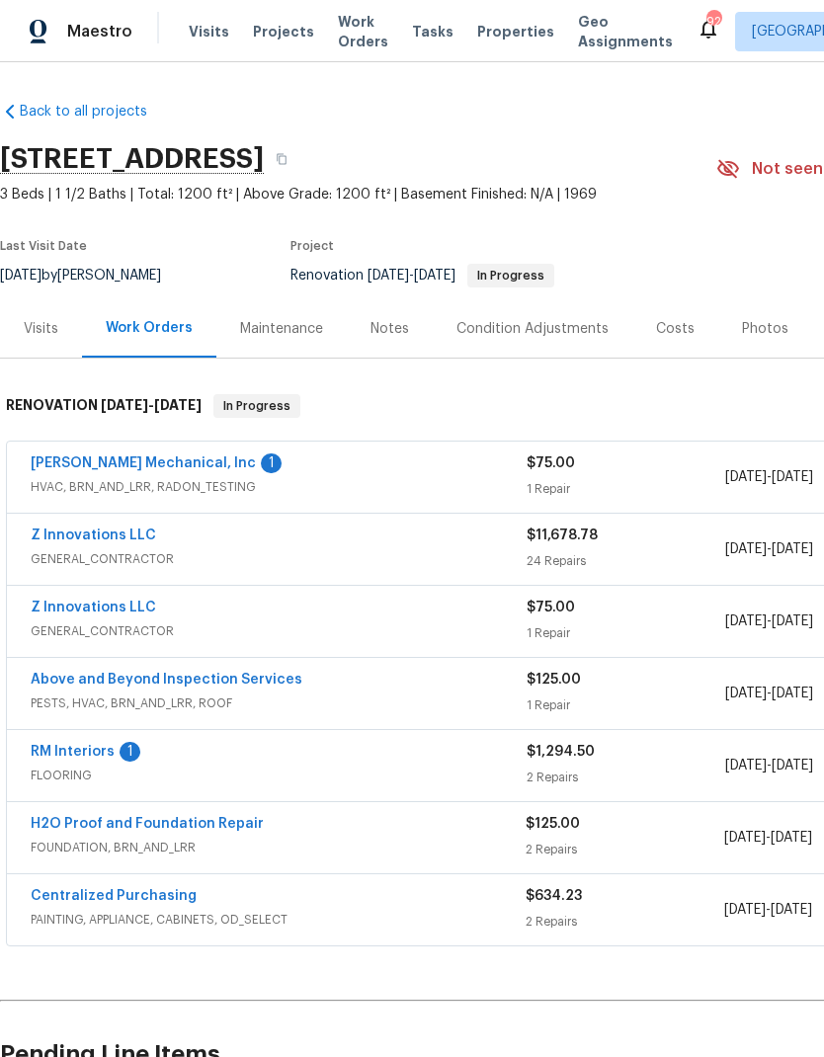
click at [189, 448] on div "[PERSON_NAME] Mechanical, Inc 1 HVAC, BRN_AND_LRR, RADON_TESTING $75.00 1 Repai…" at bounding box center [558, 477] width 1103 height 71
click at [181, 465] on link "[PERSON_NAME] Mechanical, Inc" at bounding box center [143, 464] width 225 height 14
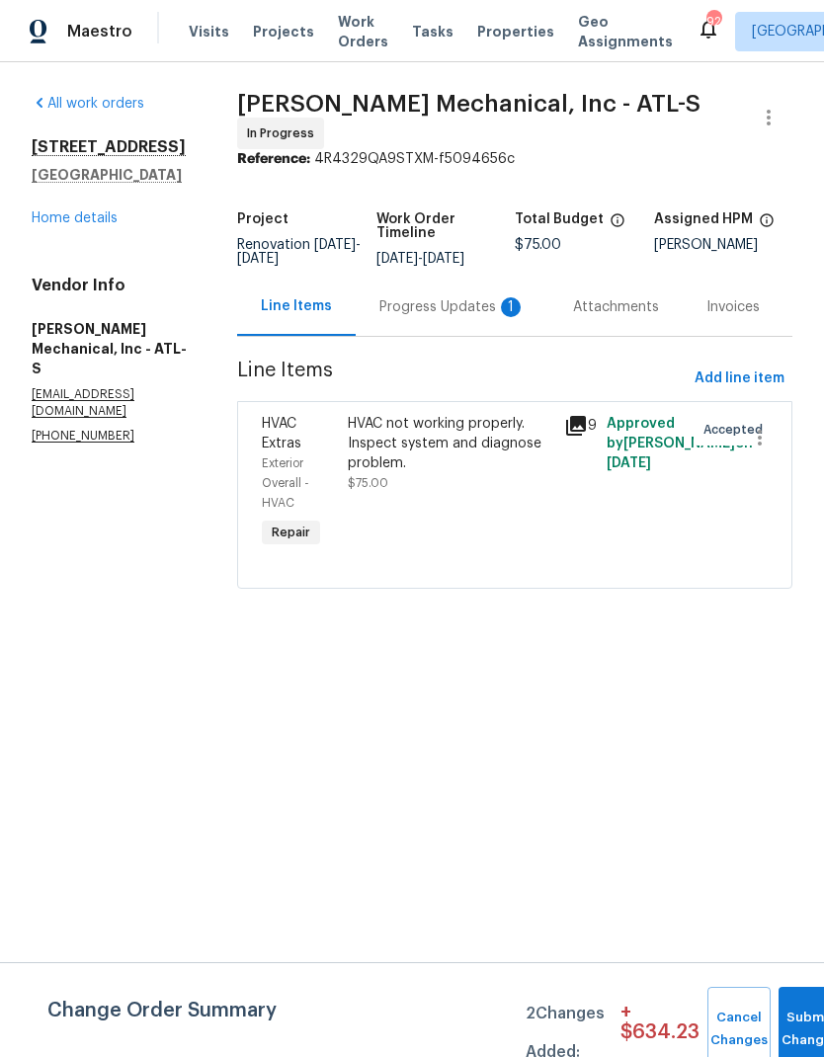
click at [449, 308] on div "Progress Updates 1" at bounding box center [452, 307] width 146 height 20
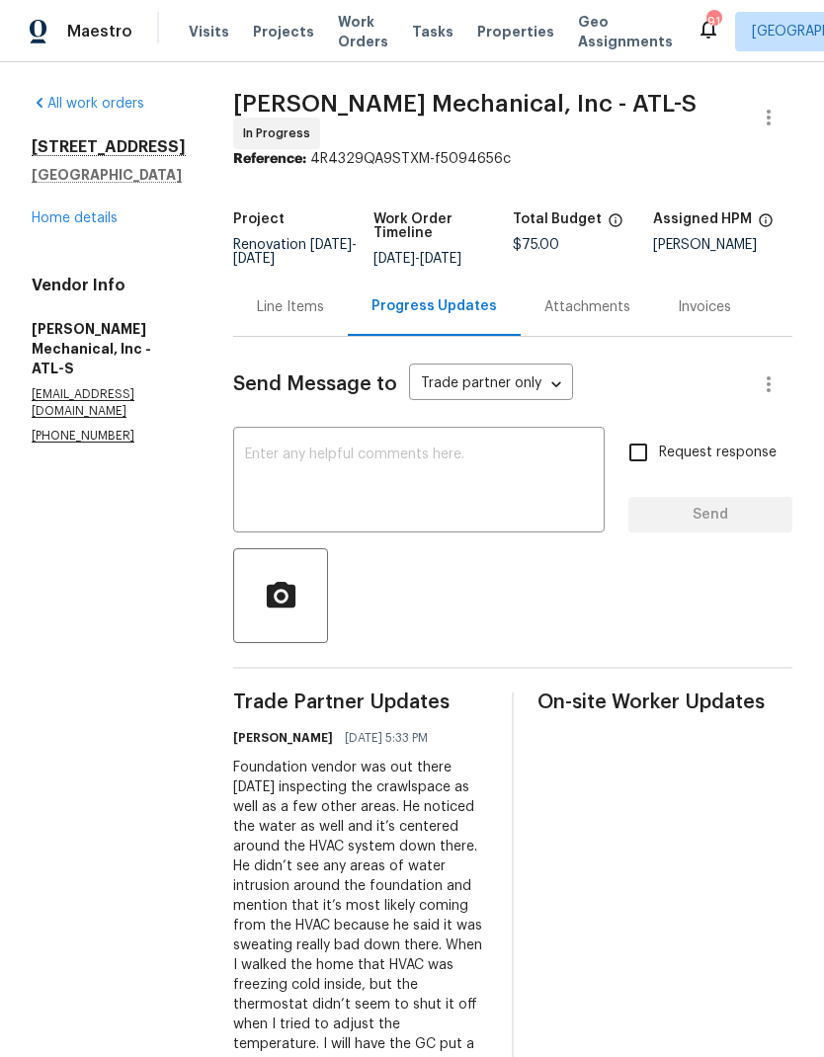
click at [72, 218] on link "Home details" at bounding box center [75, 218] width 86 height 14
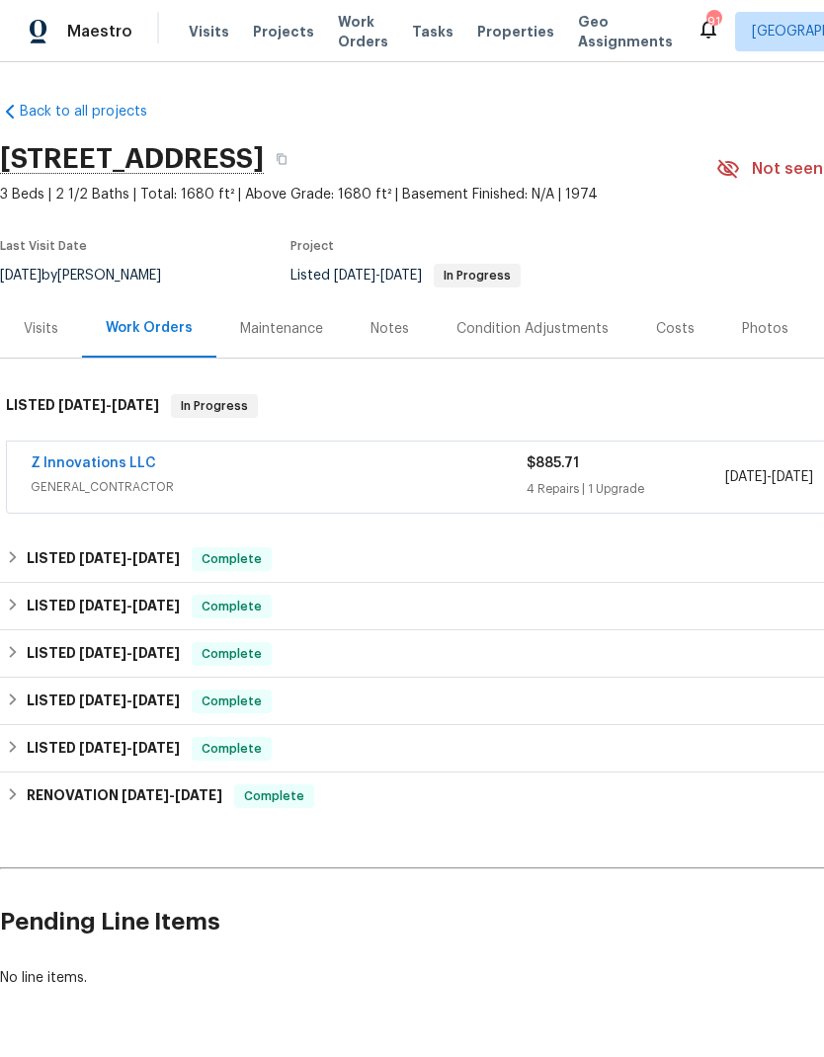
click at [107, 459] on link "Z Innovations LLC" at bounding box center [93, 464] width 125 height 14
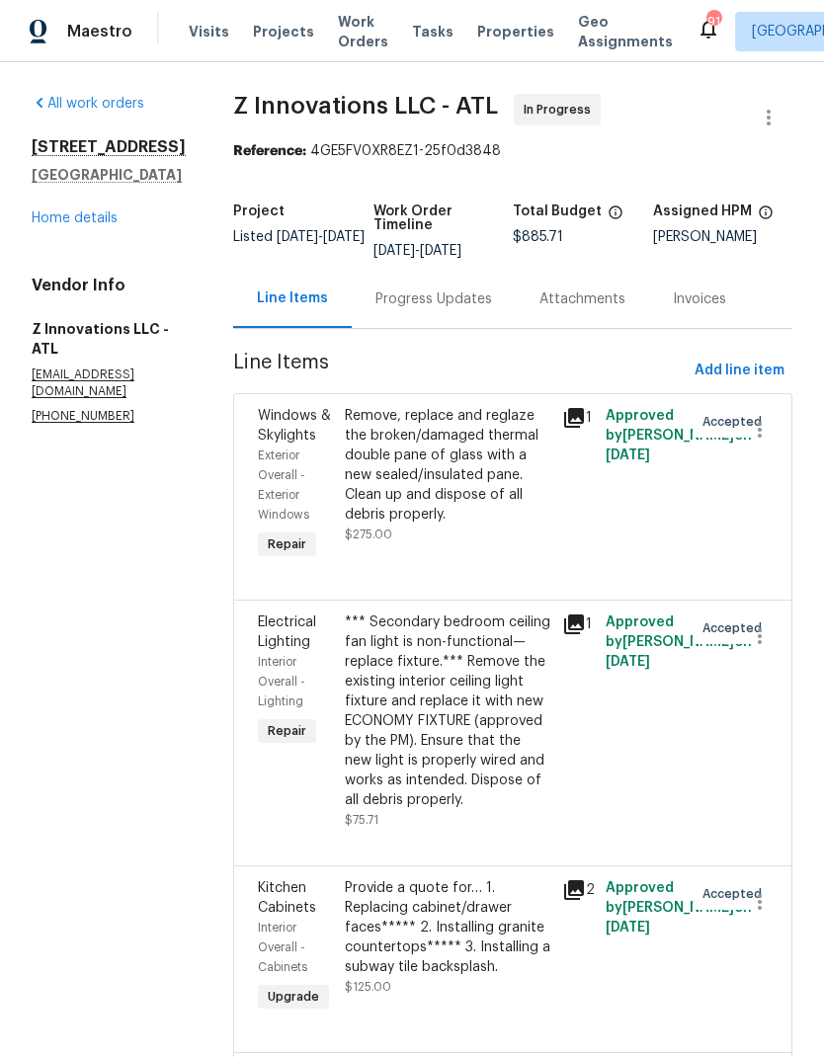
click at [109, 225] on link "Home details" at bounding box center [75, 218] width 86 height 14
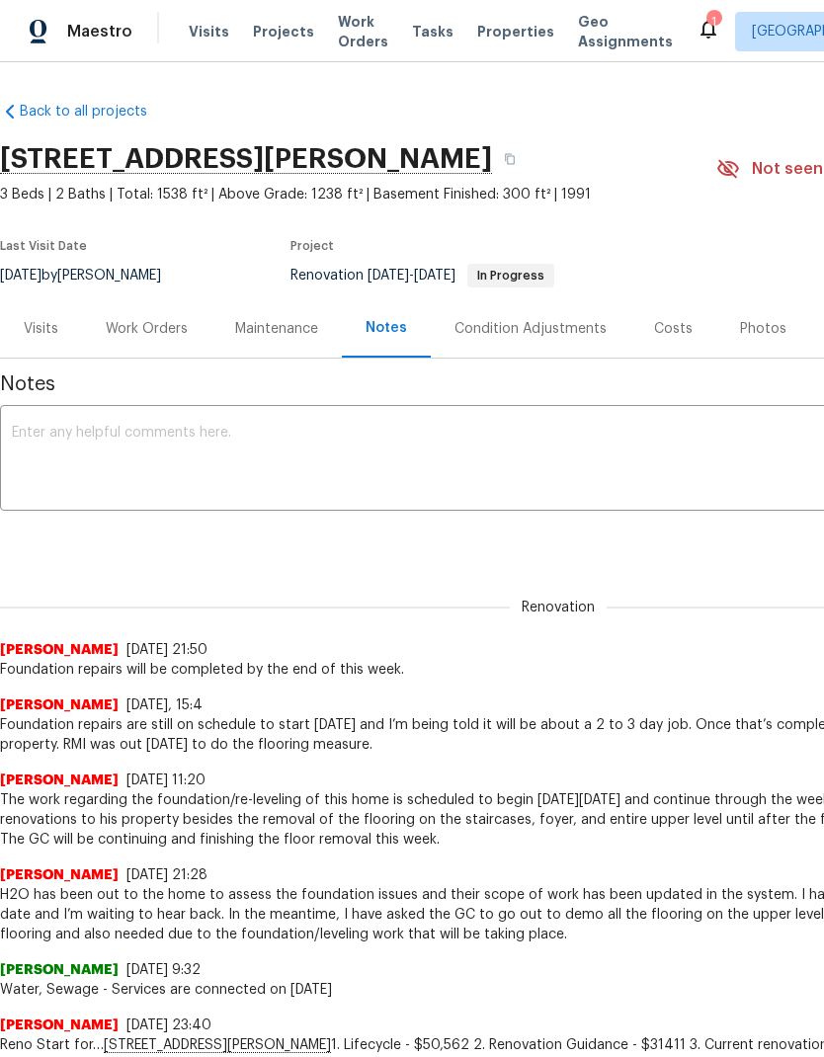
click at [144, 327] on div "Work Orders" at bounding box center [147, 329] width 82 height 20
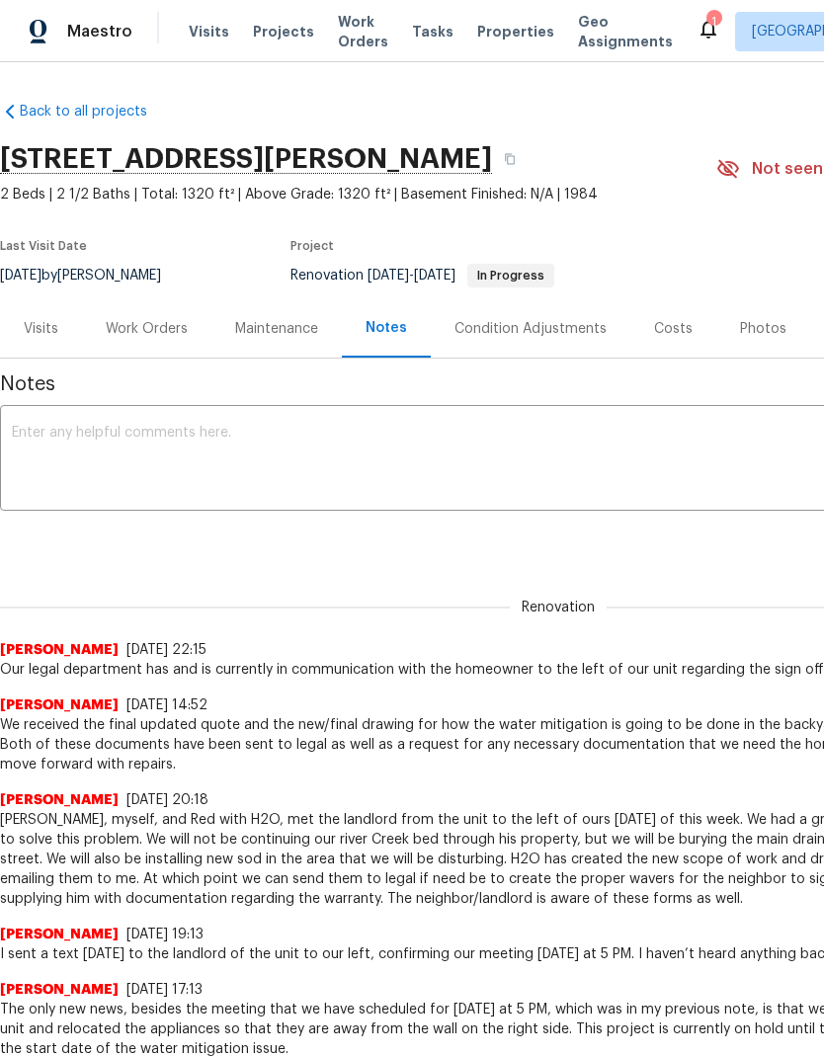
click at [169, 326] on div "Work Orders" at bounding box center [147, 329] width 82 height 20
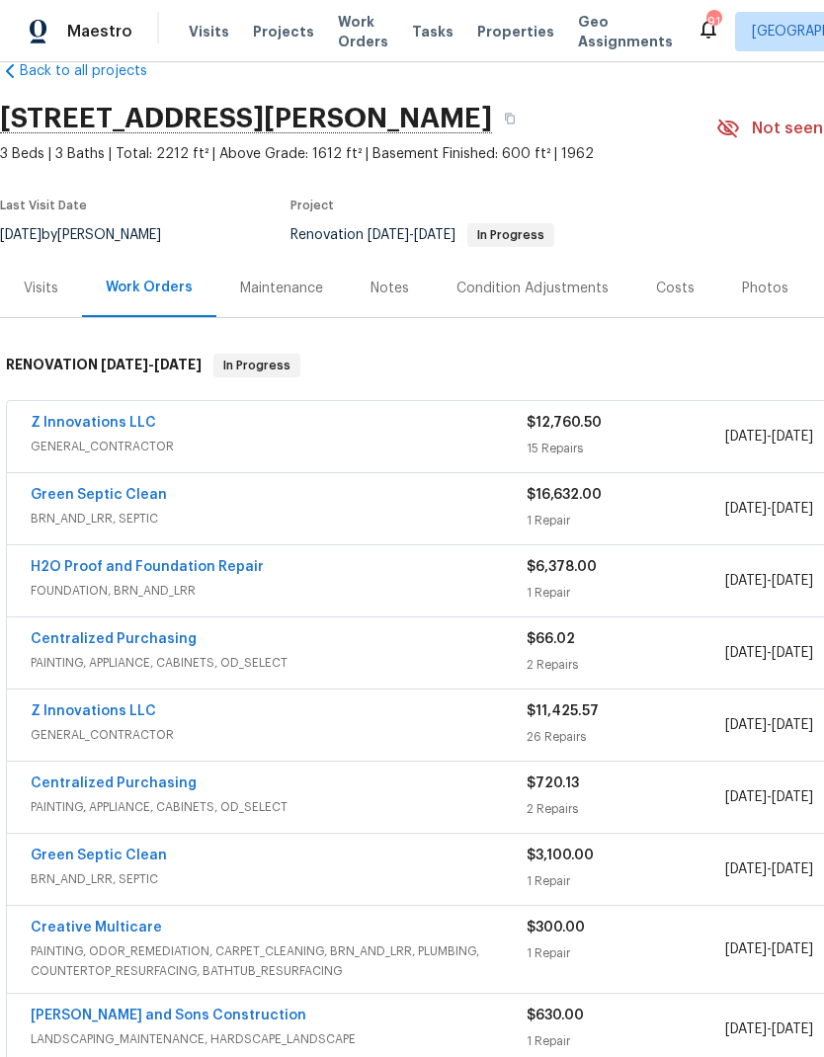
scroll to position [41, 0]
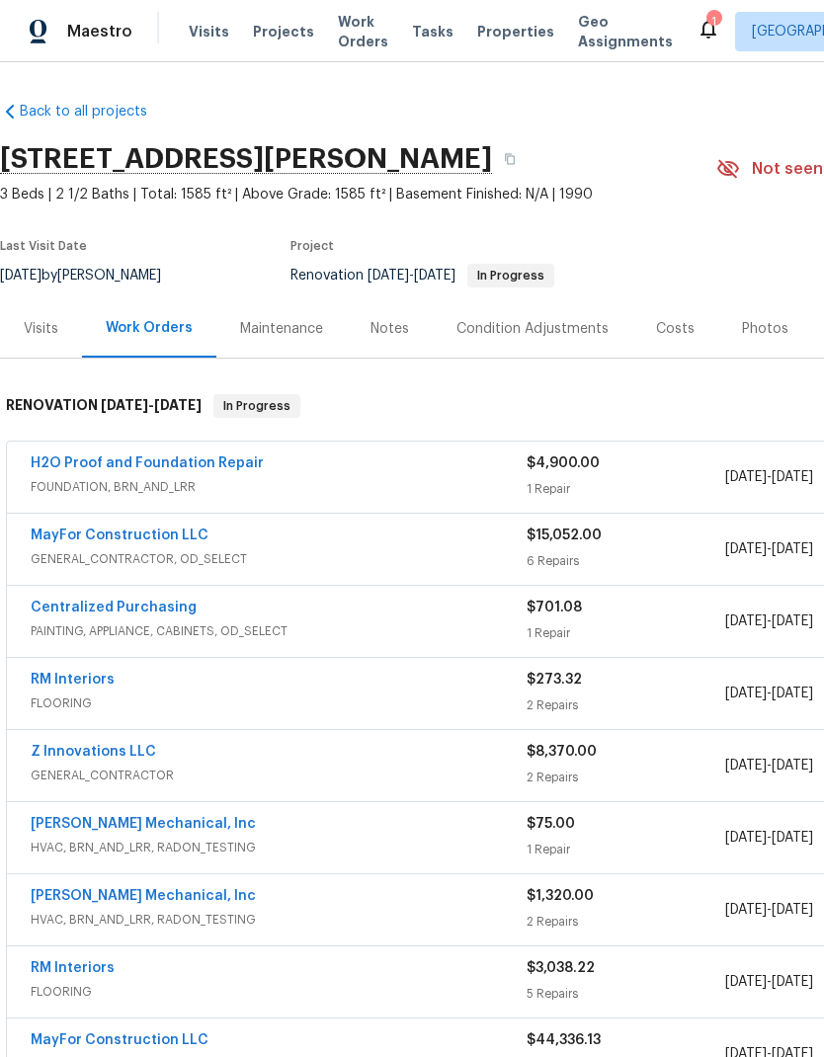
click at [231, 468] on link "H2O Proof and Foundation Repair" at bounding box center [147, 464] width 233 height 14
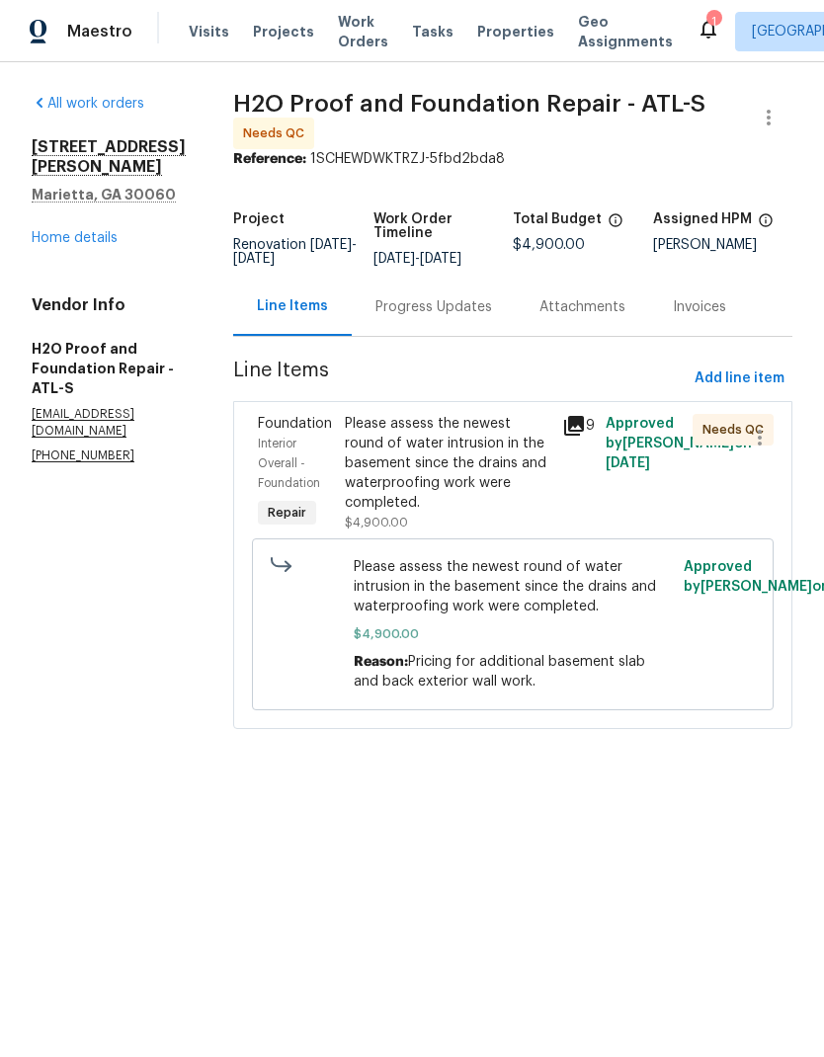
click at [566, 414] on icon at bounding box center [574, 426] width 24 height 24
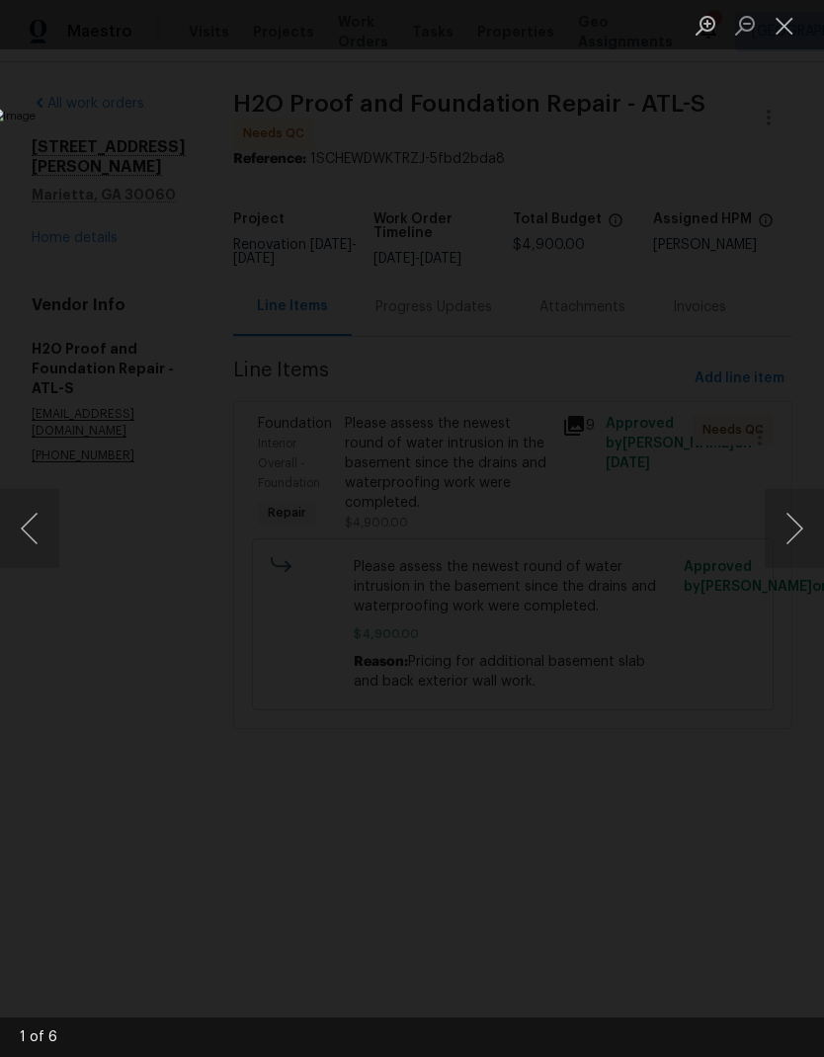
click at [802, 527] on button "Next image" at bounding box center [794, 528] width 59 height 79
click at [793, 544] on button "Next image" at bounding box center [794, 528] width 59 height 79
click at [797, 523] on button "Next image" at bounding box center [794, 528] width 59 height 79
click at [793, 531] on button "Next image" at bounding box center [794, 528] width 59 height 79
click at [795, 526] on button "Next image" at bounding box center [794, 528] width 59 height 79
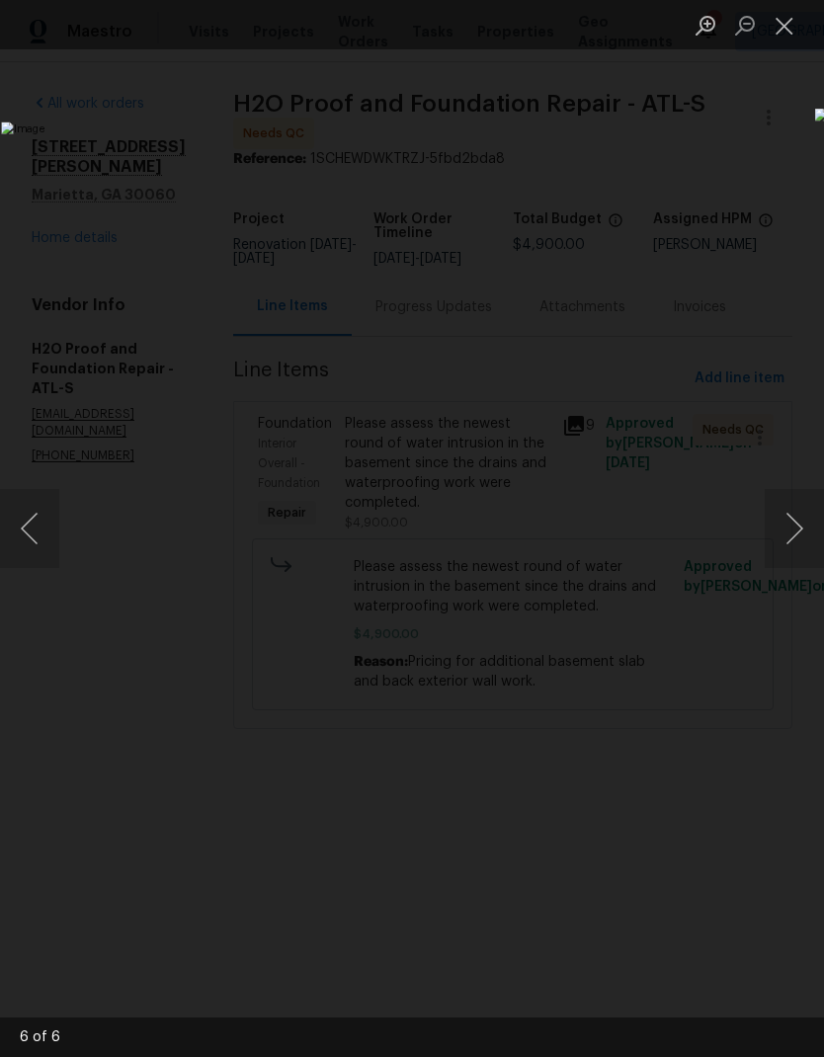
click at [802, 522] on button "Next image" at bounding box center [794, 528] width 59 height 79
click at [789, 28] on button "Close lightbox" at bounding box center [785, 25] width 40 height 35
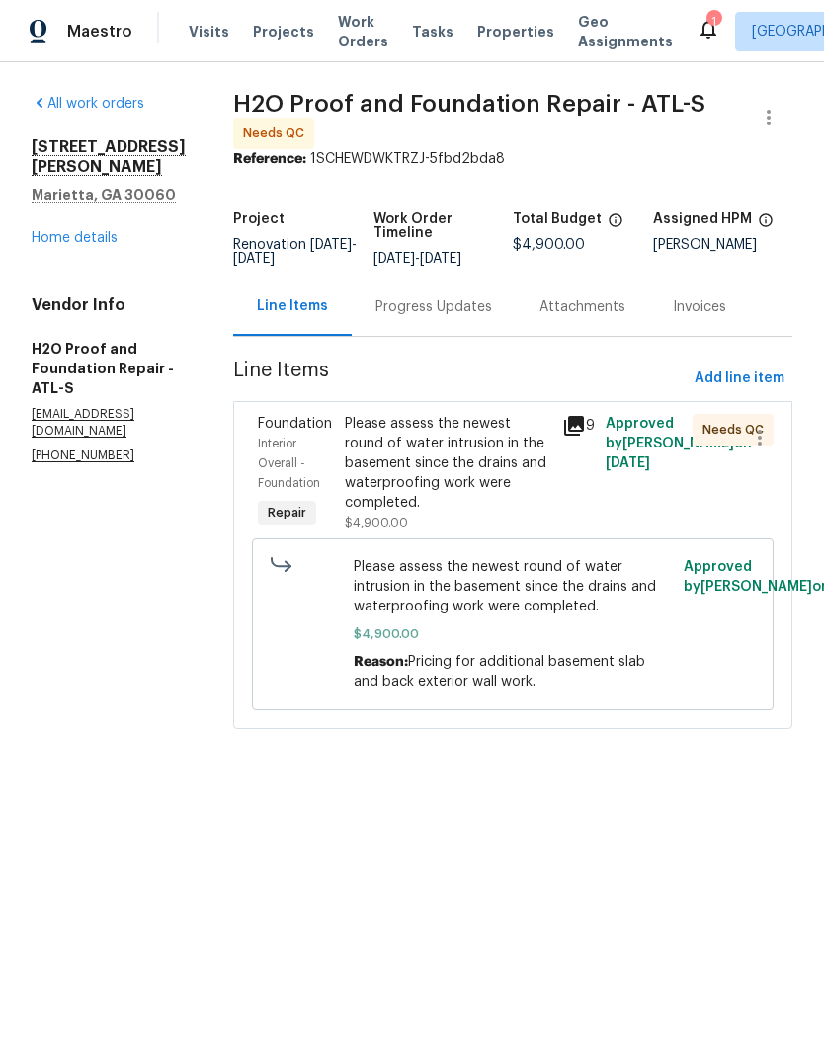
click at [71, 245] on link "Home details" at bounding box center [75, 238] width 86 height 14
